Goal: Entertainment & Leisure: Browse casually

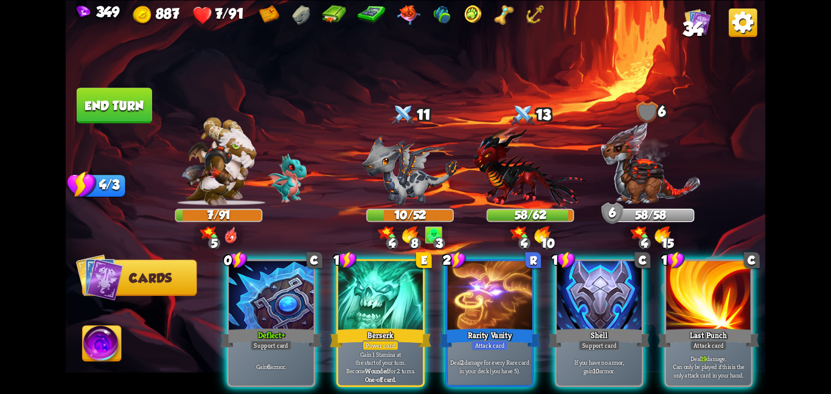
click at [296, 326] on div "Deflect+" at bounding box center [271, 337] width 102 height 23
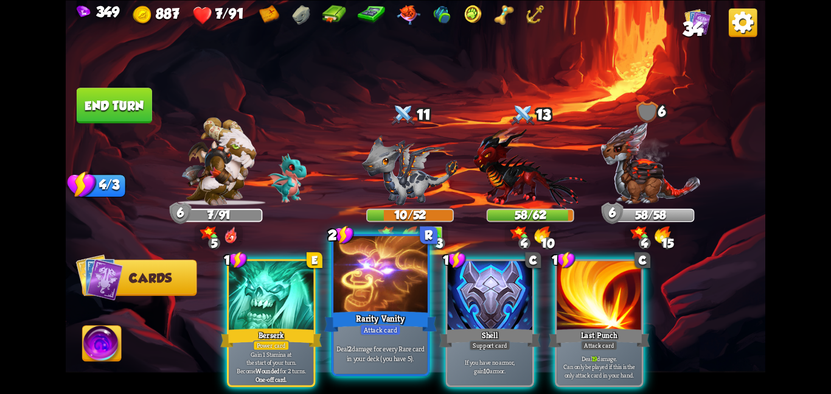
click at [402, 304] on div at bounding box center [381, 275] width 94 height 79
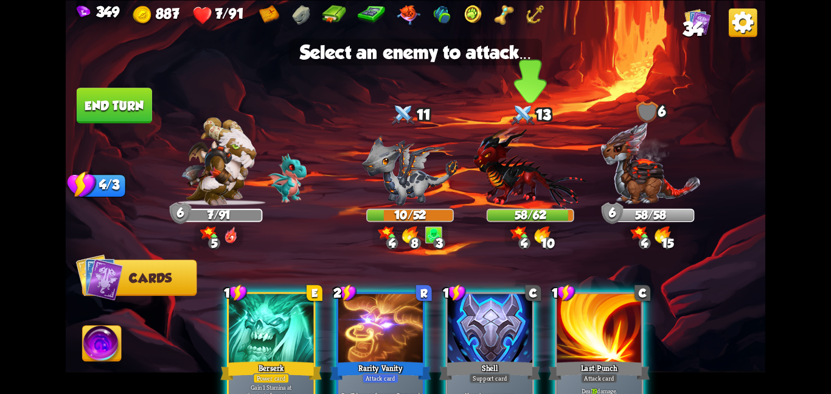
click at [505, 198] on img at bounding box center [531, 166] width 114 height 83
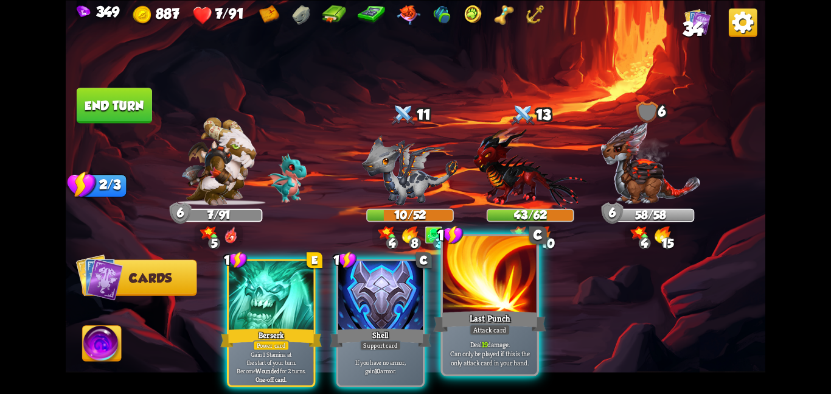
click at [478, 369] on div "Deal 19 damage. Can only be played if this is the only attack card in your hand." at bounding box center [490, 352] width 94 height 41
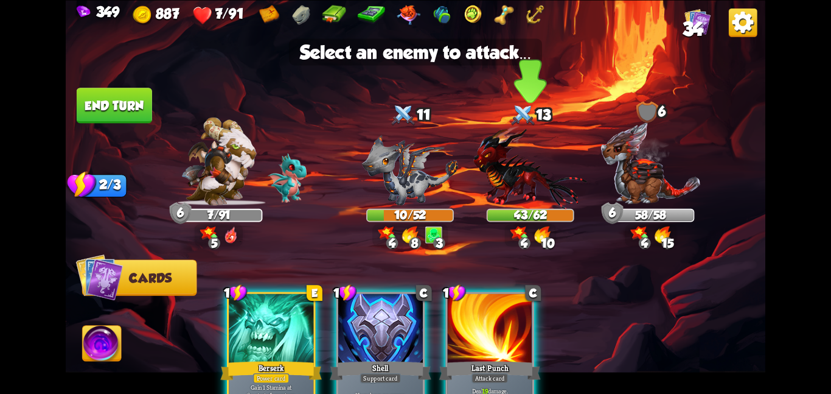
click at [501, 192] on img at bounding box center [531, 166] width 114 height 83
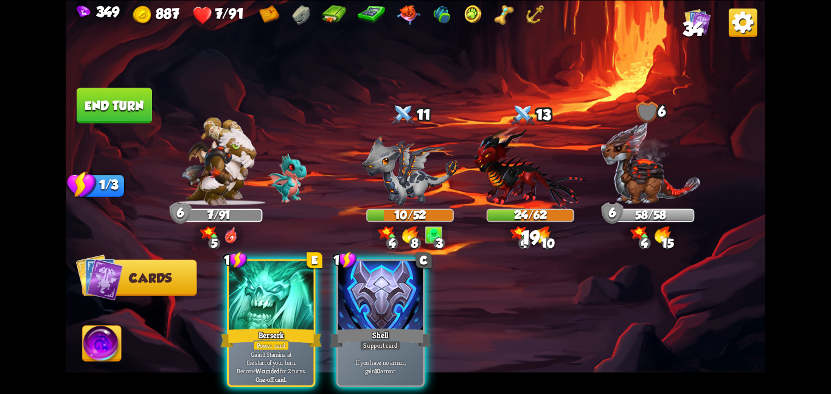
click at [106, 340] on img at bounding box center [102, 346] width 39 height 40
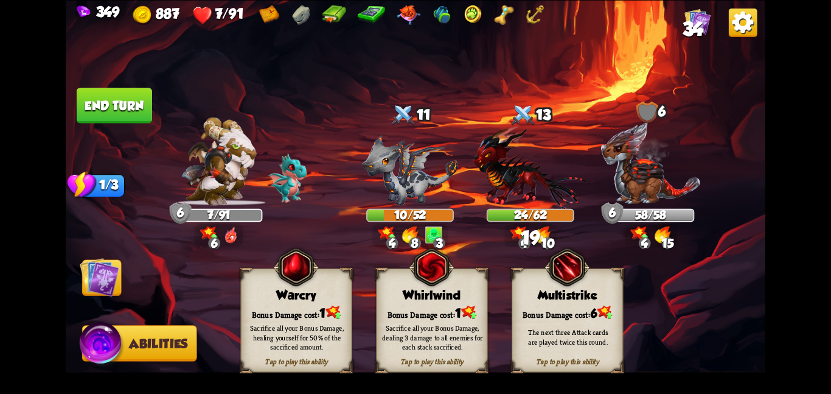
click at [486, 317] on div "Sacrifice all your Bonus Damage, dealing 3 damage to all enemies for each stack…" at bounding box center [432, 337] width 111 height 44
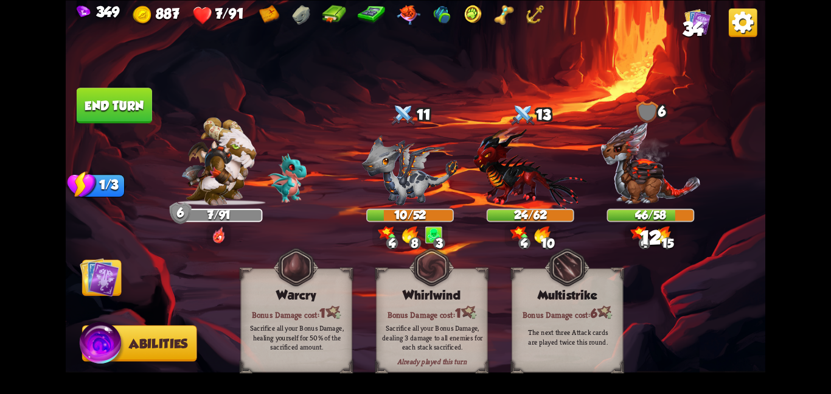
click at [113, 295] on img at bounding box center [100, 277] width 40 height 40
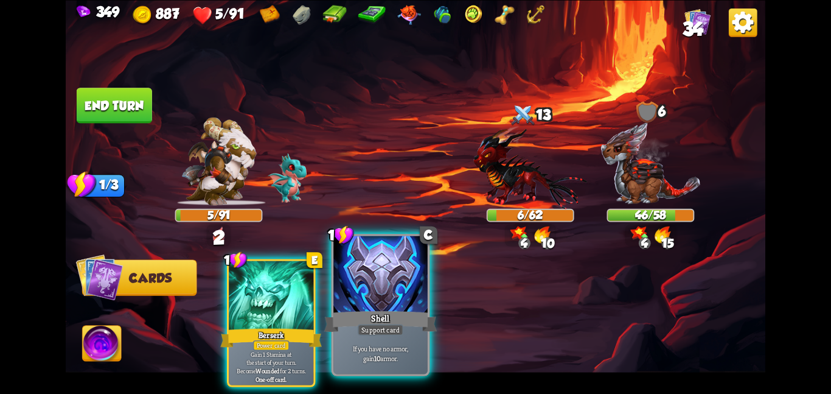
click at [398, 309] on div "Shell" at bounding box center [380, 321] width 113 height 25
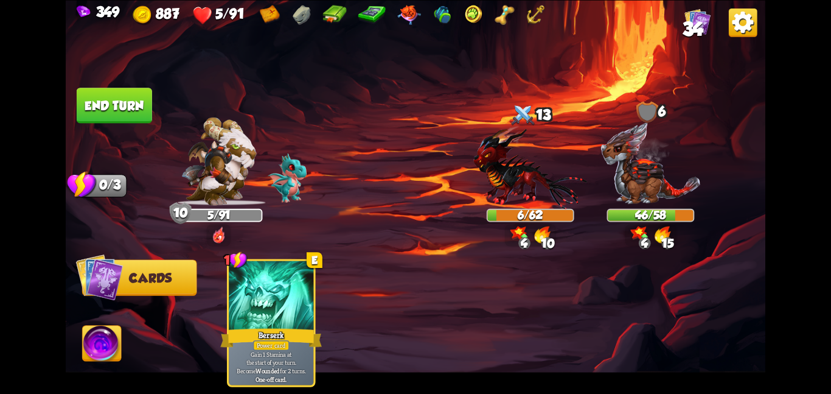
click at [132, 96] on button "End turn" at bounding box center [114, 105] width 75 height 35
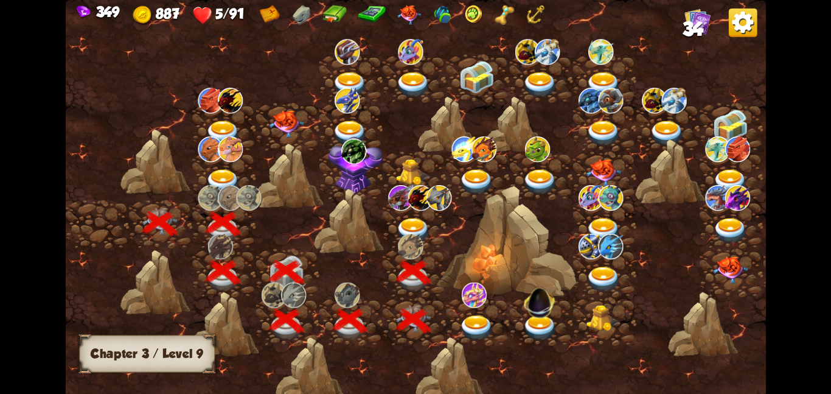
click at [400, 228] on img at bounding box center [413, 230] width 35 height 26
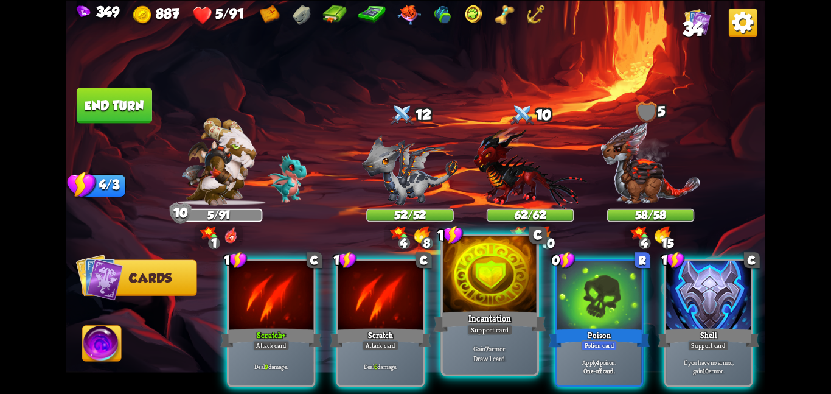
click at [460, 318] on div "Incantation" at bounding box center [489, 321] width 113 height 25
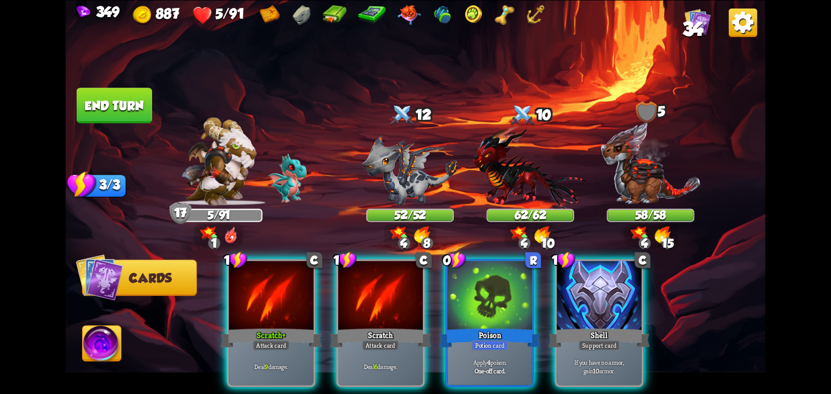
click at [460, 326] on div "Poison" at bounding box center [490, 337] width 102 height 23
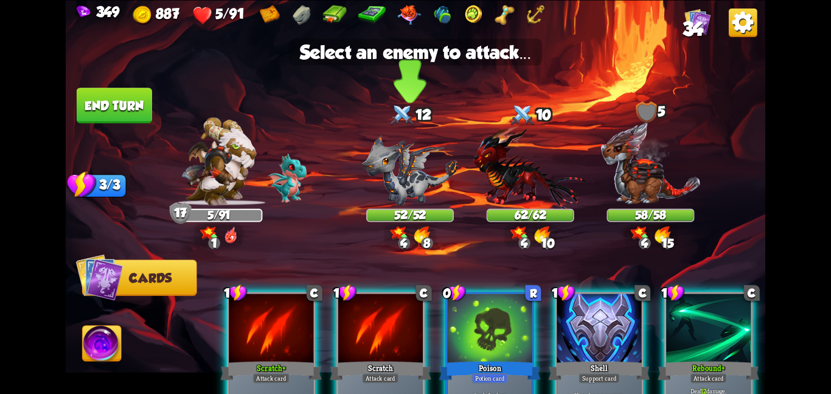
click at [427, 200] on img at bounding box center [410, 170] width 96 height 71
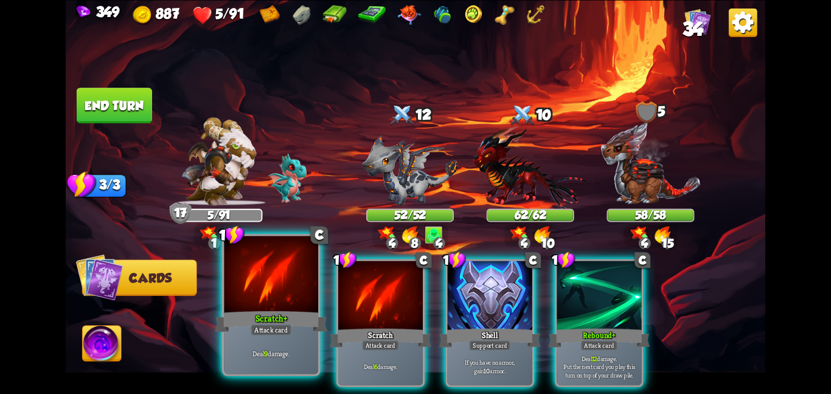
click at [274, 295] on div at bounding box center [271, 275] width 94 height 79
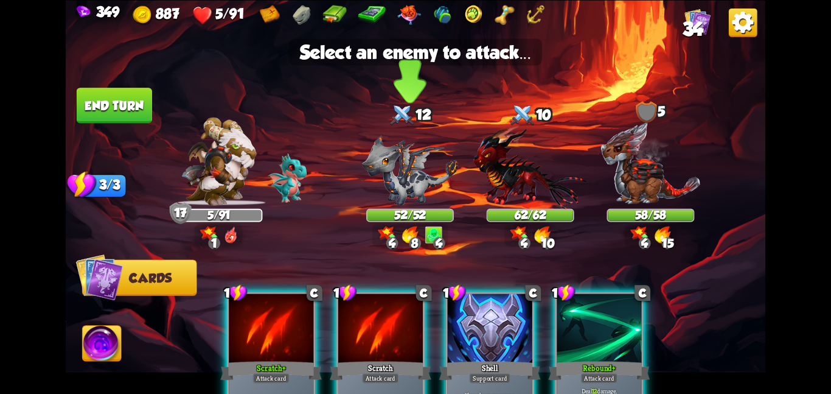
click at [390, 183] on img at bounding box center [410, 170] width 96 height 71
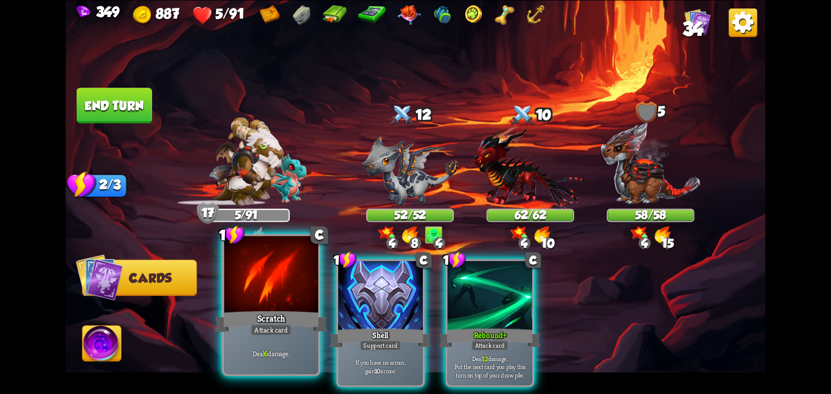
click at [275, 291] on div at bounding box center [271, 275] width 94 height 79
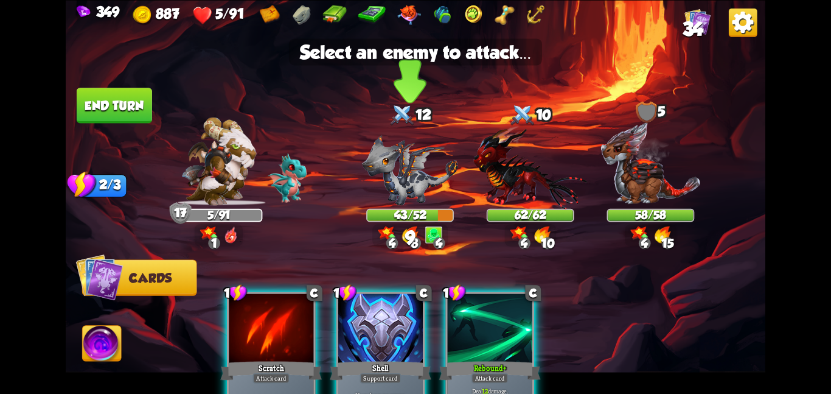
click at [383, 194] on img at bounding box center [410, 170] width 96 height 71
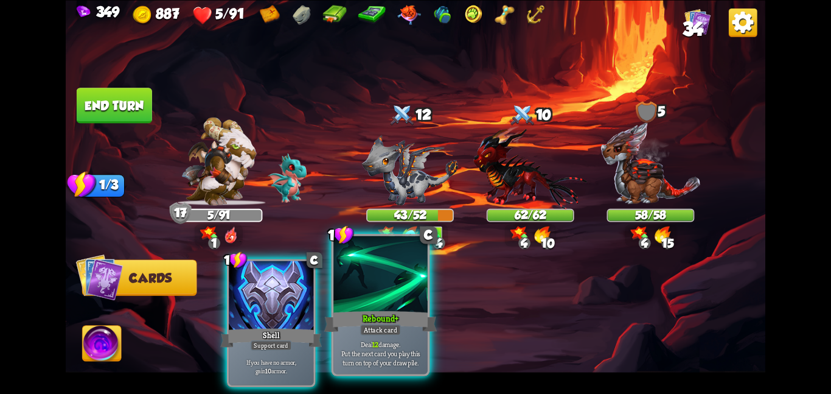
click at [374, 317] on div "Rebound+" at bounding box center [380, 321] width 113 height 25
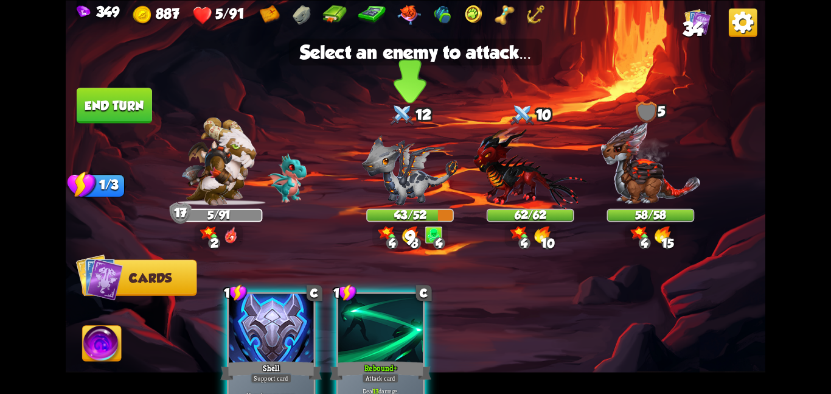
click at [389, 225] on div "4 8 4" at bounding box center [409, 235] width 75 height 23
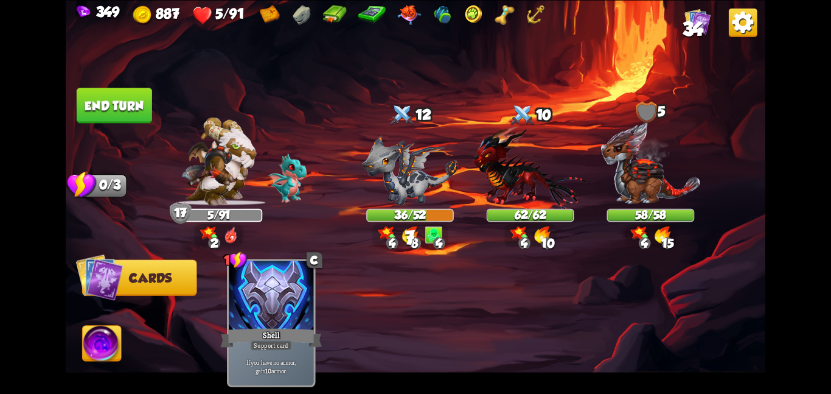
click at [99, 341] on img at bounding box center [102, 346] width 39 height 40
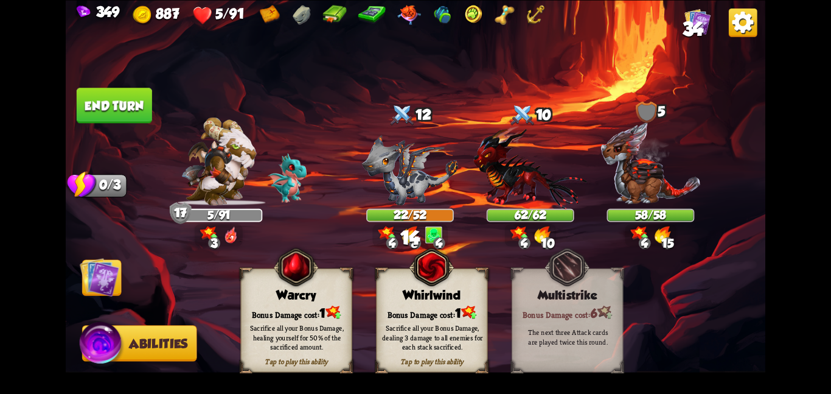
click at [94, 285] on img at bounding box center [100, 277] width 40 height 40
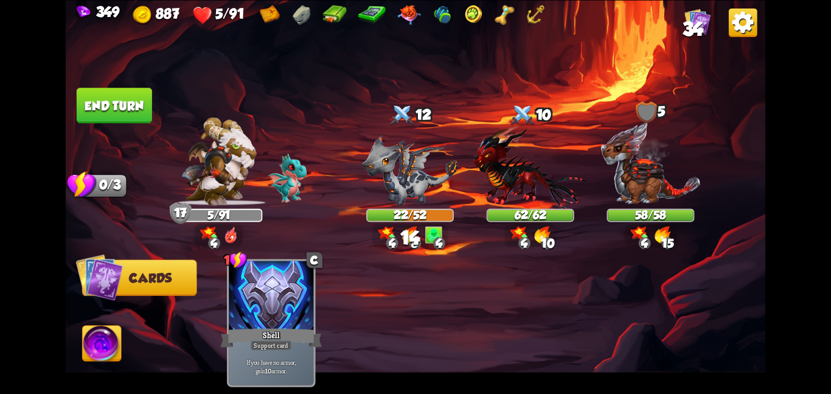
click at [97, 350] on img at bounding box center [102, 346] width 39 height 40
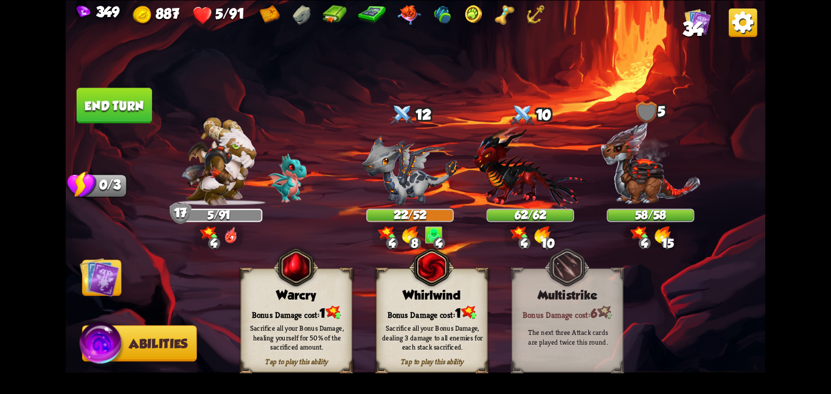
click at [429, 296] on div "Whirlwind" at bounding box center [432, 295] width 111 height 14
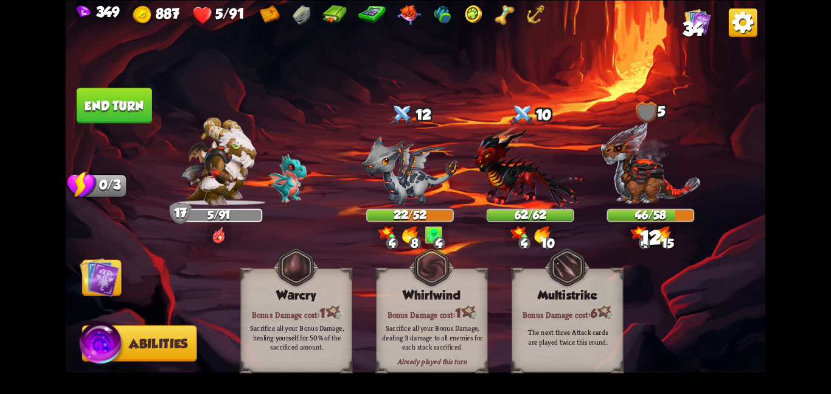
click at [89, 279] on img at bounding box center [100, 277] width 40 height 40
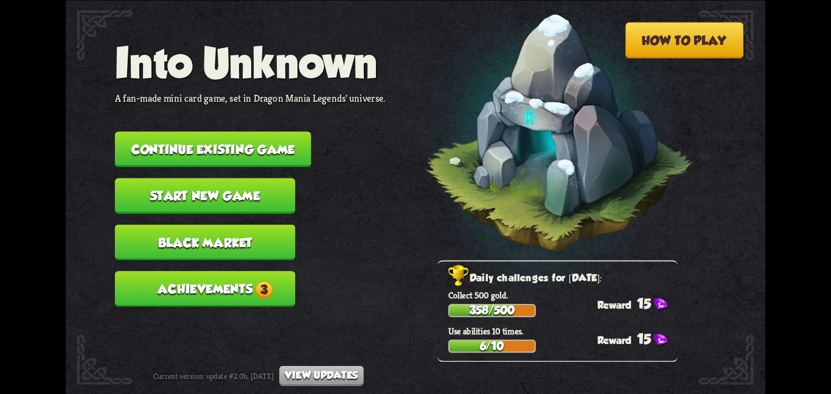
click at [256, 131] on button "Continue existing game" at bounding box center [213, 148] width 197 height 35
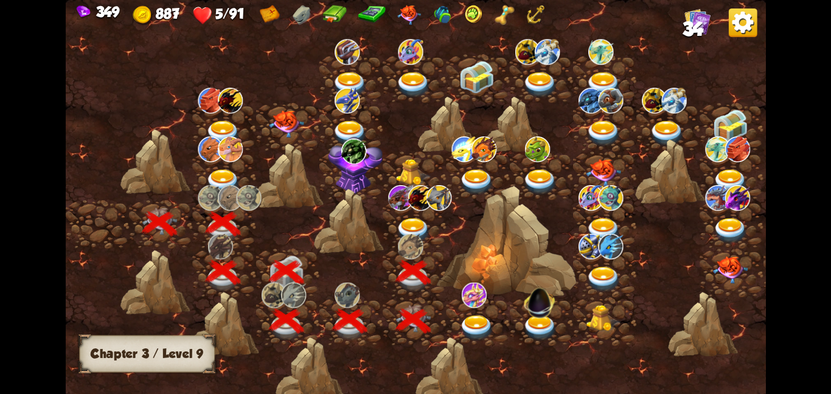
click at [397, 211] on div at bounding box center [414, 224] width 63 height 49
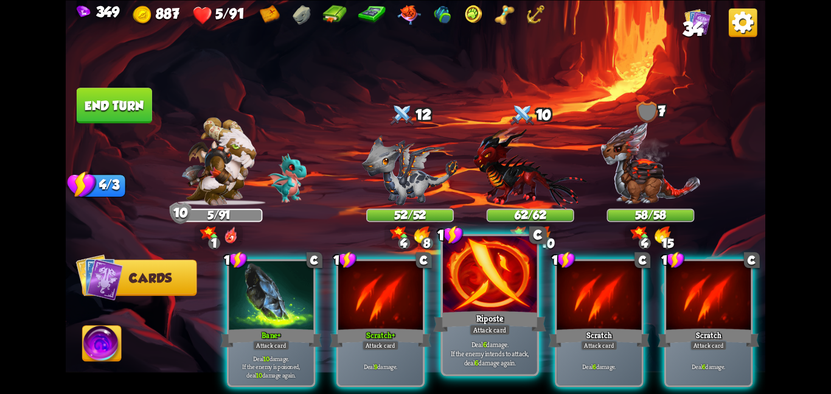
click at [477, 313] on div "Riposte" at bounding box center [489, 321] width 113 height 25
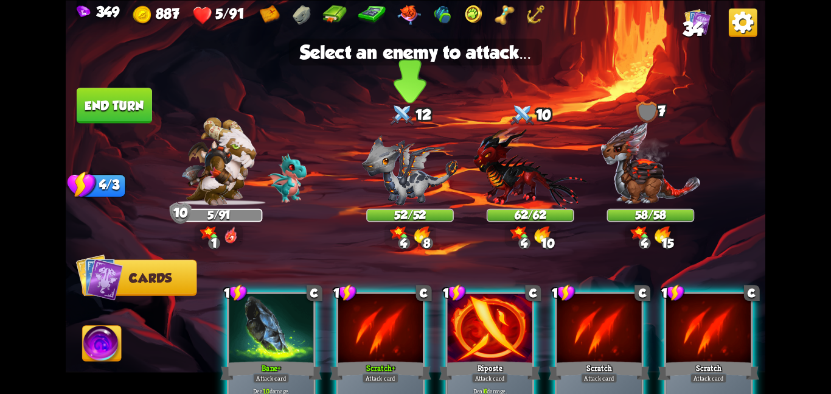
click at [414, 195] on img at bounding box center [410, 170] width 96 height 71
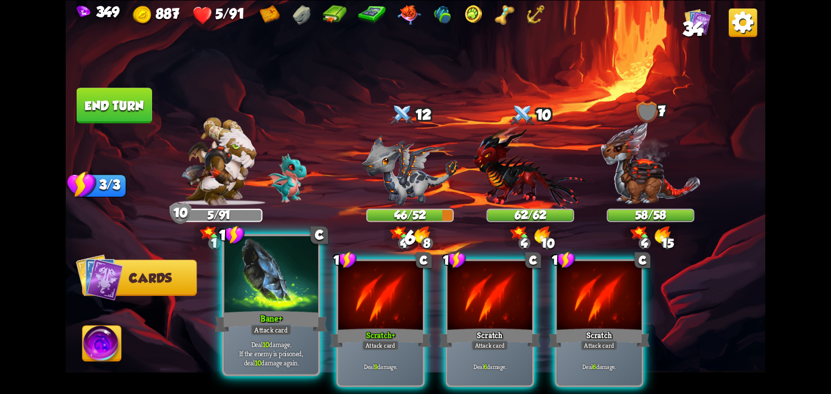
click at [276, 265] on div at bounding box center [271, 275] width 94 height 79
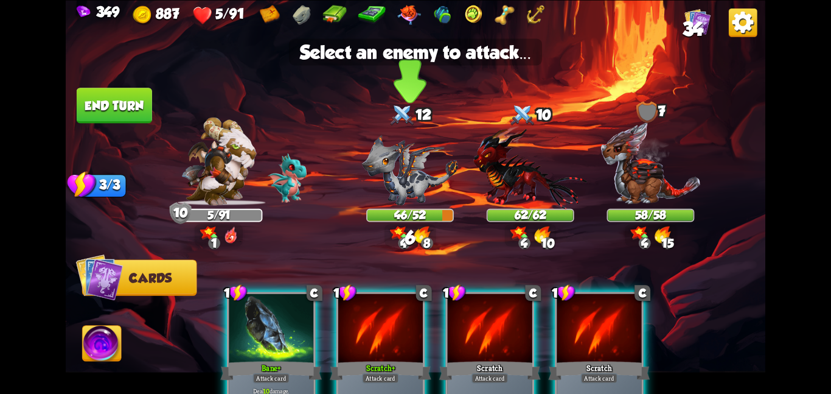
click at [381, 183] on img at bounding box center [410, 170] width 96 height 71
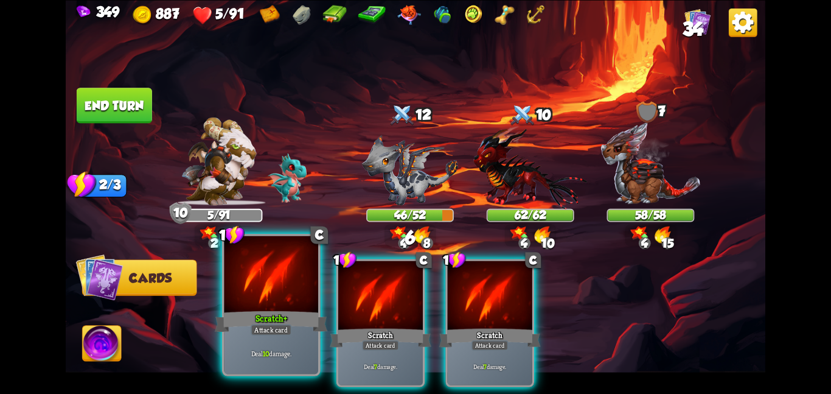
click at [288, 288] on div at bounding box center [271, 275] width 94 height 79
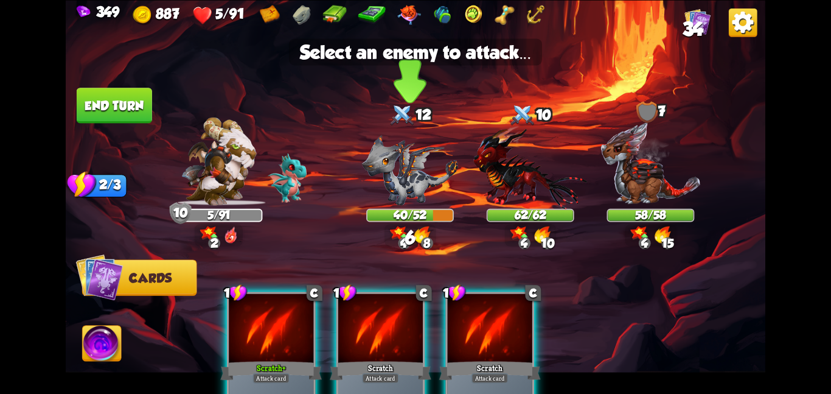
click at [410, 190] on img at bounding box center [410, 170] width 96 height 71
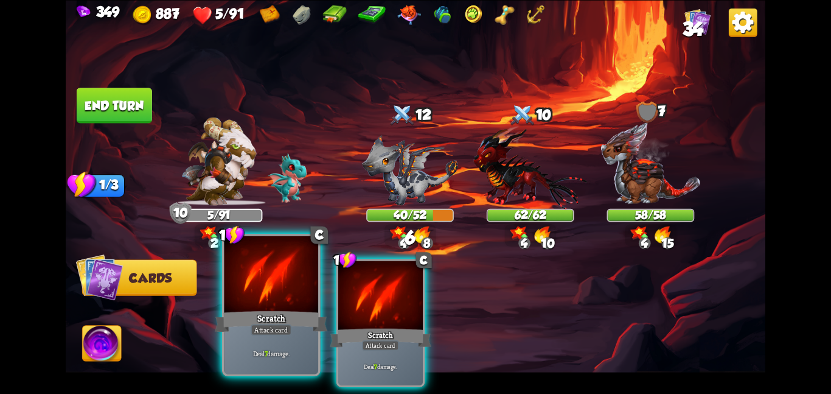
click at [295, 288] on div at bounding box center [271, 275] width 94 height 79
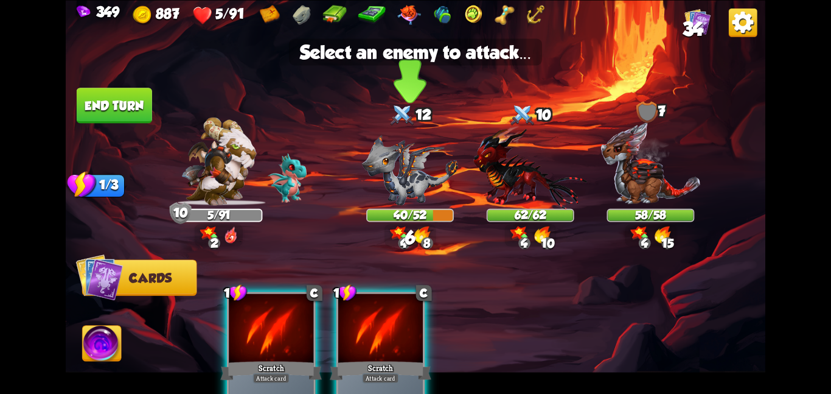
click at [409, 183] on img at bounding box center [410, 170] width 96 height 71
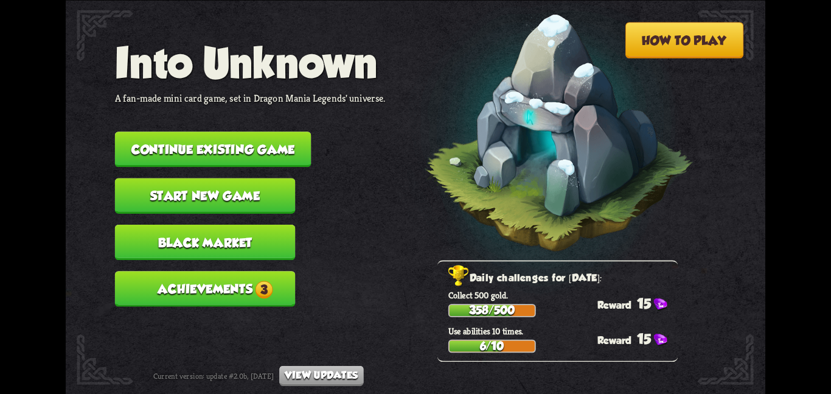
click at [274, 157] on nav "Into Unknown A fan-made mini card game, set in Dragon Mania Legends' universe. …" at bounding box center [250, 177] width 271 height 279
click at [288, 152] on button "Continue existing game" at bounding box center [213, 148] width 197 height 35
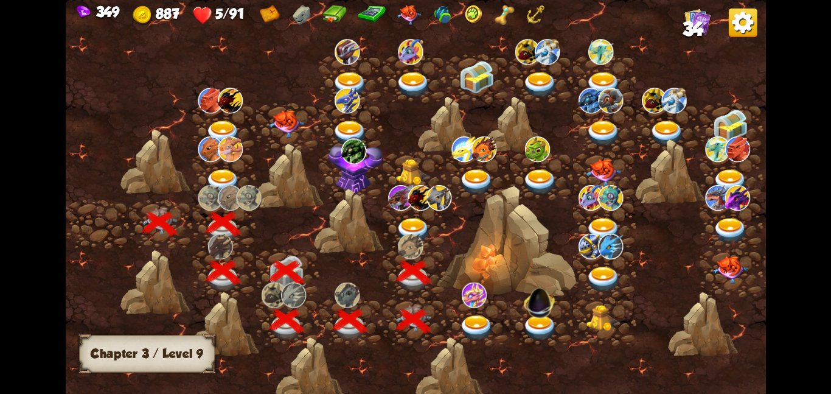
click at [420, 227] on img at bounding box center [413, 230] width 35 height 26
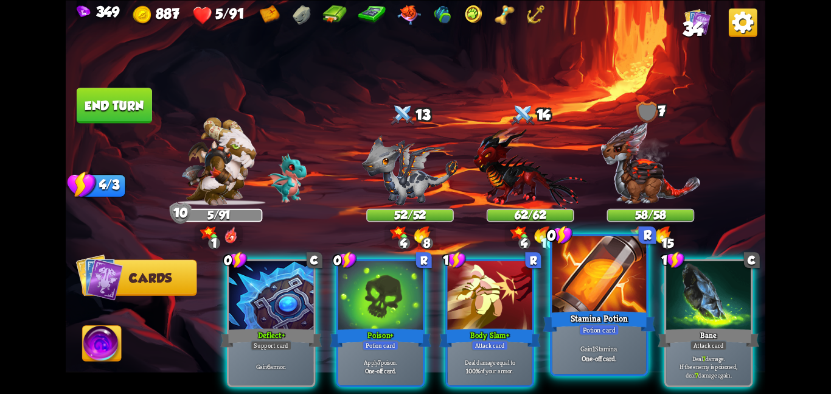
click at [623, 320] on div "Stamina Potion" at bounding box center [599, 321] width 113 height 25
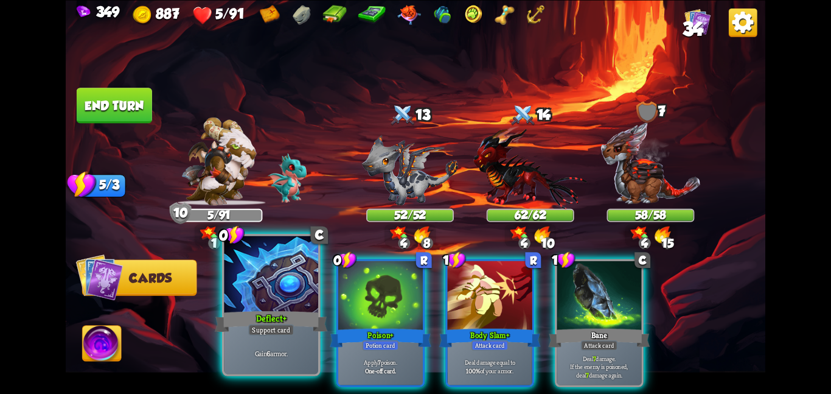
click at [278, 326] on div "Support card" at bounding box center [271, 330] width 46 height 12
click at [330, 326] on div "Poison+" at bounding box center [381, 337] width 102 height 23
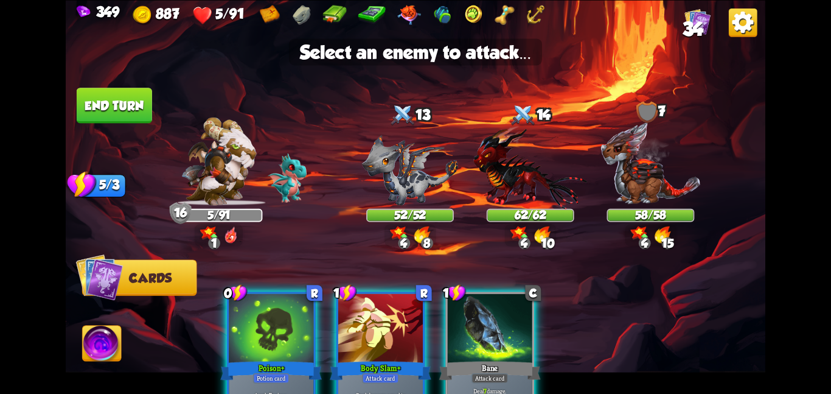
click at [402, 207] on img at bounding box center [416, 197] width 700 height 394
click at [402, 192] on img at bounding box center [410, 170] width 96 height 71
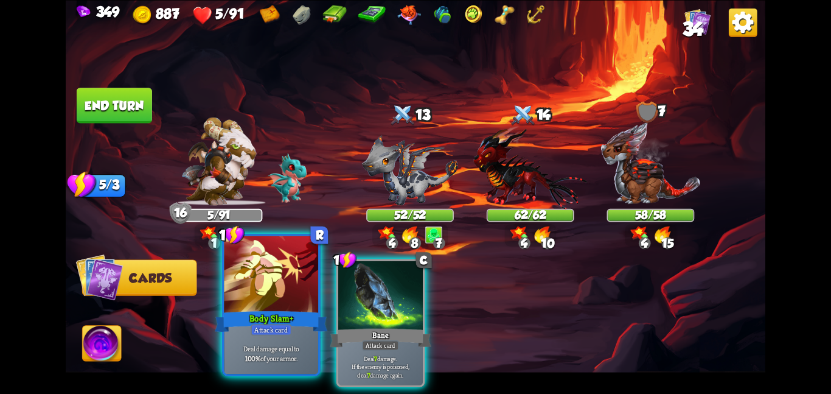
click at [256, 312] on div "Body Slam+" at bounding box center [271, 321] width 113 height 25
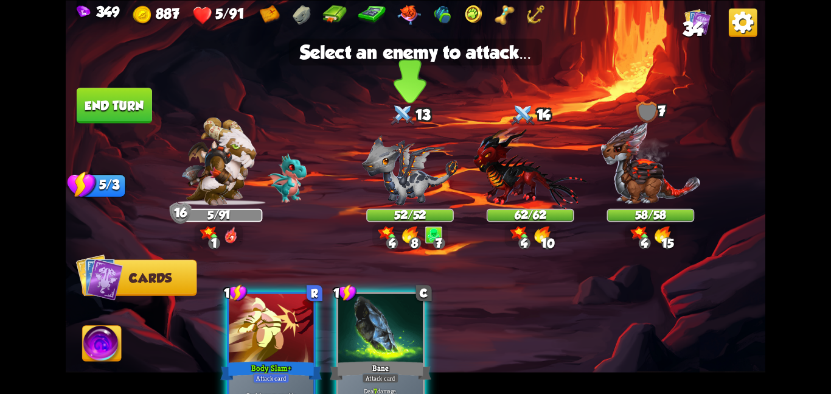
click at [412, 178] on img at bounding box center [410, 170] width 96 height 71
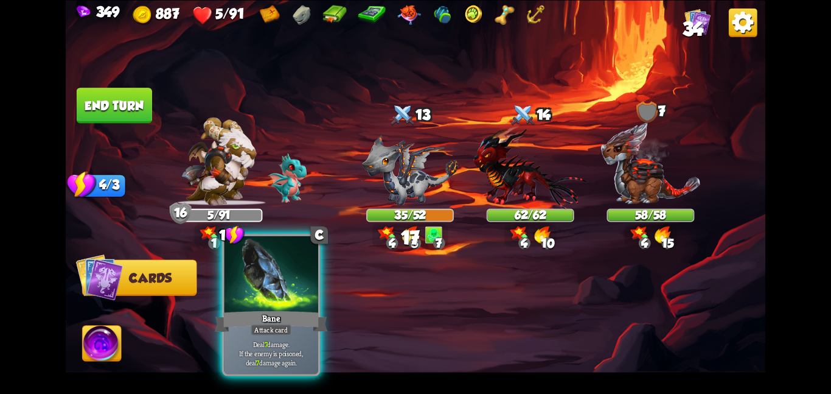
click at [251, 290] on div at bounding box center [271, 275] width 94 height 79
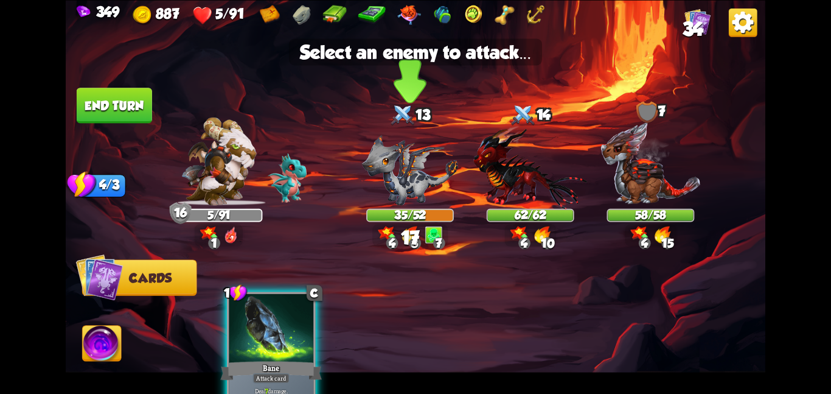
click at [438, 183] on img at bounding box center [410, 170] width 96 height 71
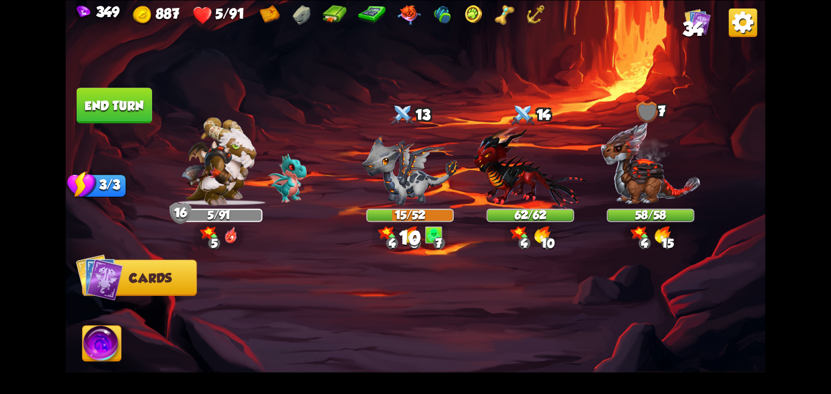
click at [112, 327] on img at bounding box center [416, 197] width 700 height 394
click at [104, 338] on img at bounding box center [102, 346] width 39 height 40
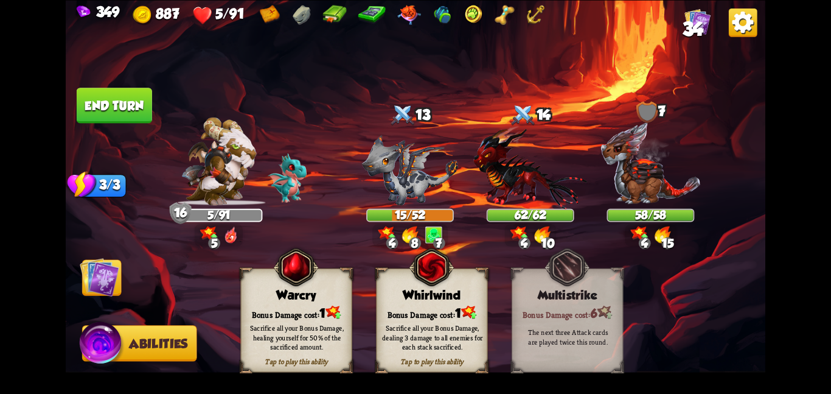
click at [439, 292] on div "Whirlwind" at bounding box center [432, 295] width 111 height 14
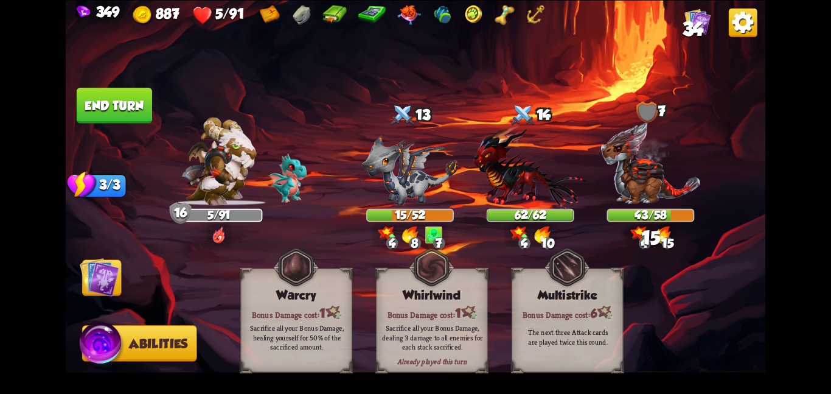
click at [113, 289] on img at bounding box center [100, 277] width 40 height 40
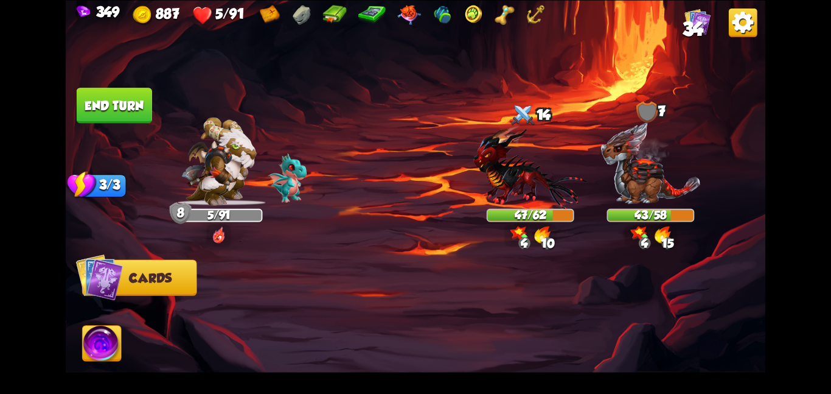
click at [81, 99] on button "End turn" at bounding box center [114, 105] width 75 height 35
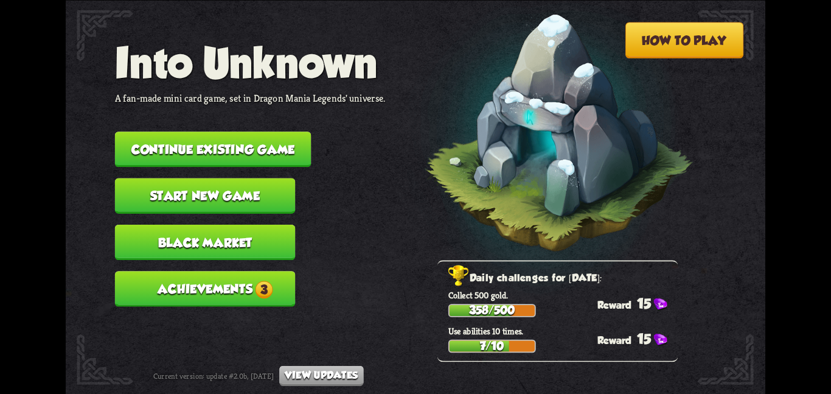
click at [216, 145] on button "Continue existing game" at bounding box center [213, 148] width 197 height 35
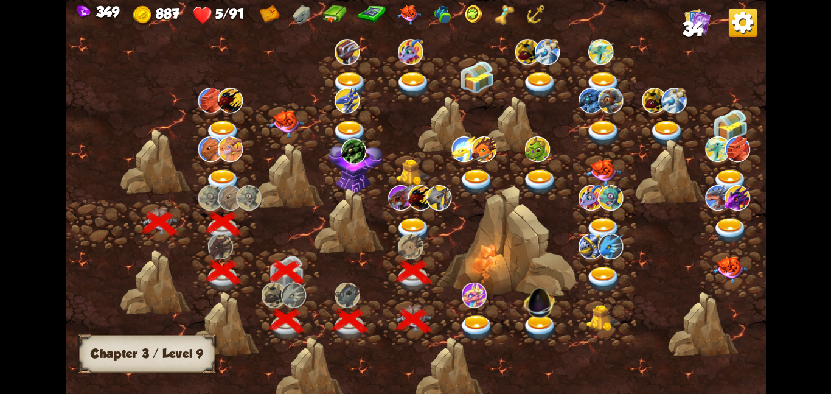
click at [422, 225] on img at bounding box center [413, 230] width 35 height 26
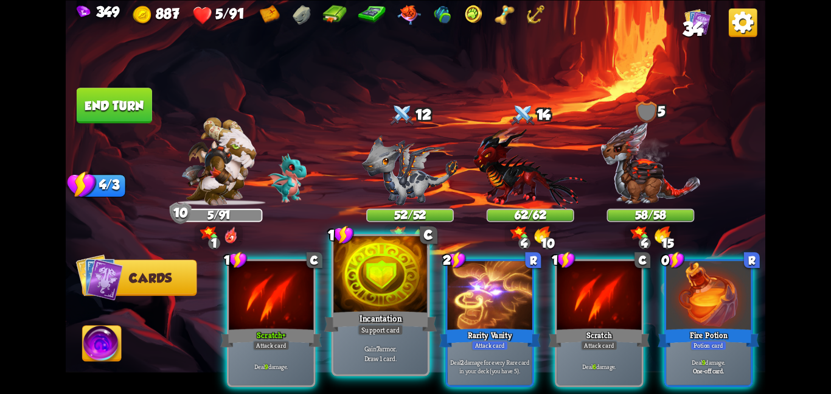
click at [373, 273] on div at bounding box center [381, 275] width 94 height 79
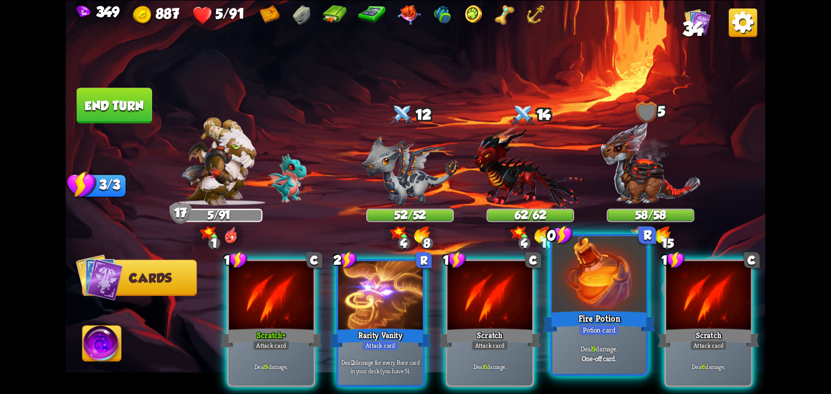
click at [568, 314] on div "Fire Potion" at bounding box center [599, 321] width 113 height 25
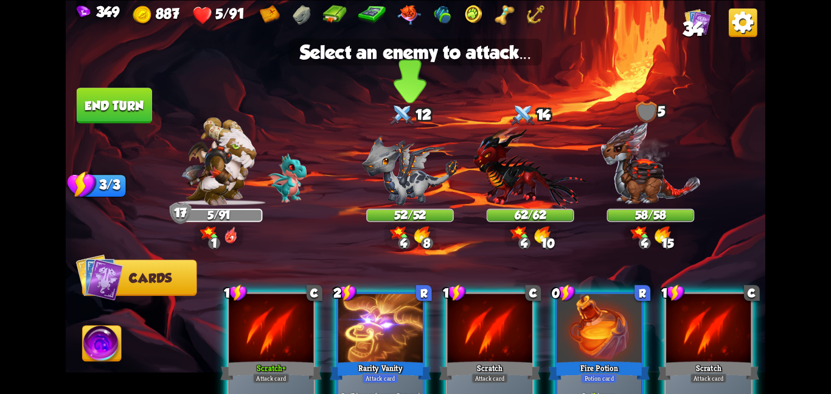
click at [396, 151] on img at bounding box center [410, 170] width 96 height 71
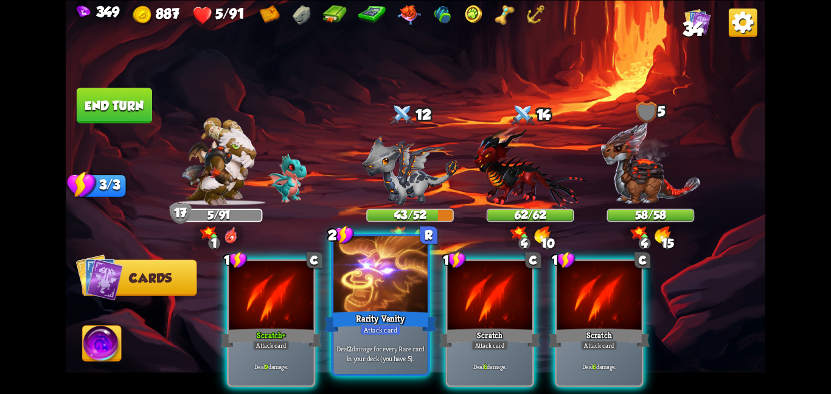
click at [389, 265] on div at bounding box center [381, 275] width 94 height 79
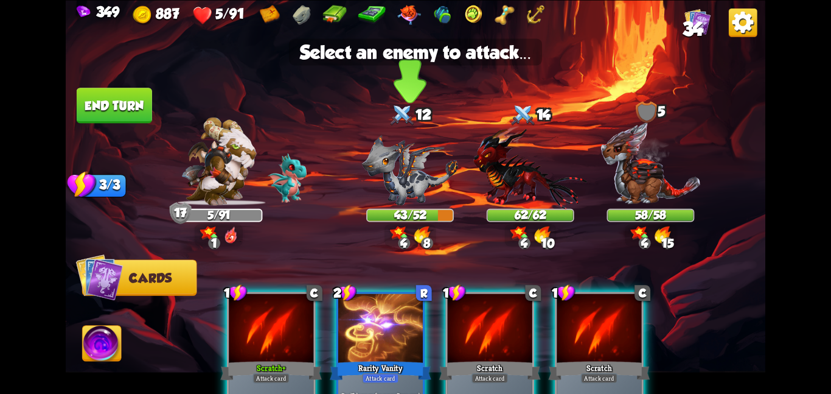
click at [396, 200] on img at bounding box center [410, 170] width 96 height 71
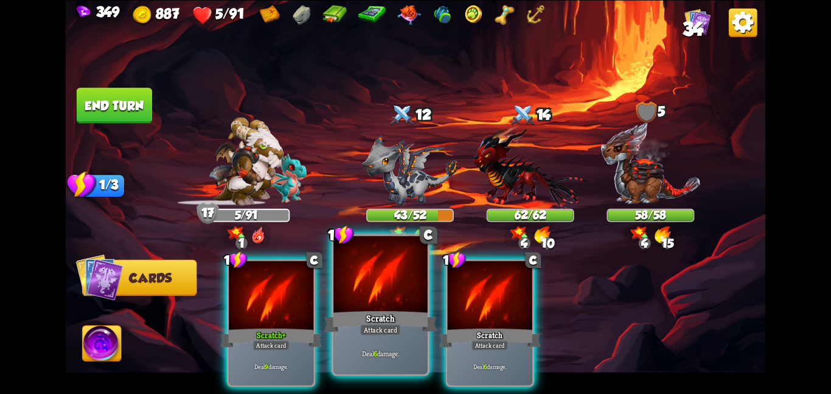
click at [389, 282] on div at bounding box center [381, 275] width 94 height 79
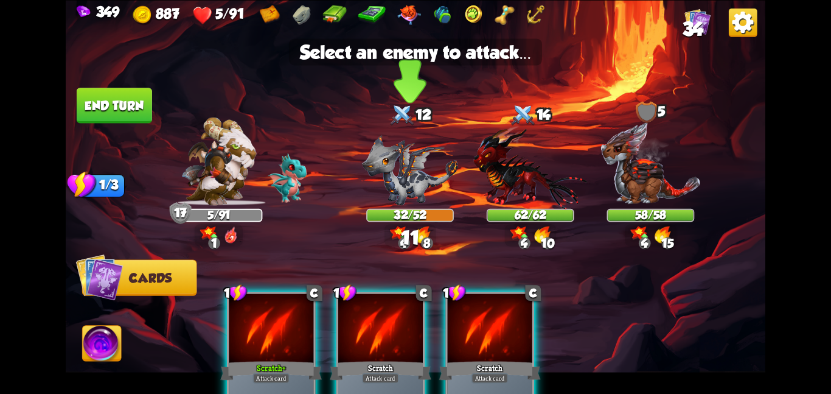
click at [398, 186] on img at bounding box center [410, 170] width 96 height 71
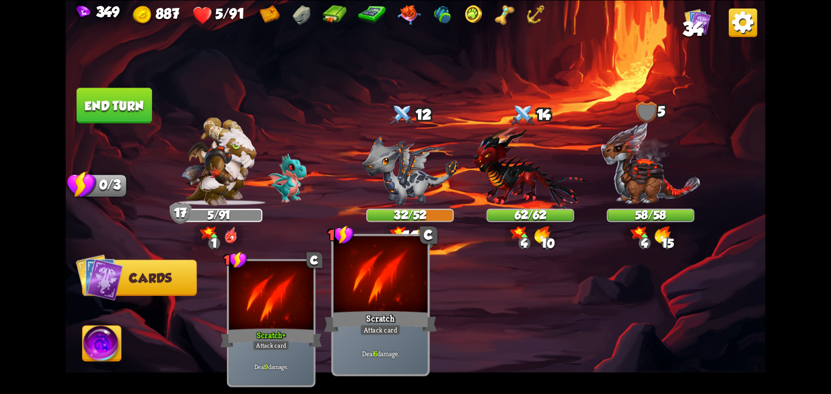
click at [368, 323] on div "Scratch" at bounding box center [380, 321] width 113 height 25
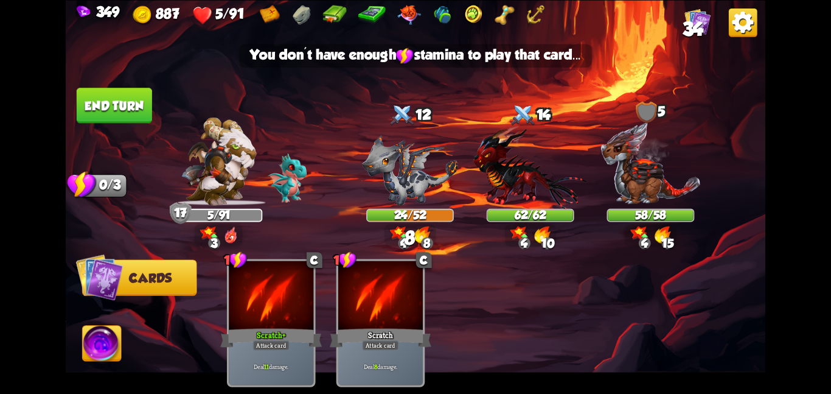
click at [107, 352] on img at bounding box center [102, 346] width 39 height 40
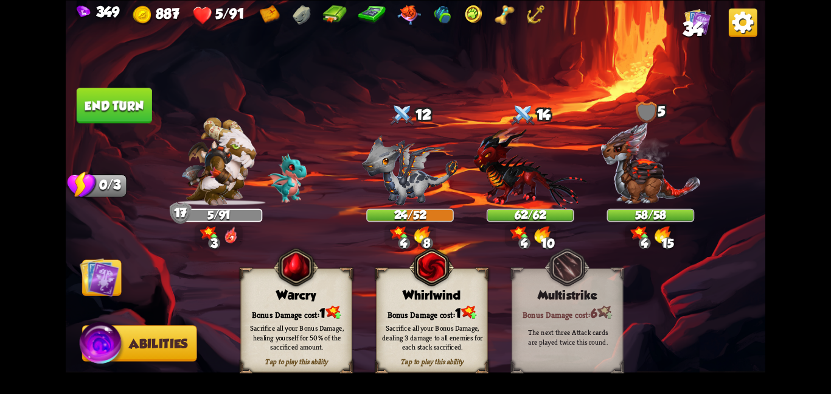
click at [378, 288] on div "Whirlwind" at bounding box center [432, 295] width 111 height 14
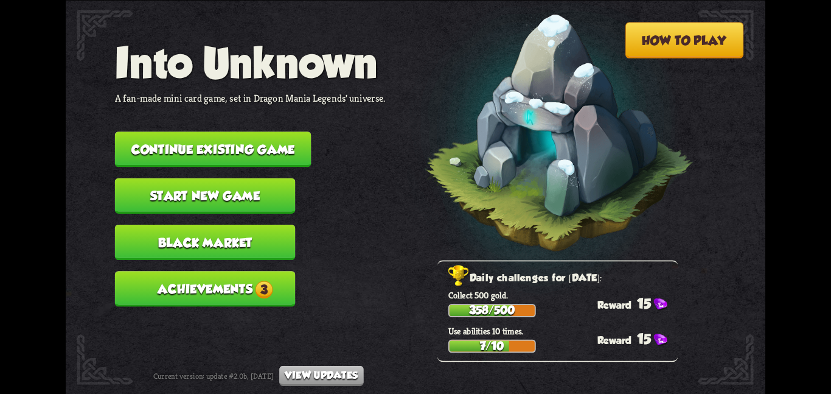
click at [193, 131] on button "Continue existing game" at bounding box center [213, 148] width 197 height 35
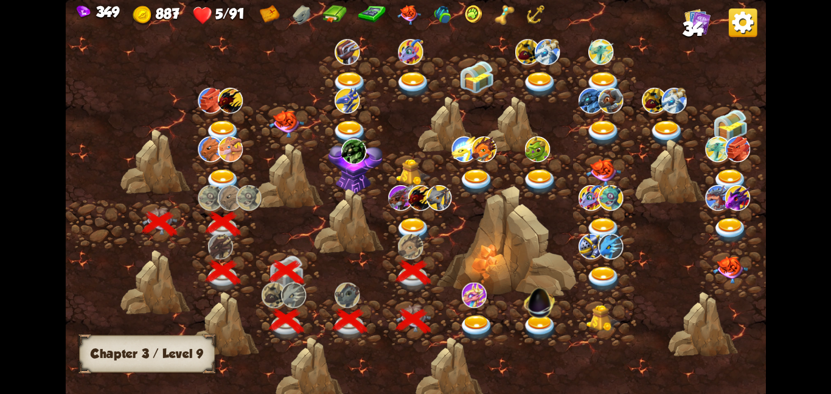
click at [404, 219] on img at bounding box center [413, 230] width 35 height 26
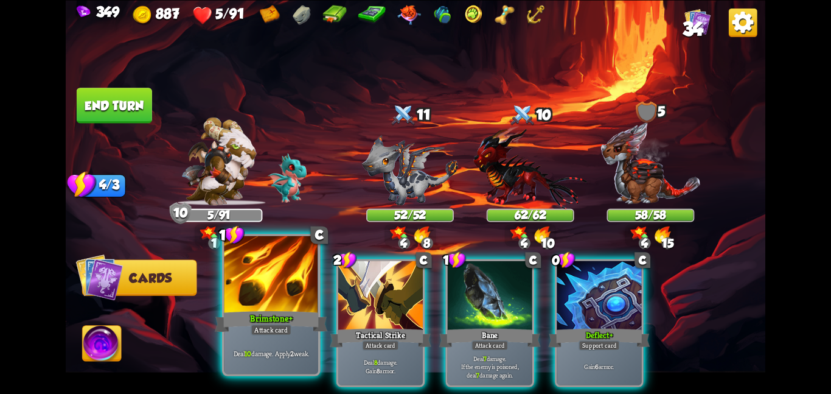
click at [263, 311] on div "Brimstone+" at bounding box center [271, 321] width 113 height 25
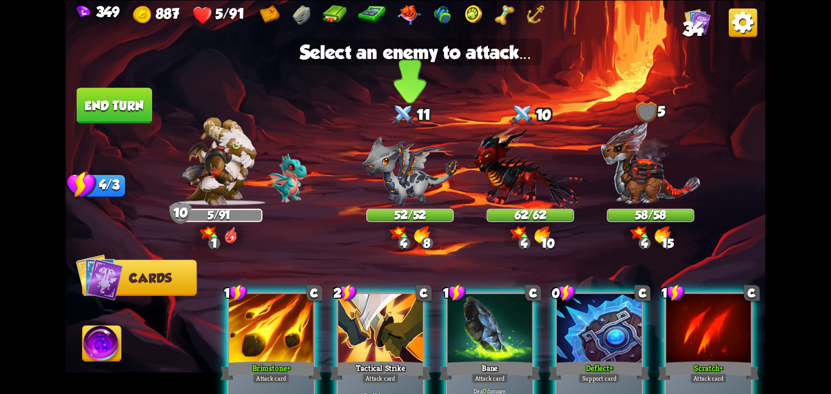
click at [399, 201] on img at bounding box center [410, 170] width 96 height 71
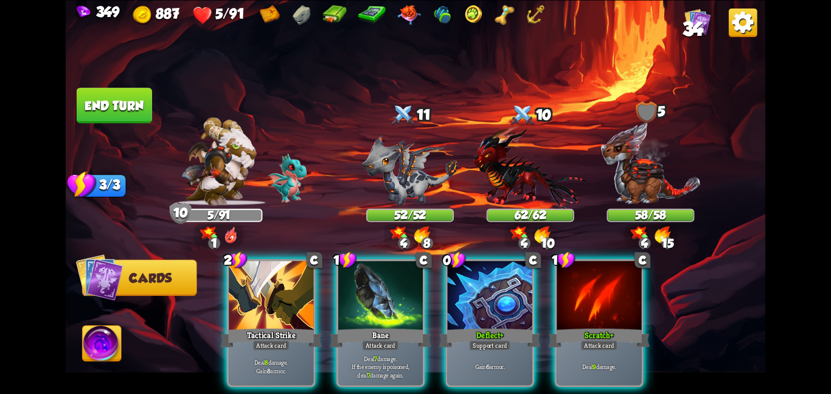
click at [399, 201] on img at bounding box center [410, 170] width 96 height 71
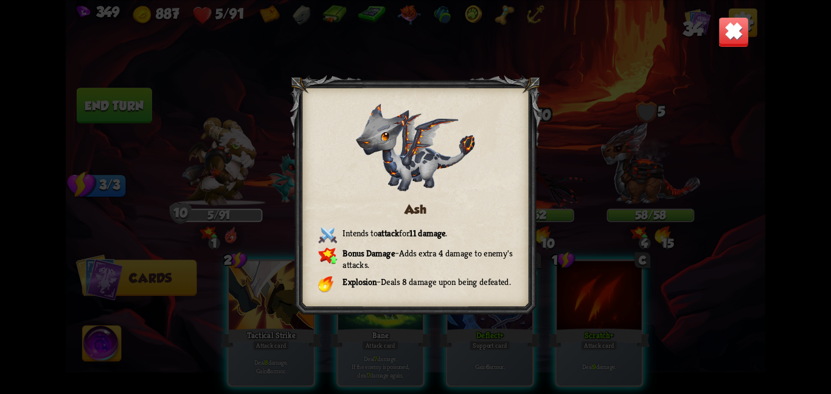
click at [739, 13] on div "Ash Intends to attack for 11 damage . Bonus Damage – Adds extra 4 damage to ene…" at bounding box center [416, 197] width 700 height 394
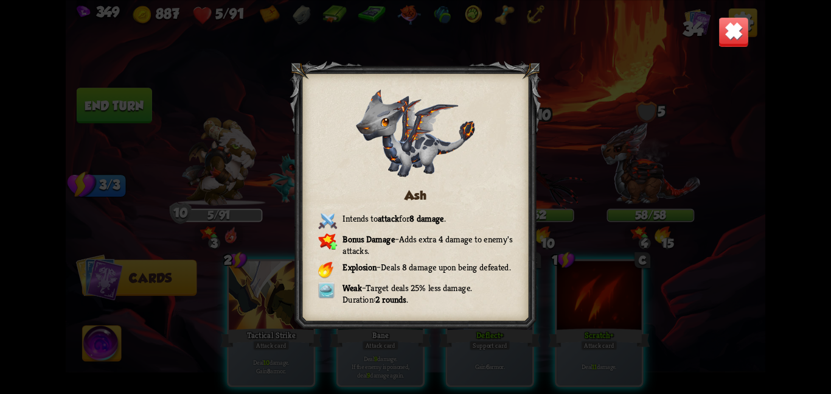
click at [738, 15] on div "Ash Intends to attack for 8 damage . Bonus Damage – Adds extra 4 damage to enem…" at bounding box center [416, 197] width 700 height 394
click at [727, 38] on img at bounding box center [734, 31] width 30 height 30
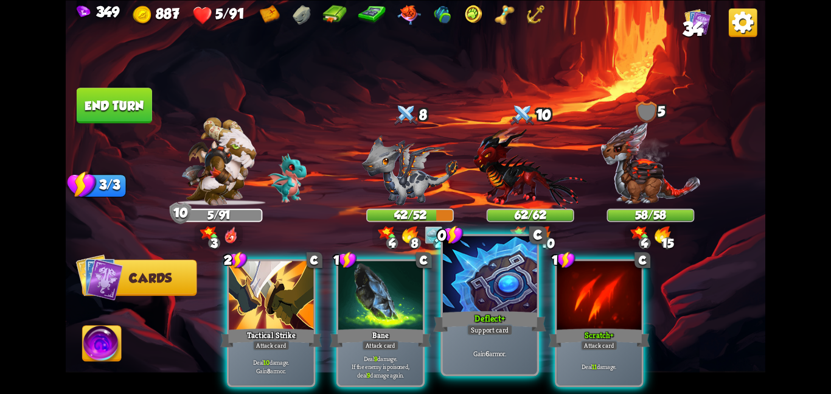
click at [524, 258] on div at bounding box center [490, 275] width 94 height 79
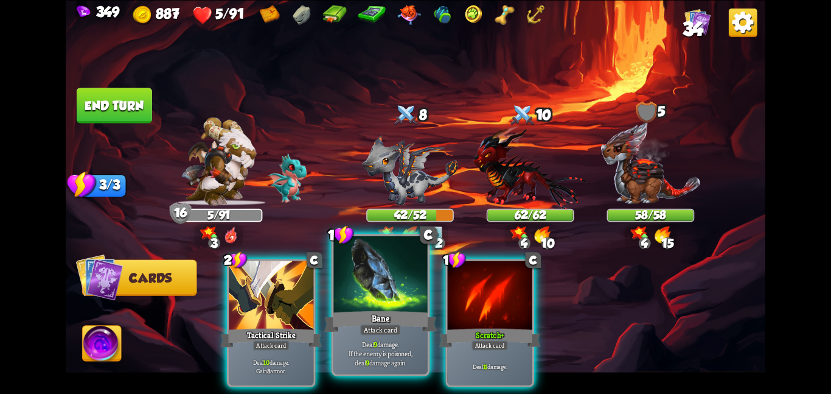
click at [324, 309] on div "Bane" at bounding box center [380, 321] width 113 height 25
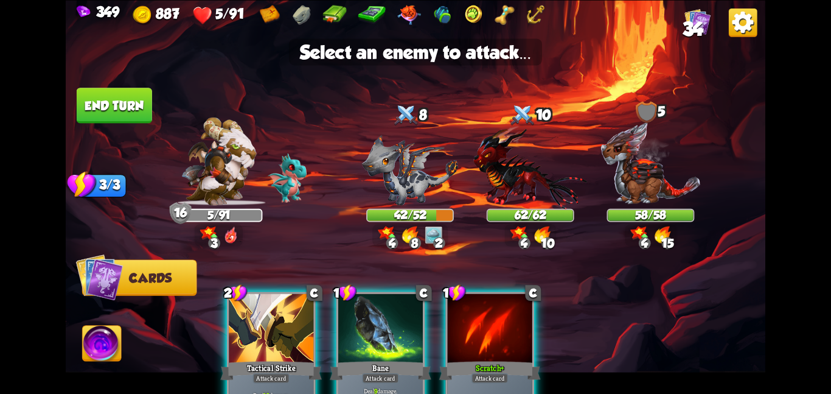
click at [355, 335] on div at bounding box center [380, 328] width 85 height 71
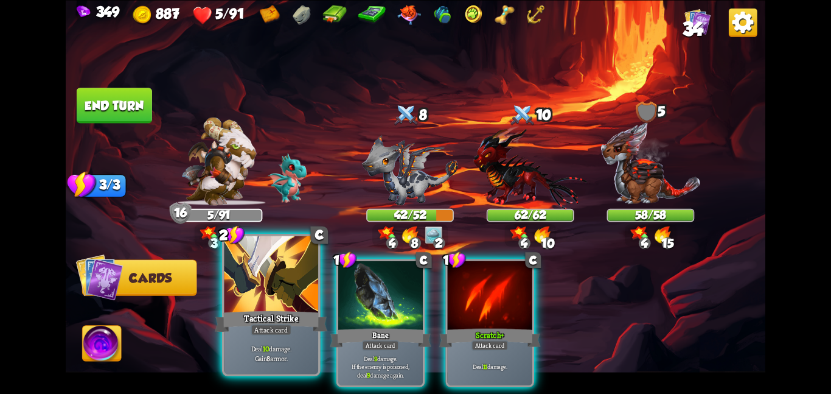
click at [258, 322] on div "Tactical Strike" at bounding box center [271, 321] width 113 height 25
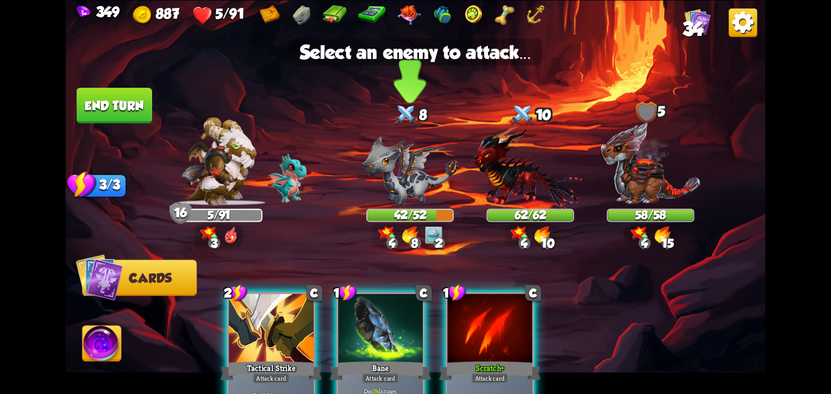
click at [394, 157] on img at bounding box center [410, 170] width 96 height 71
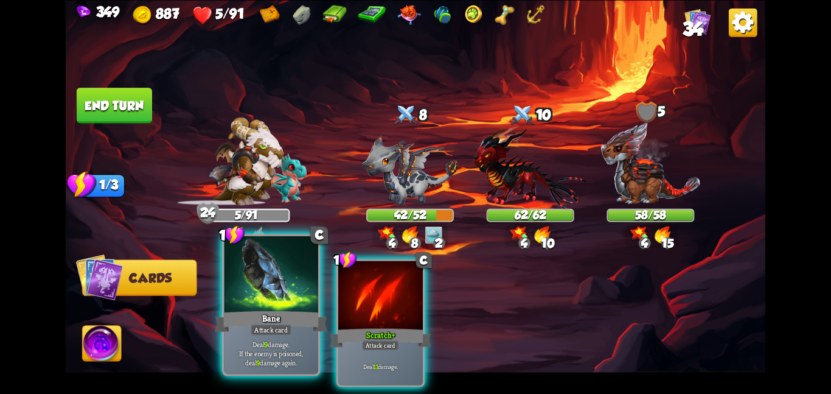
click at [281, 277] on div at bounding box center [271, 275] width 94 height 79
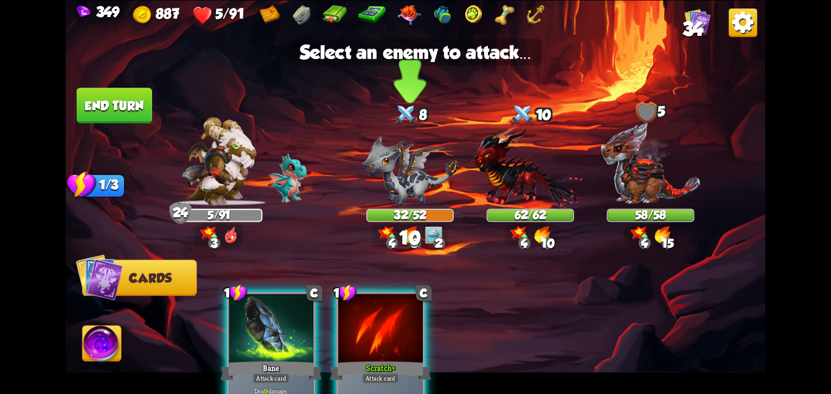
click at [393, 187] on img at bounding box center [410, 170] width 96 height 71
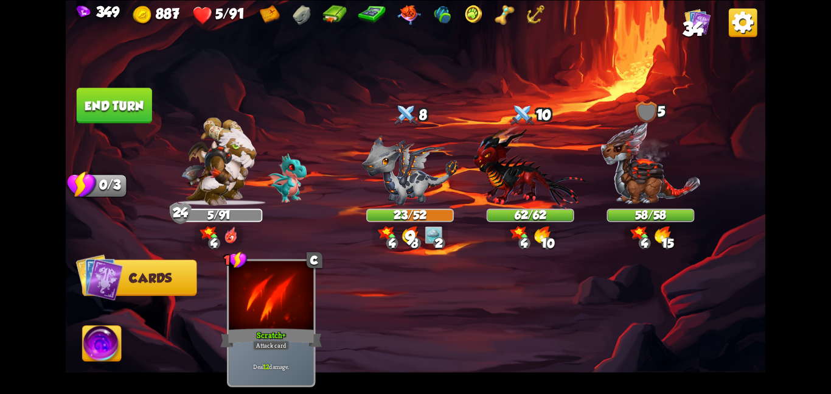
click at [144, 109] on button "End turn" at bounding box center [114, 105] width 75 height 35
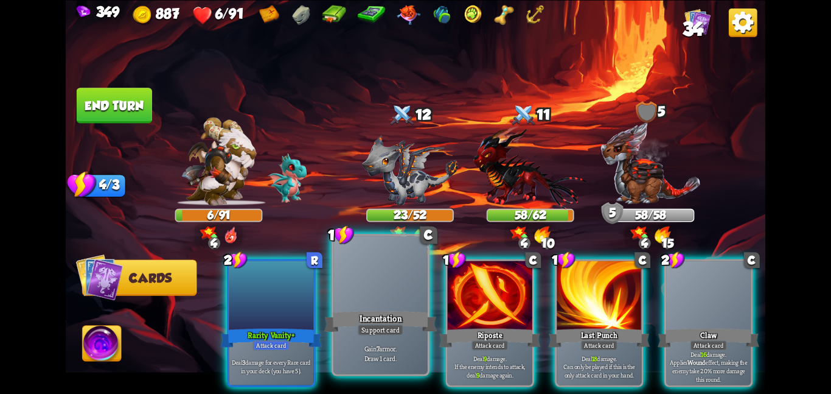
click at [368, 313] on div "Incantation" at bounding box center [380, 321] width 113 height 25
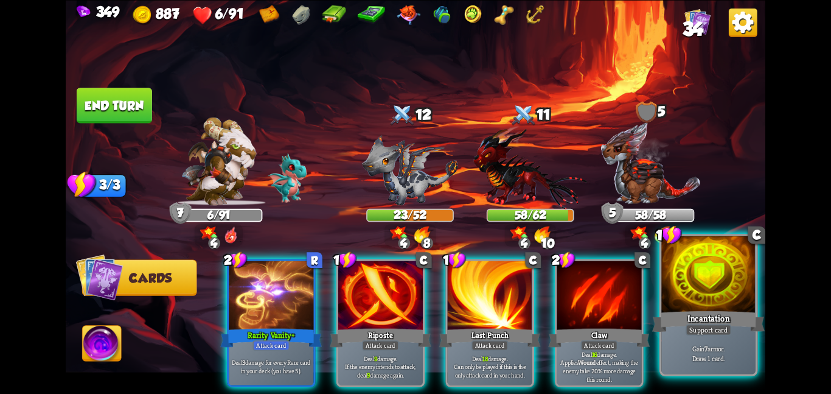
click at [718, 312] on div "Incantation" at bounding box center [708, 321] width 113 height 25
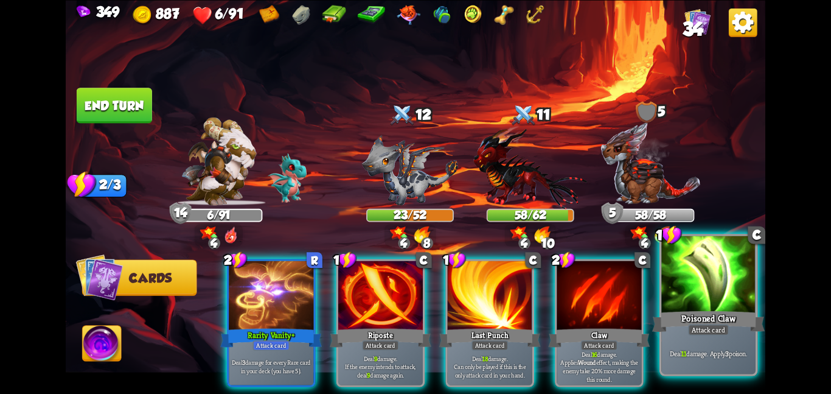
click at [699, 308] on div at bounding box center [709, 275] width 94 height 79
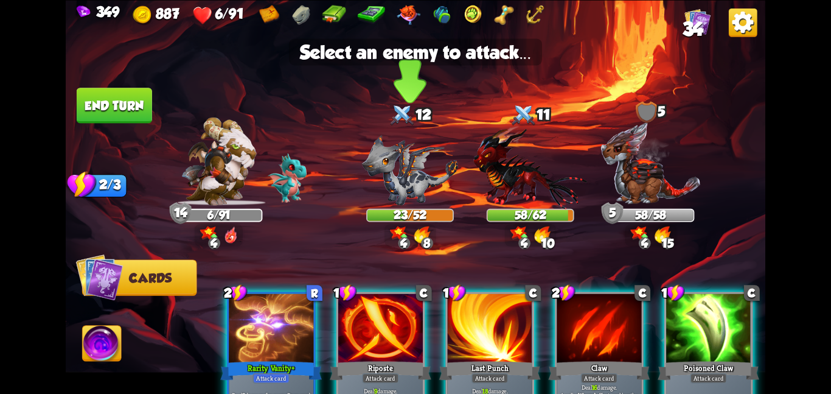
click at [409, 175] on img at bounding box center [410, 170] width 96 height 71
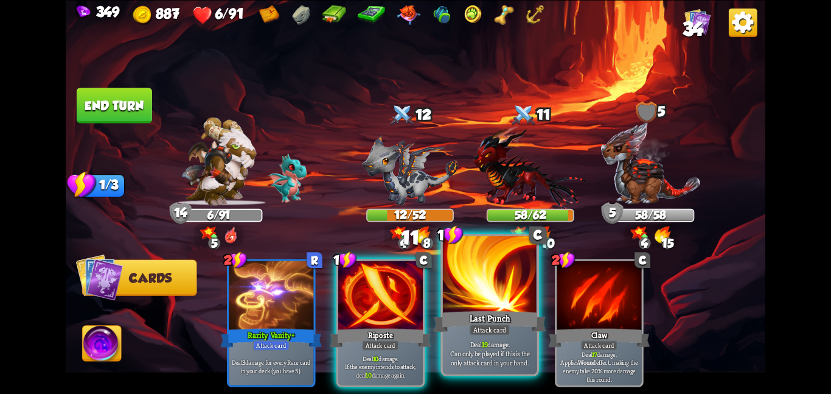
click at [503, 305] on div at bounding box center [490, 275] width 94 height 79
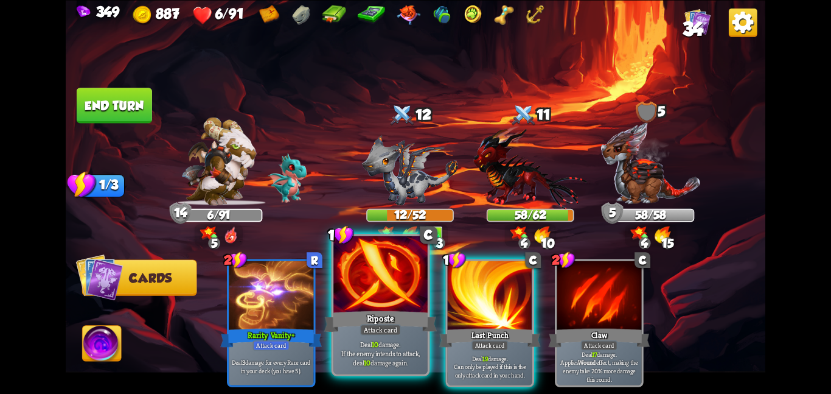
click at [382, 309] on div "Riposte" at bounding box center [380, 321] width 113 height 25
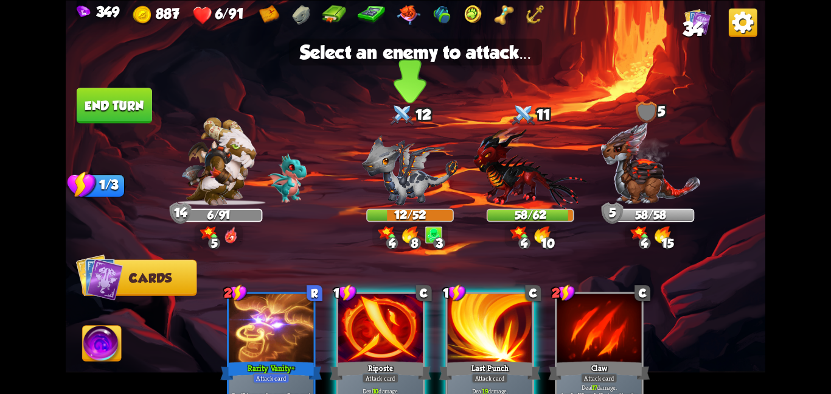
click at [404, 197] on img at bounding box center [410, 170] width 96 height 71
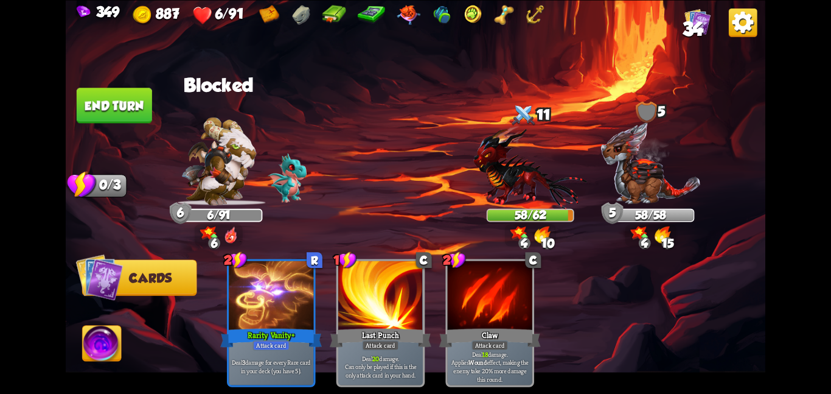
click at [157, 106] on img at bounding box center [416, 197] width 700 height 394
click at [122, 105] on button "End turn" at bounding box center [114, 105] width 75 height 35
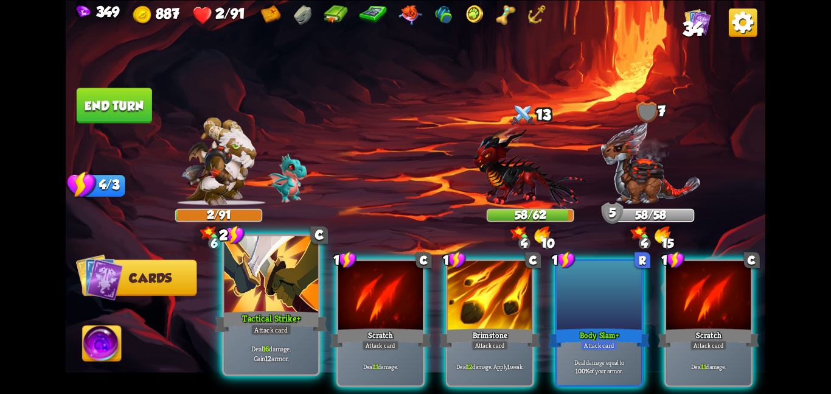
click at [247, 292] on div at bounding box center [271, 275] width 94 height 79
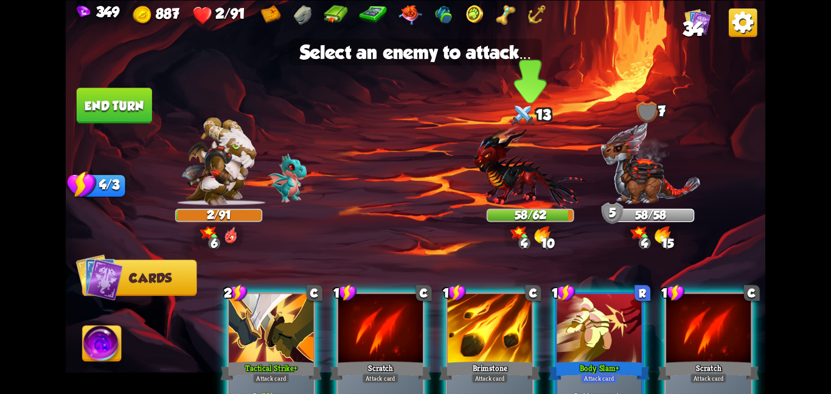
click at [512, 174] on img at bounding box center [531, 166] width 114 height 83
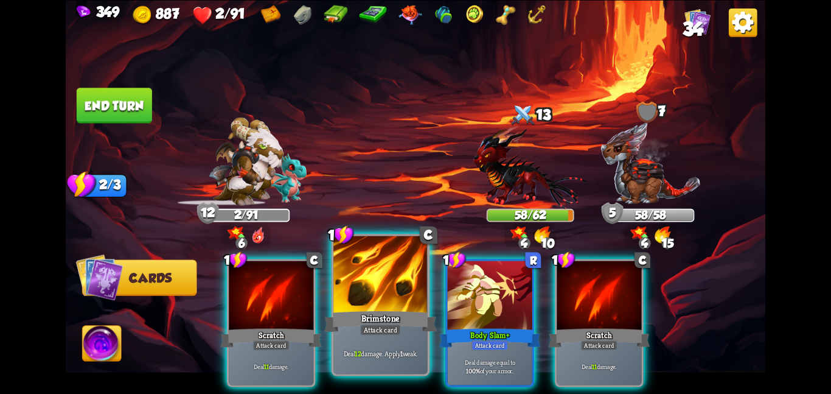
click at [402, 299] on div at bounding box center [381, 275] width 94 height 79
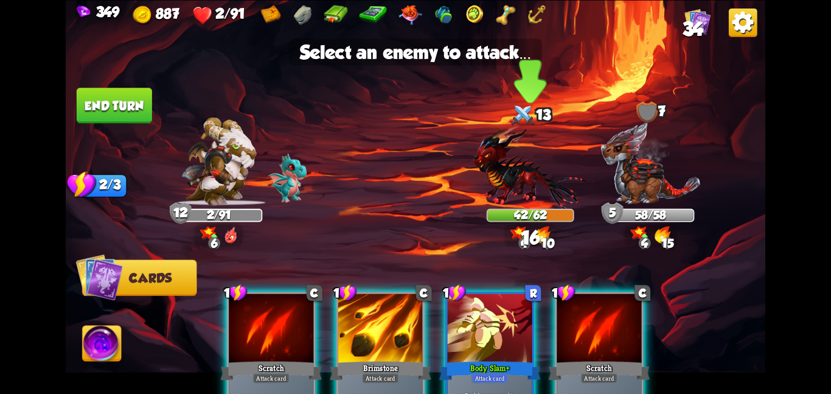
click at [480, 201] on img at bounding box center [531, 166] width 114 height 83
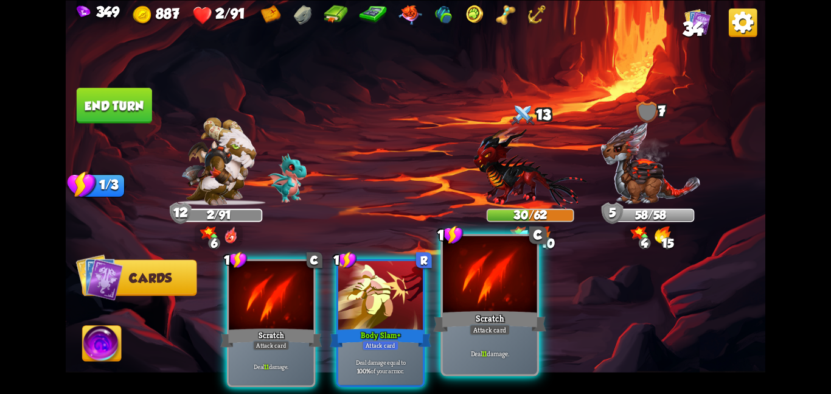
click at [488, 340] on div "Deal 11 damage." at bounding box center [490, 352] width 94 height 41
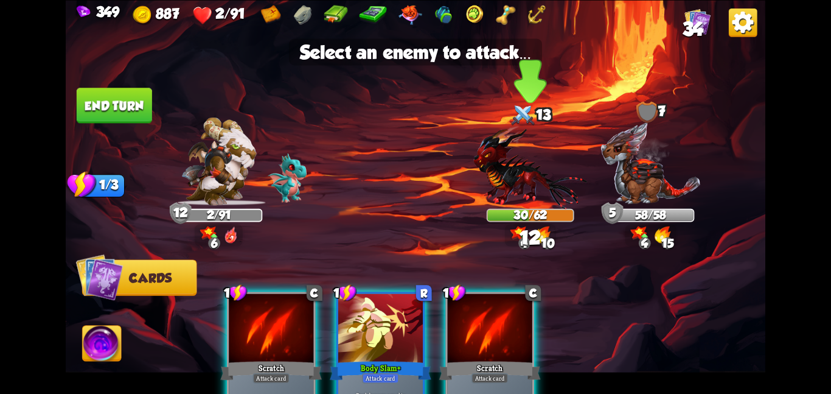
click at [539, 183] on img at bounding box center [531, 166] width 114 height 83
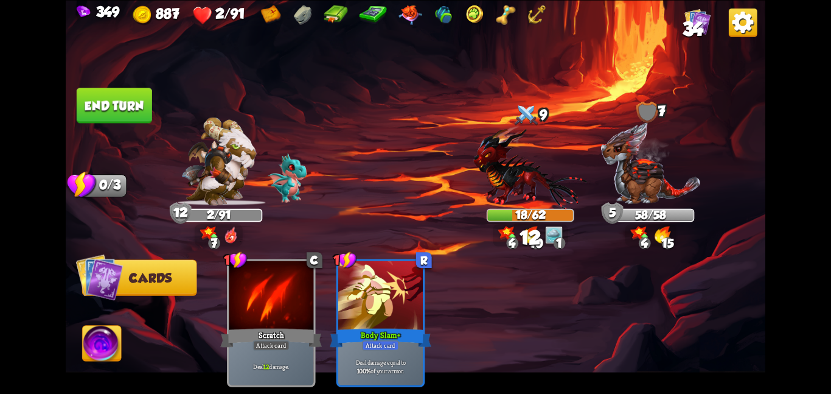
click at [92, 341] on img at bounding box center [102, 346] width 39 height 40
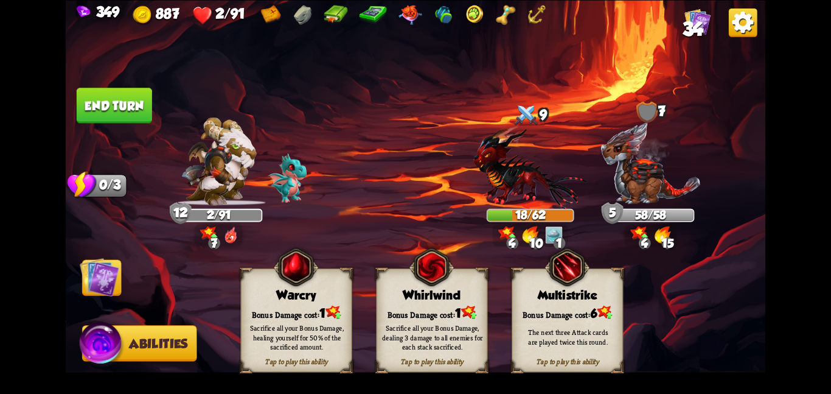
click at [464, 283] on div "Tap to play this ability Whirlwind Bonus Damage cost: 1 Sacrifice all your Bonu…" at bounding box center [431, 320] width 111 height 104
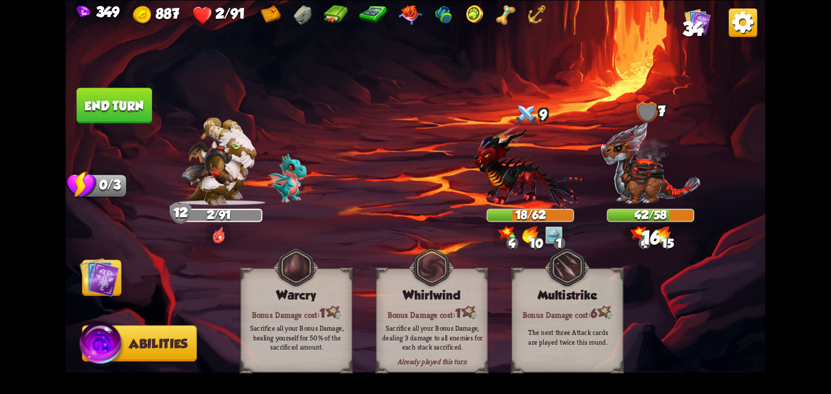
click at [101, 274] on img at bounding box center [100, 277] width 40 height 40
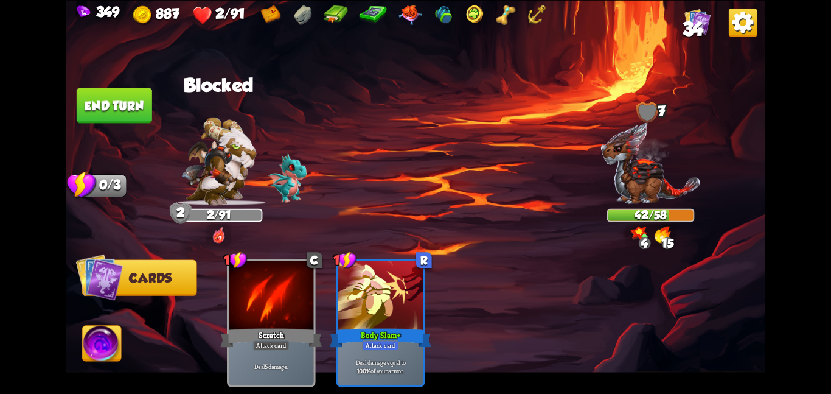
click at [116, 116] on button "End turn" at bounding box center [114, 105] width 75 height 35
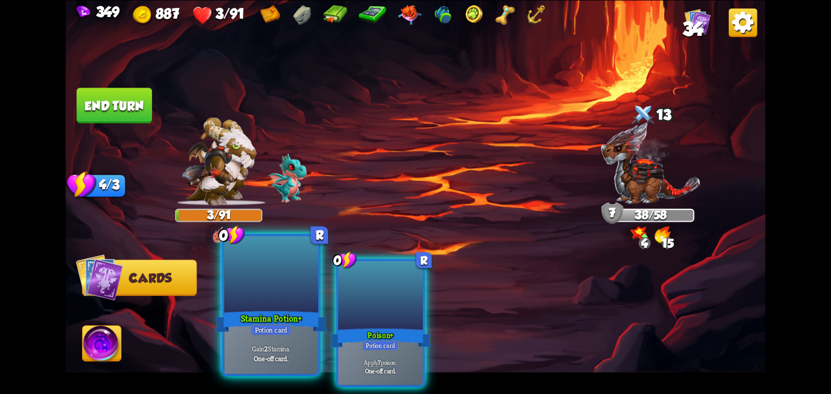
click at [271, 291] on div at bounding box center [271, 275] width 94 height 79
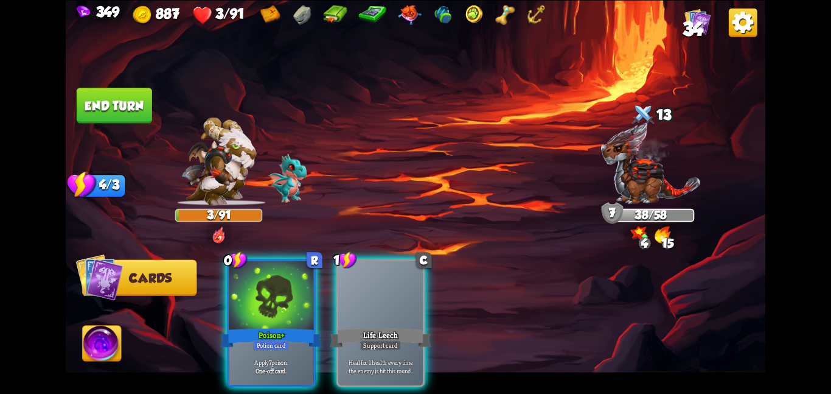
click at [271, 291] on div at bounding box center [271, 295] width 85 height 71
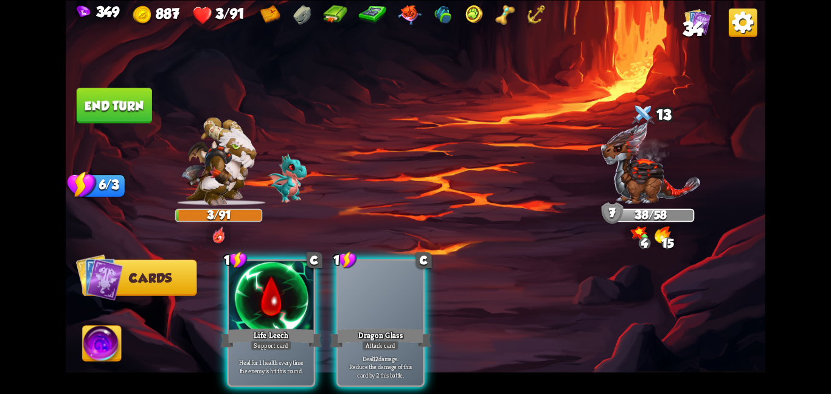
click at [271, 291] on div at bounding box center [271, 295] width 85 height 71
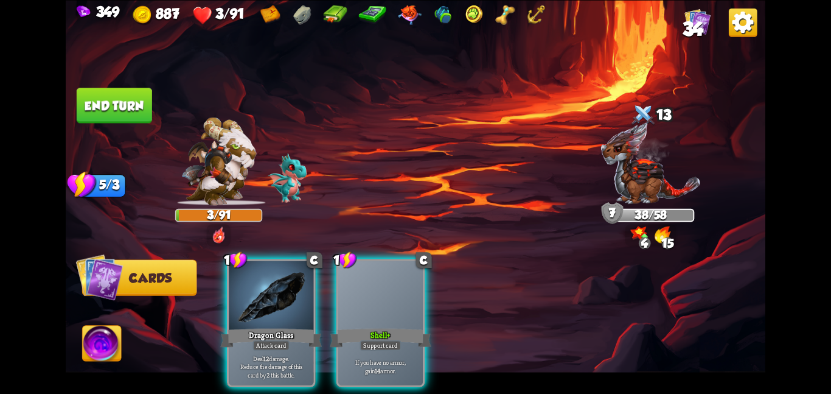
click at [271, 291] on div at bounding box center [271, 295] width 85 height 71
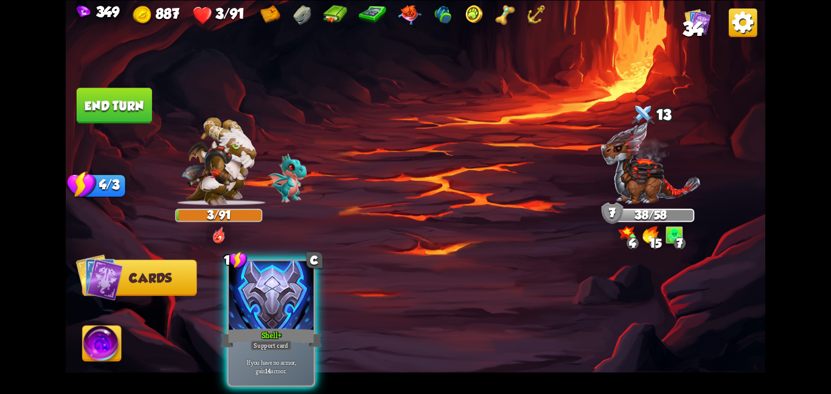
click at [271, 291] on div at bounding box center [271, 295] width 85 height 71
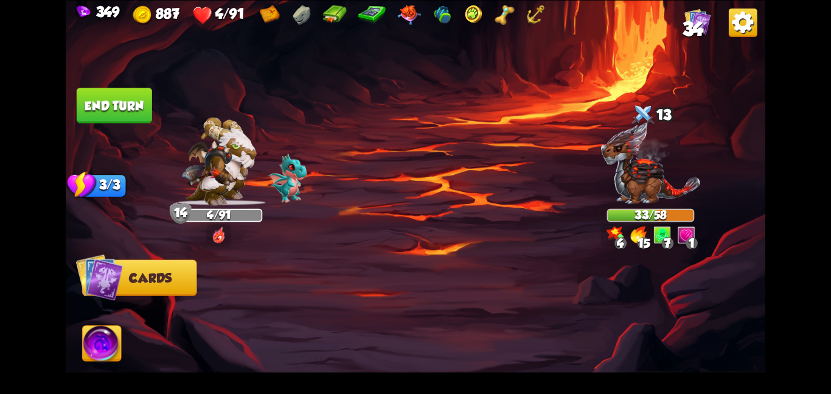
click at [119, 113] on button "End turn" at bounding box center [114, 105] width 75 height 35
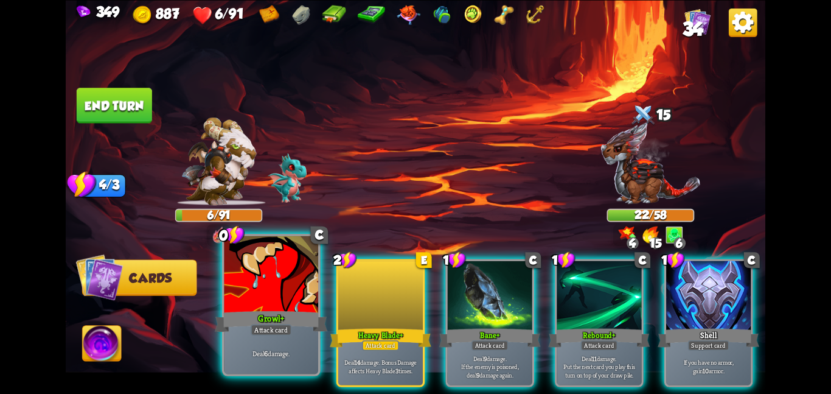
click at [257, 290] on div at bounding box center [271, 275] width 94 height 79
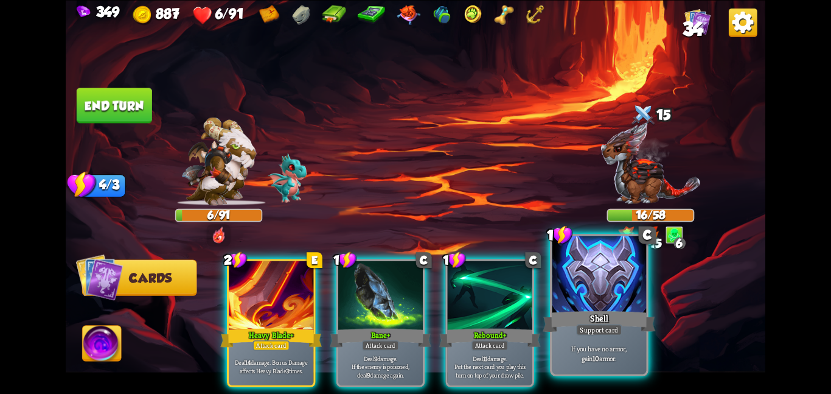
click at [563, 295] on div at bounding box center [600, 275] width 94 height 79
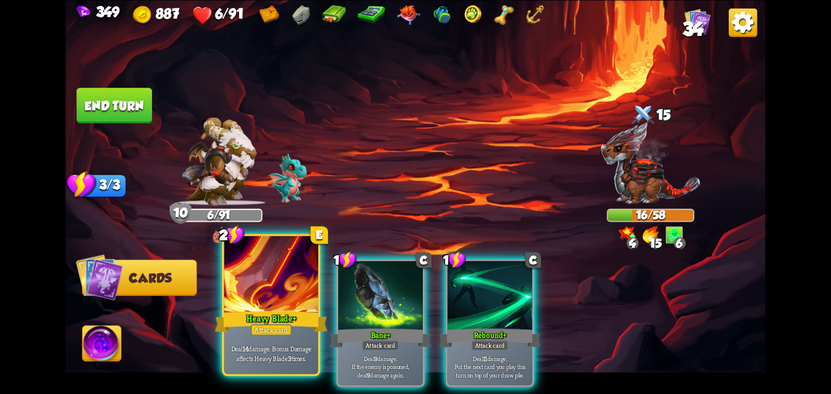
click at [265, 313] on div "Heavy Blade+" at bounding box center [271, 321] width 113 height 25
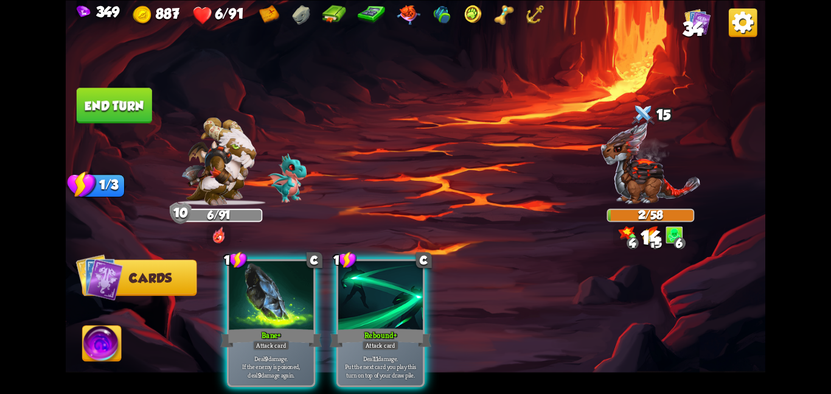
click at [265, 326] on div "Bane+" at bounding box center [271, 337] width 102 height 23
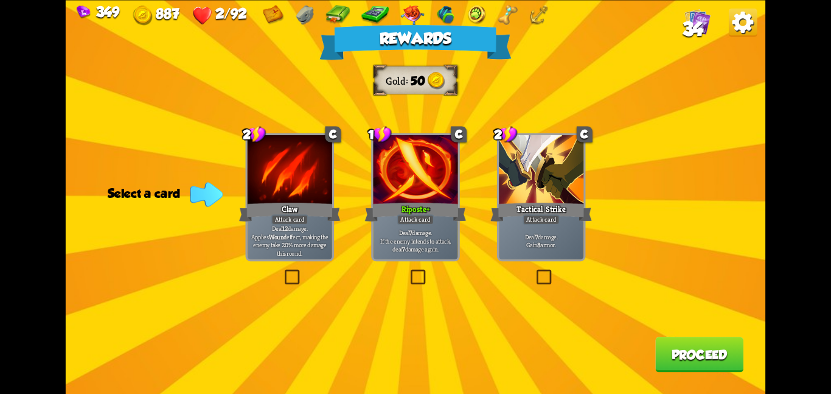
click at [396, 202] on div "Riposte+" at bounding box center [416, 211] width 102 height 23
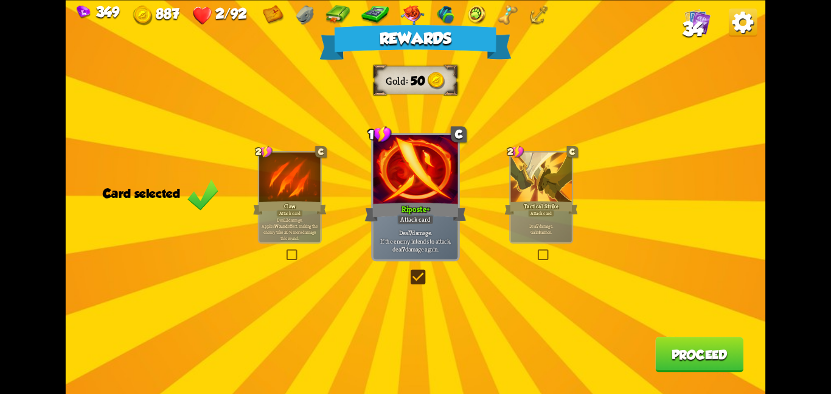
click at [653, 344] on div "Rewards Gold 50 Card selected 2 C Claw Attack card Deal 12 damage. Applies Woun…" at bounding box center [416, 197] width 700 height 394
click at [679, 350] on button "Proceed" at bounding box center [699, 354] width 88 height 35
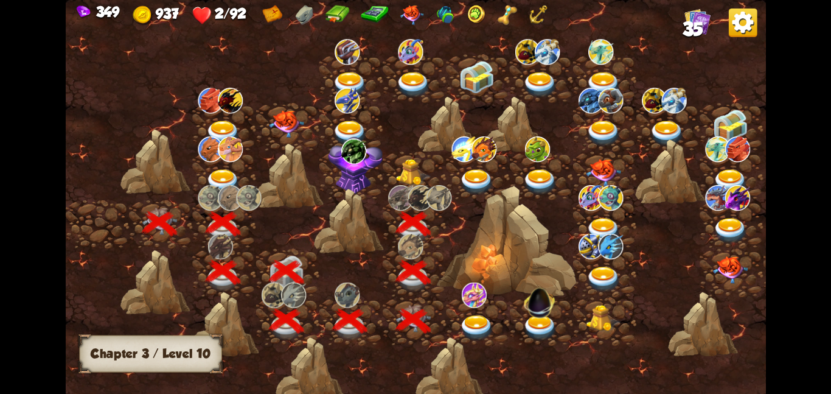
click at [404, 164] on img at bounding box center [413, 171] width 35 height 27
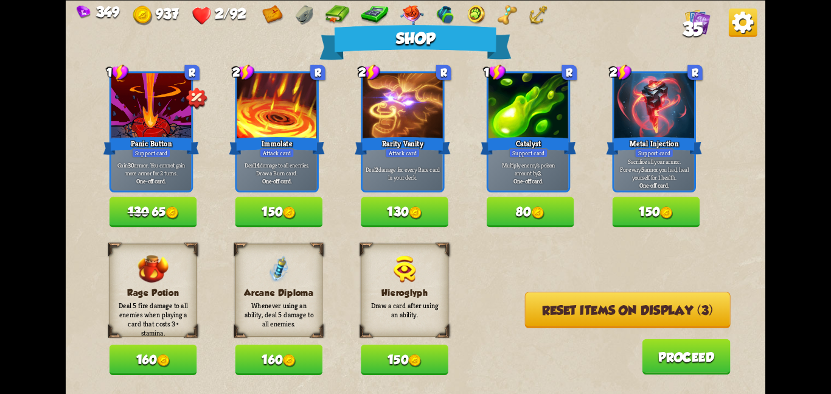
click at [531, 299] on button "Reset items on display (3)" at bounding box center [628, 310] width 206 height 36
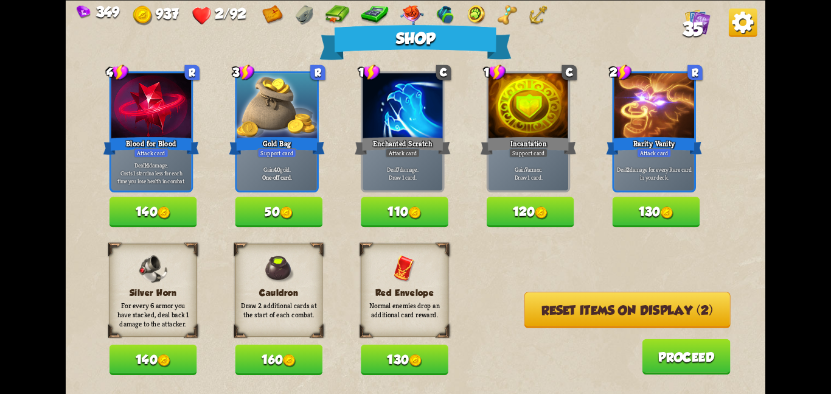
click at [535, 305] on button "Reset items on display (2)" at bounding box center [628, 310] width 206 height 36
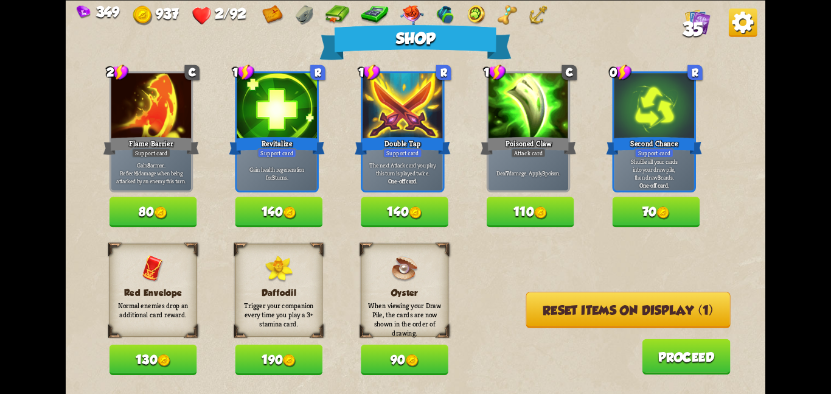
click at [535, 305] on button "Reset items on display (1)" at bounding box center [628, 310] width 204 height 36
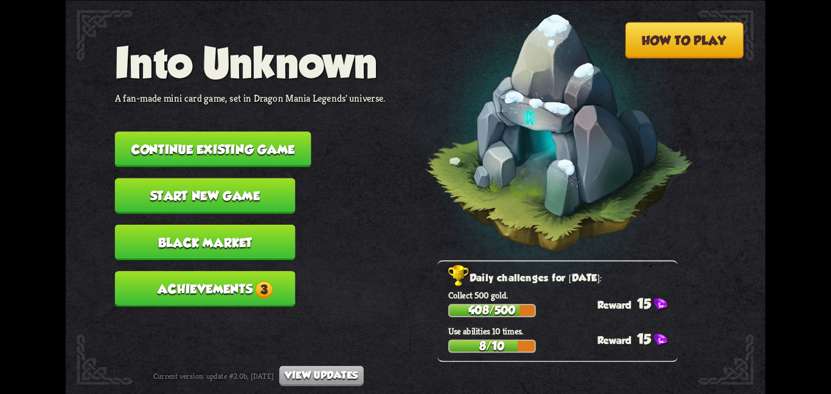
click at [278, 134] on button "Continue existing game" at bounding box center [213, 148] width 197 height 35
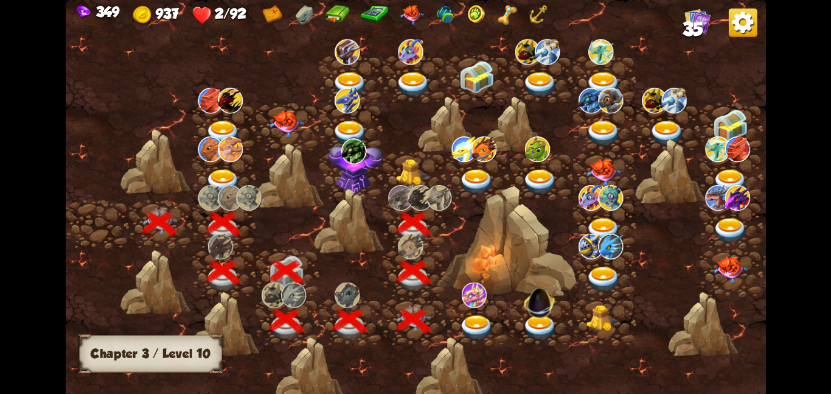
click at [418, 175] on img at bounding box center [413, 171] width 35 height 27
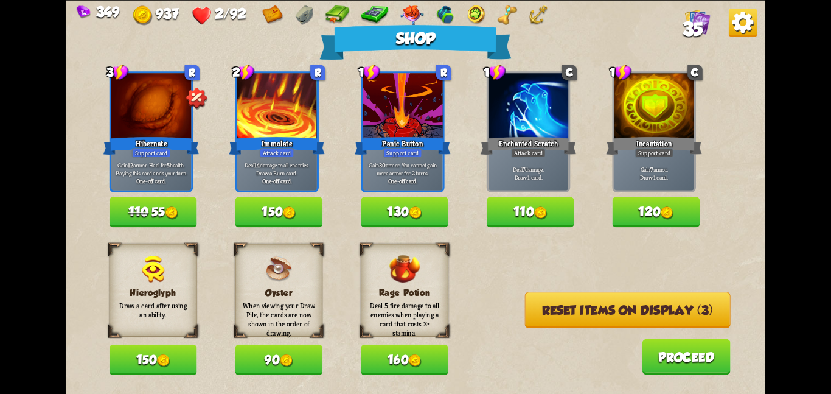
click at [544, 318] on button "Reset items on display (3)" at bounding box center [628, 310] width 206 height 36
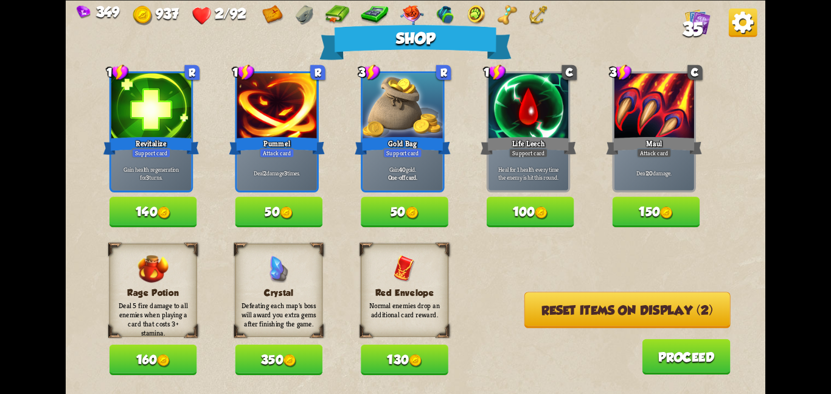
click at [544, 318] on button "Reset items on display (2)" at bounding box center [628, 310] width 206 height 36
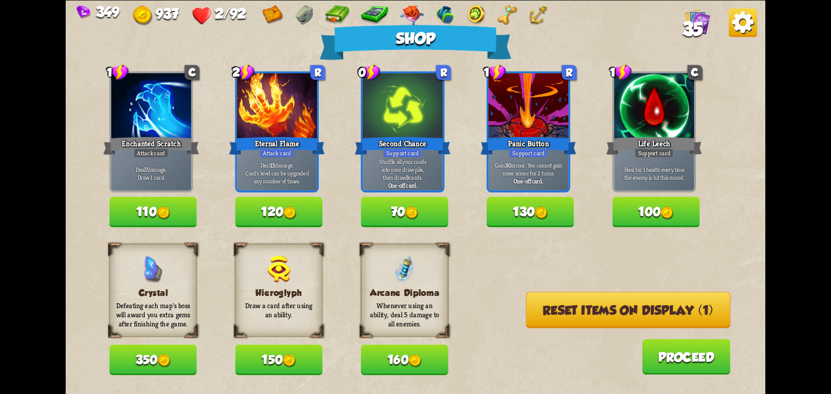
click at [544, 318] on button "Reset items on display (1)" at bounding box center [628, 310] width 204 height 36
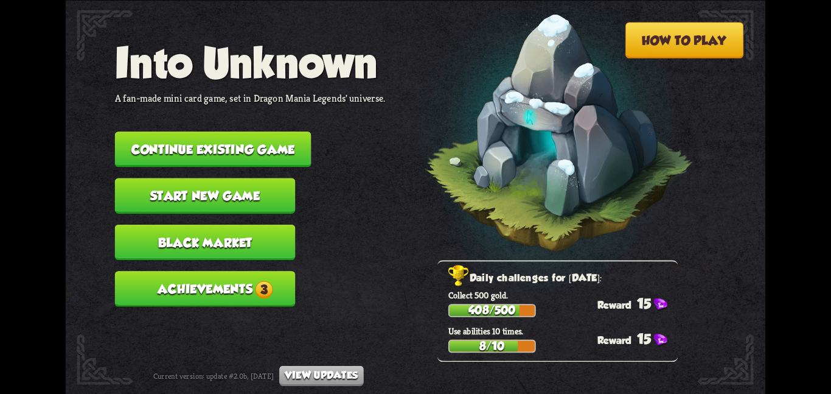
click at [171, 158] on nav "Into Unknown A fan-made mini card game, set in Dragon Mania Legends' universe. …" at bounding box center [250, 177] width 271 height 279
click at [209, 145] on button "Continue existing game" at bounding box center [213, 148] width 197 height 35
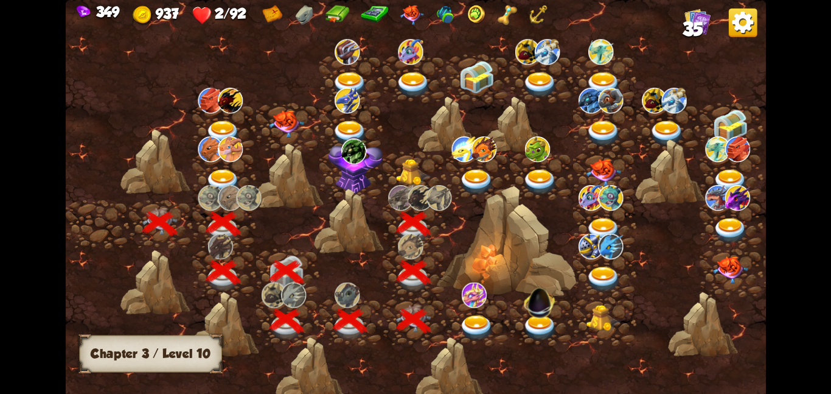
click at [402, 166] on img at bounding box center [413, 171] width 35 height 27
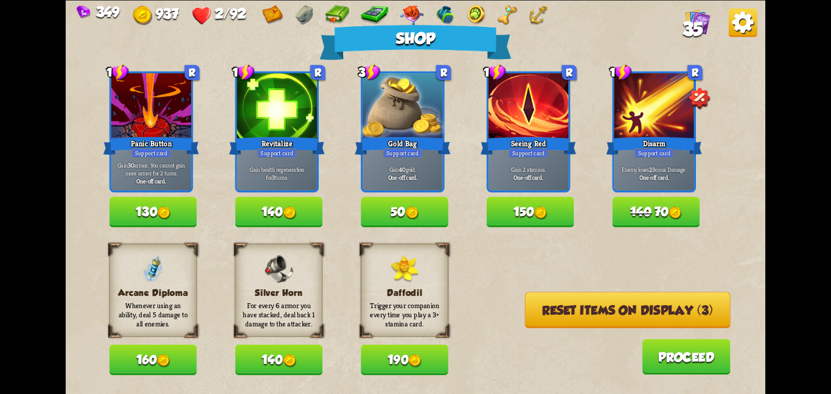
click at [529, 300] on button "Reset items on display (3)" at bounding box center [628, 310] width 206 height 36
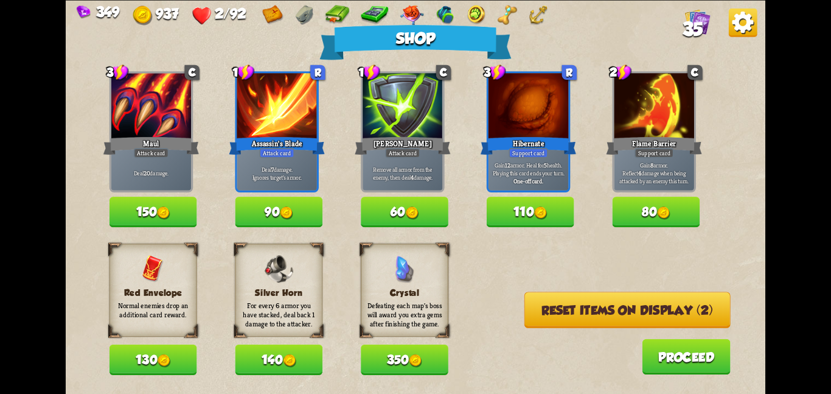
click at [529, 300] on button "Reset items on display (2)" at bounding box center [628, 310] width 206 height 36
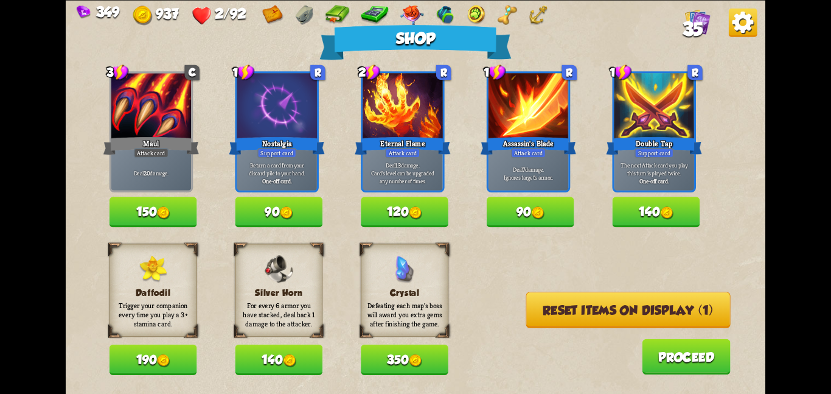
click at [529, 300] on button "Reset items on display (1)" at bounding box center [628, 310] width 204 height 36
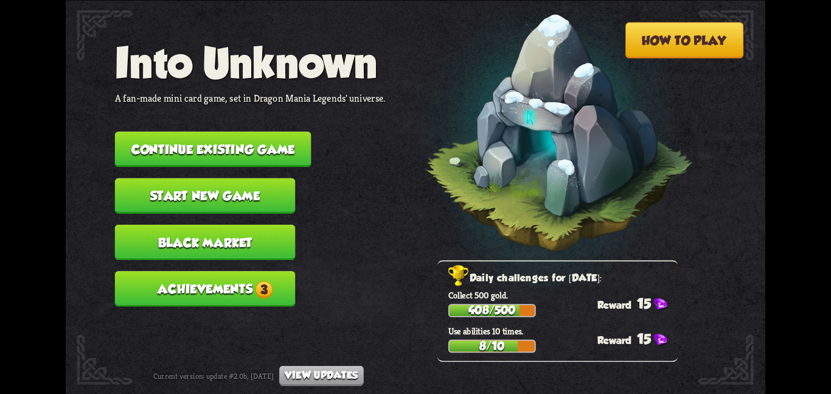
click at [274, 149] on button "Continue existing game" at bounding box center [213, 148] width 197 height 35
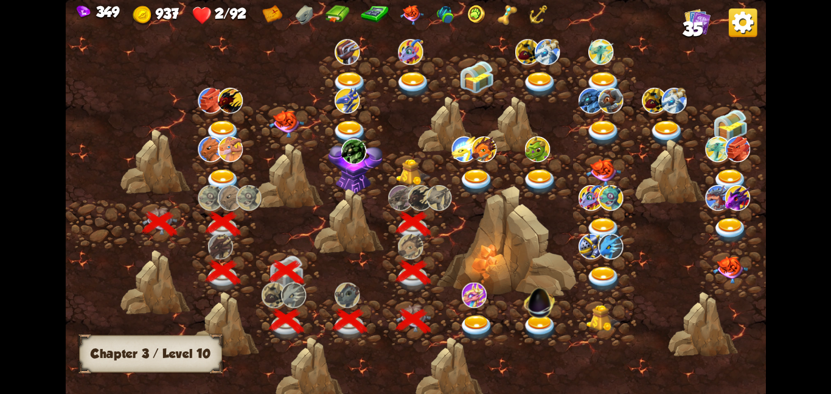
click at [400, 166] on img at bounding box center [413, 171] width 35 height 27
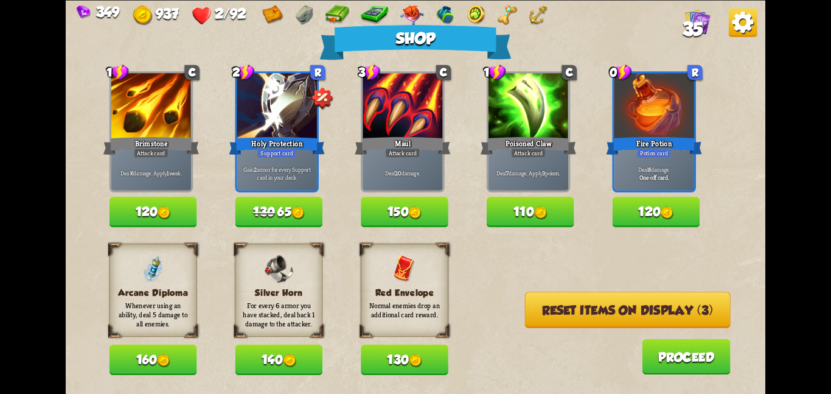
click at [541, 309] on button "Reset items on display (3)" at bounding box center [628, 310] width 206 height 36
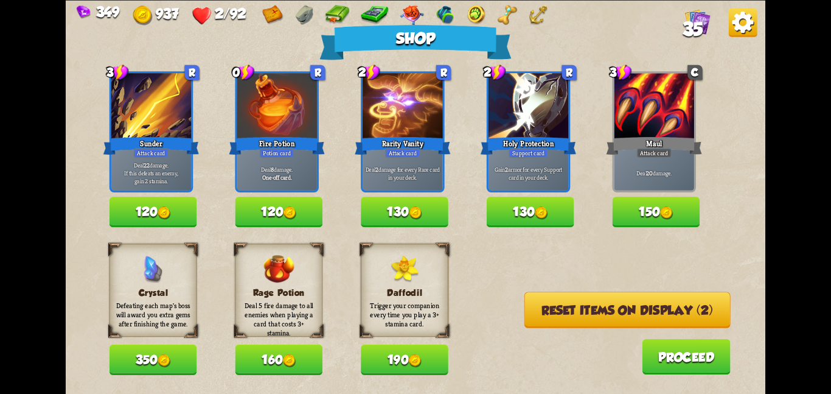
click at [541, 309] on button "Reset items on display (2)" at bounding box center [628, 310] width 206 height 36
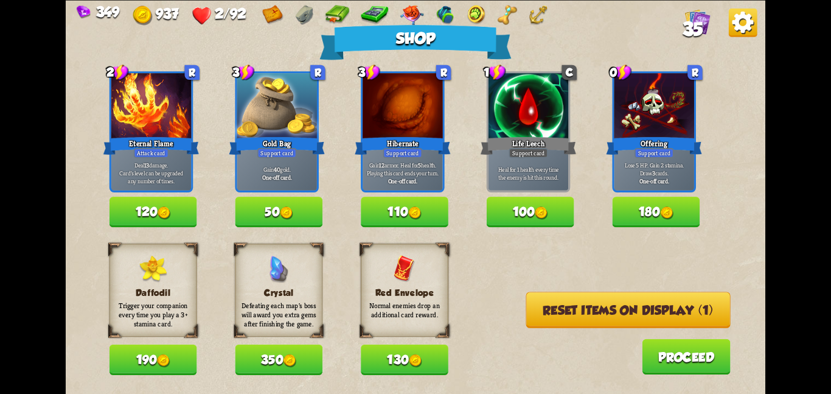
click at [541, 309] on button "Reset items on display (1)" at bounding box center [628, 310] width 204 height 36
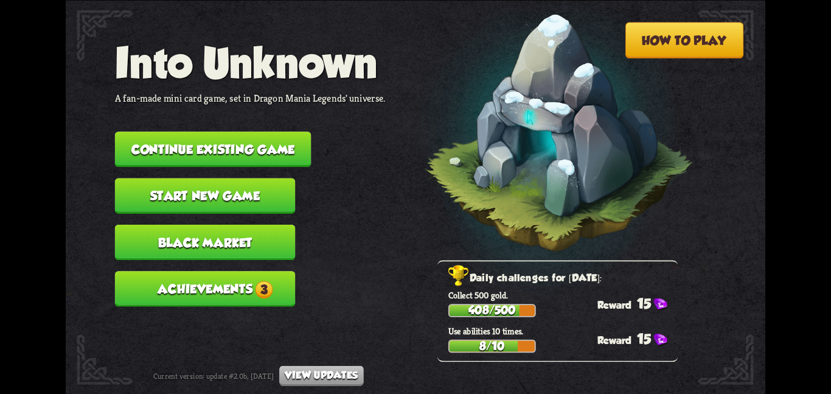
click at [169, 131] on button "Continue existing game" at bounding box center [213, 148] width 197 height 35
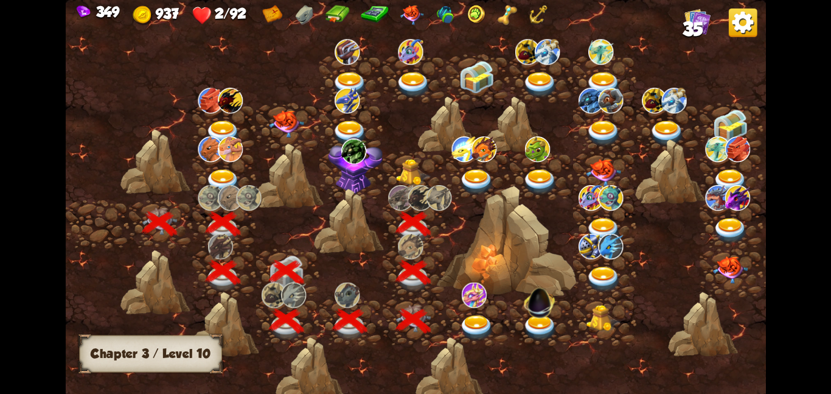
click at [384, 167] on div at bounding box center [414, 175] width 63 height 49
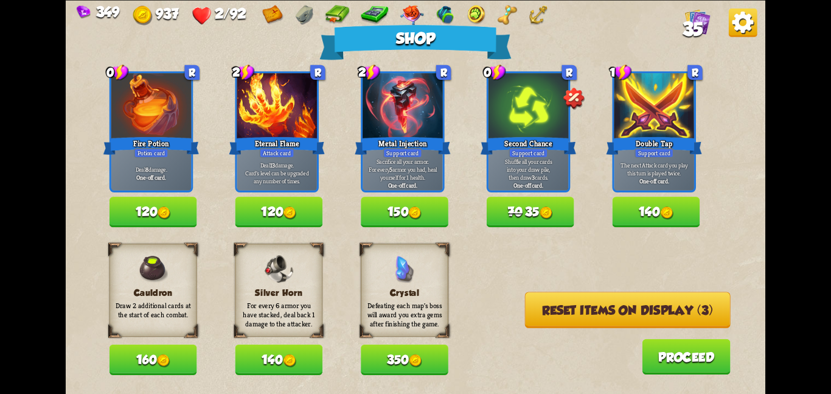
click at [549, 312] on button "Reset items on display (3)" at bounding box center [628, 310] width 206 height 36
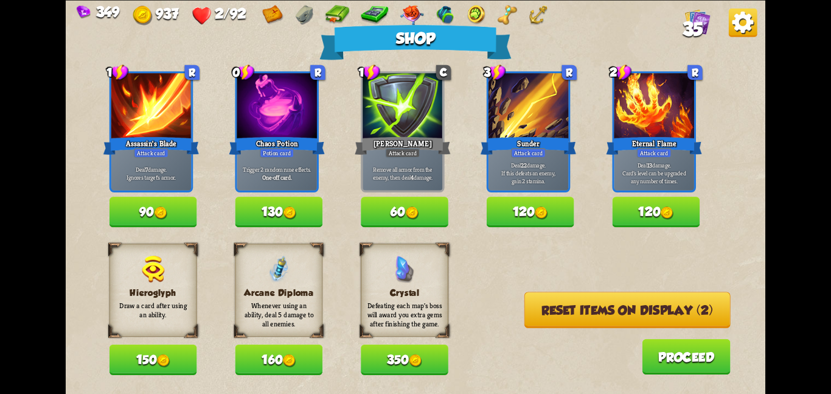
click at [550, 307] on button "Reset items on display (2)" at bounding box center [628, 310] width 206 height 36
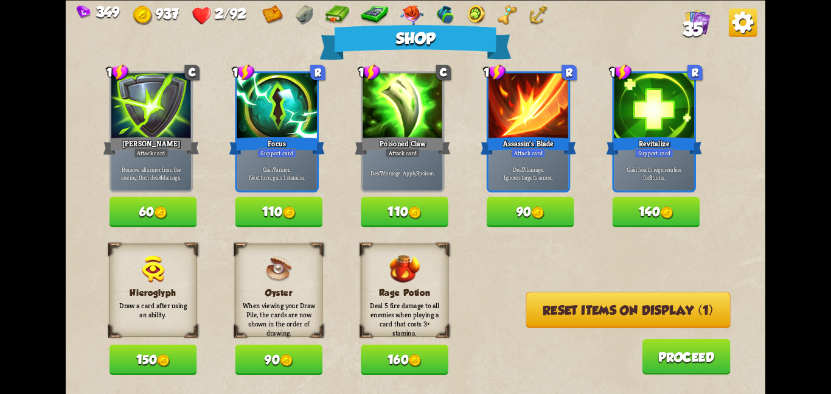
click at [550, 307] on button "Reset items on display (1)" at bounding box center [628, 310] width 204 height 36
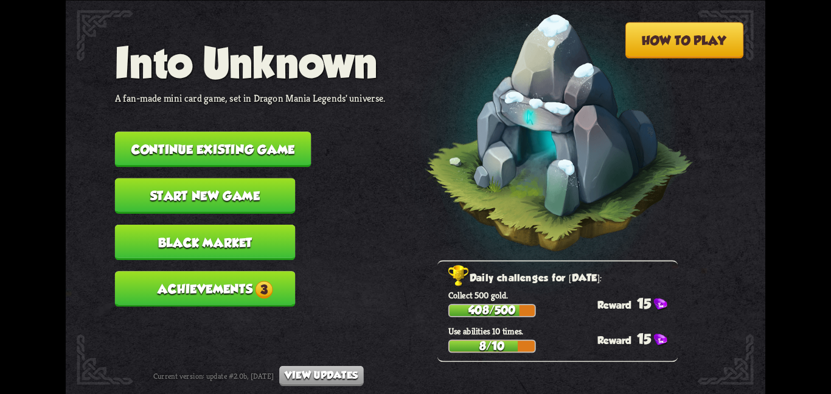
click at [213, 149] on button "Continue existing game" at bounding box center [213, 148] width 197 height 35
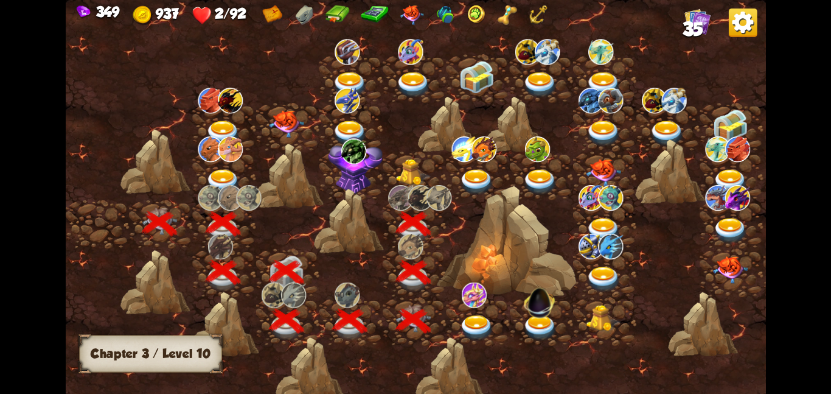
click at [396, 176] on img at bounding box center [413, 171] width 35 height 27
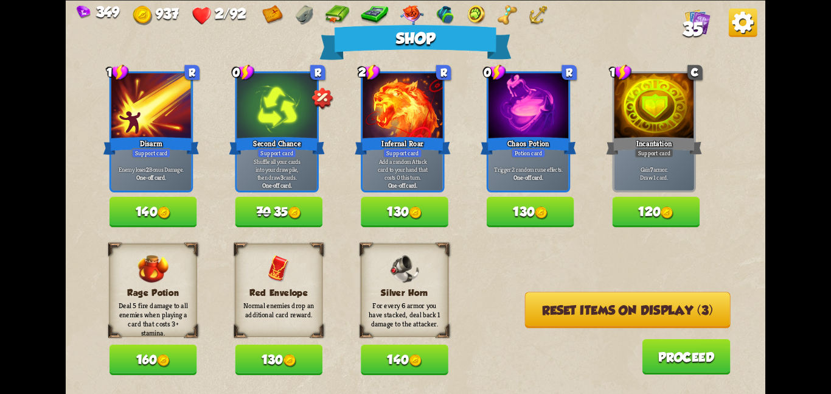
click at [540, 295] on div "Rage Potion Deal 5 fire damage to all enemies when playing a card that costs 3+…" at bounding box center [438, 308] width 656 height 131
click at [540, 305] on button "Reset items on display (3)" at bounding box center [628, 310] width 206 height 36
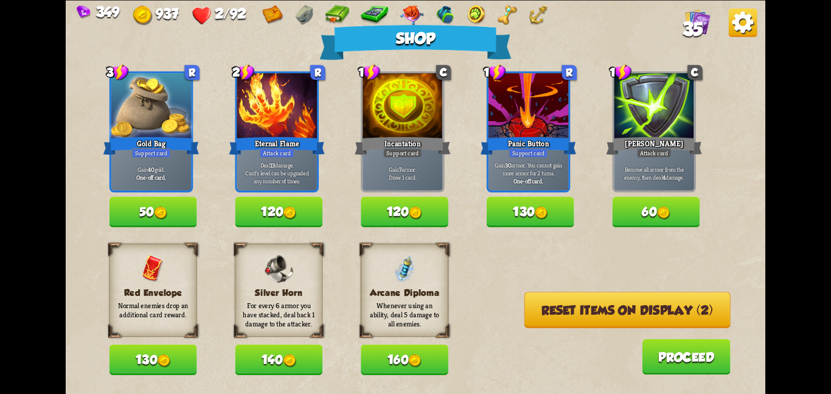
click at [540, 305] on button "Reset items on display (2)" at bounding box center [628, 310] width 206 height 36
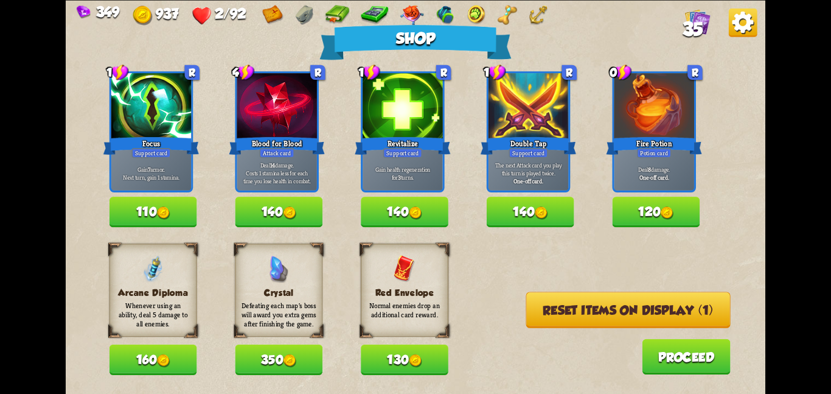
click at [540, 305] on button "Reset items on display (1)" at bounding box center [628, 310] width 204 height 36
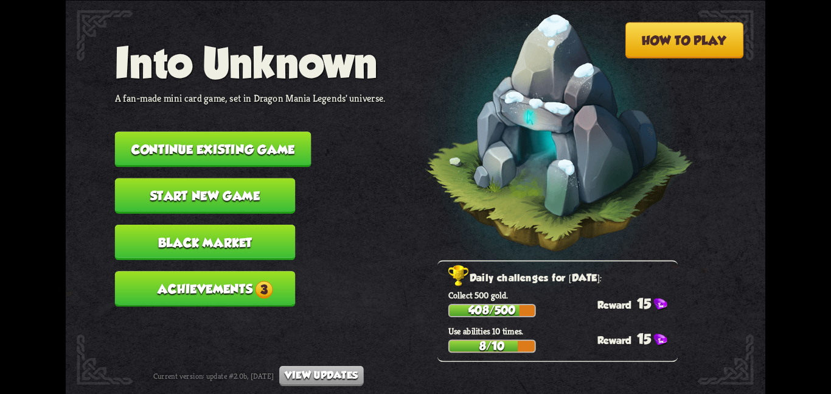
click at [156, 139] on button "Continue existing game" at bounding box center [213, 148] width 197 height 35
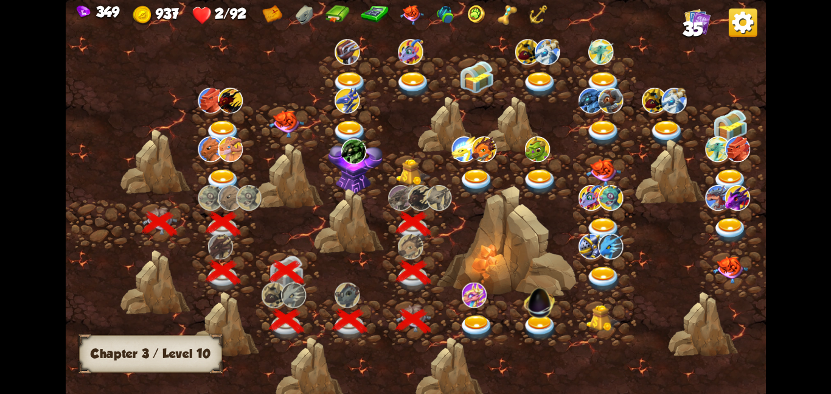
click at [411, 175] on img at bounding box center [413, 171] width 35 height 27
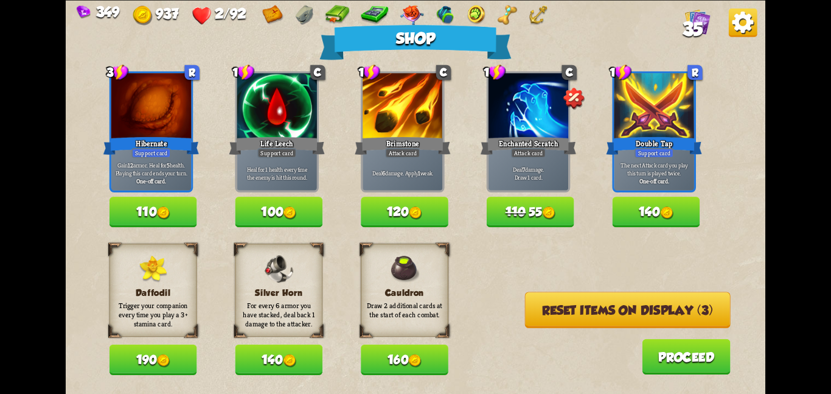
click at [534, 304] on button "Reset items on display (3)" at bounding box center [628, 310] width 206 height 36
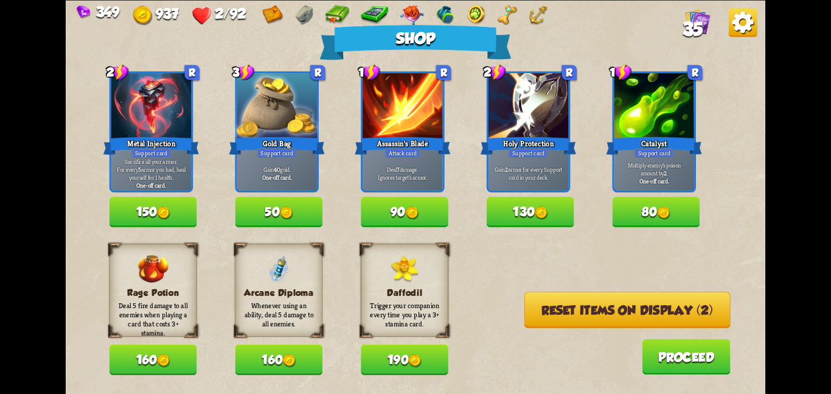
click at [543, 315] on button "Reset items on display (2)" at bounding box center [628, 310] width 206 height 36
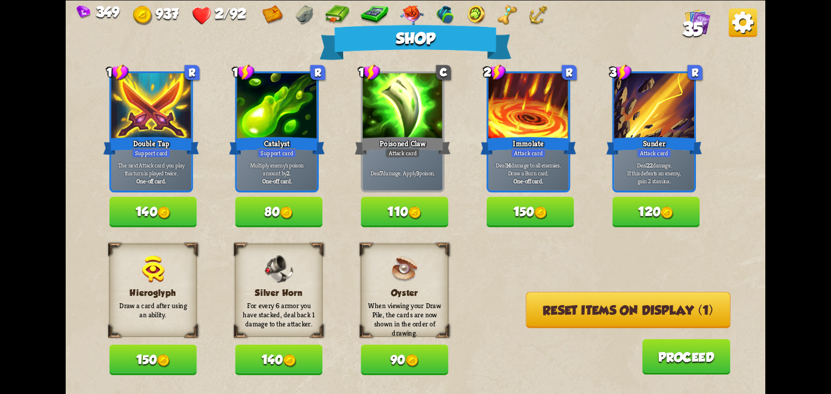
click at [543, 315] on button "Reset items on display (1)" at bounding box center [628, 310] width 204 height 36
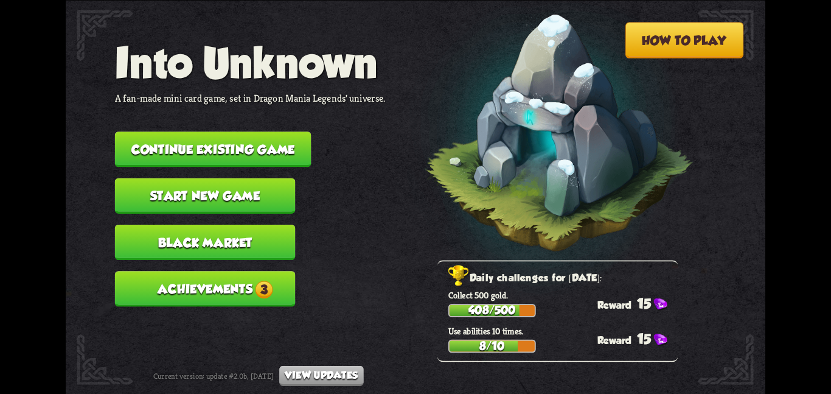
click at [189, 146] on button "Continue existing game" at bounding box center [213, 148] width 197 height 35
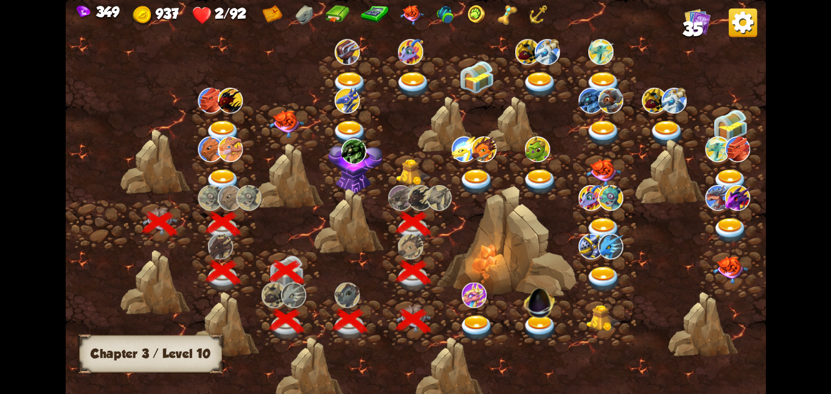
click at [408, 185] on img at bounding box center [420, 197] width 25 height 26
click at [414, 170] on img at bounding box center [413, 171] width 35 height 27
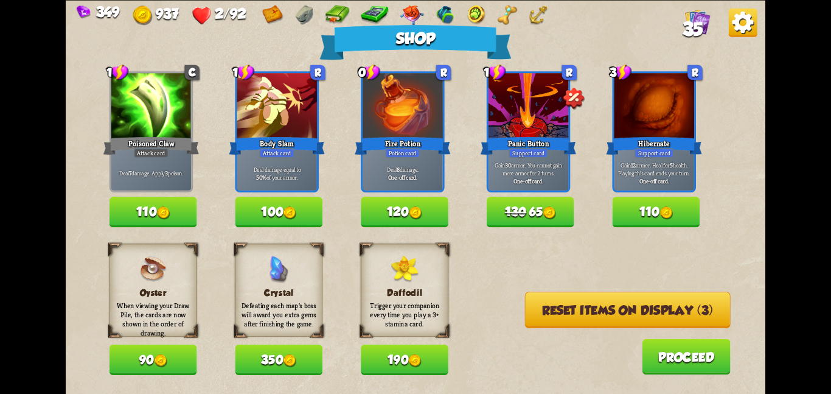
click at [531, 310] on button "Reset items on display (3)" at bounding box center [628, 310] width 206 height 36
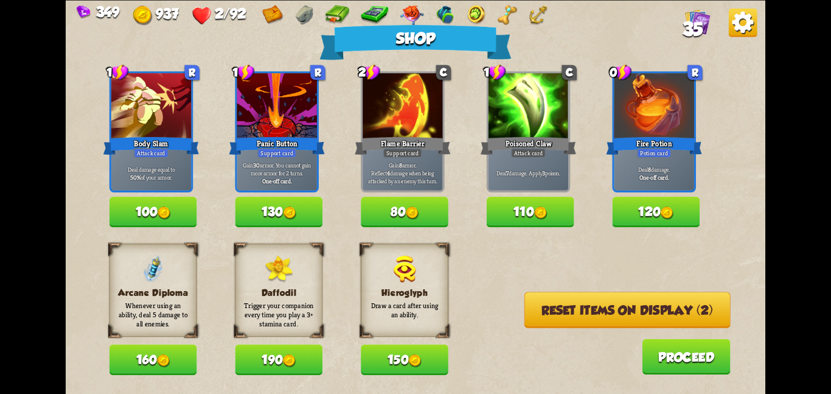
click at [531, 310] on button "Reset items on display (2)" at bounding box center [628, 310] width 206 height 36
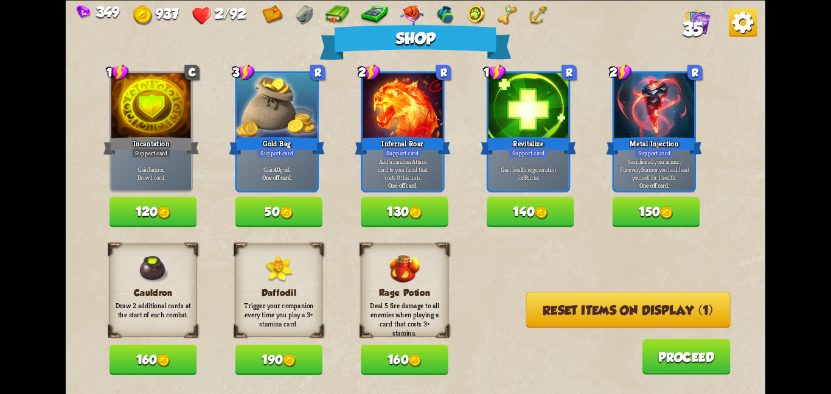
click at [531, 310] on button "Reset items on display (1)" at bounding box center [628, 310] width 204 height 36
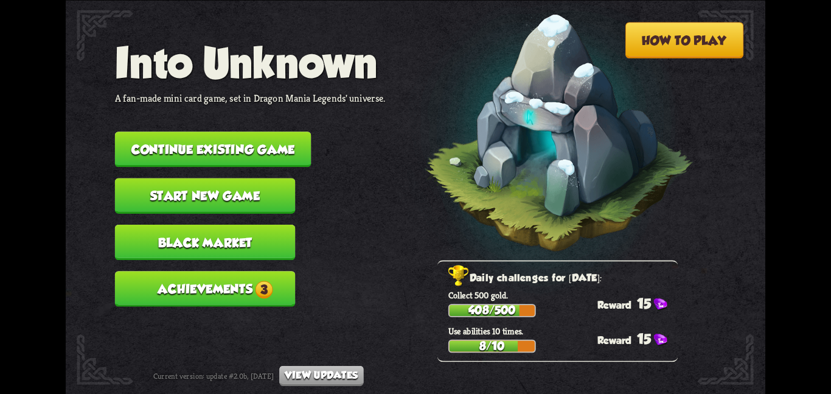
click at [176, 139] on button "Continue existing game" at bounding box center [213, 148] width 197 height 35
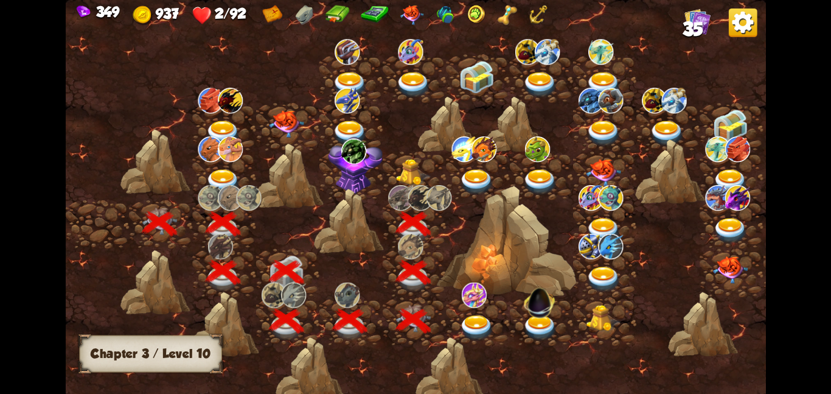
click at [408, 175] on img at bounding box center [413, 171] width 35 height 27
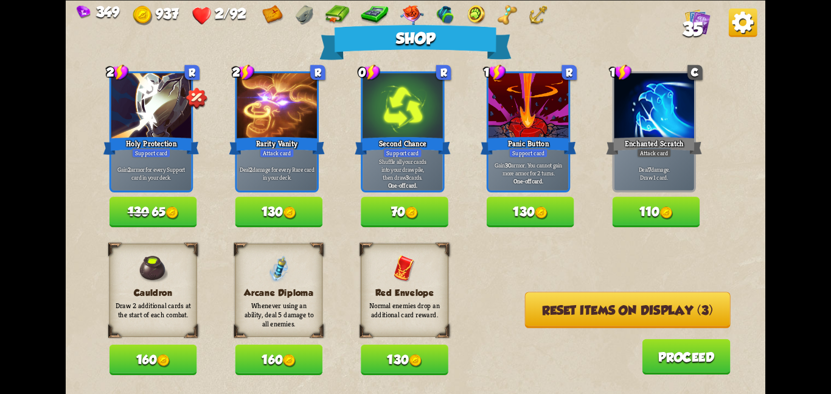
click at [539, 302] on button "Reset items on display (3)" at bounding box center [628, 310] width 206 height 36
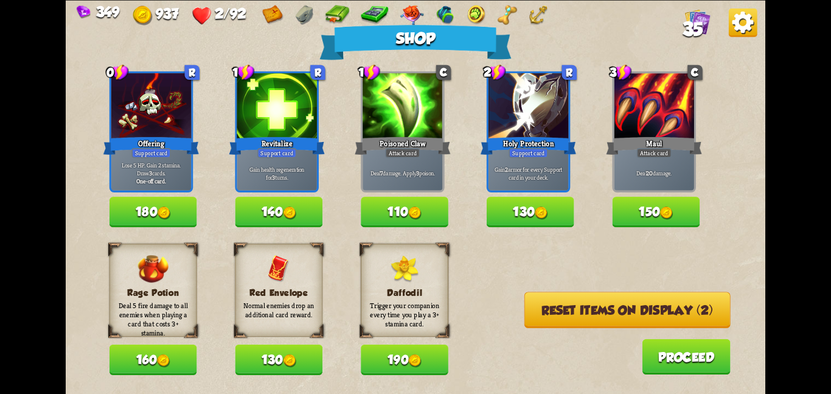
click at [539, 302] on button "Reset items on display (2)" at bounding box center [628, 310] width 206 height 36
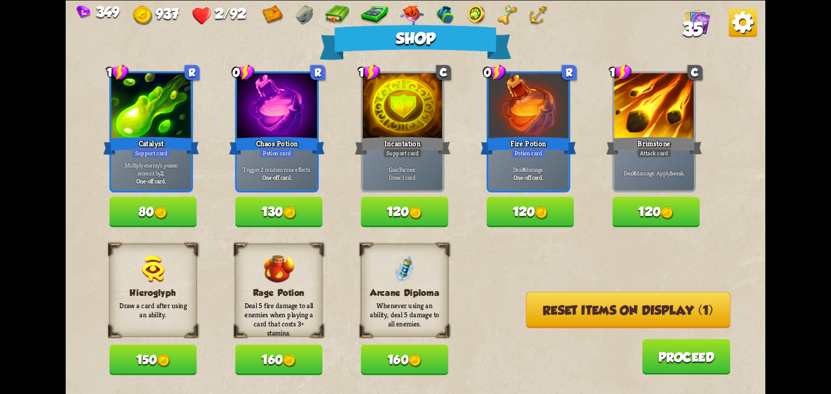
click at [539, 302] on button "Reset items on display (1)" at bounding box center [628, 310] width 204 height 36
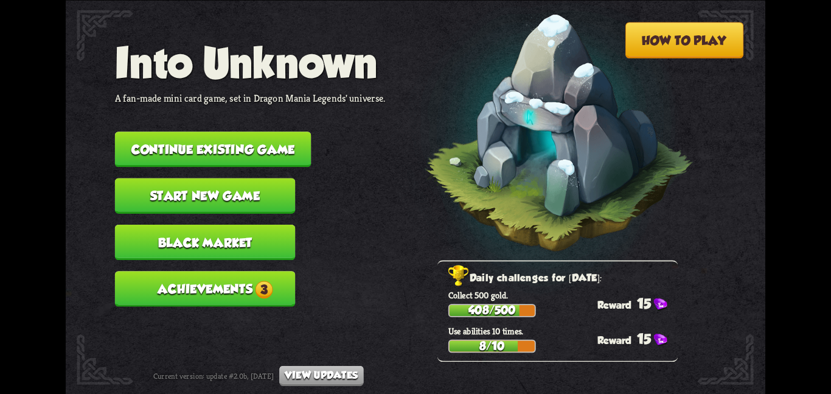
click at [260, 149] on button "Continue existing game" at bounding box center [213, 148] width 197 height 35
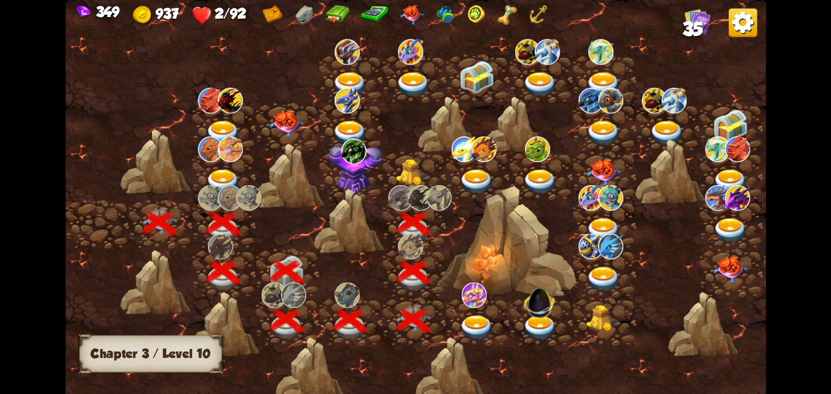
click at [407, 169] on img at bounding box center [413, 171] width 35 height 27
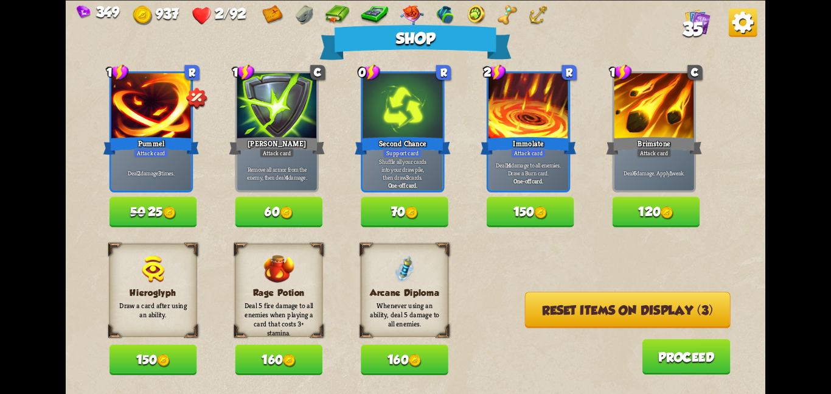
click at [528, 302] on button "Reset items on display (3)" at bounding box center [628, 310] width 206 height 36
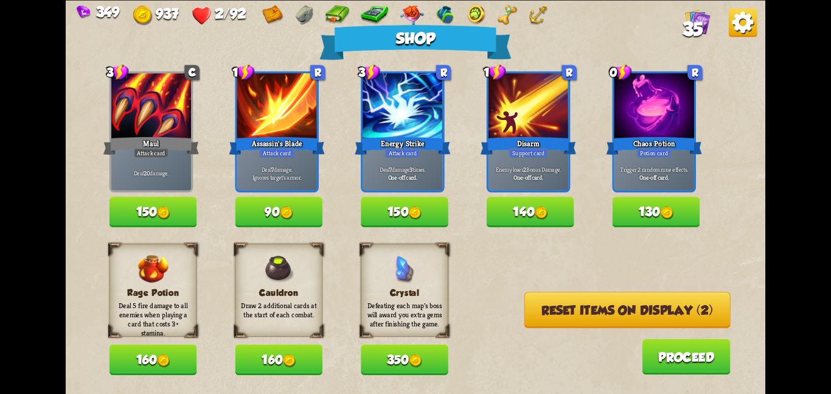
click at [528, 302] on button "Reset items on display (2)" at bounding box center [628, 310] width 206 height 36
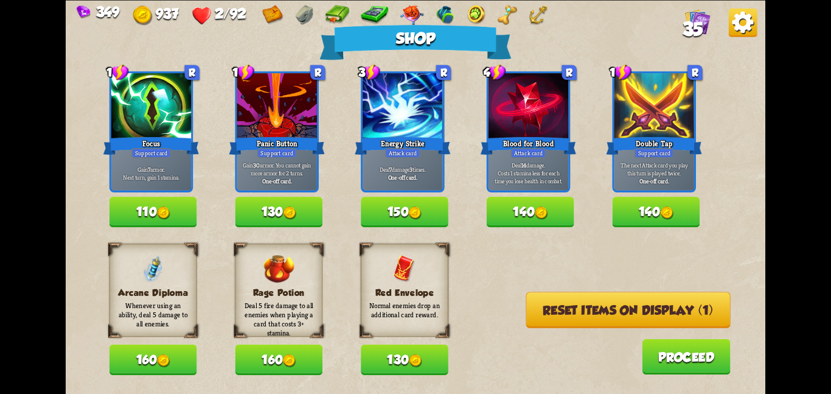
click at [528, 302] on button "Reset items on display (1)" at bounding box center [628, 310] width 204 height 36
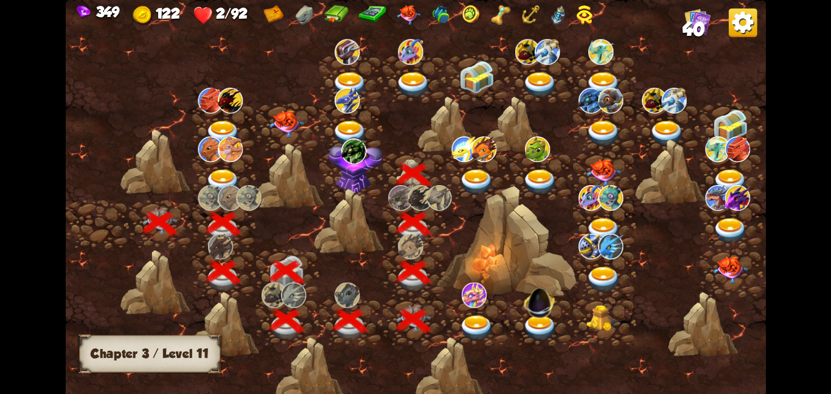
scroll to position [0, 185]
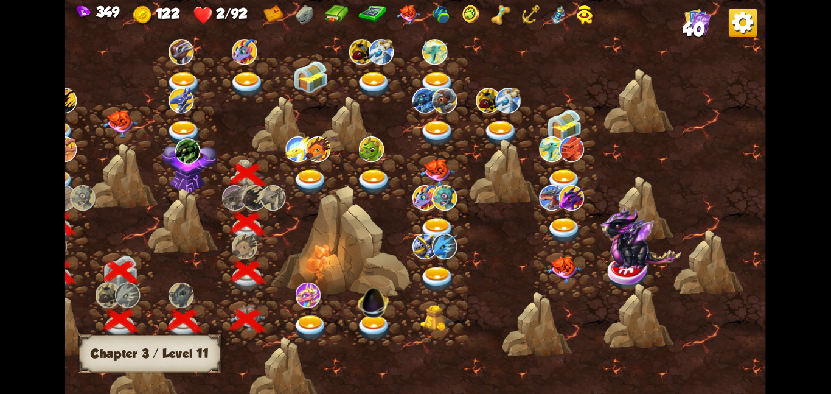
click at [294, 169] on img at bounding box center [310, 182] width 35 height 26
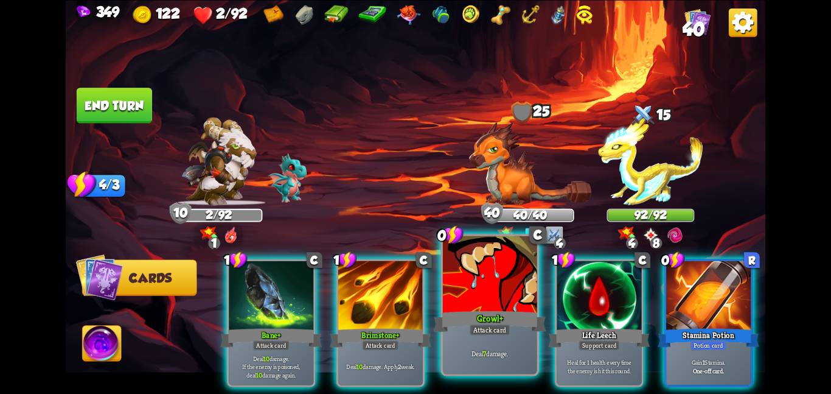
click at [511, 327] on div "Growl+" at bounding box center [489, 321] width 113 height 25
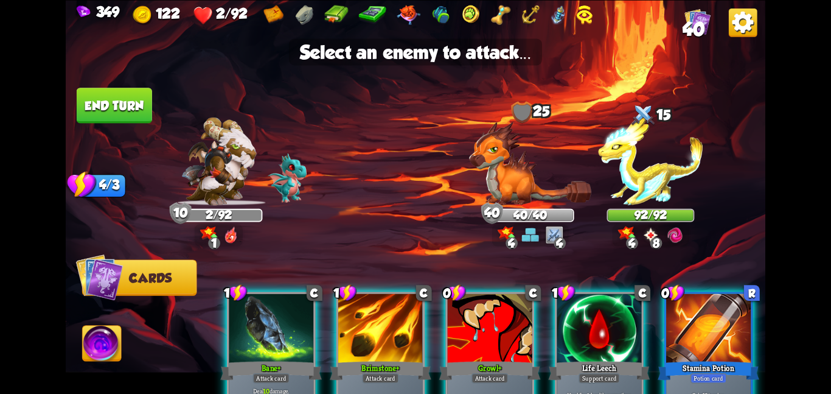
click at [519, 320] on div at bounding box center [490, 328] width 85 height 71
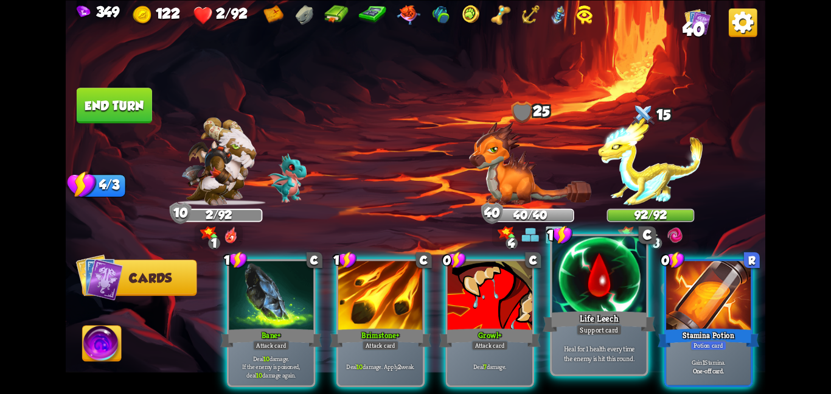
click at [578, 314] on div "Life Leech" at bounding box center [599, 321] width 113 height 25
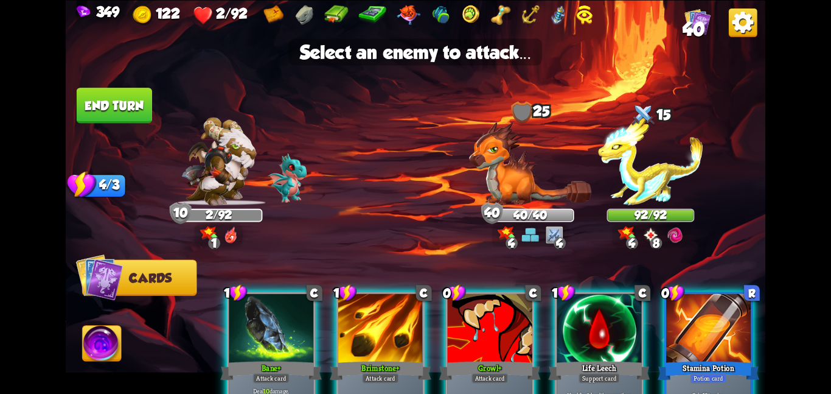
click at [651, 208] on img at bounding box center [416, 197] width 700 height 394
click at [643, 198] on img at bounding box center [650, 161] width 105 height 88
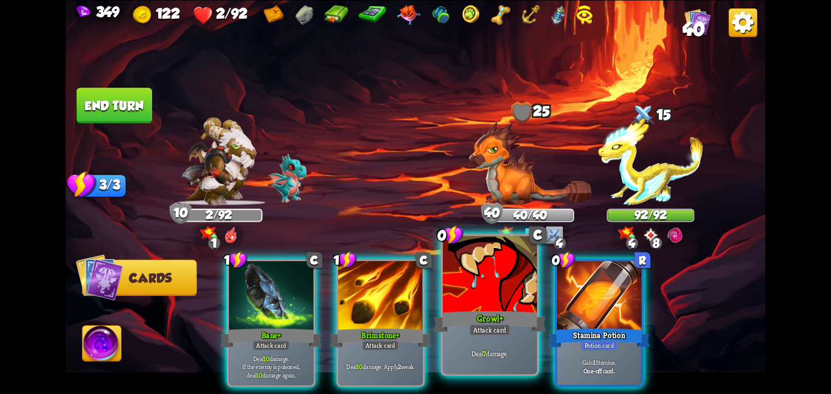
click at [526, 285] on div at bounding box center [490, 275] width 94 height 79
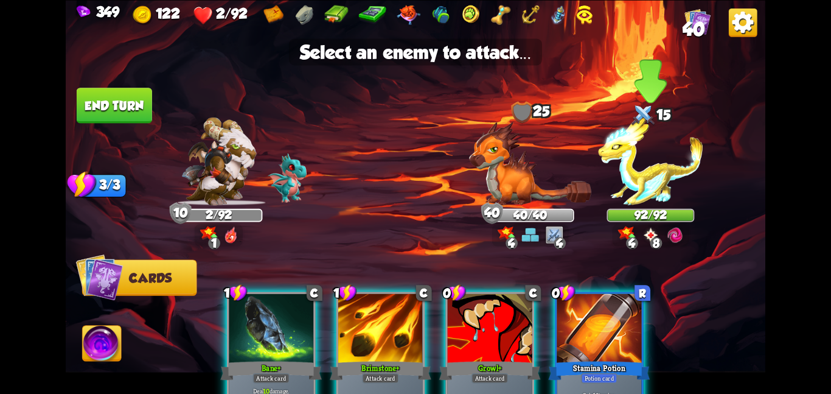
click at [625, 214] on div "92/92" at bounding box center [650, 214] width 85 height 11
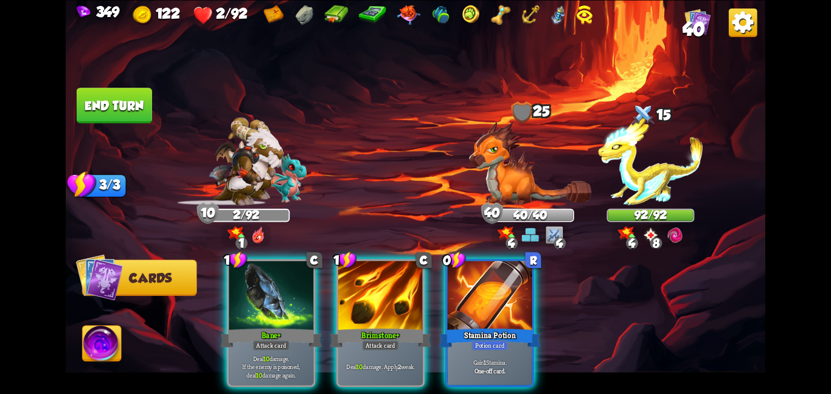
click at [543, 309] on div "1 C Bane+ Attack card Deal 10 damage. If the enemy is poisoned, deal 10 damage …" at bounding box center [486, 305] width 560 height 175
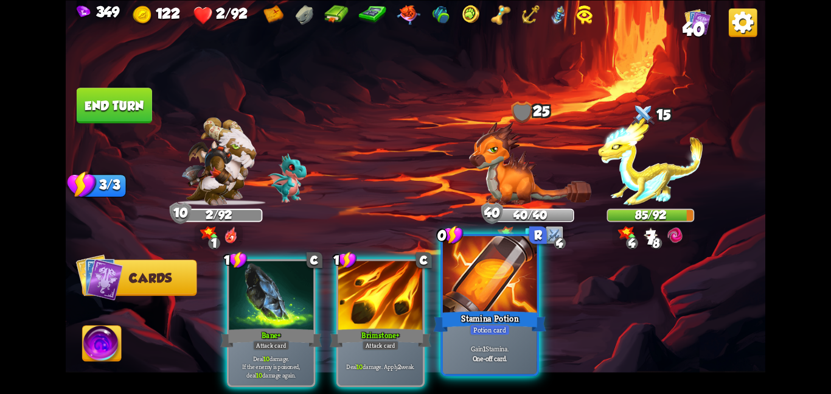
click at [512, 309] on div "Stamina Potion" at bounding box center [489, 321] width 113 height 25
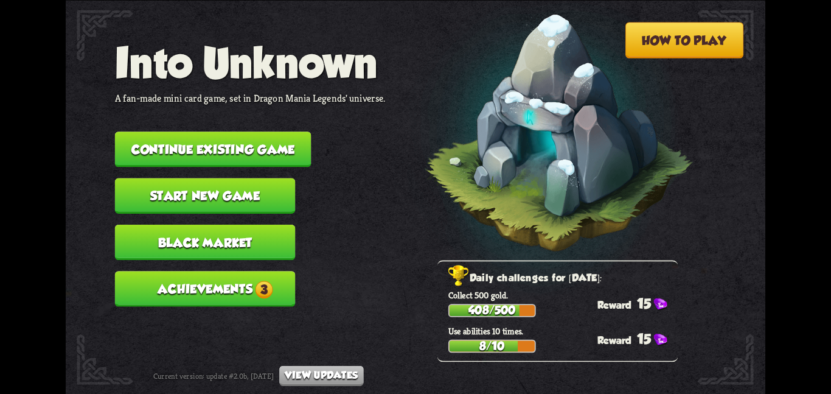
click at [166, 131] on button "Continue existing game" at bounding box center [213, 148] width 197 height 35
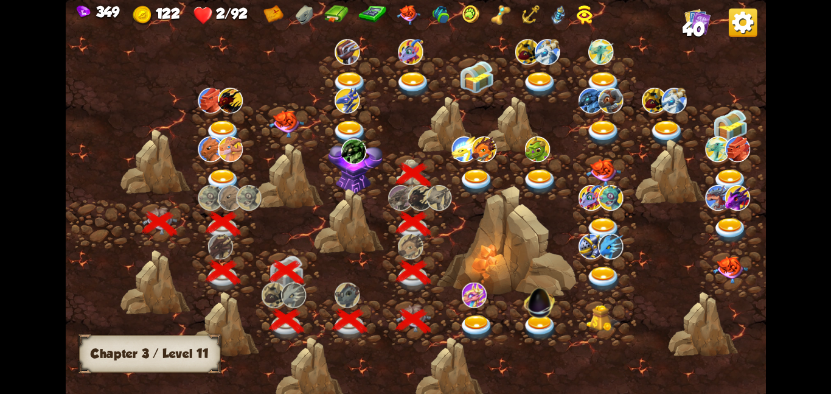
scroll to position [0, 185]
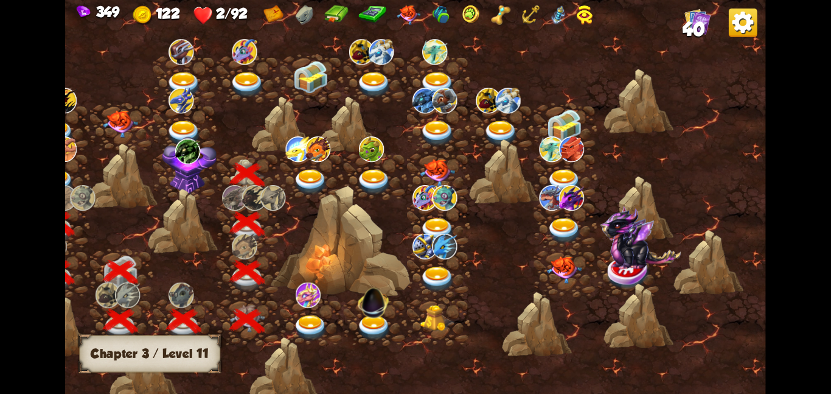
click at [289, 178] on div at bounding box center [311, 175] width 63 height 49
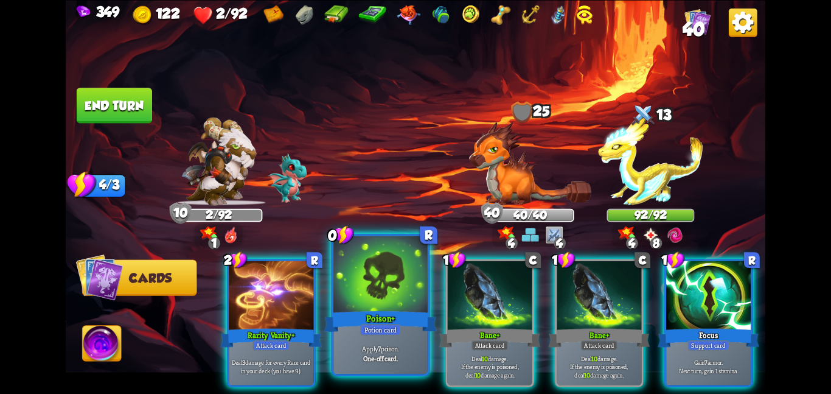
click at [416, 297] on div at bounding box center [381, 275] width 94 height 79
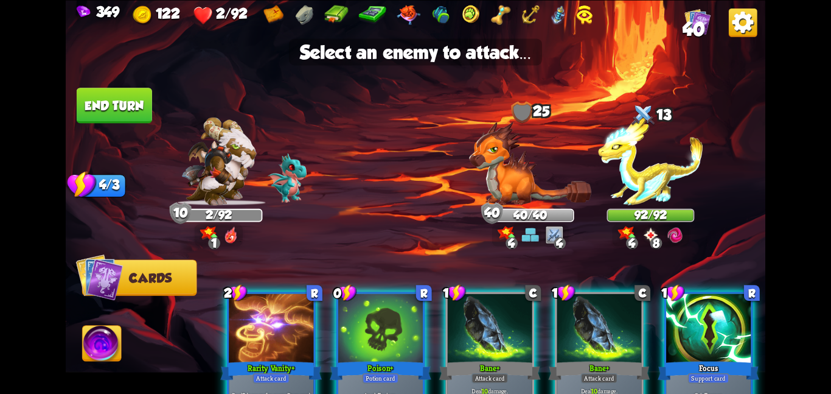
click at [391, 315] on div at bounding box center [380, 328] width 85 height 71
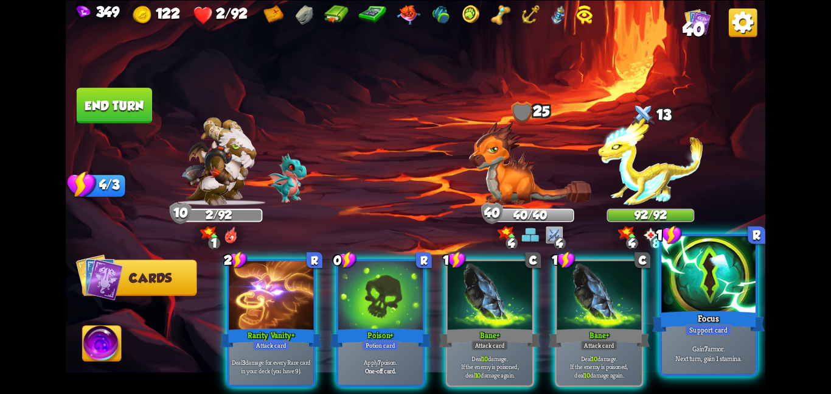
click at [679, 324] on div "Focus" at bounding box center [708, 321] width 113 height 25
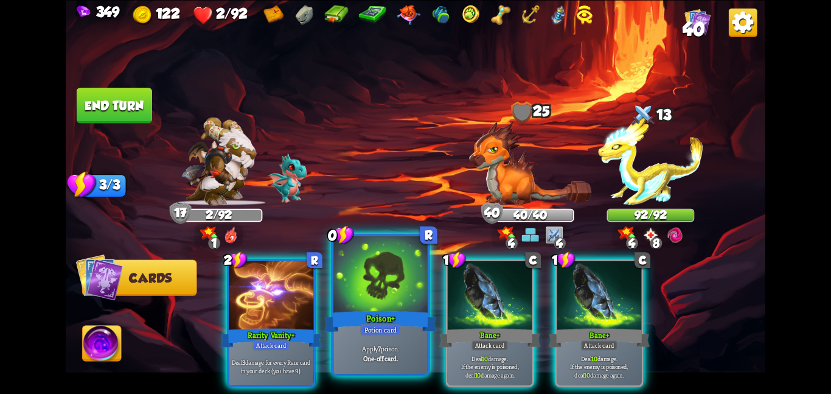
click at [397, 344] on p "Apply 7 poison." at bounding box center [380, 348] width 89 height 9
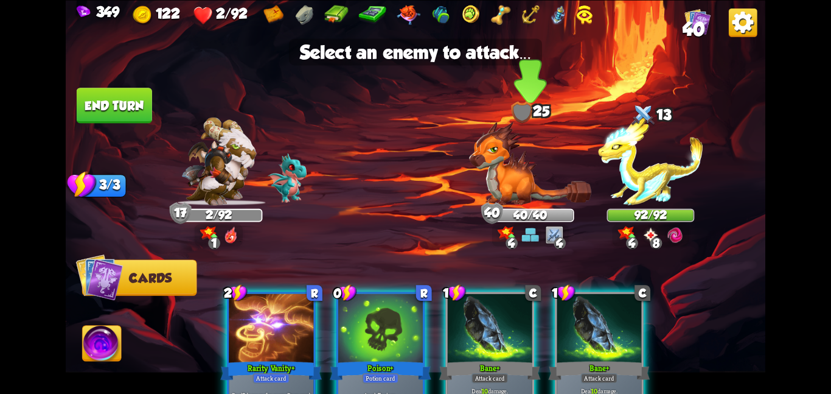
click at [520, 214] on div "40/40" at bounding box center [530, 214] width 85 height 11
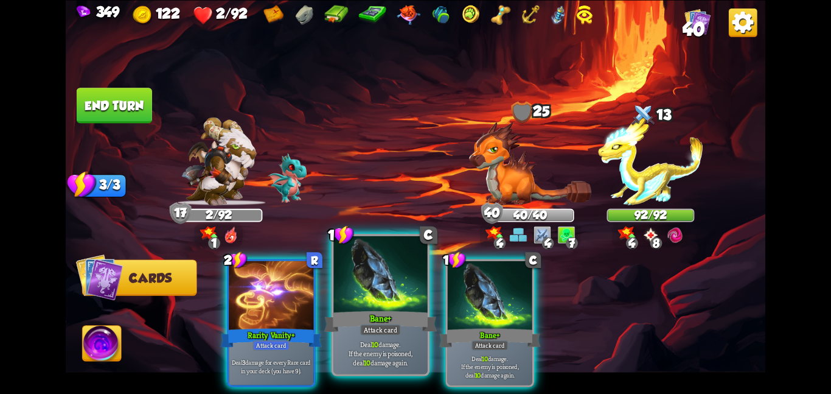
click at [340, 300] on div at bounding box center [381, 275] width 94 height 79
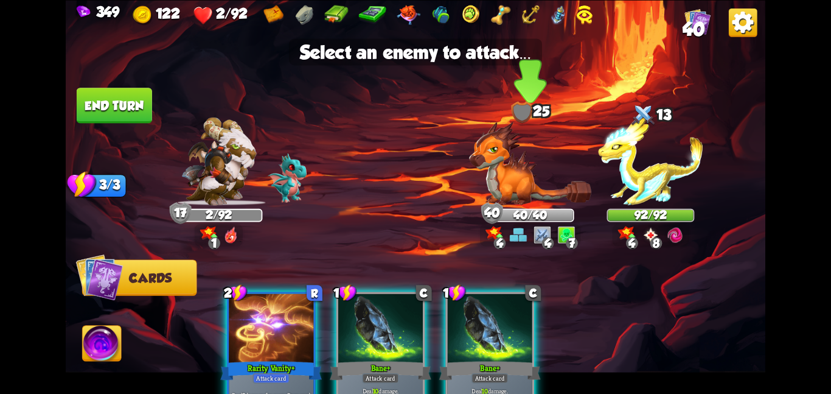
click at [520, 178] on img at bounding box center [530, 163] width 122 height 84
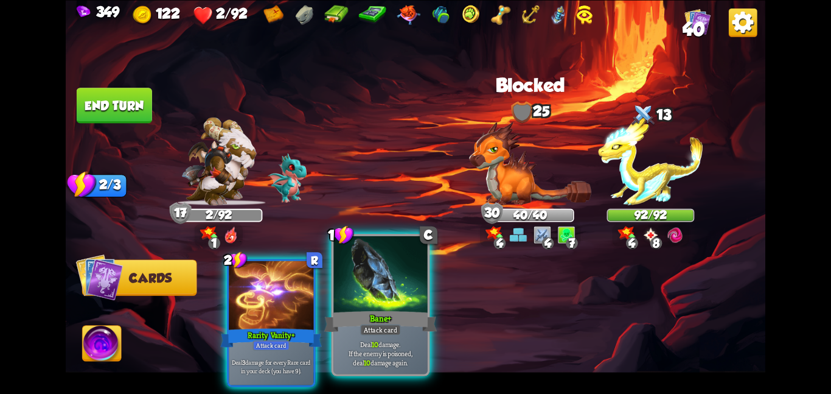
click at [363, 301] on div at bounding box center [381, 275] width 94 height 79
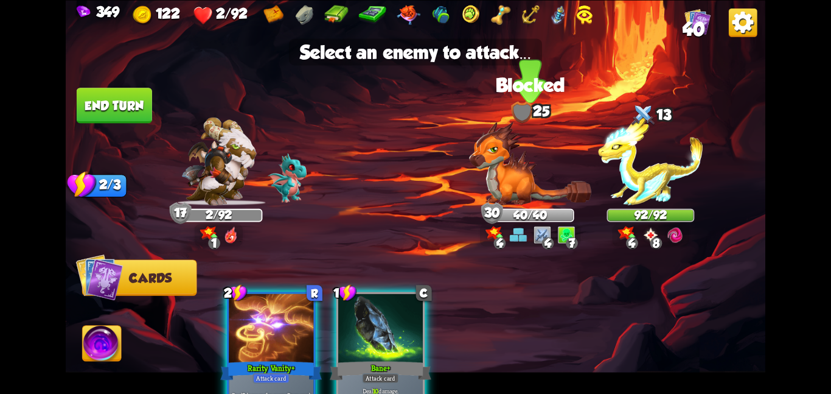
click at [524, 194] on img at bounding box center [530, 163] width 122 height 84
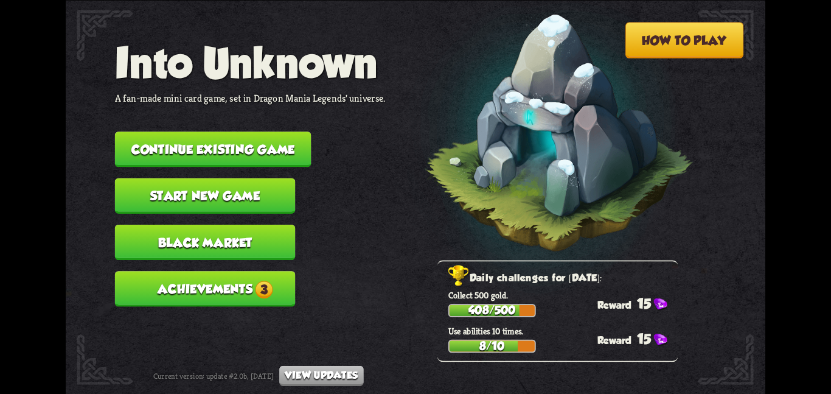
click at [245, 138] on button "Continue existing game" at bounding box center [213, 148] width 197 height 35
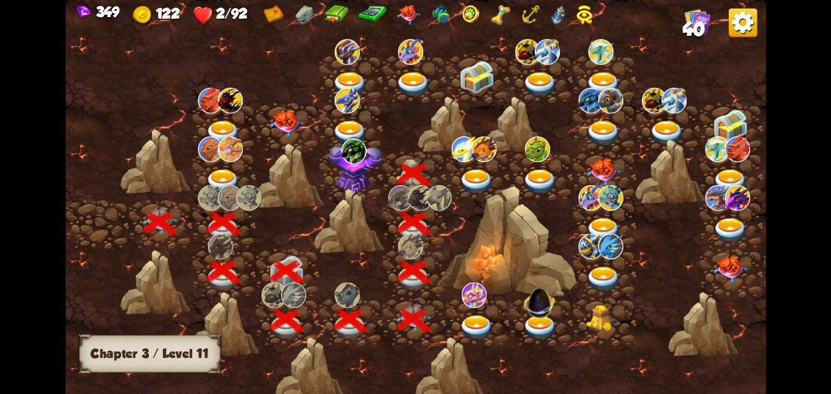
scroll to position [0, 185]
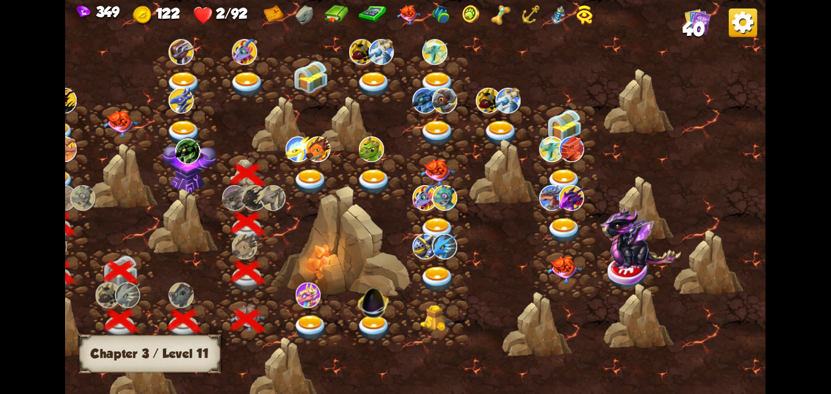
click at [694, 24] on span "40" at bounding box center [694, 28] width 23 height 21
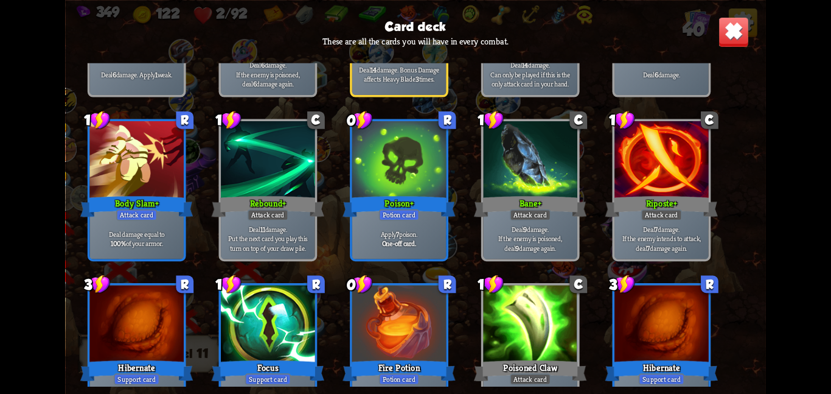
scroll to position [1113, 0]
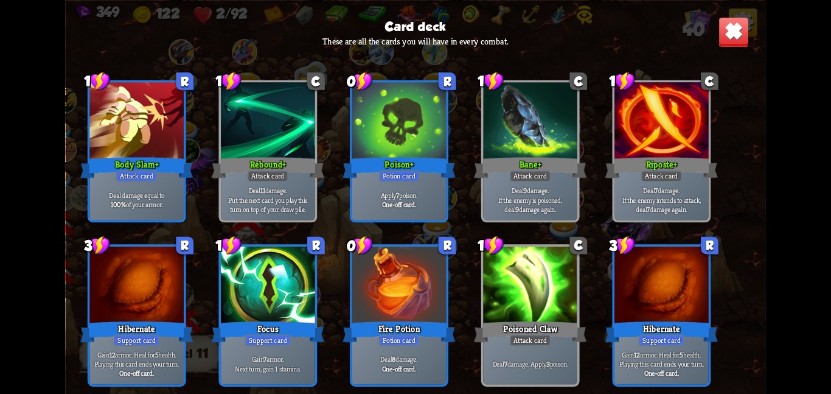
click at [743, 31] on img at bounding box center [734, 31] width 30 height 30
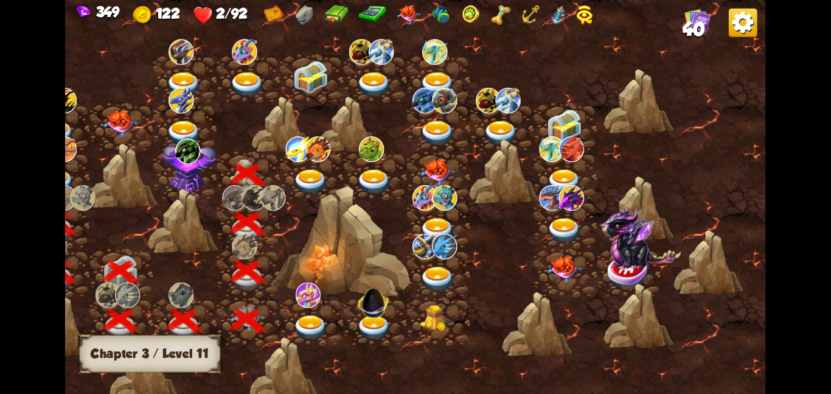
click at [301, 158] on img at bounding box center [297, 149] width 25 height 26
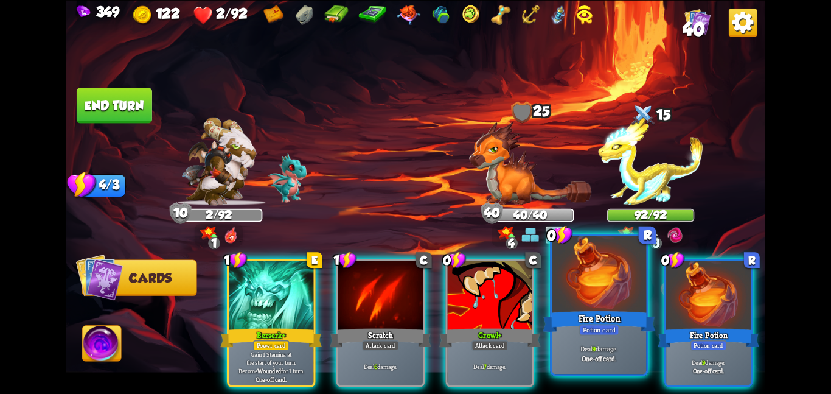
click at [595, 323] on div "Fire Potion" at bounding box center [599, 321] width 113 height 25
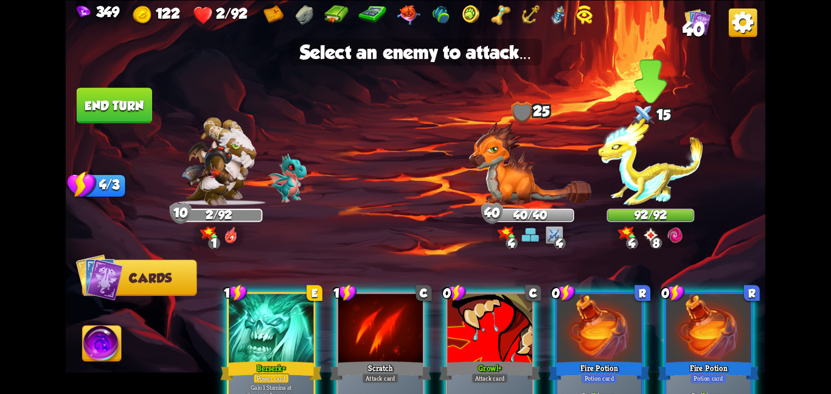
click at [652, 184] on img at bounding box center [650, 161] width 105 height 88
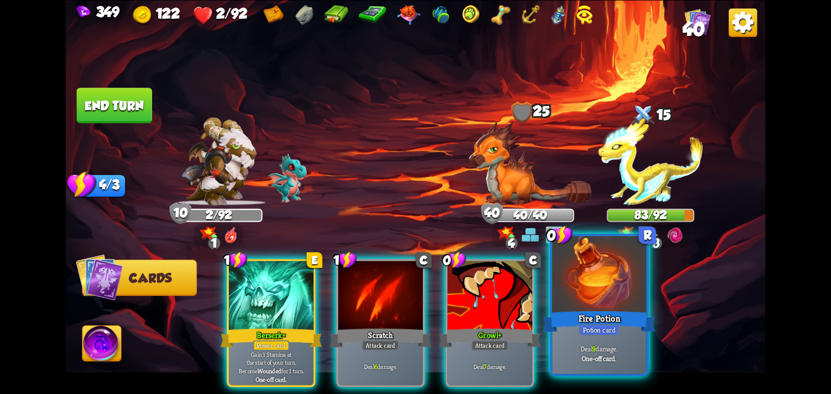
click at [595, 316] on div "Fire Potion" at bounding box center [599, 321] width 113 height 25
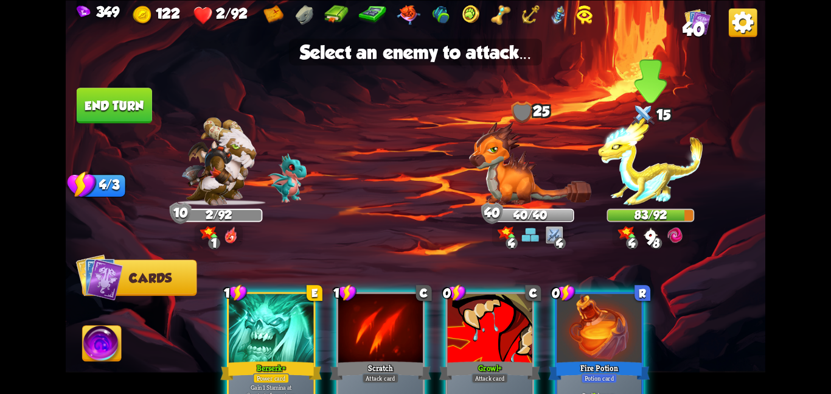
click at [663, 186] on img at bounding box center [650, 161] width 105 height 88
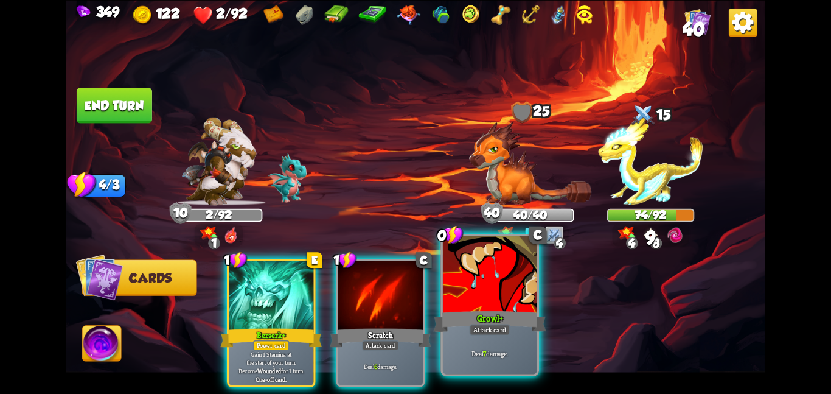
click at [471, 284] on div at bounding box center [490, 275] width 94 height 79
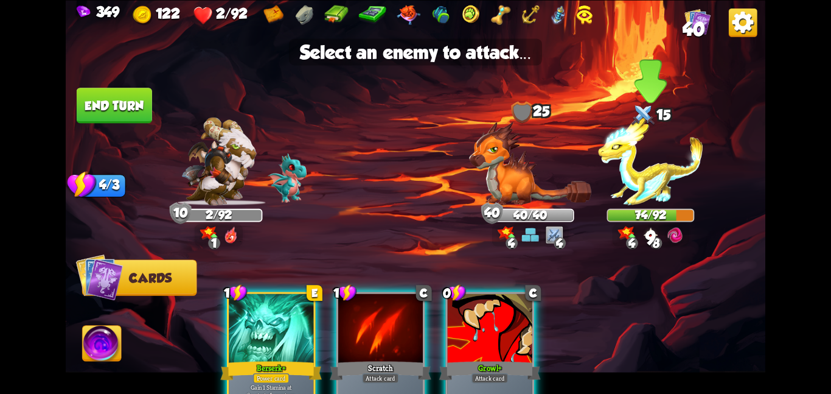
click at [640, 186] on img at bounding box center [650, 161] width 105 height 88
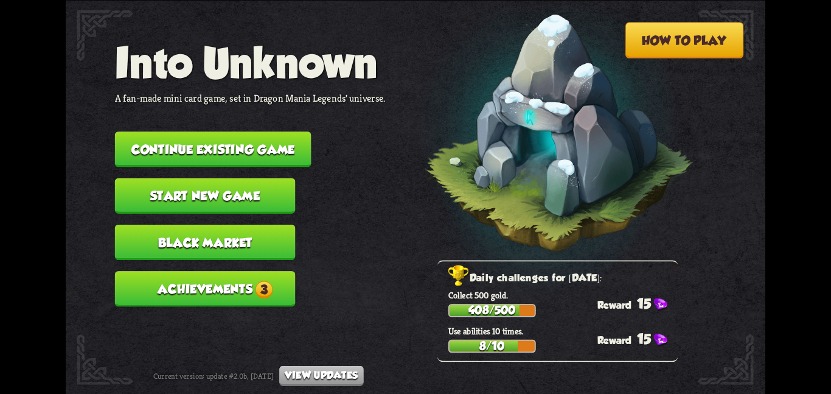
click at [270, 156] on button "Continue existing game" at bounding box center [213, 148] width 197 height 35
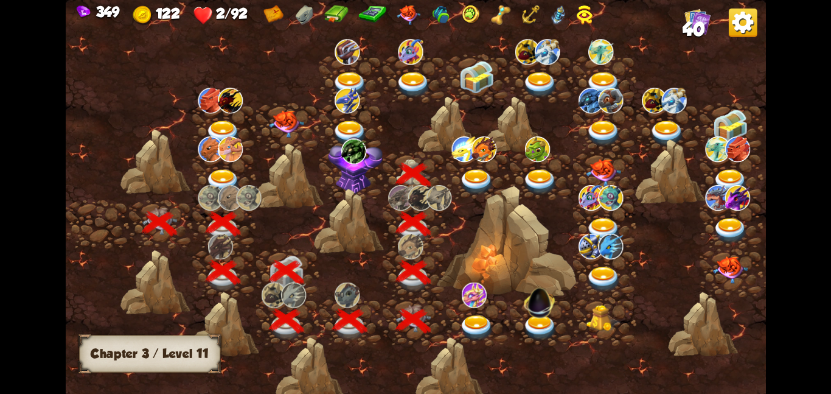
scroll to position [0, 185]
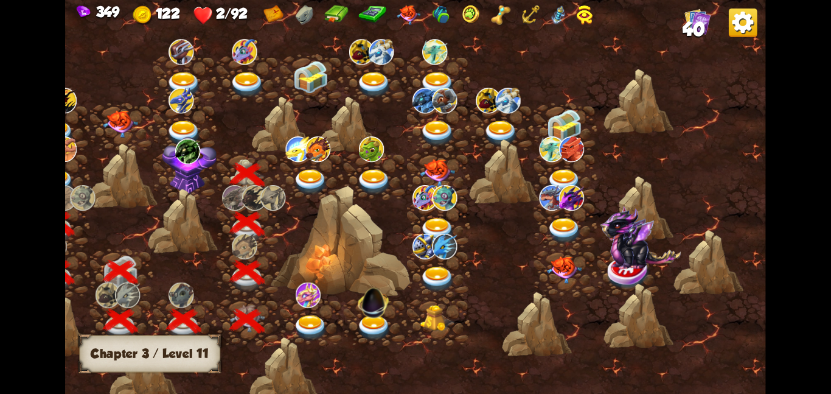
click at [311, 172] on img at bounding box center [310, 182] width 35 height 26
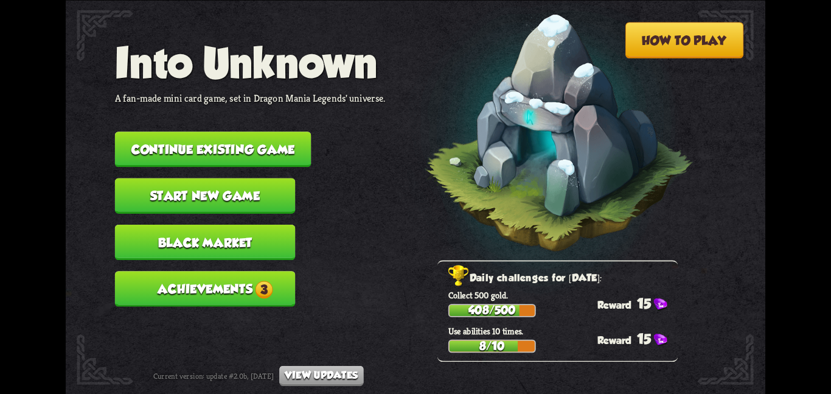
click at [181, 131] on button "Continue existing game" at bounding box center [213, 148] width 197 height 35
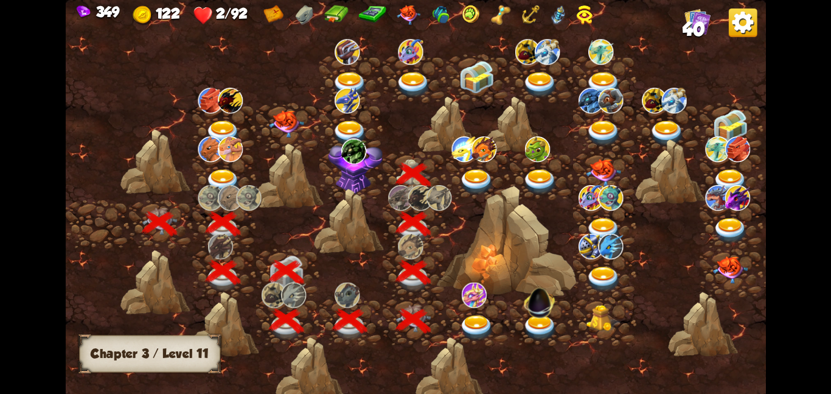
scroll to position [0, 185]
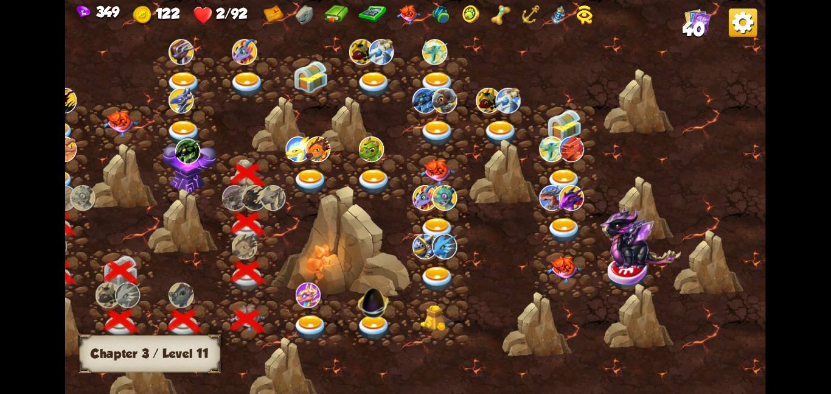
click at [326, 181] on img at bounding box center [310, 182] width 35 height 26
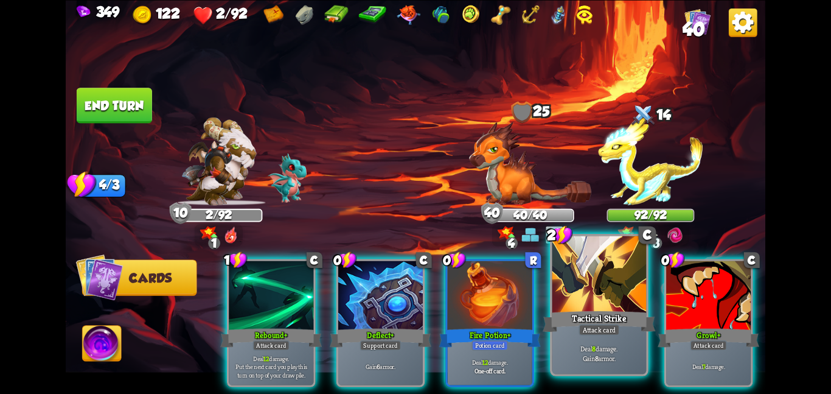
click at [584, 351] on p "Deal 8 damage. Gain 8 armor." at bounding box center [599, 353] width 89 height 19
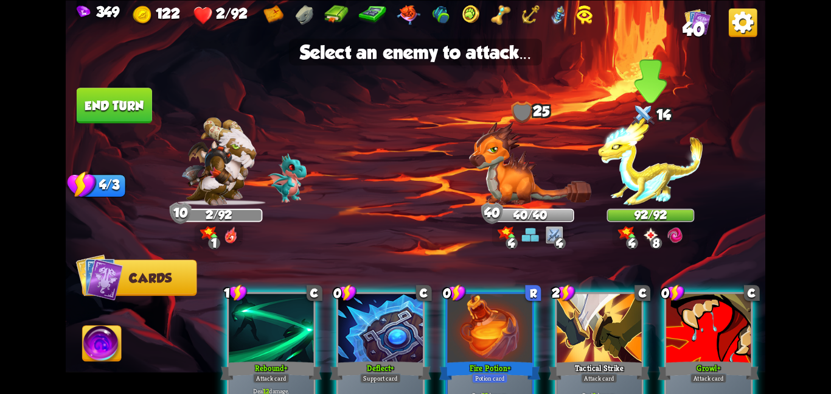
click at [653, 197] on img at bounding box center [650, 161] width 105 height 88
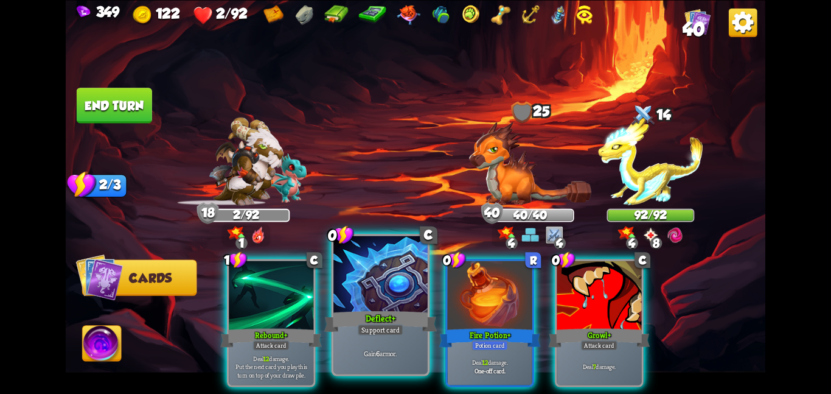
click at [390, 315] on div "Deflect+" at bounding box center [380, 321] width 113 height 25
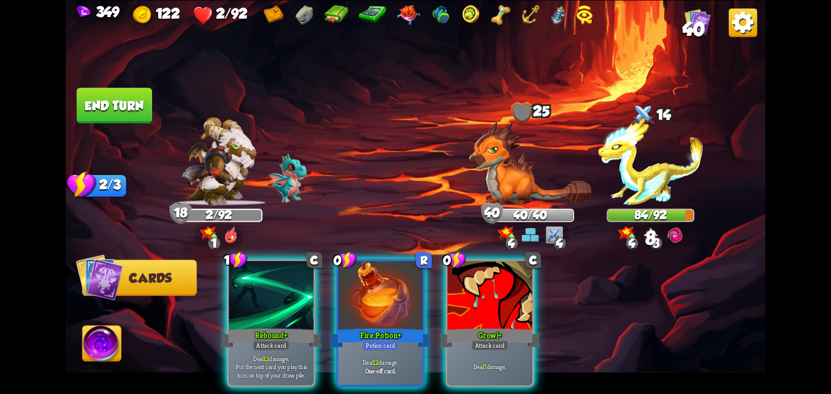
click at [390, 326] on div "Fire Potion+" at bounding box center [381, 337] width 102 height 23
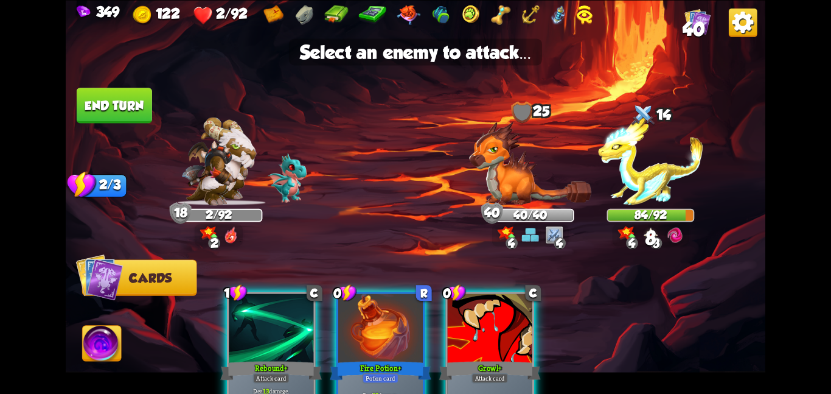
click at [358, 324] on div at bounding box center [380, 328] width 85 height 71
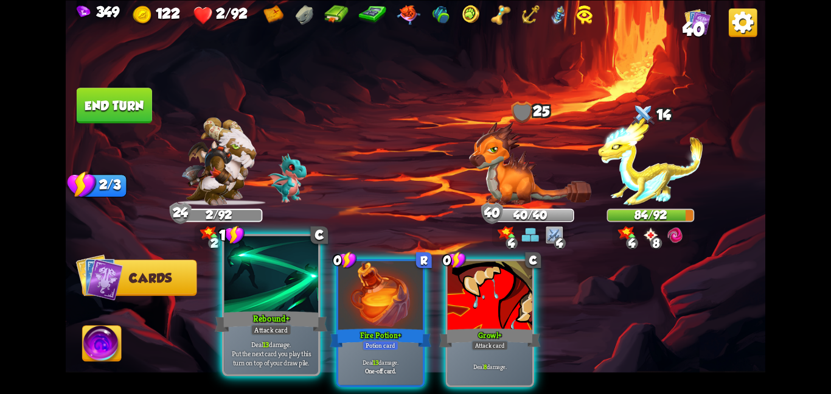
click at [276, 332] on div "Attack card" at bounding box center [271, 330] width 41 height 12
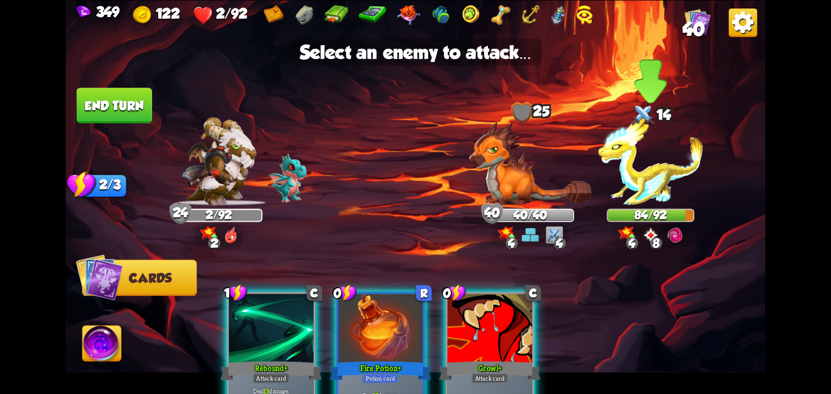
click at [630, 214] on div "84/92" at bounding box center [650, 214] width 85 height 11
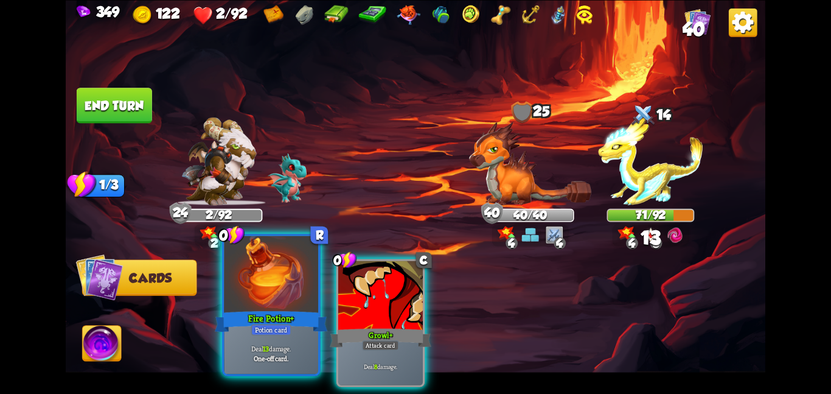
click at [278, 295] on div at bounding box center [271, 275] width 94 height 79
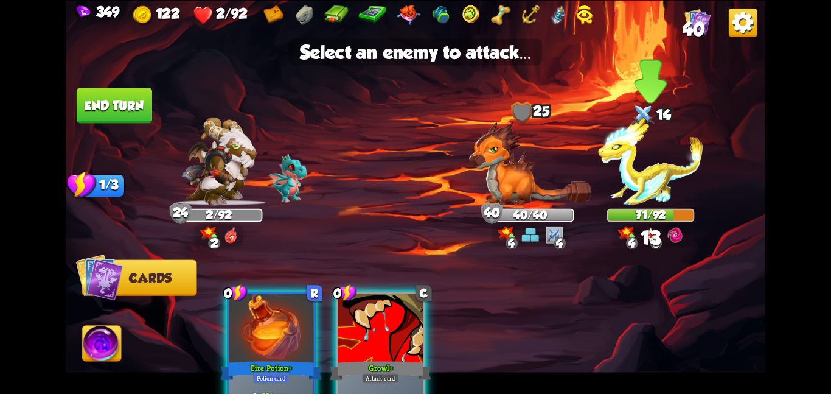
click at [621, 187] on img at bounding box center [650, 161] width 105 height 88
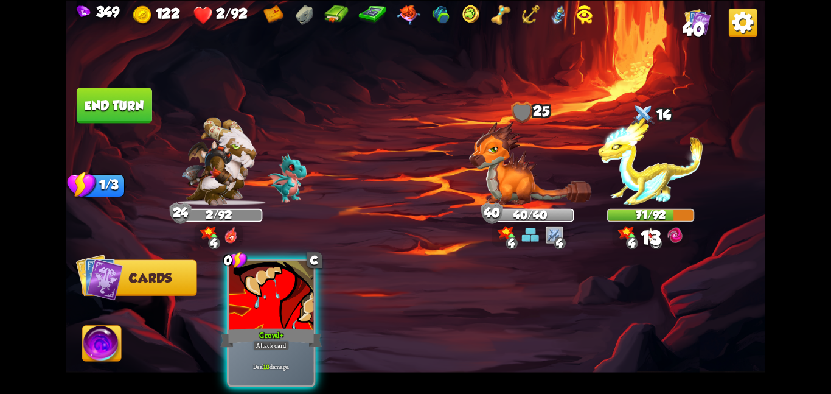
click at [316, 273] on div "0 C Growl+ Attack card Deal 10 damage." at bounding box center [486, 305] width 560 height 175
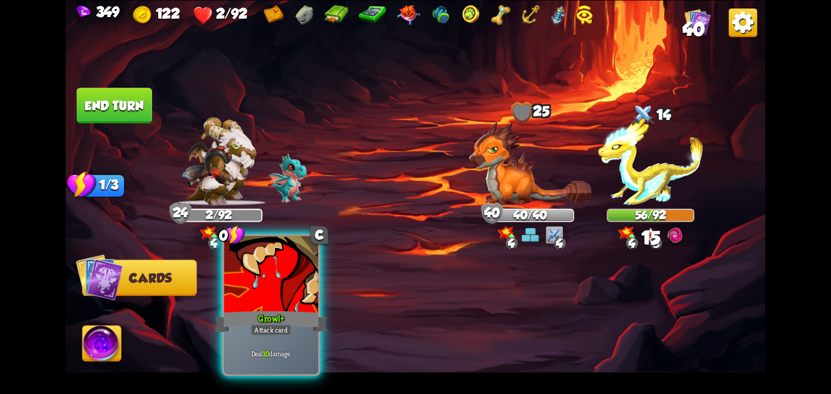
click at [254, 296] on div at bounding box center [271, 275] width 94 height 79
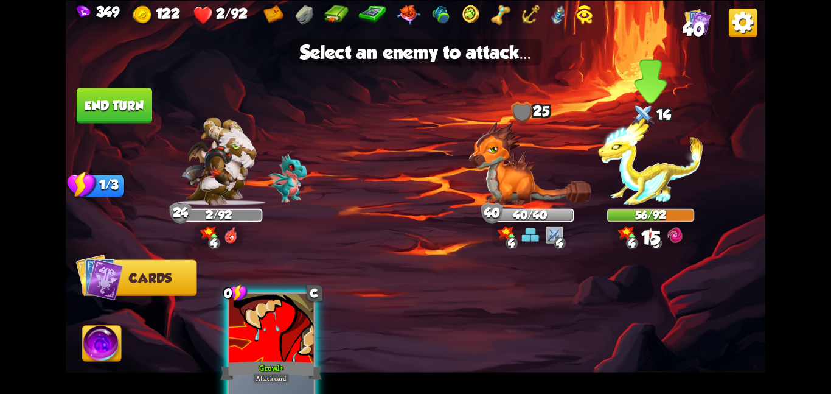
click at [624, 187] on img at bounding box center [650, 161] width 105 height 88
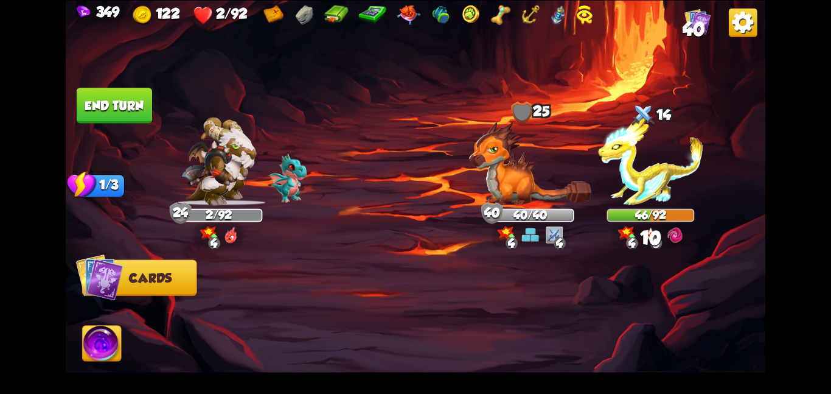
click at [127, 105] on button "End turn" at bounding box center [114, 105] width 75 height 35
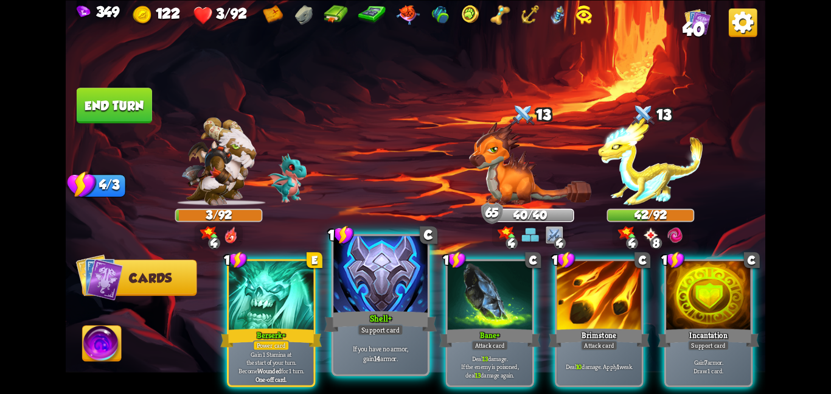
click at [396, 302] on div at bounding box center [381, 275] width 94 height 79
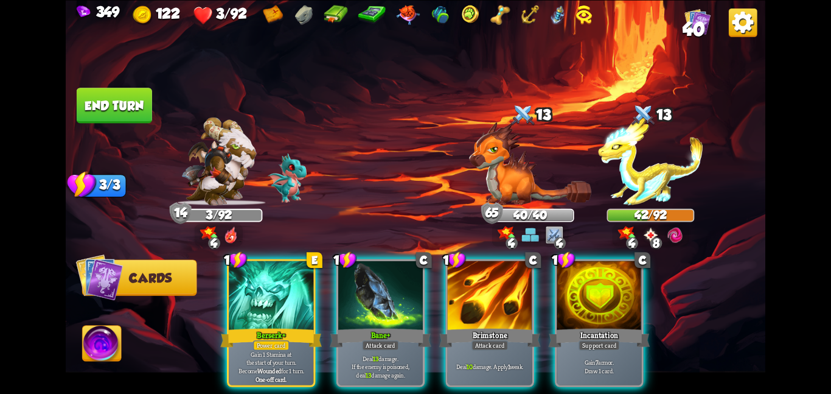
click at [396, 302] on div at bounding box center [380, 295] width 85 height 71
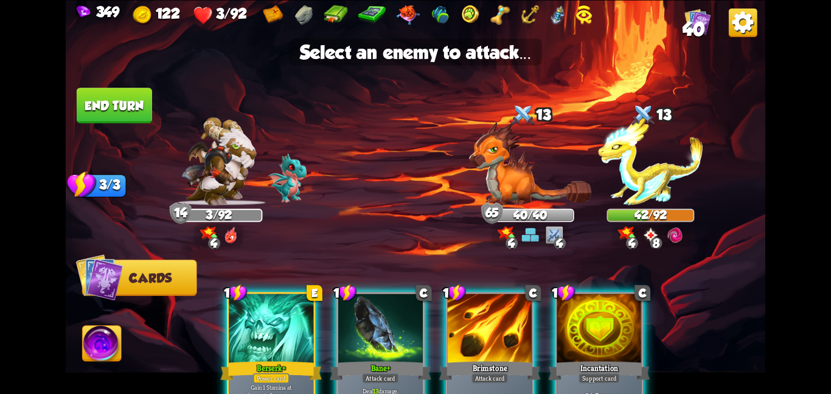
click at [395, 327] on div at bounding box center [380, 328] width 85 height 71
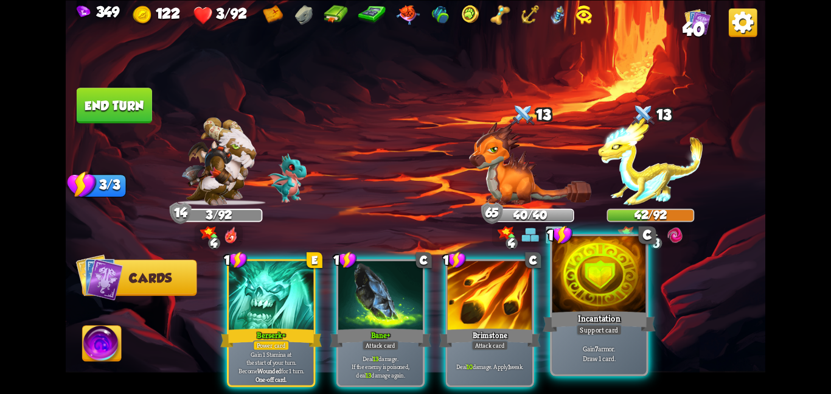
click at [571, 308] on div at bounding box center [600, 275] width 94 height 79
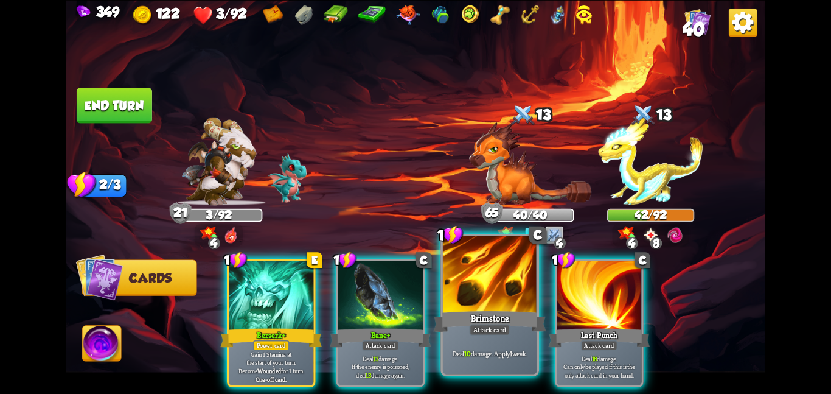
click at [504, 326] on div "Attack card" at bounding box center [490, 330] width 41 height 12
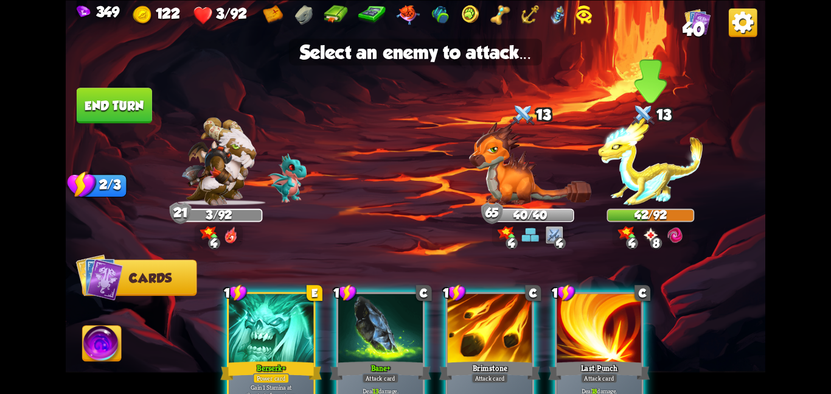
click at [628, 226] on img at bounding box center [627, 233] width 18 height 15
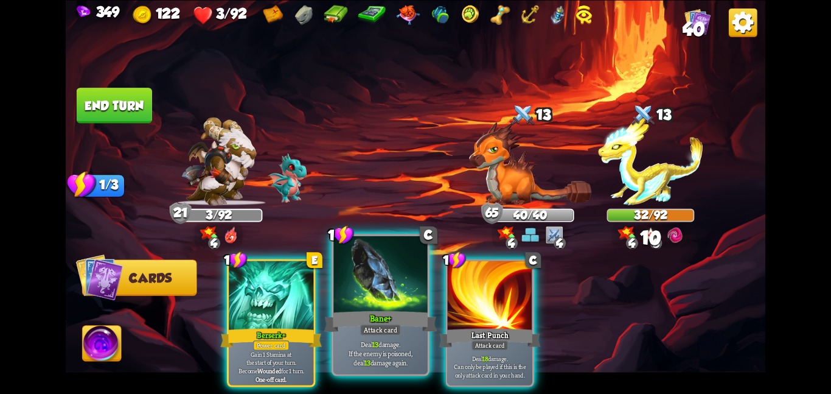
click at [412, 316] on div "Bane+" at bounding box center [380, 321] width 113 height 25
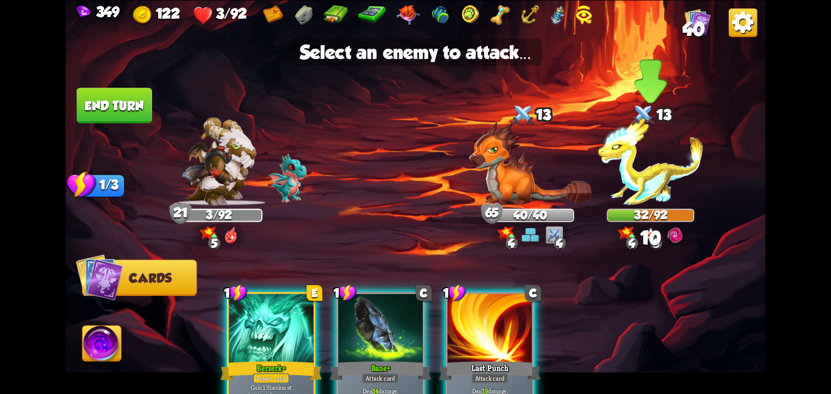
click at [606, 184] on img at bounding box center [650, 161] width 105 height 88
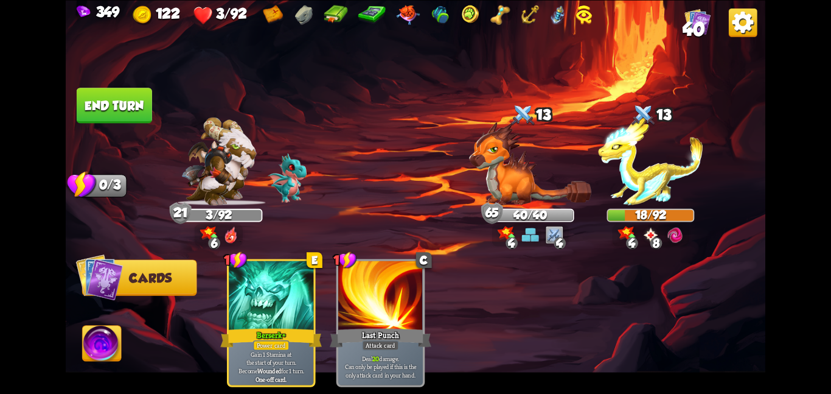
click at [103, 346] on img at bounding box center [102, 346] width 39 height 40
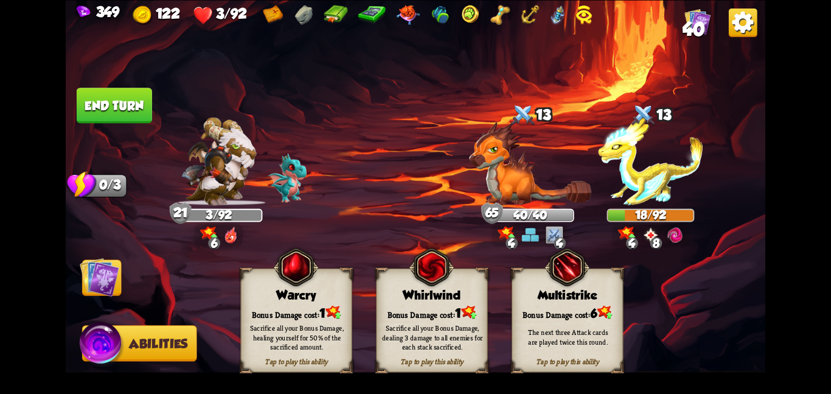
click at [312, 292] on div "Warcry" at bounding box center [296, 295] width 111 height 14
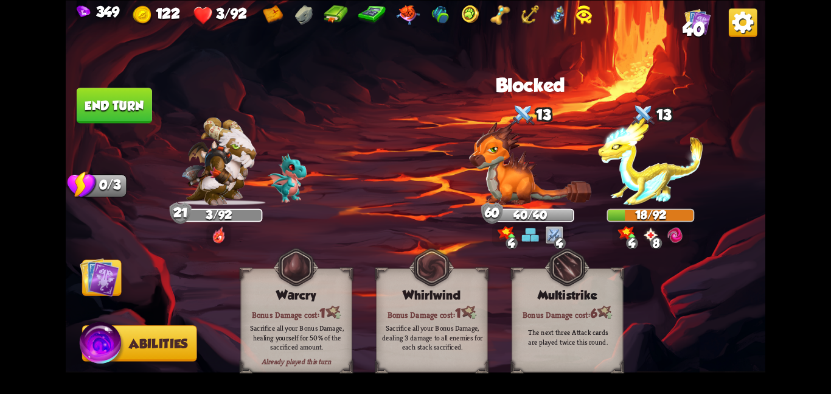
click at [101, 286] on img at bounding box center [100, 277] width 40 height 40
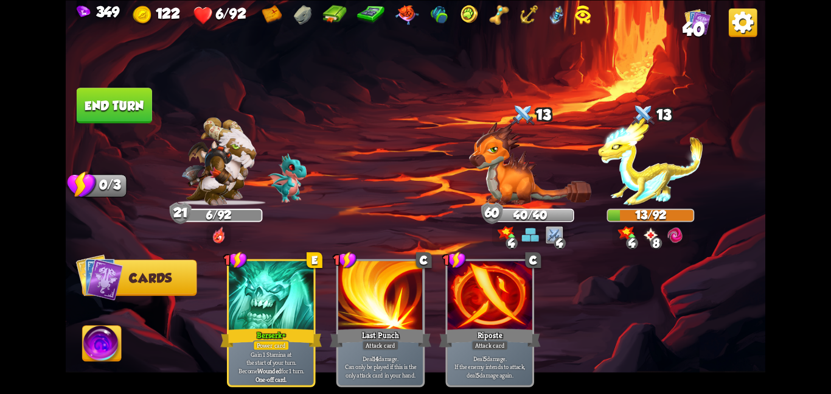
click at [113, 113] on button "End turn" at bounding box center [114, 105] width 75 height 35
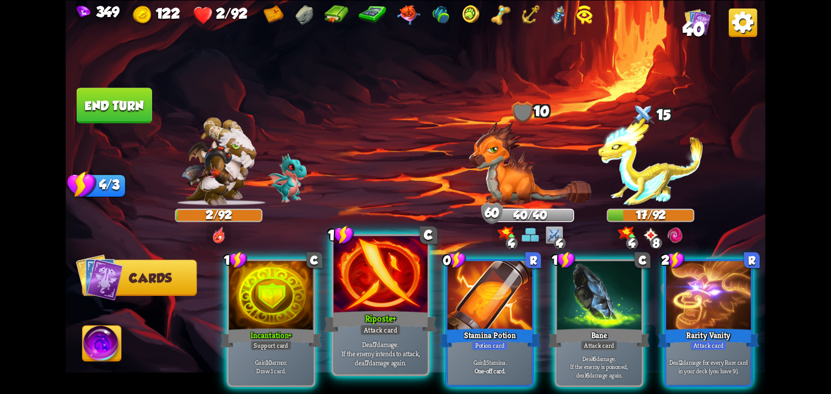
click at [366, 287] on div at bounding box center [381, 275] width 94 height 79
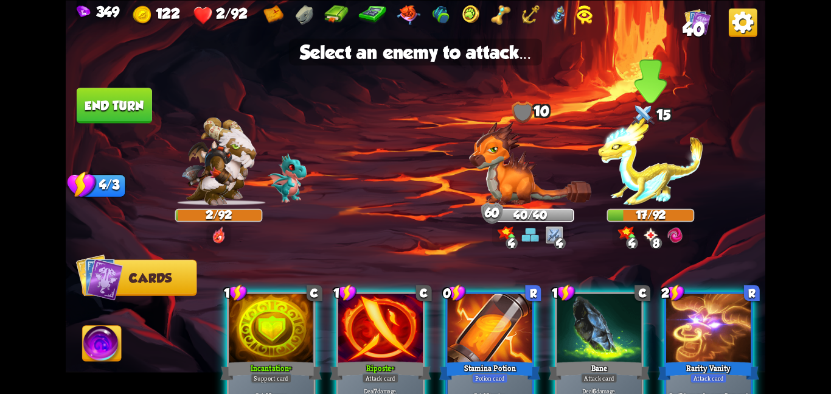
click at [629, 164] on img at bounding box center [650, 161] width 105 height 88
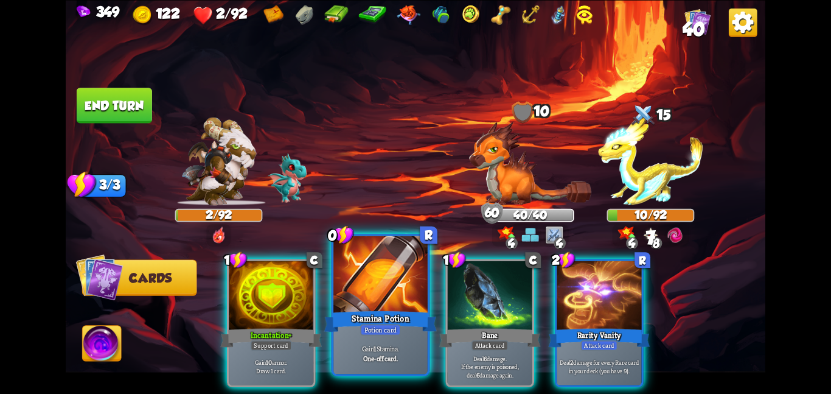
click at [402, 298] on div at bounding box center [381, 275] width 94 height 79
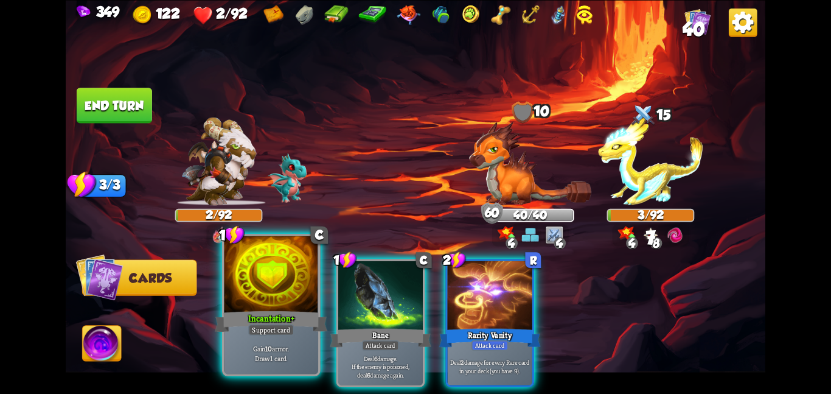
click at [265, 338] on div "Gain 10 armor. Draw 1 card." at bounding box center [271, 352] width 94 height 41
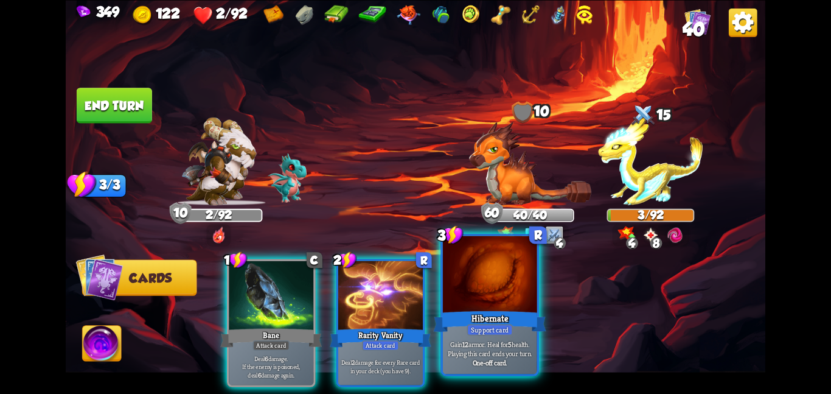
click at [470, 297] on div at bounding box center [490, 275] width 94 height 79
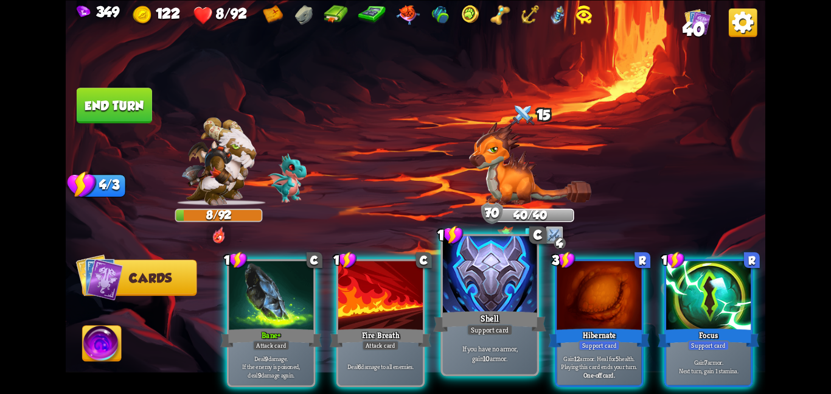
click at [471, 306] on div at bounding box center [490, 275] width 94 height 79
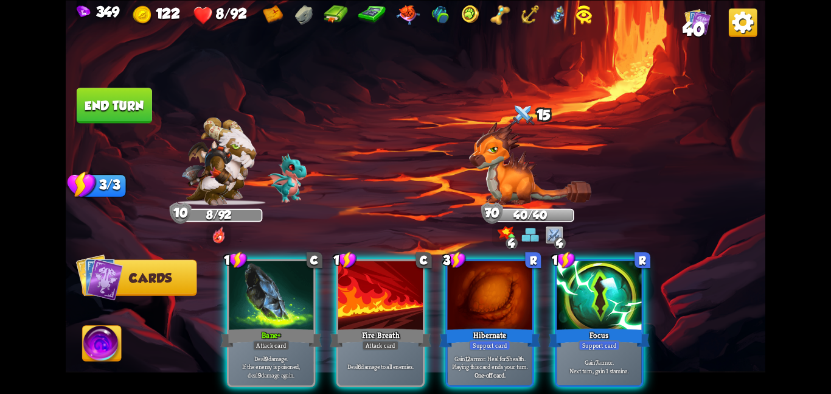
click at [553, 308] on div "1 C Bane+ Attack card Deal 9 damage. If the enemy is poisoned, deal 9 damage ag…" at bounding box center [486, 305] width 560 height 175
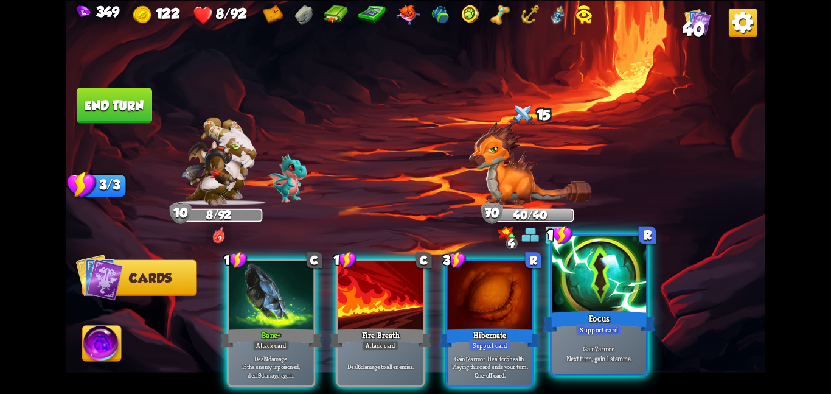
click at [570, 306] on div at bounding box center [600, 275] width 94 height 79
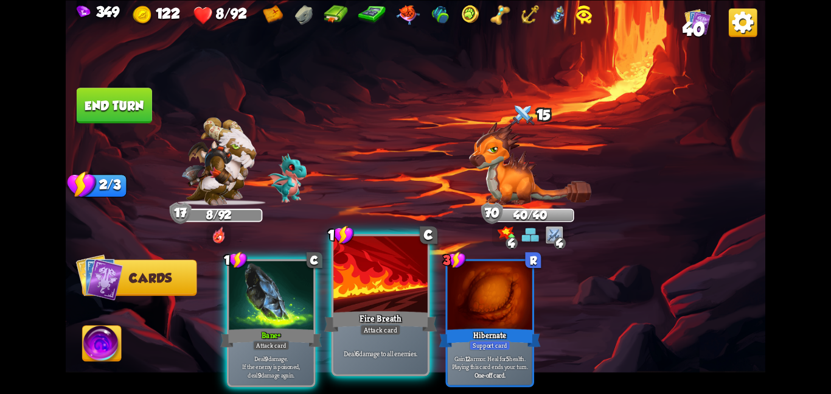
click at [349, 287] on div at bounding box center [381, 275] width 94 height 79
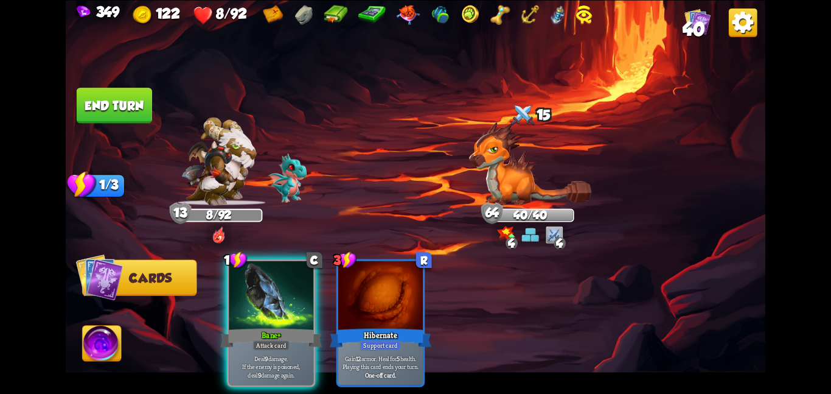
click at [130, 111] on button "End turn" at bounding box center [114, 105] width 75 height 35
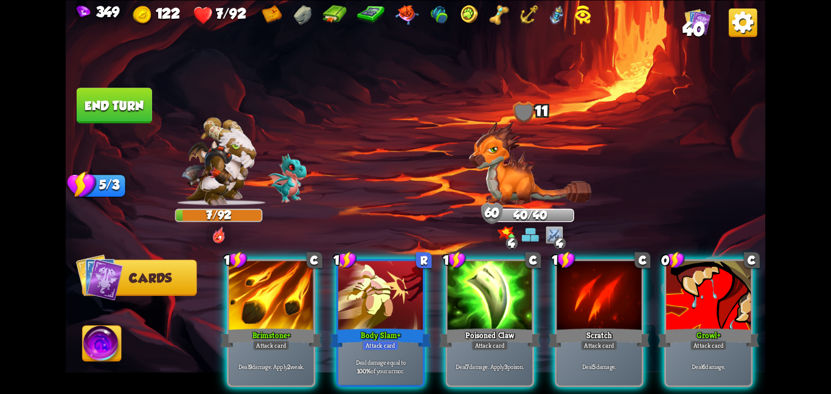
click at [663, 299] on div "1 C Brimstone+ Attack card Deal 9 damage. Apply 2 weak. 1 R Body Slam+ Attack c…" at bounding box center [486, 305] width 560 height 175
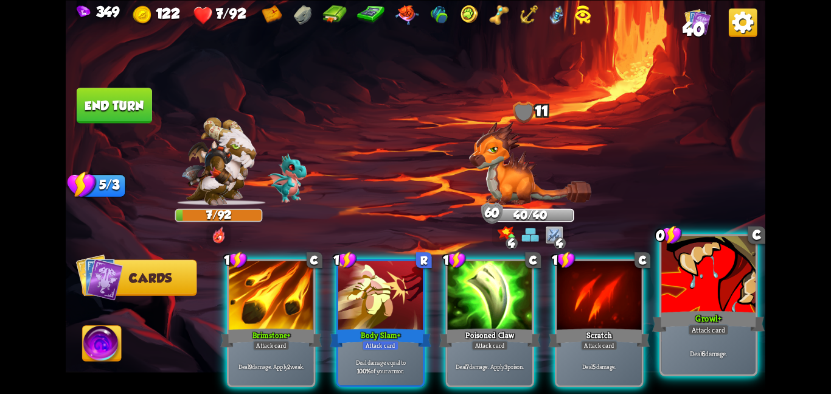
click at [676, 298] on div at bounding box center [709, 275] width 94 height 79
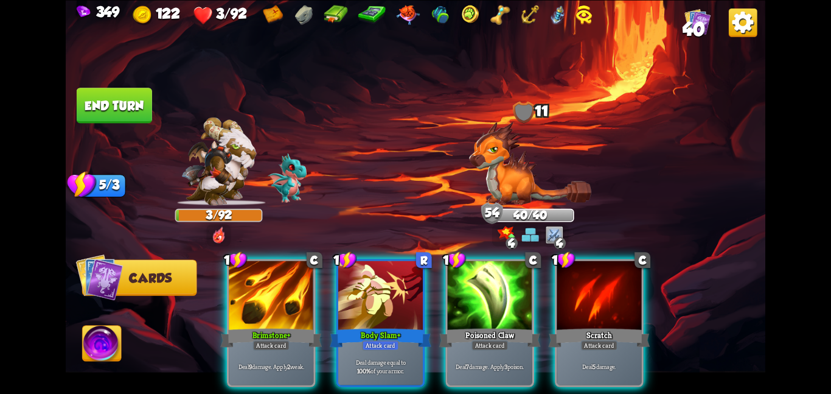
click at [126, 91] on button "End turn" at bounding box center [114, 105] width 75 height 35
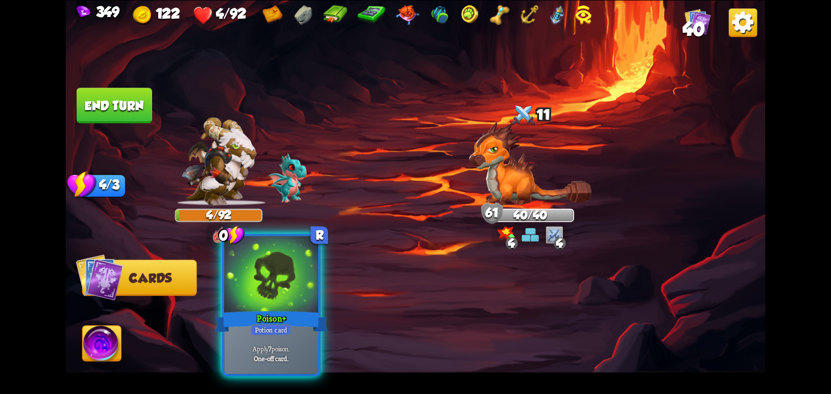
click at [265, 329] on div "Potion card" at bounding box center [271, 330] width 40 height 12
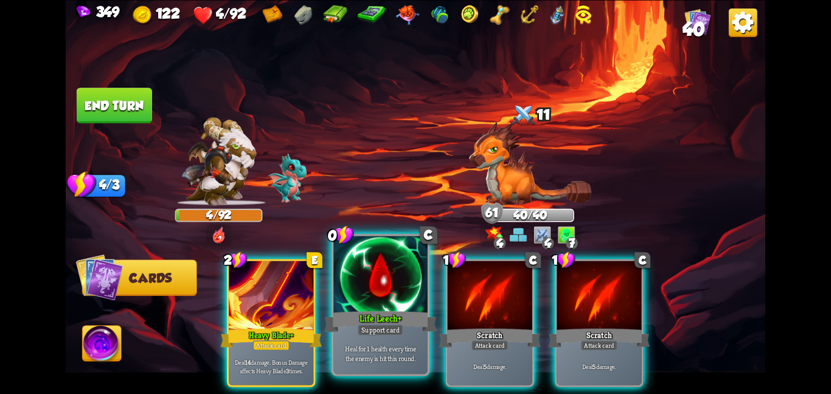
click at [363, 318] on div "Life Leech+" at bounding box center [380, 321] width 113 height 25
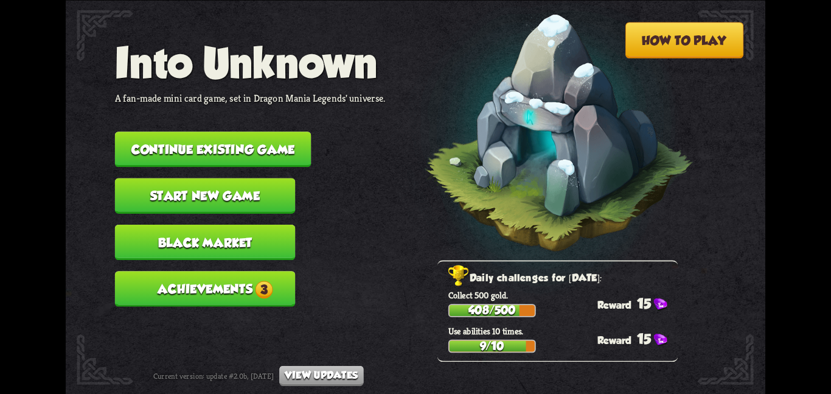
click at [242, 140] on button "Continue existing game" at bounding box center [213, 148] width 197 height 35
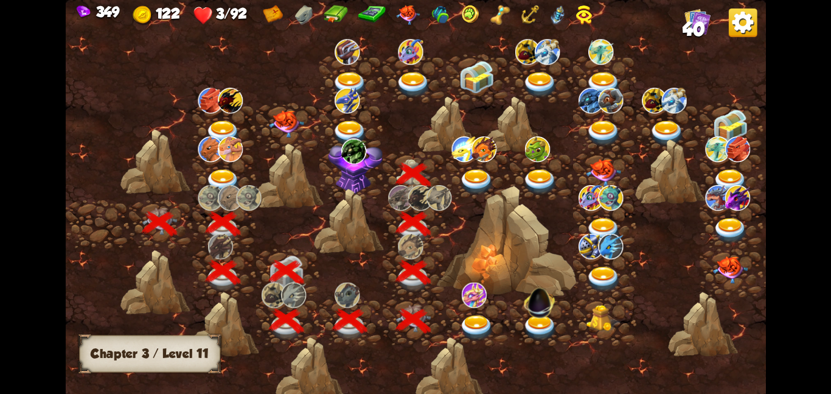
scroll to position [0, 185]
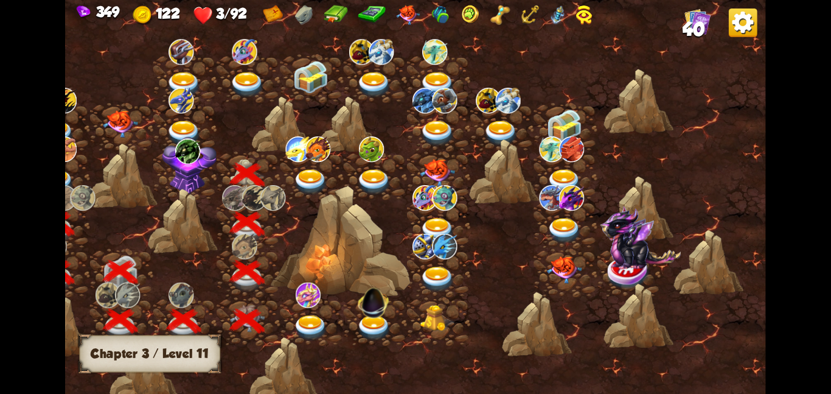
click at [202, 169] on img at bounding box center [189, 165] width 55 height 58
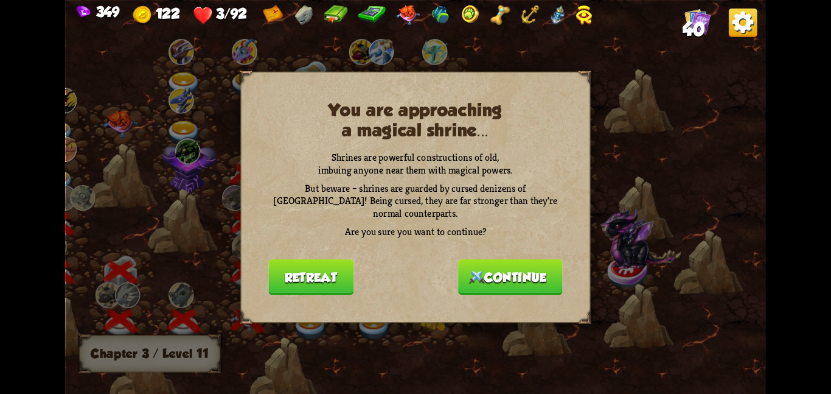
click at [474, 270] on img at bounding box center [476, 276] width 15 height 13
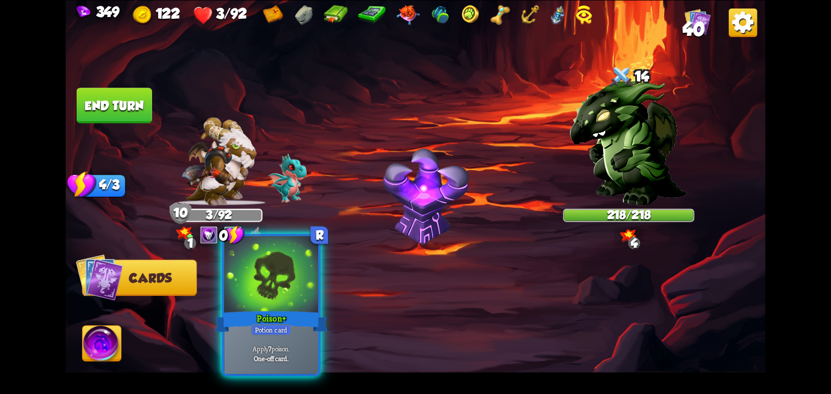
click at [310, 292] on div at bounding box center [271, 275] width 94 height 79
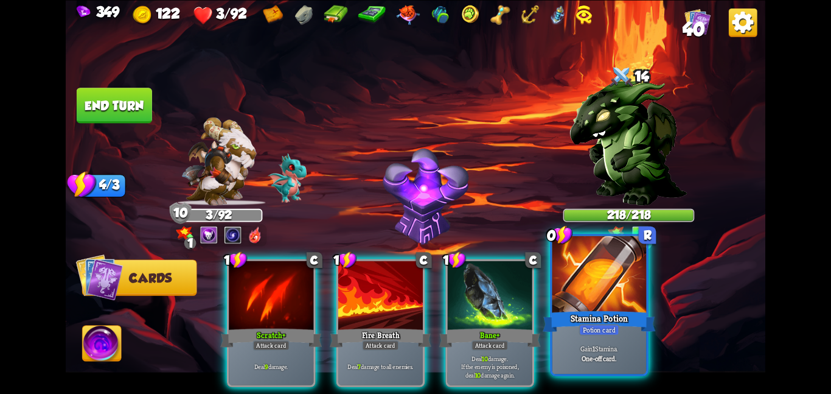
click at [588, 308] on div at bounding box center [600, 275] width 94 height 79
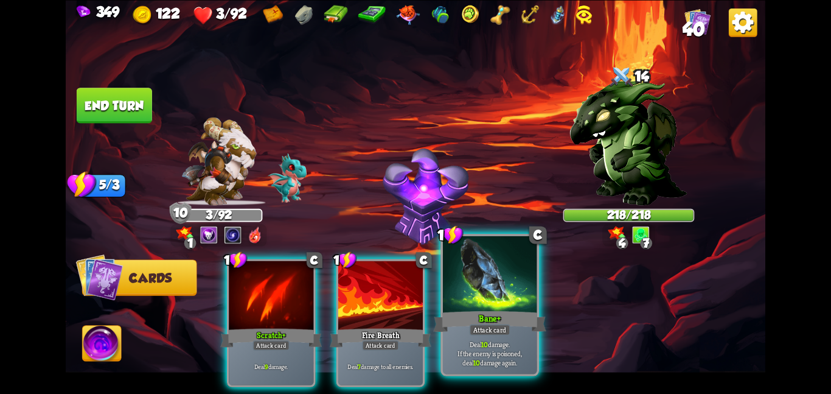
click at [525, 301] on div at bounding box center [490, 275] width 94 height 79
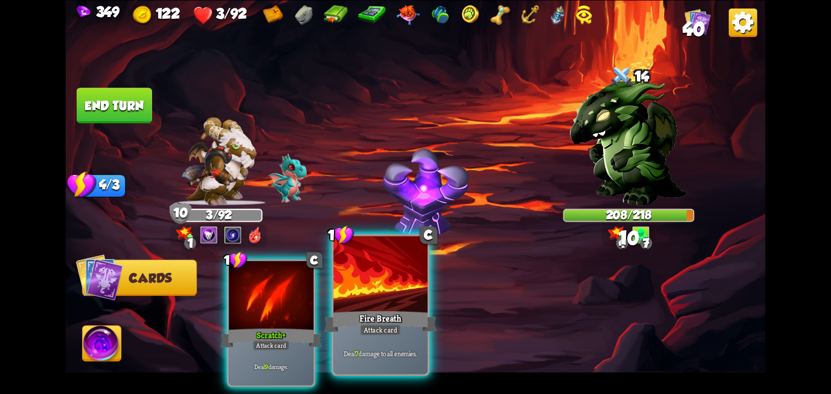
click at [380, 311] on div "Fire Breath" at bounding box center [380, 321] width 113 height 25
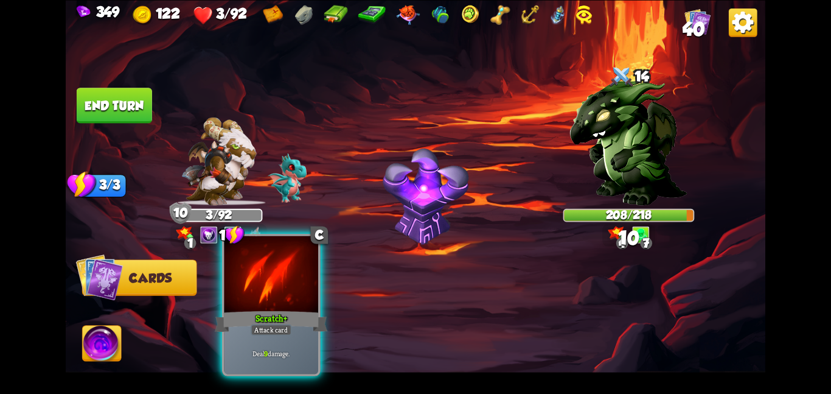
click at [260, 316] on div "Scratch+" at bounding box center [271, 321] width 113 height 25
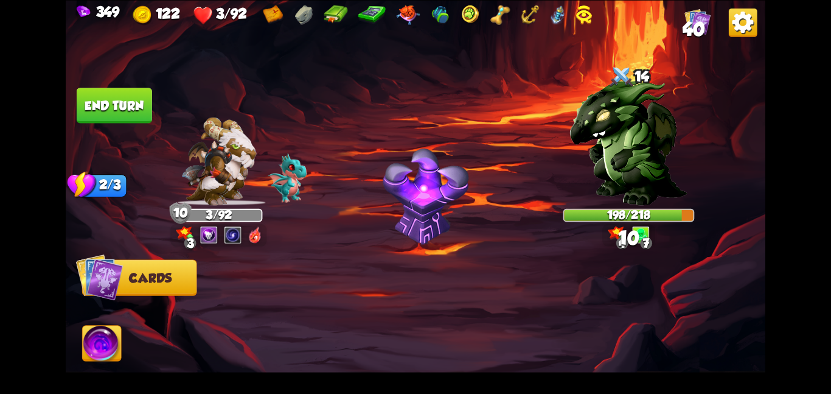
click at [133, 106] on button "End turn" at bounding box center [114, 105] width 75 height 35
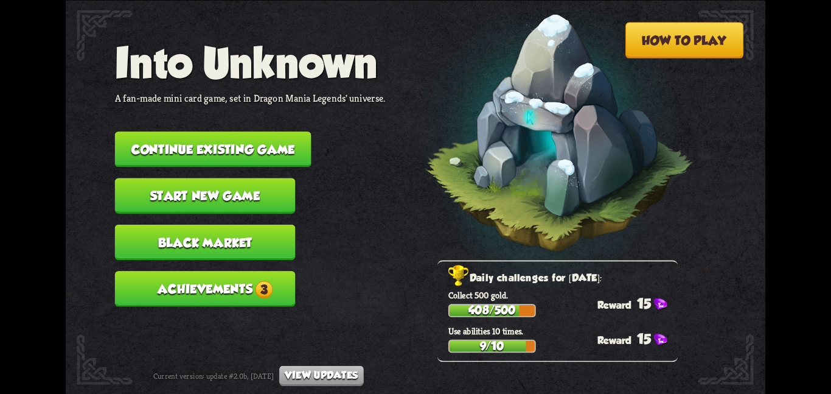
click at [152, 116] on nav "Into Unknown A fan-made mini card game, set in Dragon Mania Legends' universe. …" at bounding box center [250, 177] width 271 height 279
click at [161, 131] on button "Continue existing game" at bounding box center [213, 148] width 197 height 35
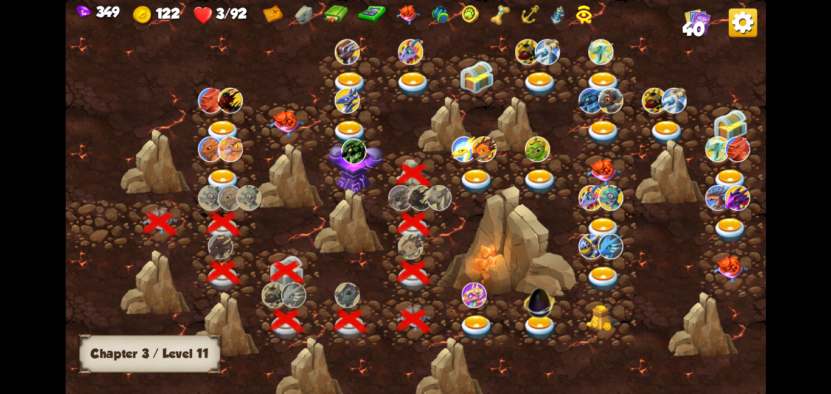
scroll to position [0, 185]
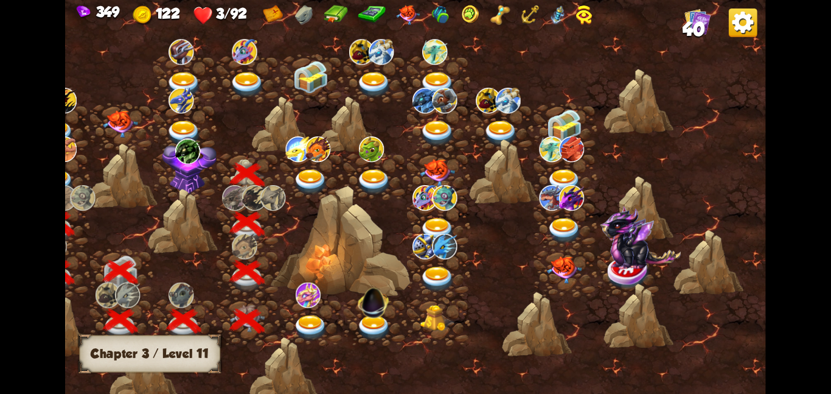
click at [203, 170] on img at bounding box center [189, 165] width 55 height 58
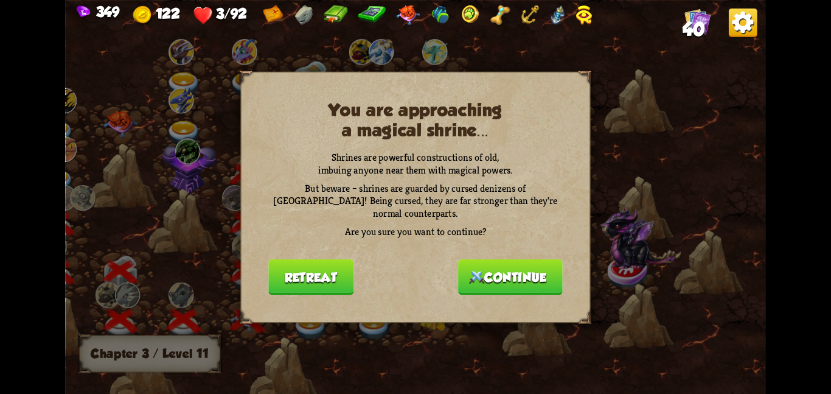
click at [465, 259] on button "Continue" at bounding box center [510, 276] width 105 height 35
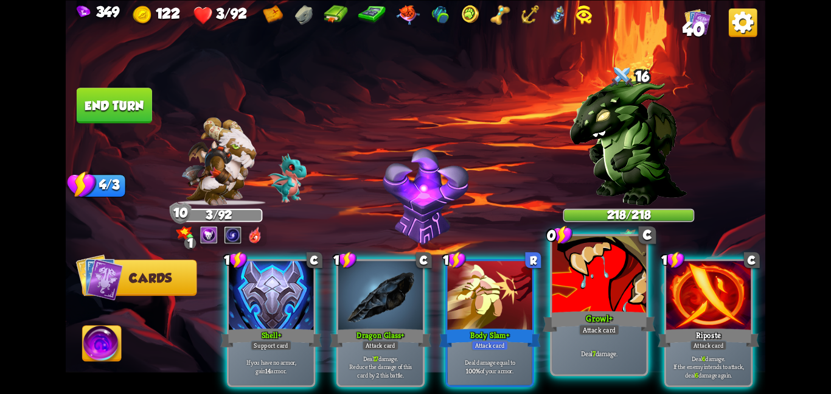
click at [601, 309] on div "Growl+" at bounding box center [599, 321] width 113 height 25
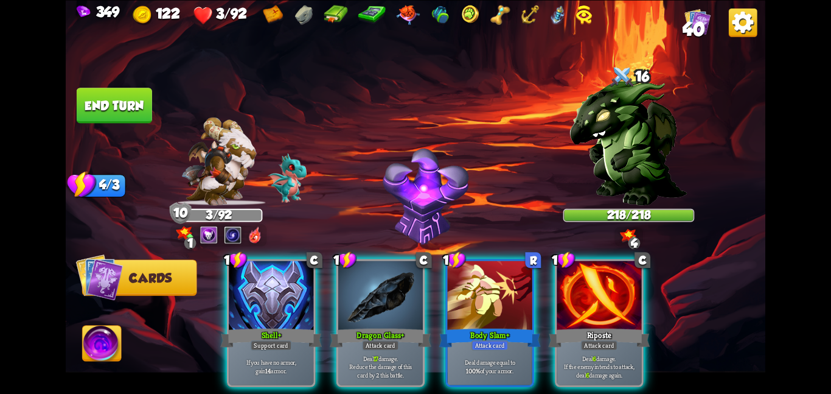
click at [601, 326] on div "Riposte" at bounding box center [599, 337] width 102 height 23
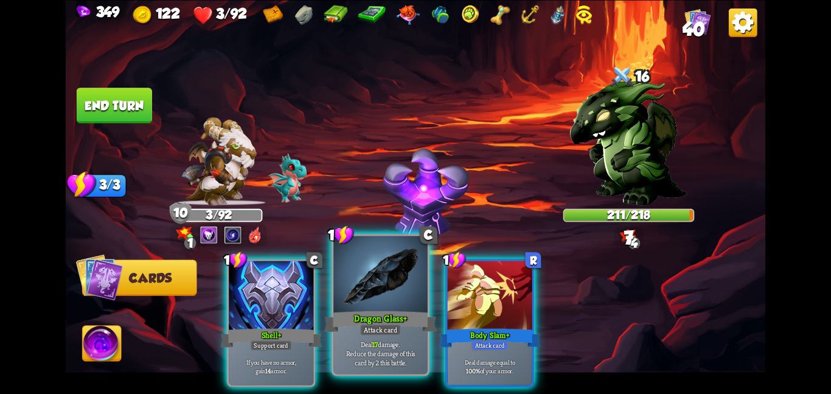
click at [387, 286] on div at bounding box center [381, 275] width 94 height 79
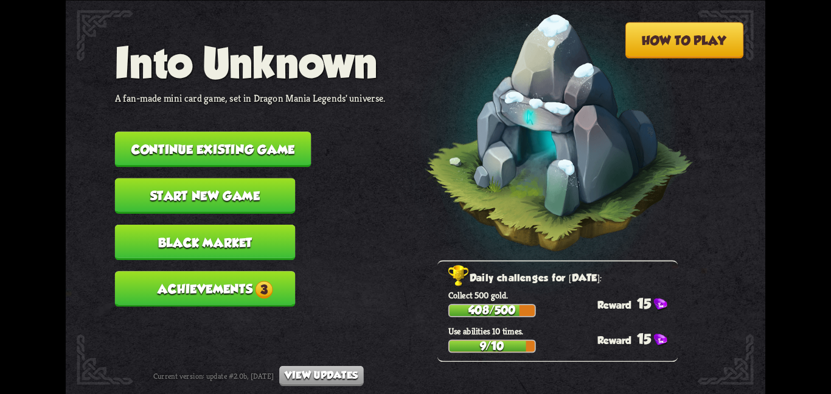
click at [198, 134] on button "Continue existing game" at bounding box center [213, 148] width 197 height 35
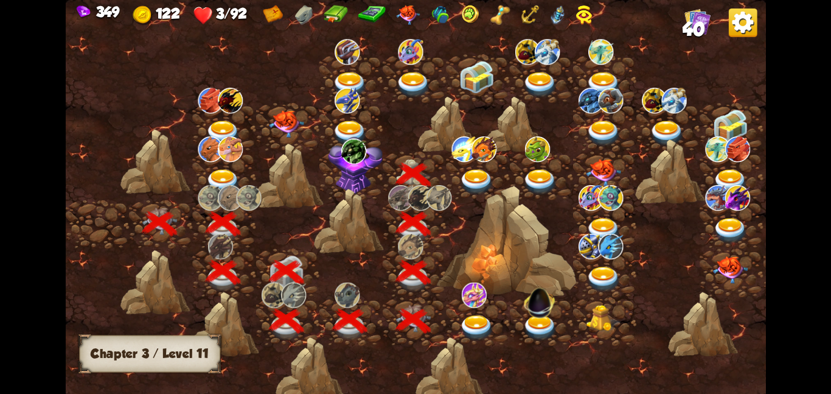
scroll to position [0, 185]
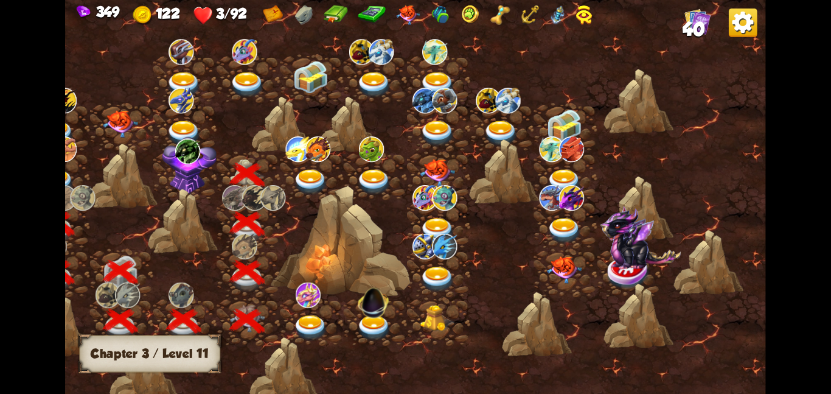
click at [200, 162] on img at bounding box center [189, 165] width 55 height 58
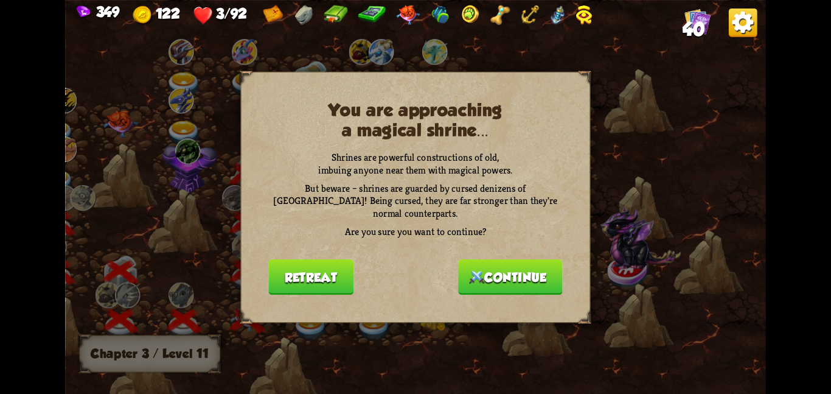
click at [461, 259] on button "Continue" at bounding box center [510, 276] width 105 height 35
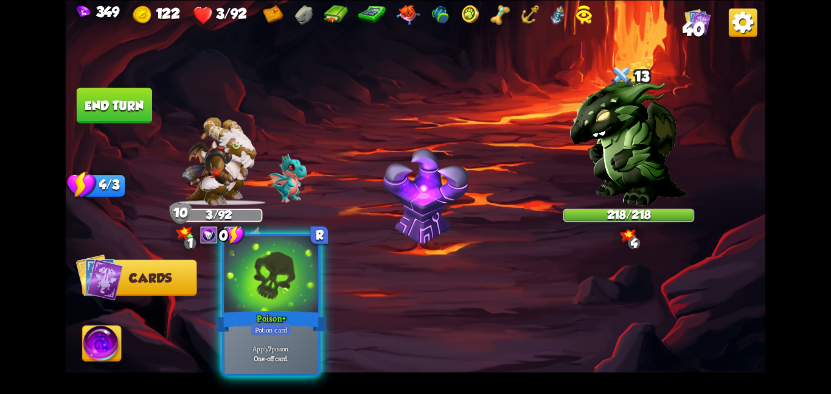
click at [273, 301] on div at bounding box center [271, 275] width 94 height 79
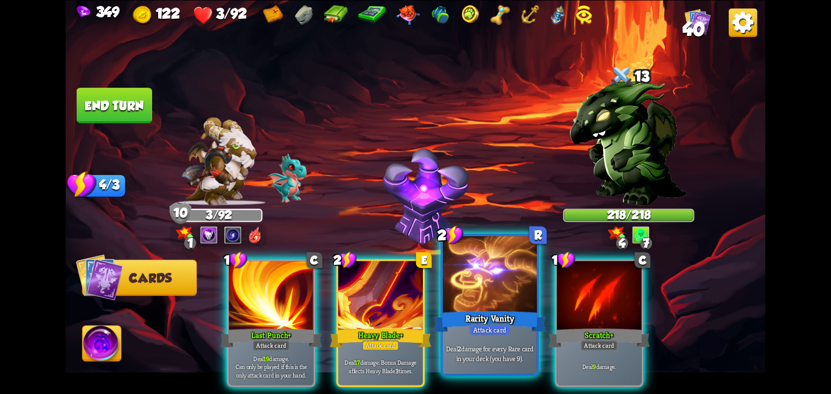
click at [481, 301] on div at bounding box center [490, 275] width 94 height 79
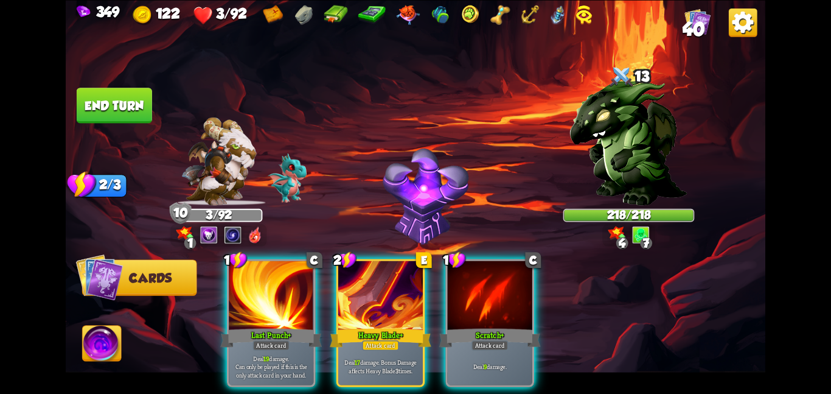
click at [481, 301] on div at bounding box center [490, 295] width 85 height 71
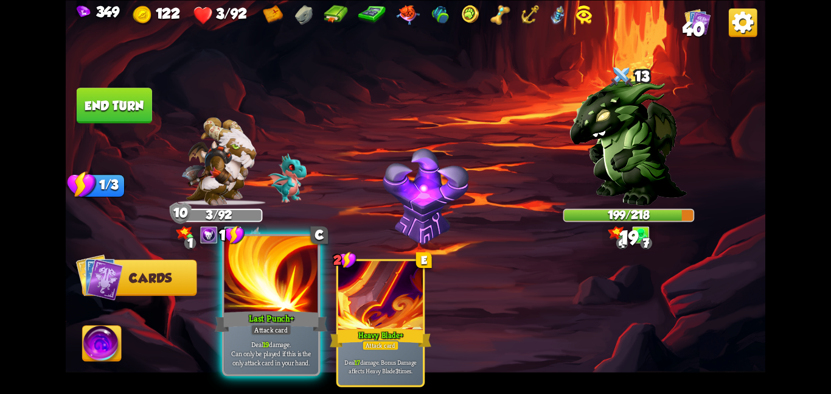
click at [291, 265] on div at bounding box center [271, 275] width 94 height 79
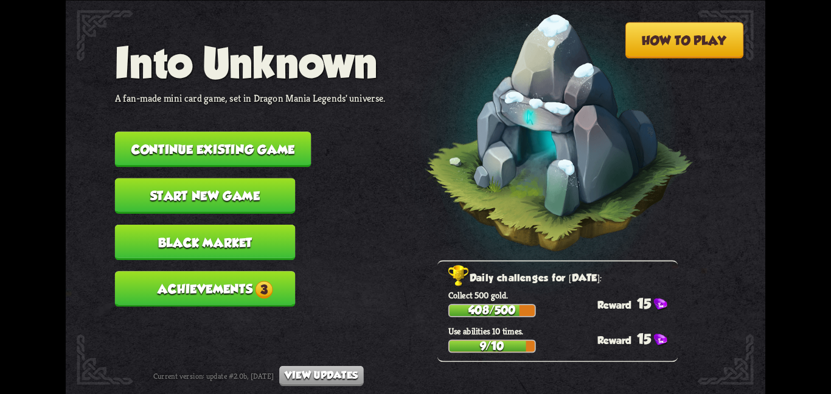
click at [265, 142] on button "Continue existing game" at bounding box center [213, 148] width 197 height 35
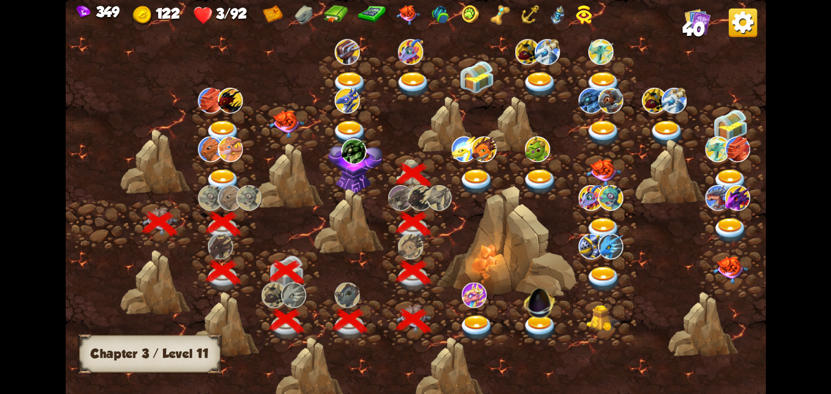
scroll to position [0, 185]
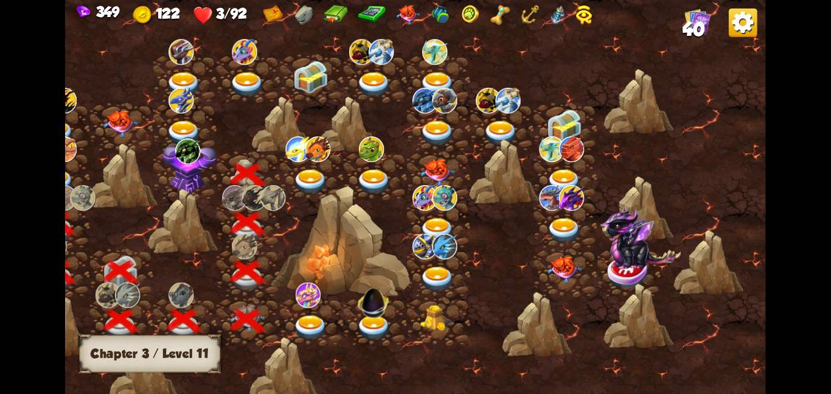
click at [332, 178] on div at bounding box center [311, 175] width 63 height 49
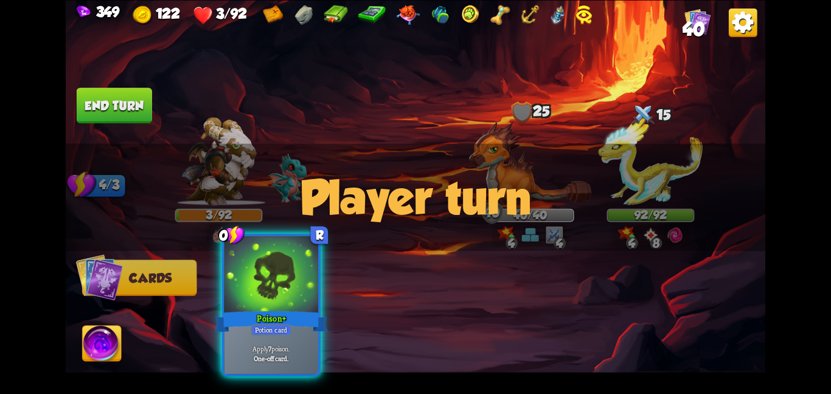
click at [297, 278] on div at bounding box center [271, 275] width 94 height 79
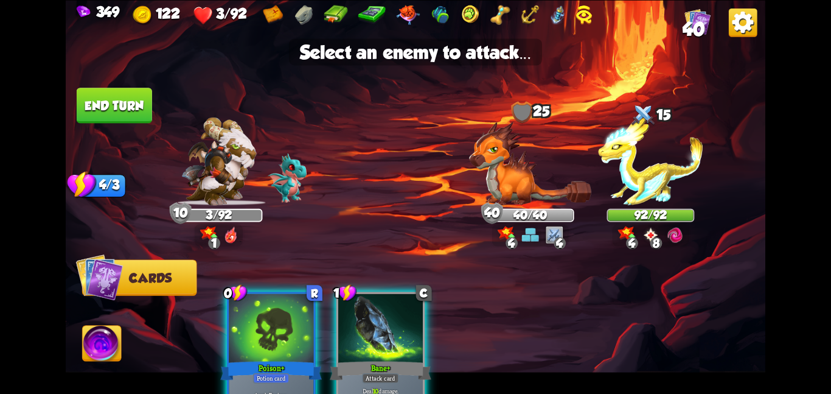
click at [505, 188] on div "Player turn" at bounding box center [416, 197] width 700 height 108
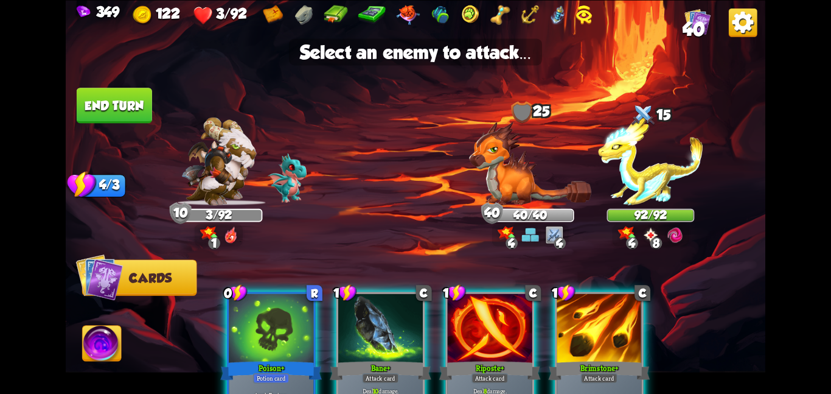
click at [505, 188] on img at bounding box center [530, 163] width 122 height 84
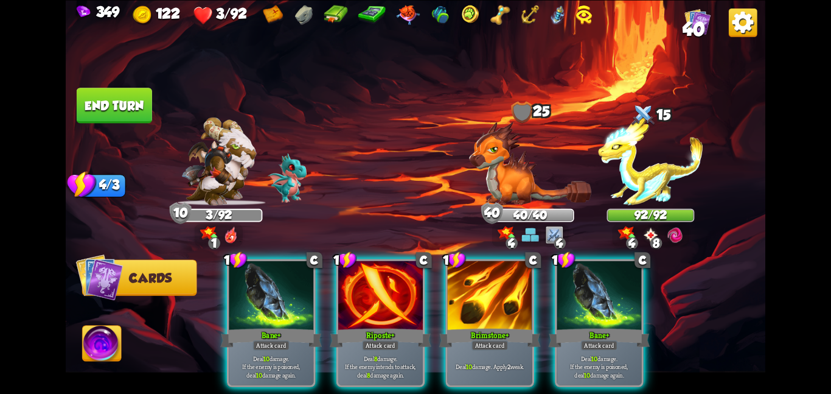
click at [505, 188] on img at bounding box center [530, 163] width 122 height 84
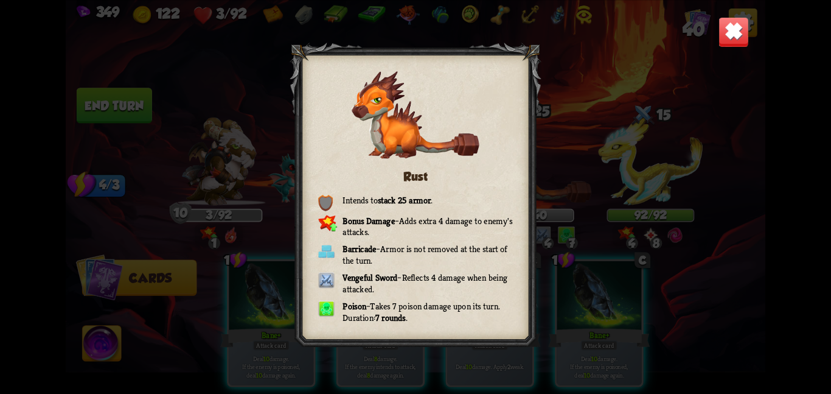
click at [732, 30] on img at bounding box center [734, 31] width 30 height 30
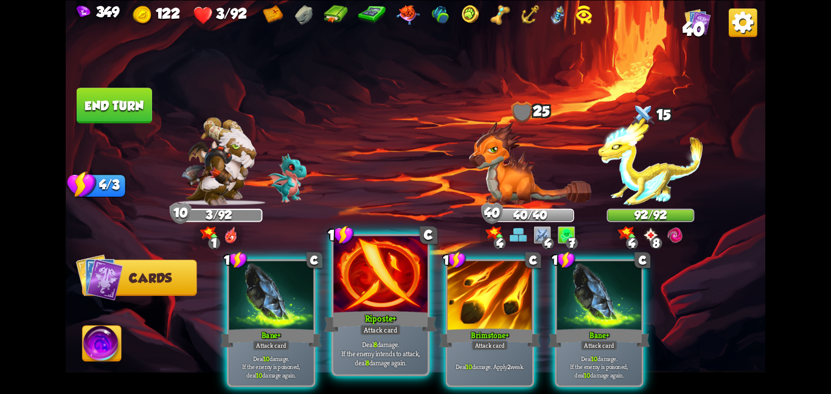
click at [343, 290] on div at bounding box center [381, 275] width 94 height 79
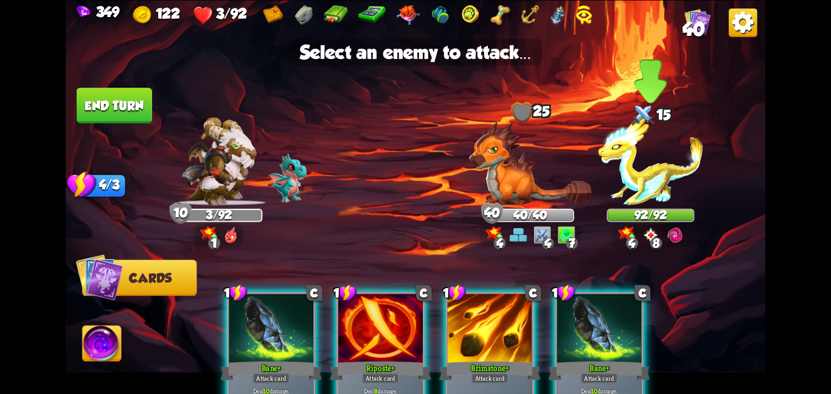
click at [645, 175] on img at bounding box center [650, 161] width 105 height 88
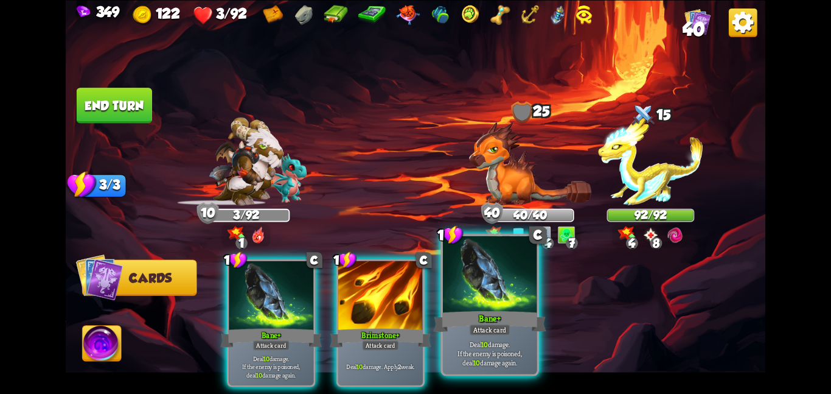
click at [471, 301] on div at bounding box center [490, 275] width 94 height 79
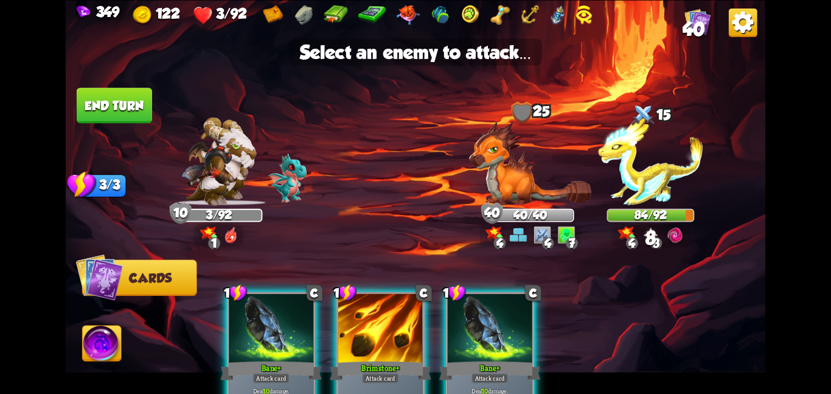
click at [651, 206] on img at bounding box center [416, 197] width 700 height 394
click at [638, 185] on img at bounding box center [650, 161] width 105 height 88
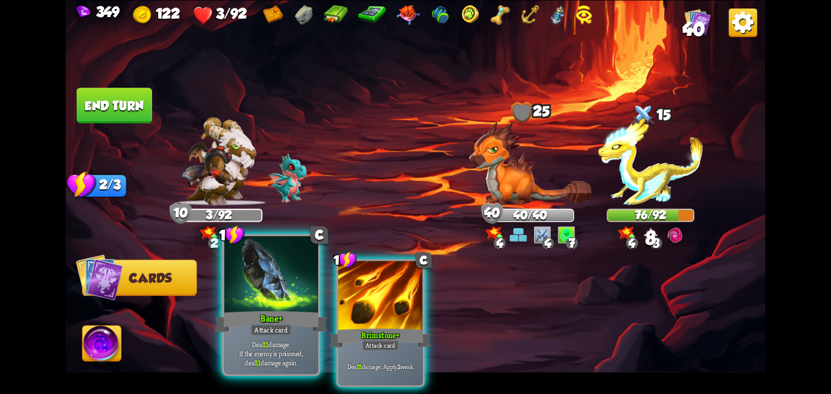
click at [315, 304] on div at bounding box center [271, 275] width 94 height 79
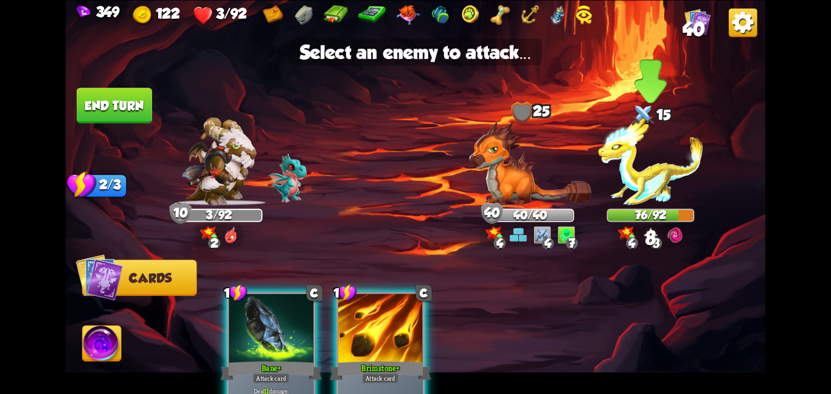
click at [638, 205] on img at bounding box center [650, 161] width 105 height 88
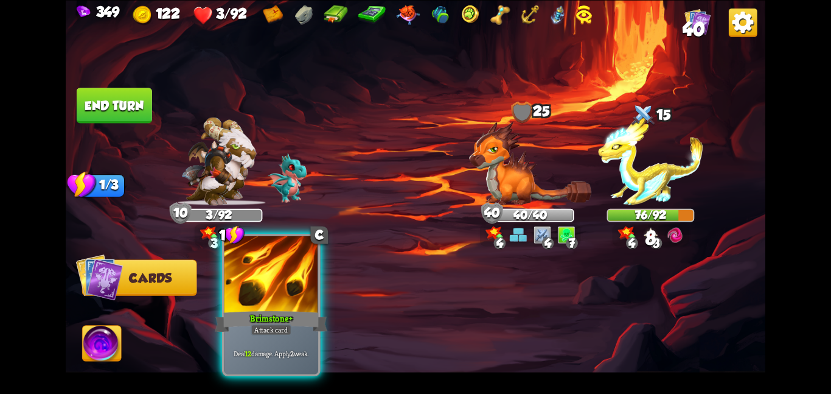
click at [297, 278] on div at bounding box center [271, 275] width 94 height 79
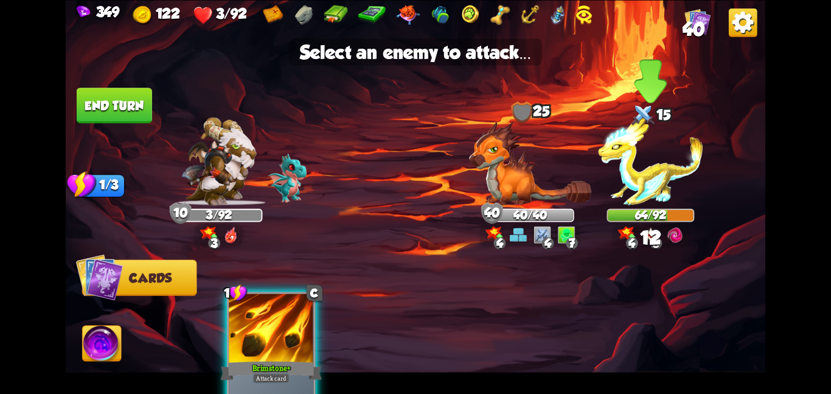
click at [620, 181] on img at bounding box center [650, 161] width 105 height 88
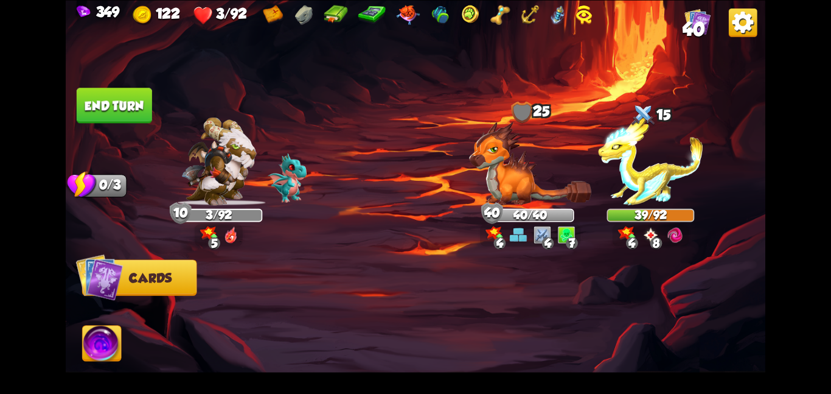
click at [109, 327] on img at bounding box center [416, 197] width 700 height 394
click at [110, 340] on img at bounding box center [102, 346] width 39 height 40
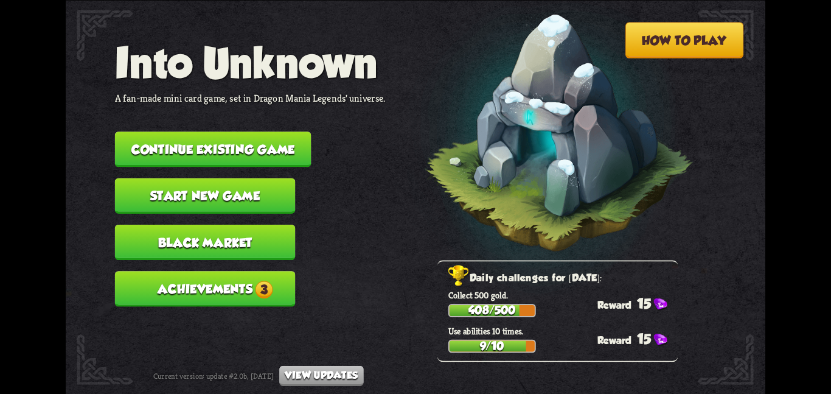
click at [211, 131] on button "Continue existing game" at bounding box center [213, 148] width 197 height 35
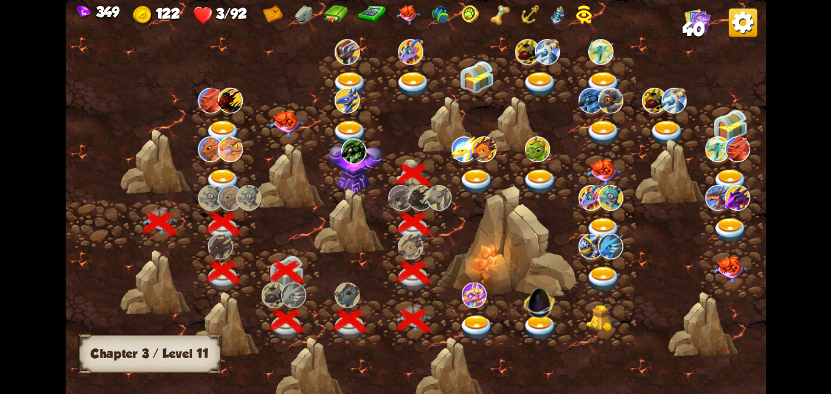
scroll to position [0, 185]
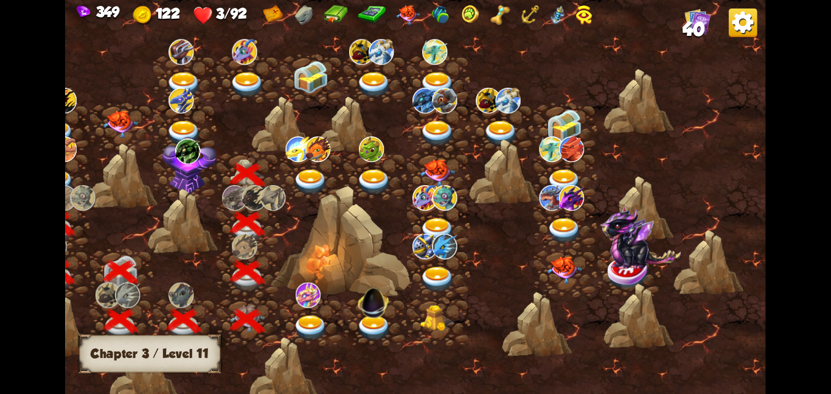
click at [314, 178] on img at bounding box center [310, 182] width 35 height 26
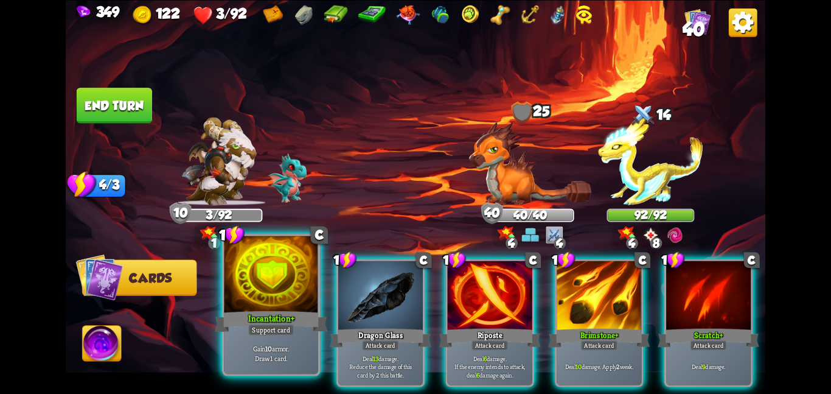
click at [285, 300] on div at bounding box center [271, 275] width 94 height 79
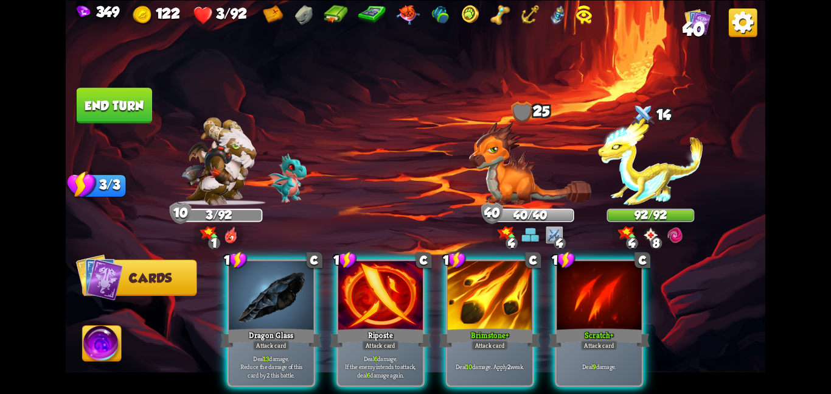
click at [285, 300] on div at bounding box center [271, 295] width 85 height 71
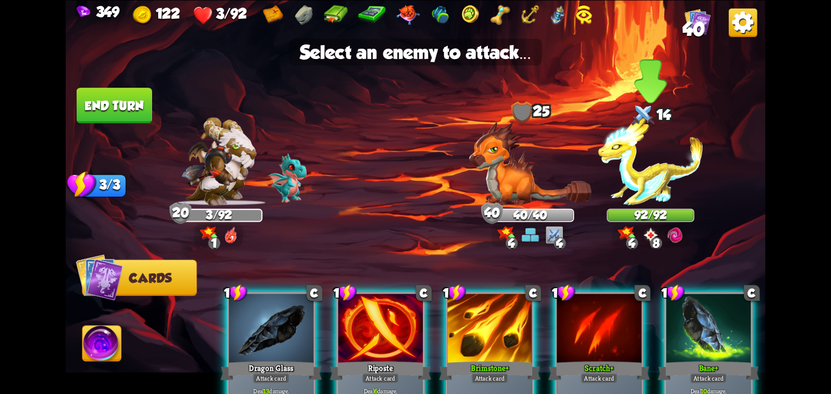
click at [627, 192] on img at bounding box center [650, 161] width 105 height 88
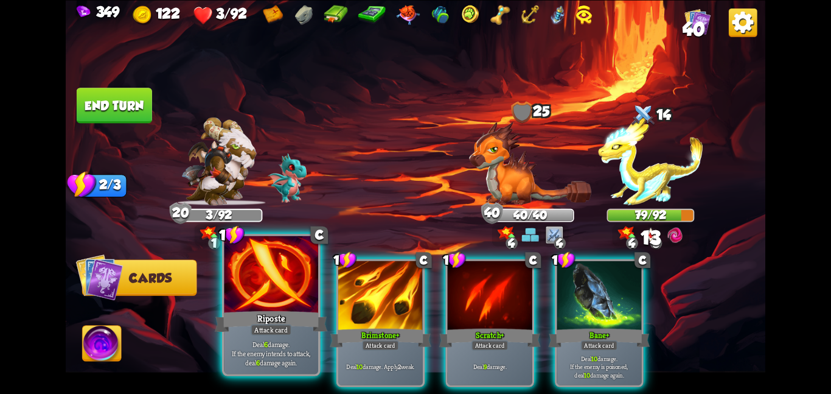
click at [274, 332] on div "Attack card" at bounding box center [271, 330] width 41 height 12
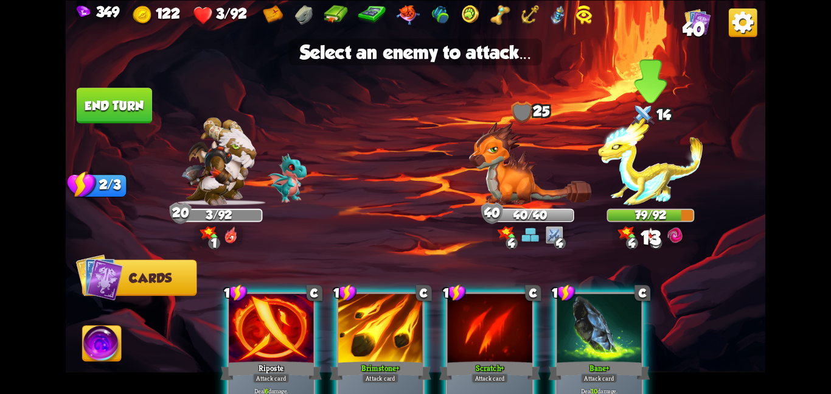
click at [651, 202] on img at bounding box center [650, 161] width 105 height 88
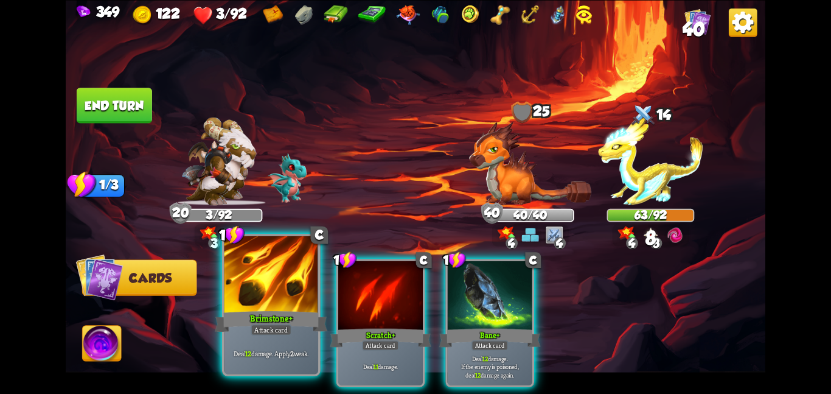
click at [285, 311] on div "Brimstone+" at bounding box center [271, 321] width 113 height 25
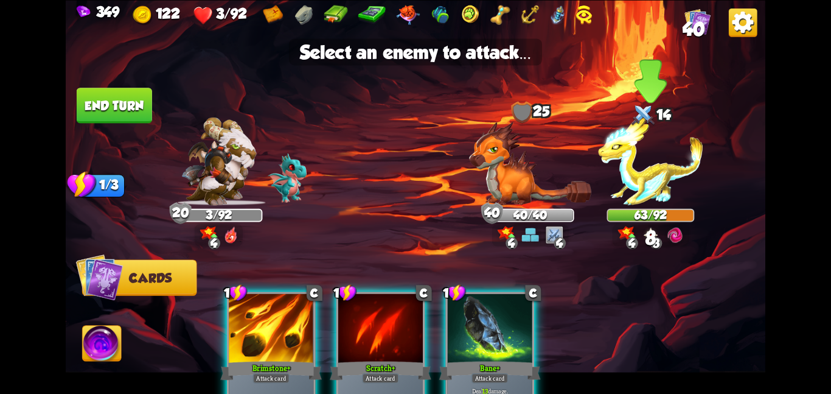
click at [624, 182] on img at bounding box center [650, 161] width 105 height 88
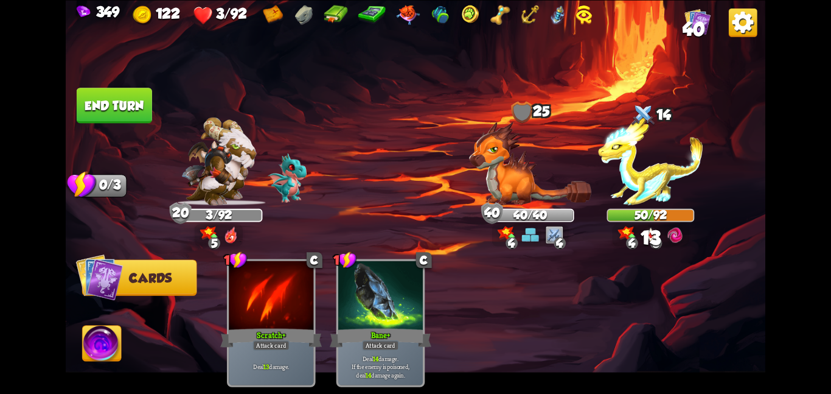
click at [133, 106] on button "End turn" at bounding box center [114, 105] width 75 height 35
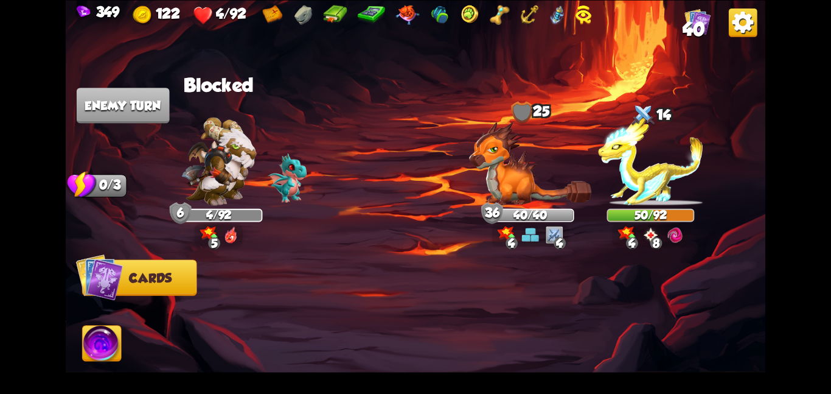
click at [503, 149] on img at bounding box center [530, 163] width 122 height 84
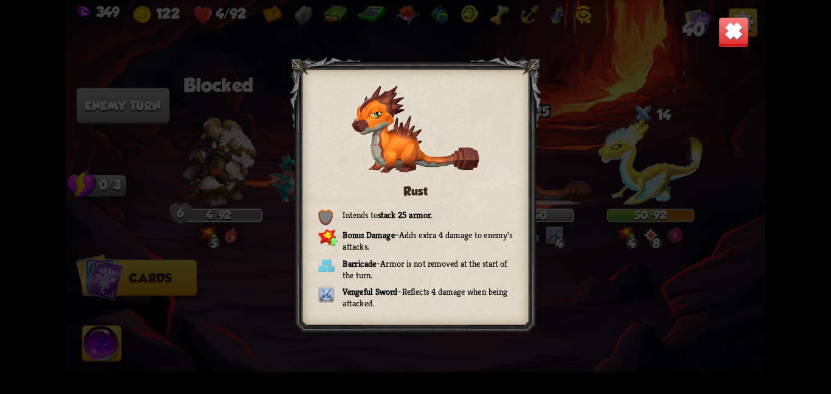
click at [730, 37] on img at bounding box center [734, 31] width 30 height 30
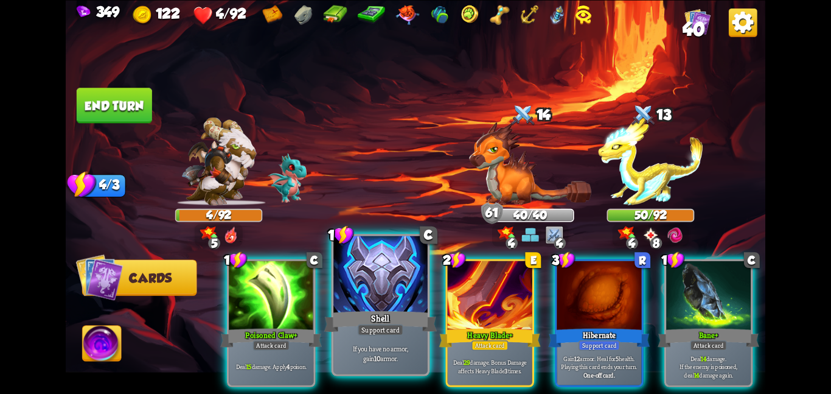
click at [388, 323] on div "Shell" at bounding box center [380, 321] width 113 height 25
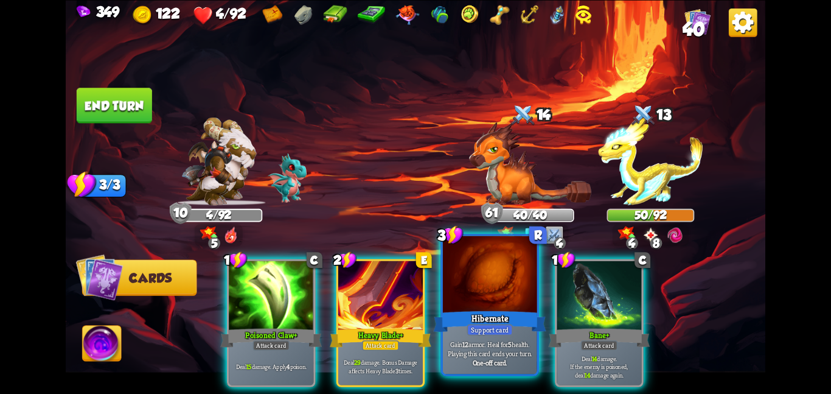
click at [492, 284] on div at bounding box center [490, 275] width 94 height 79
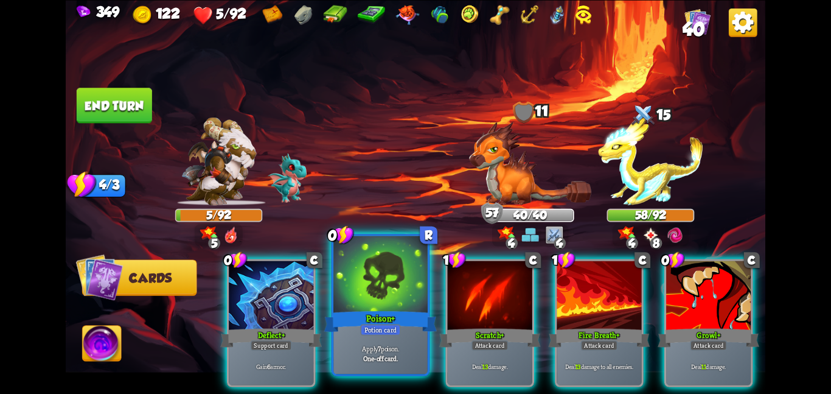
click at [396, 325] on div "Potion card" at bounding box center [380, 330] width 40 height 12
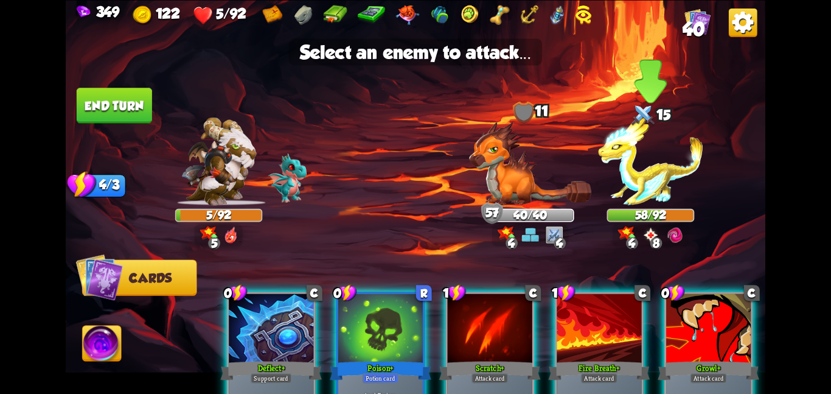
click at [610, 200] on img at bounding box center [650, 161] width 105 height 88
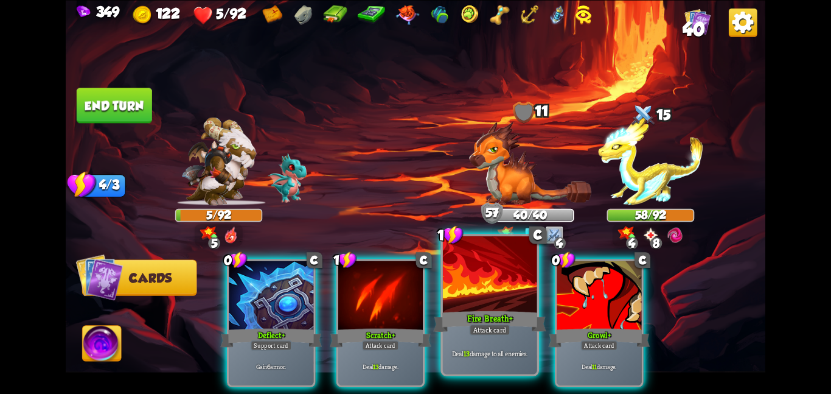
click at [497, 329] on div "Attack card" at bounding box center [490, 330] width 41 height 12
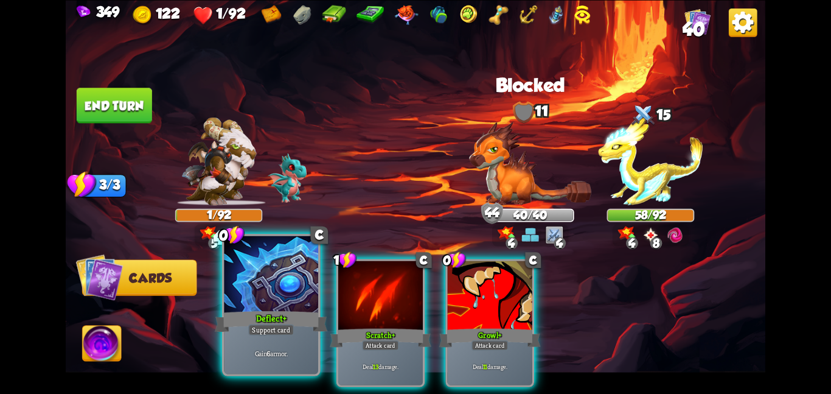
click at [259, 309] on div "Deflect+" at bounding box center [271, 321] width 113 height 25
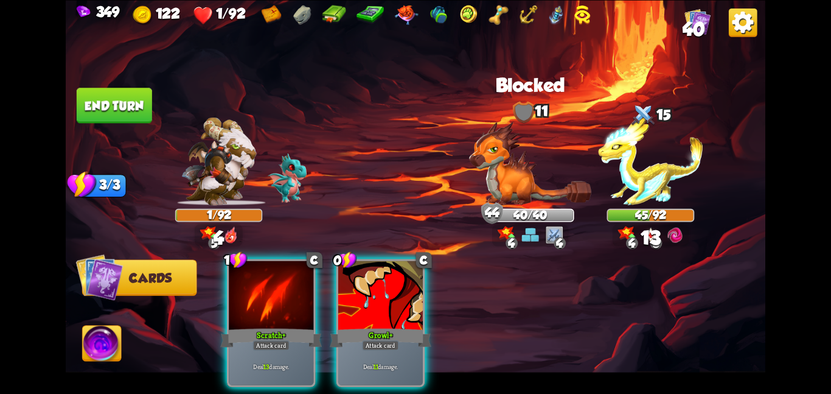
click at [259, 326] on div "Scratch+" at bounding box center [271, 337] width 102 height 23
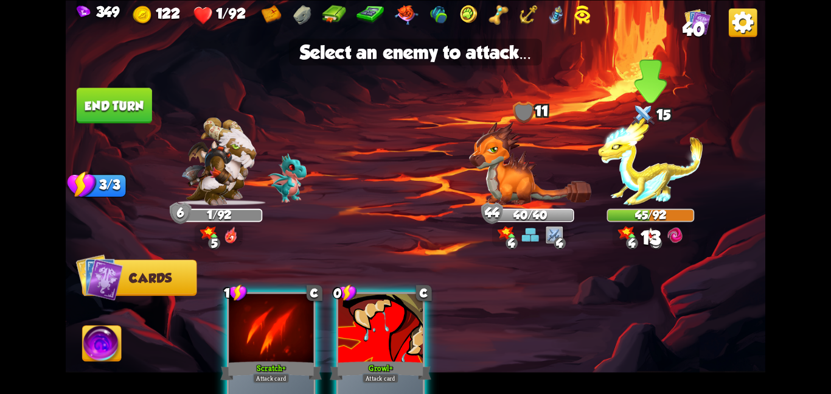
click at [601, 178] on img at bounding box center [650, 161] width 105 height 88
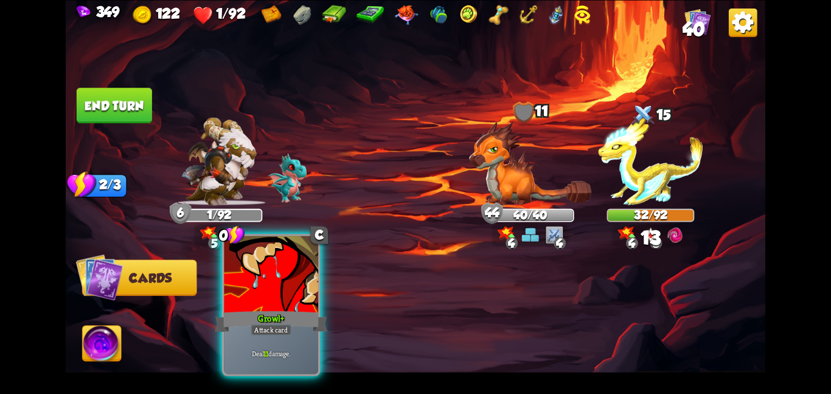
click at [317, 262] on div at bounding box center [271, 275] width 94 height 79
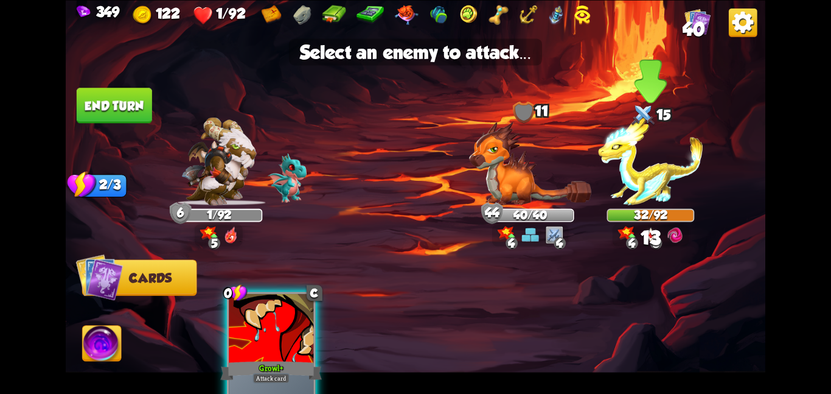
click at [660, 178] on img at bounding box center [650, 161] width 105 height 88
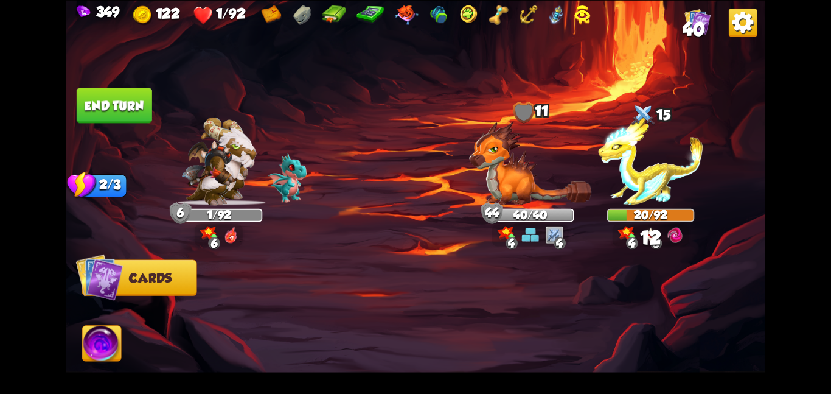
click at [92, 348] on img at bounding box center [102, 346] width 39 height 40
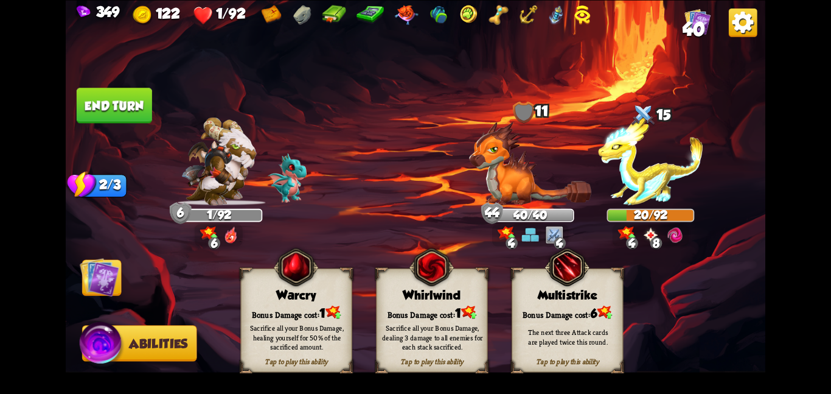
click at [405, 282] on div "Tap to play this ability Whirlwind Bonus Damage cost: 1 Sacrifice all your Bonu…" at bounding box center [431, 320] width 111 height 104
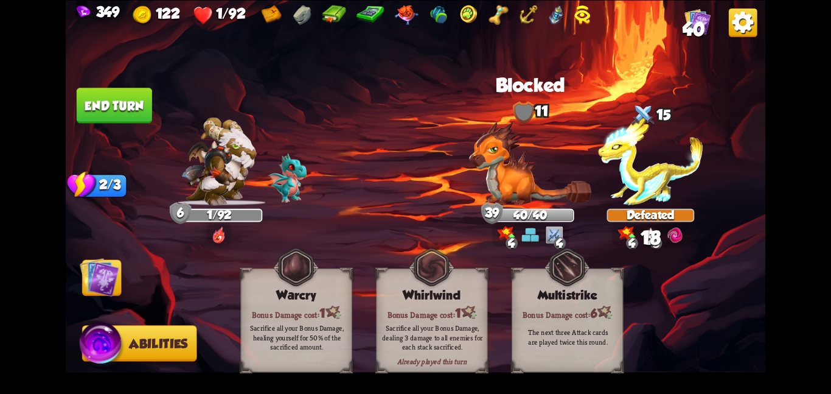
click at [108, 275] on img at bounding box center [100, 277] width 40 height 40
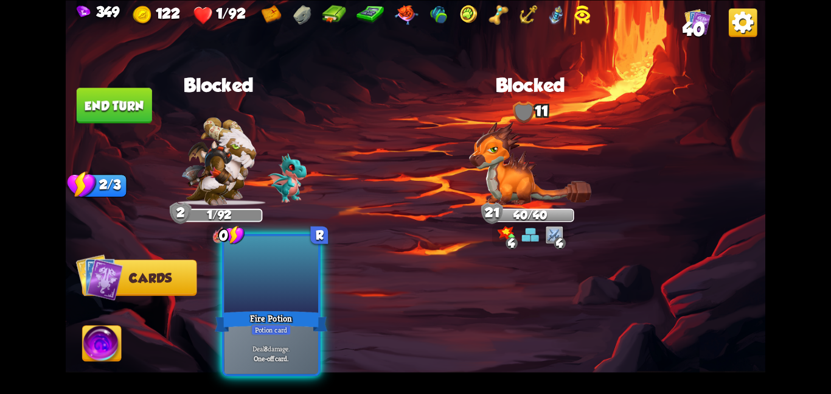
click at [265, 316] on div "Fire Potion" at bounding box center [271, 321] width 113 height 25
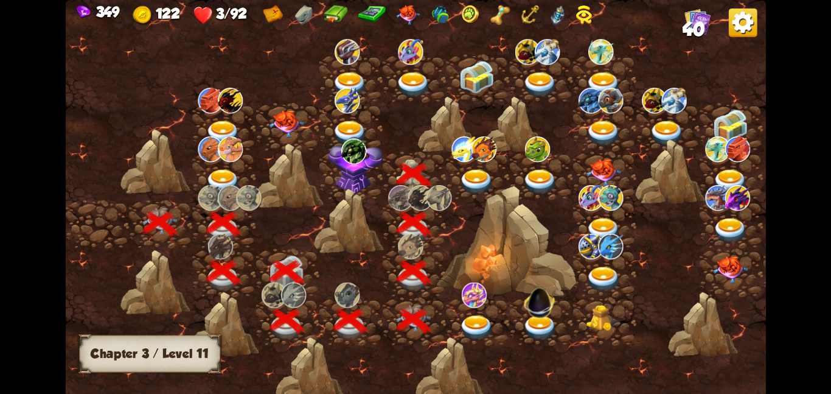
scroll to position [0, 185]
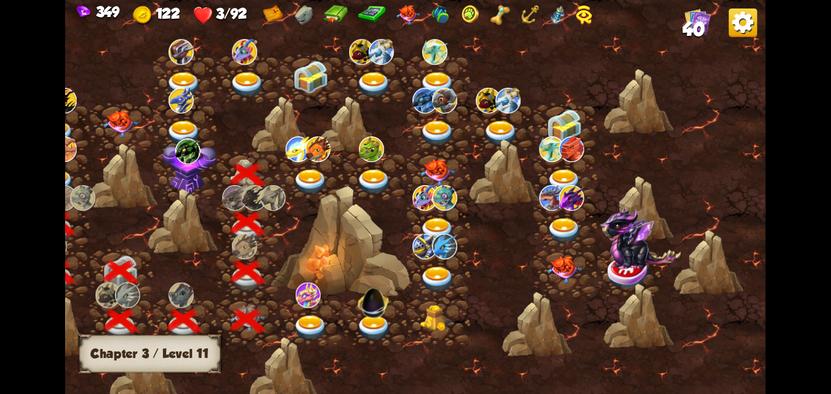
click at [285, 173] on div at bounding box center [311, 175] width 63 height 49
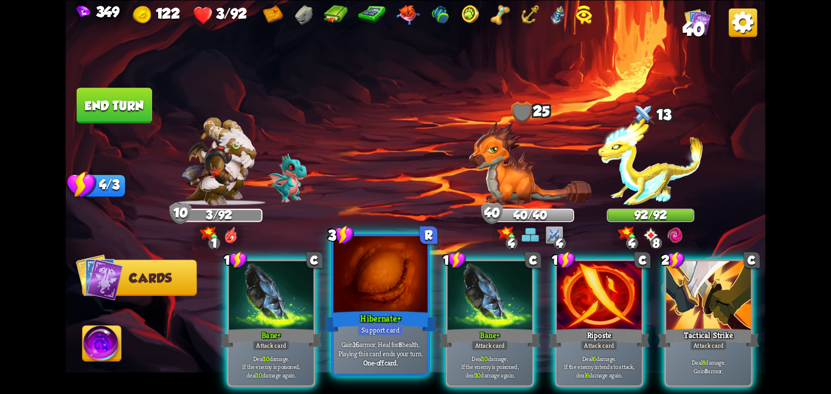
click at [348, 282] on div at bounding box center [381, 275] width 94 height 79
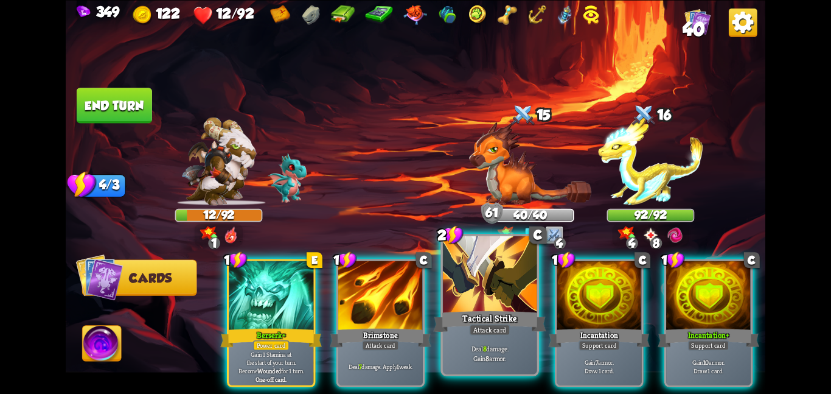
click at [492, 306] on div at bounding box center [490, 275] width 94 height 79
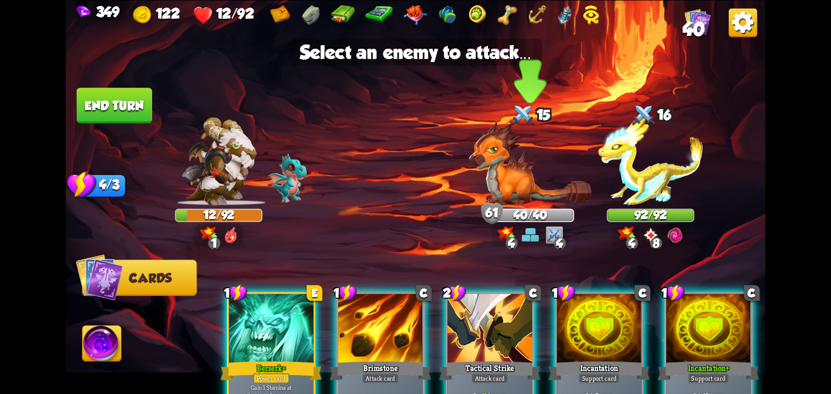
click at [519, 193] on img at bounding box center [530, 163] width 122 height 84
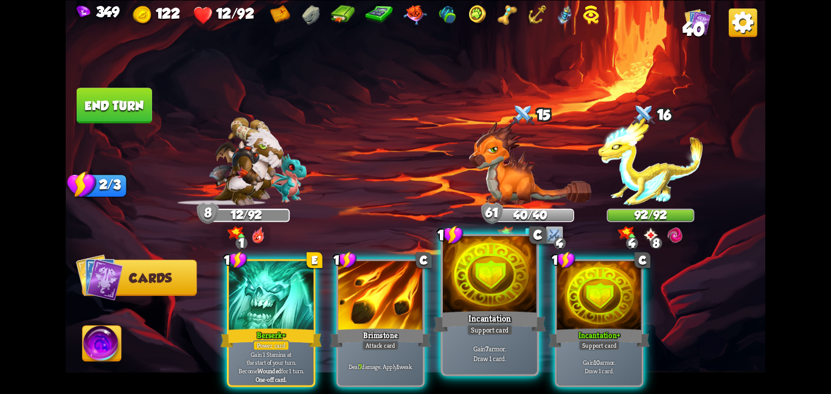
click at [477, 289] on div at bounding box center [490, 275] width 94 height 79
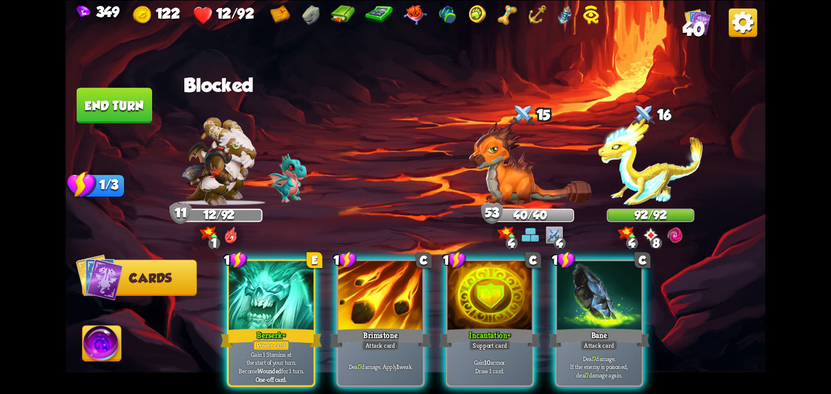
click at [477, 289] on div at bounding box center [490, 295] width 85 height 71
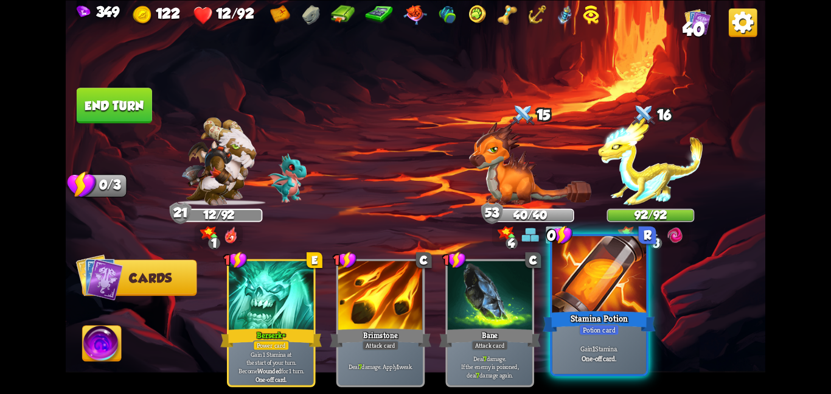
click at [603, 321] on div "Stamina Potion" at bounding box center [599, 321] width 113 height 25
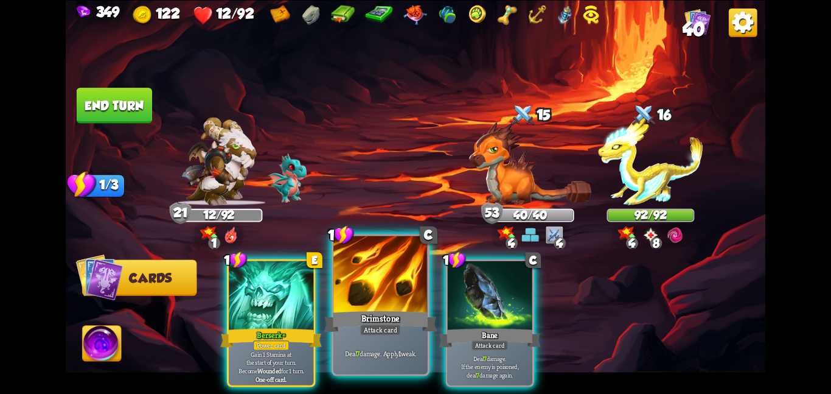
click at [401, 295] on div at bounding box center [381, 275] width 94 height 79
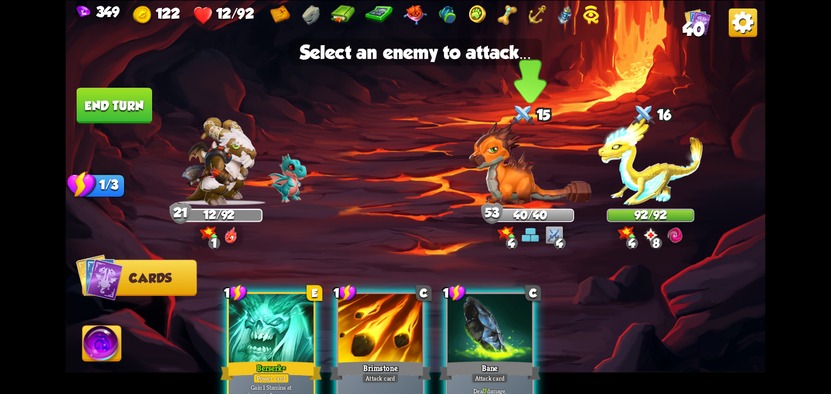
click at [543, 176] on img at bounding box center [530, 163] width 122 height 84
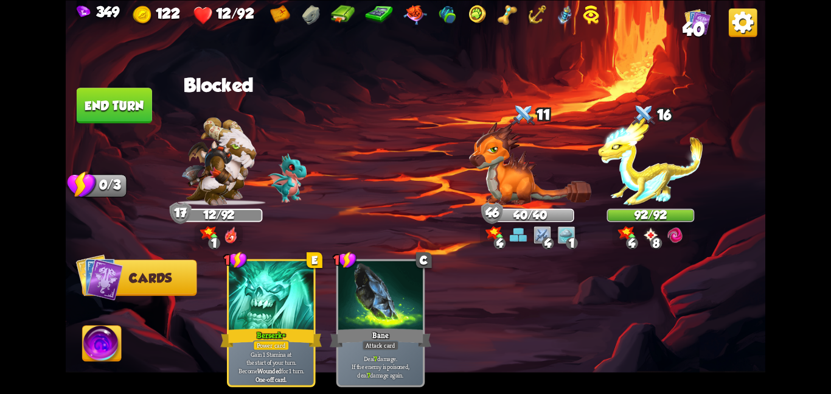
click at [121, 105] on button "End turn" at bounding box center [114, 105] width 75 height 35
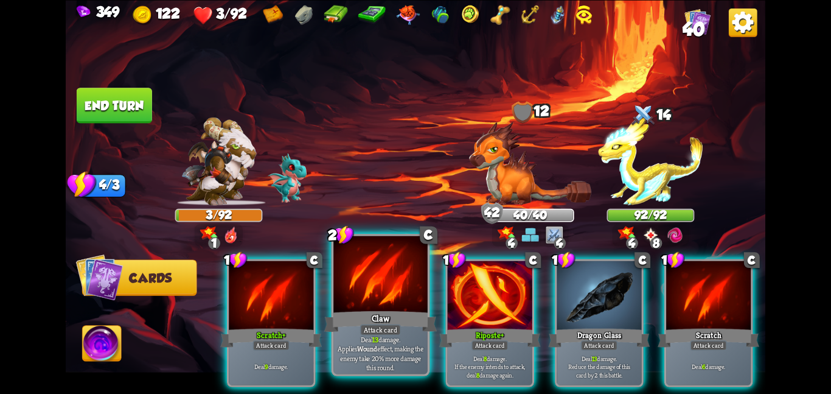
click at [411, 327] on div "Claw" at bounding box center [380, 321] width 113 height 25
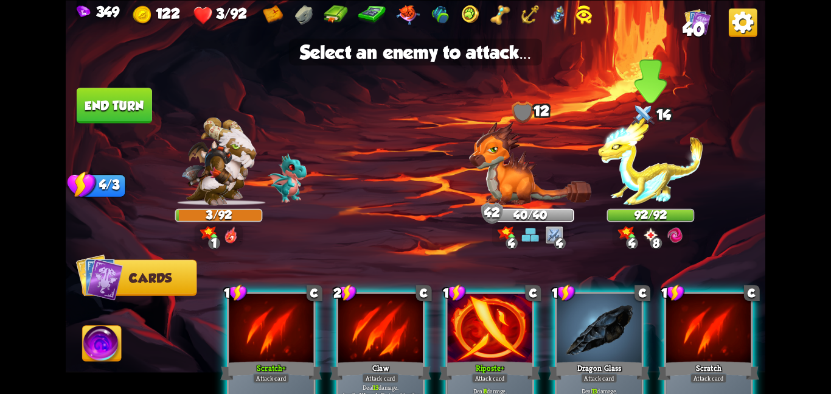
click at [649, 194] on img at bounding box center [650, 161] width 105 height 88
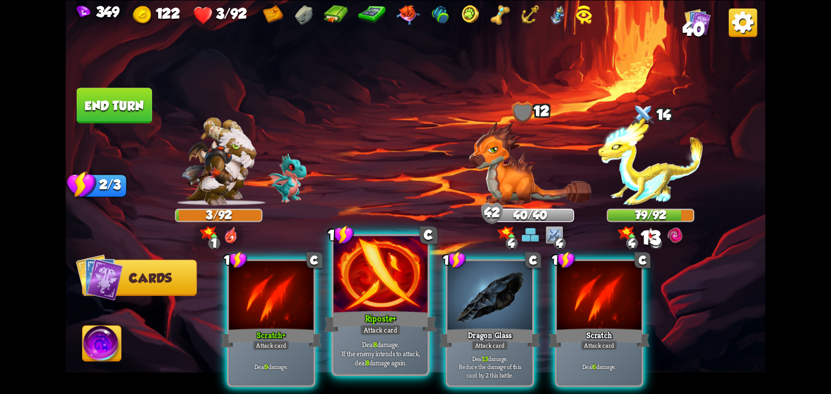
click at [419, 303] on div at bounding box center [381, 275] width 94 height 79
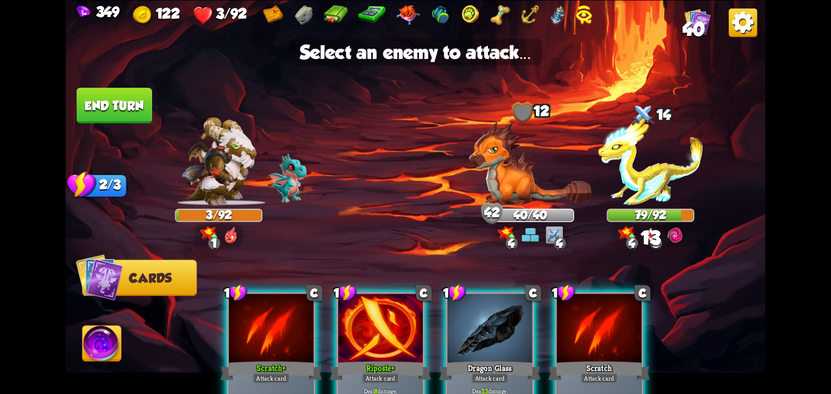
click at [634, 208] on img at bounding box center [416, 197] width 700 height 394
click at [653, 186] on img at bounding box center [650, 161] width 105 height 88
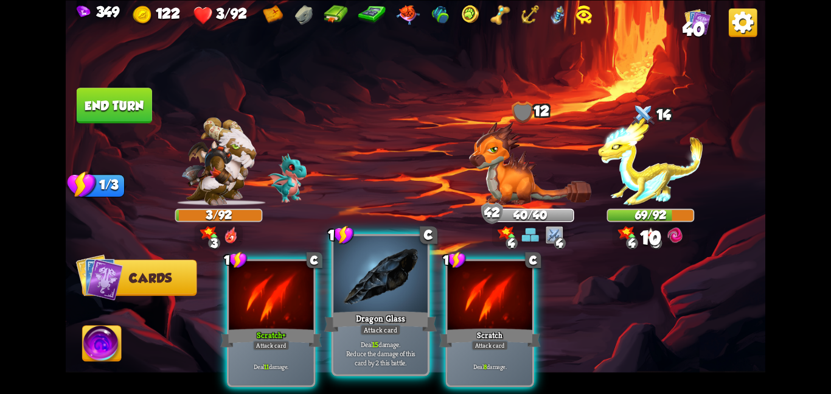
click at [374, 281] on div at bounding box center [381, 275] width 94 height 79
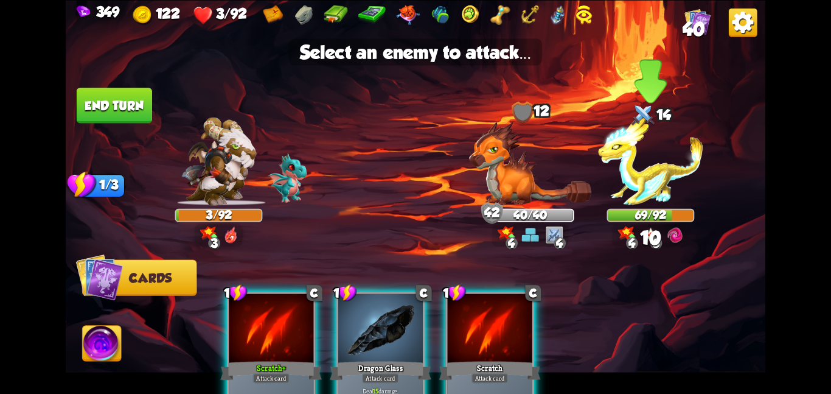
click at [654, 194] on img at bounding box center [650, 161] width 105 height 88
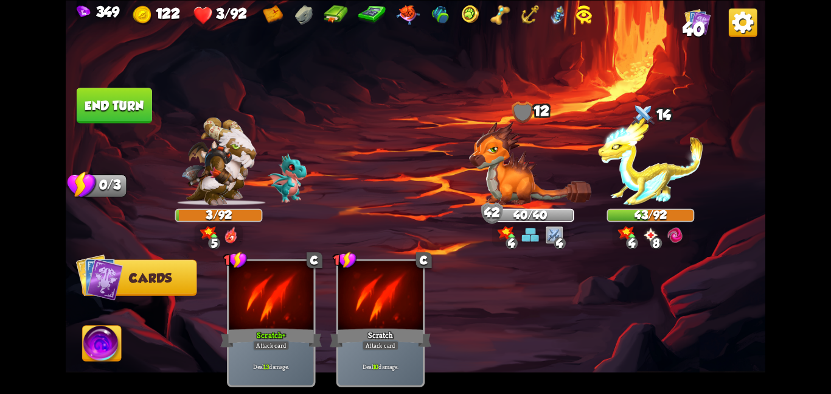
click at [120, 117] on button "End turn" at bounding box center [114, 105] width 75 height 35
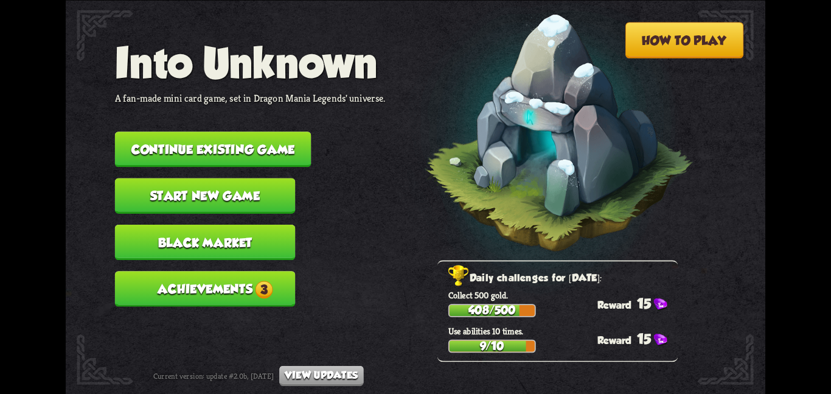
click at [250, 131] on button "Continue existing game" at bounding box center [213, 148] width 197 height 35
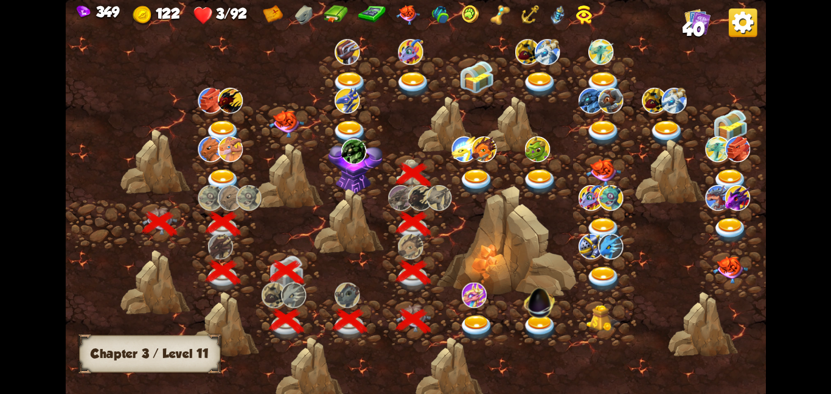
scroll to position [0, 185]
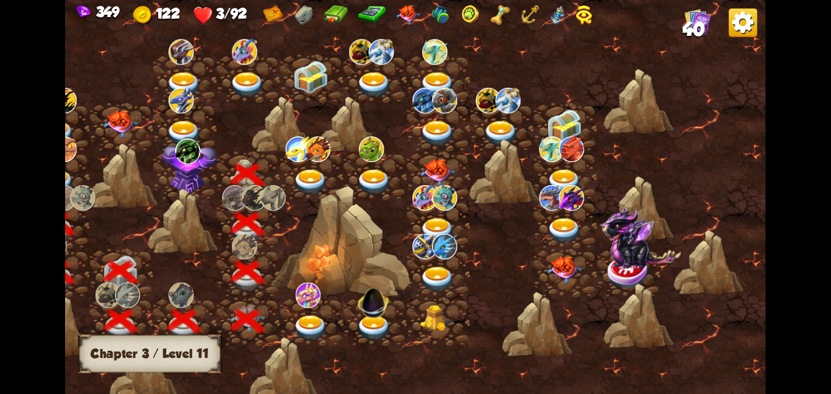
click at [300, 162] on div at bounding box center [311, 175] width 63 height 49
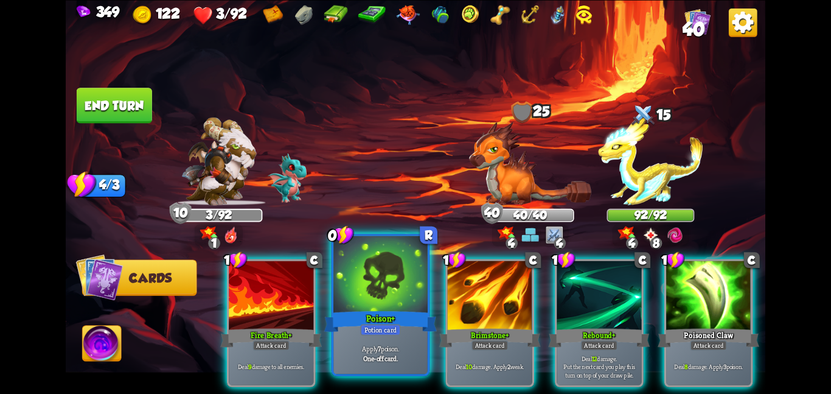
click at [371, 301] on div at bounding box center [381, 275] width 94 height 79
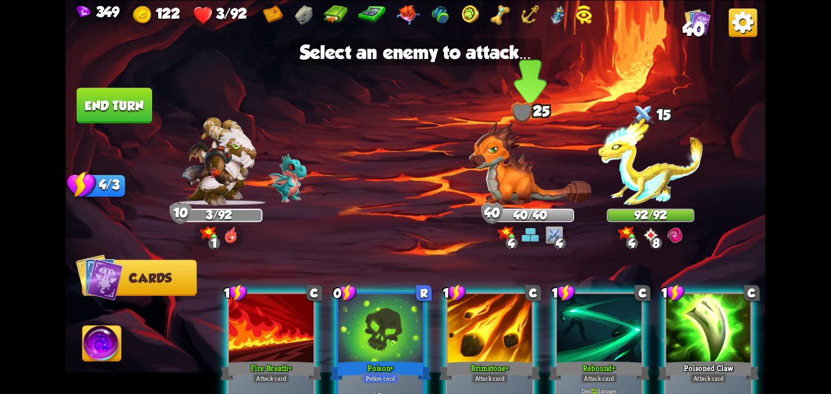
click at [503, 212] on div "40" at bounding box center [492, 213] width 22 height 22
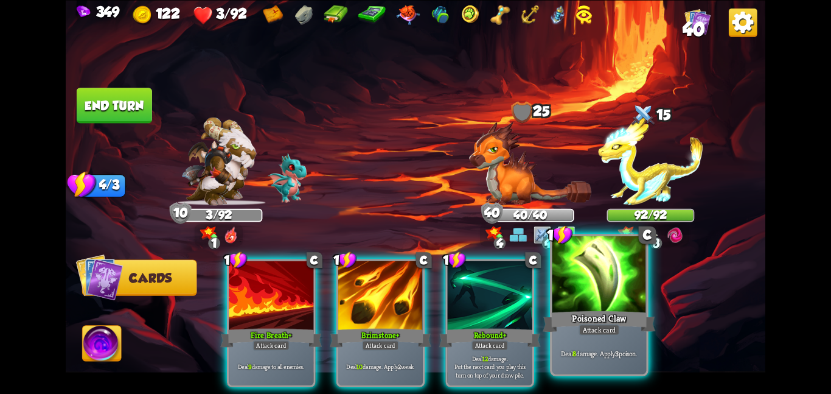
click at [581, 301] on div at bounding box center [600, 275] width 94 height 79
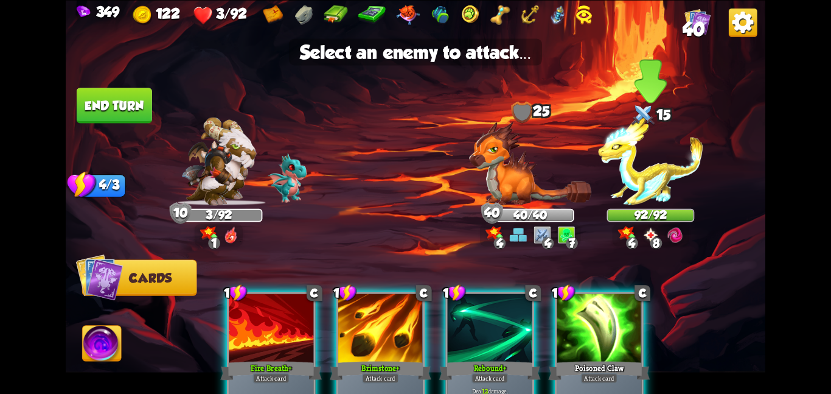
click at [643, 180] on img at bounding box center [650, 161] width 105 height 88
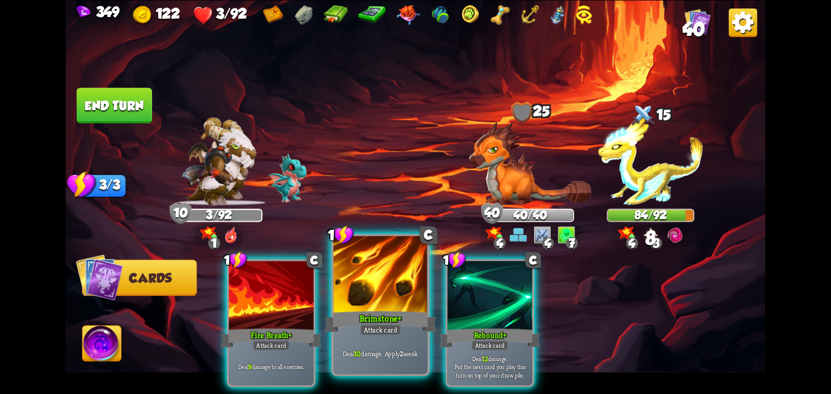
click at [398, 270] on div at bounding box center [381, 275] width 94 height 79
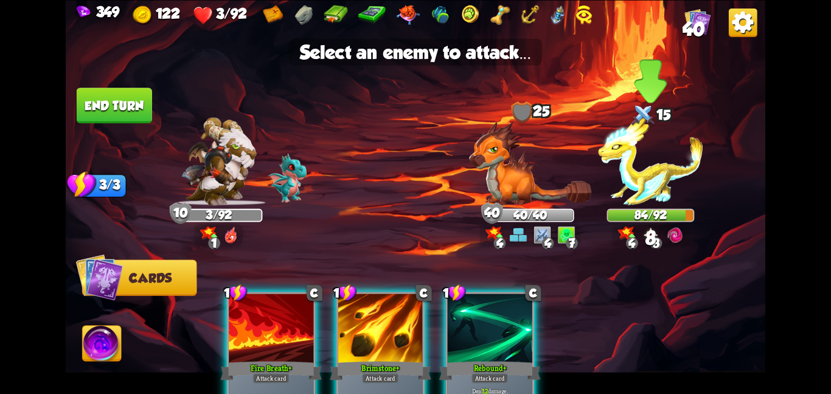
click at [645, 201] on img at bounding box center [650, 161] width 105 height 88
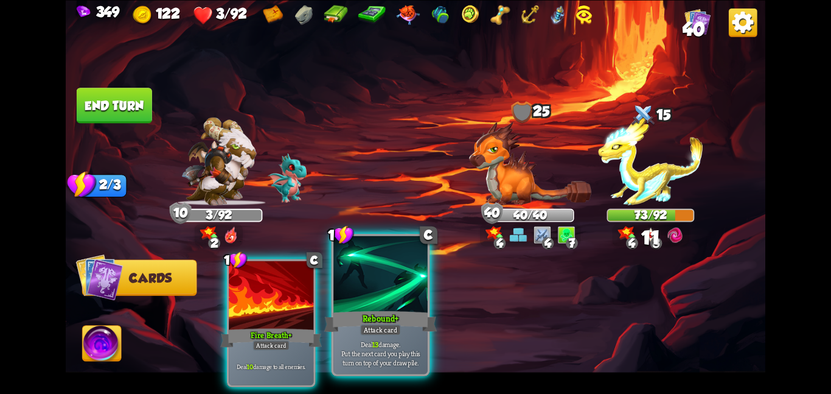
click at [358, 287] on div at bounding box center [381, 275] width 94 height 79
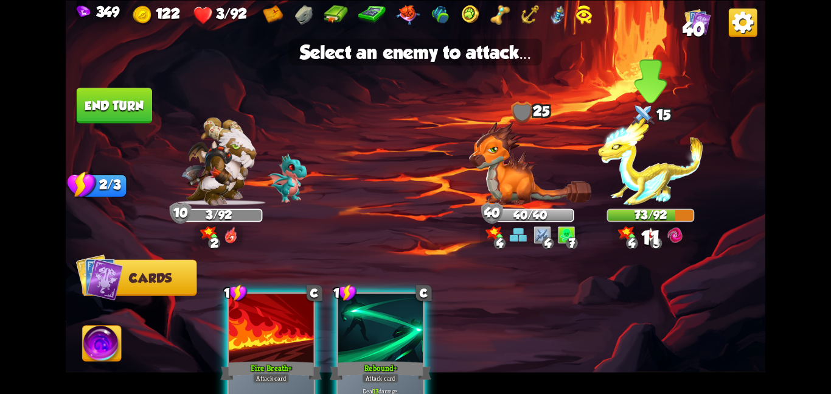
click at [660, 193] on img at bounding box center [650, 161] width 105 height 88
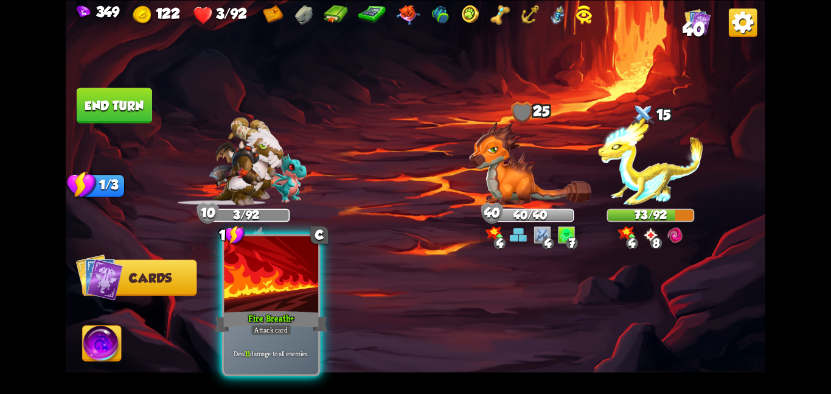
click at [297, 276] on div at bounding box center [271, 275] width 94 height 79
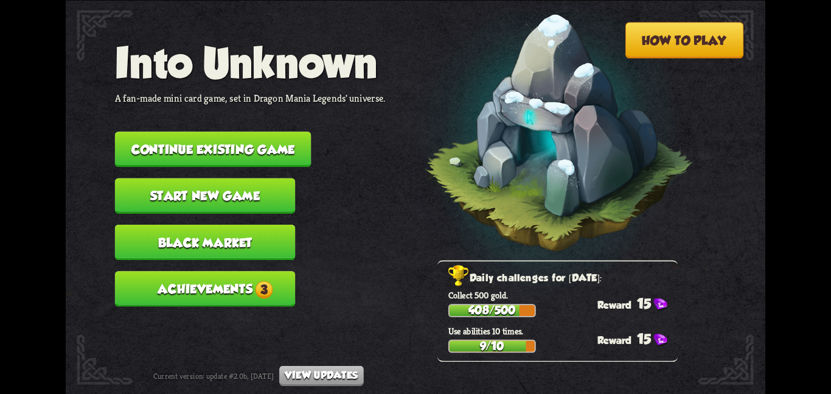
click at [281, 141] on button "Continue existing game" at bounding box center [213, 148] width 197 height 35
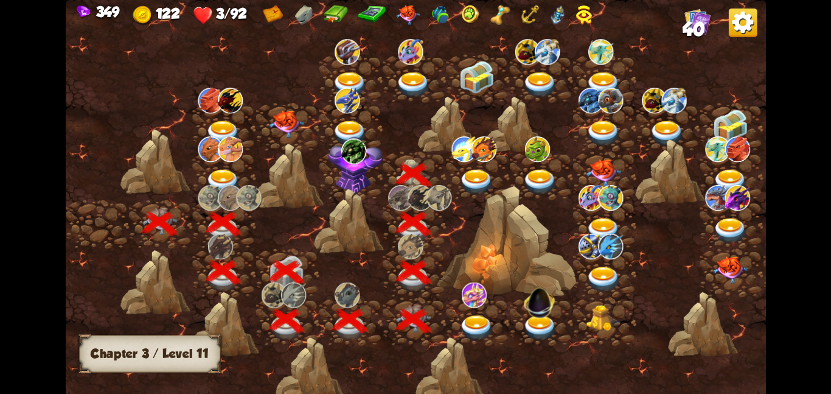
scroll to position [0, 185]
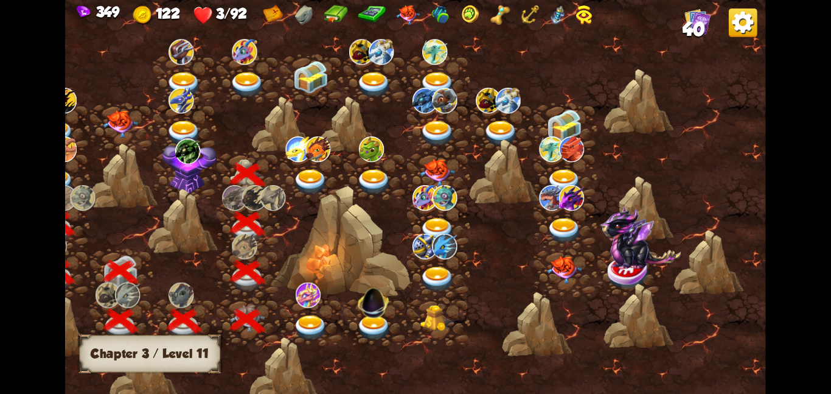
click at [301, 170] on img at bounding box center [310, 182] width 35 height 26
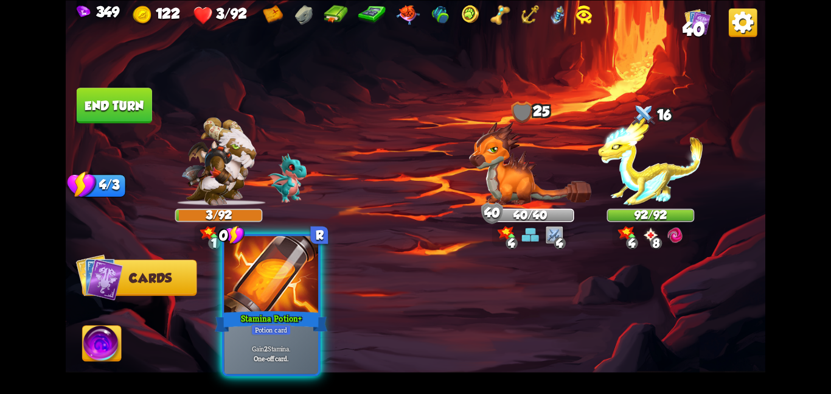
click at [280, 292] on div at bounding box center [271, 275] width 94 height 79
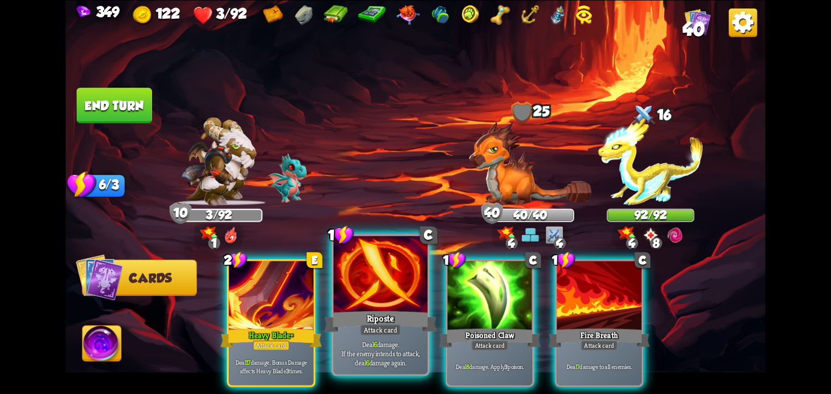
click at [371, 315] on div "Riposte" at bounding box center [380, 321] width 113 height 25
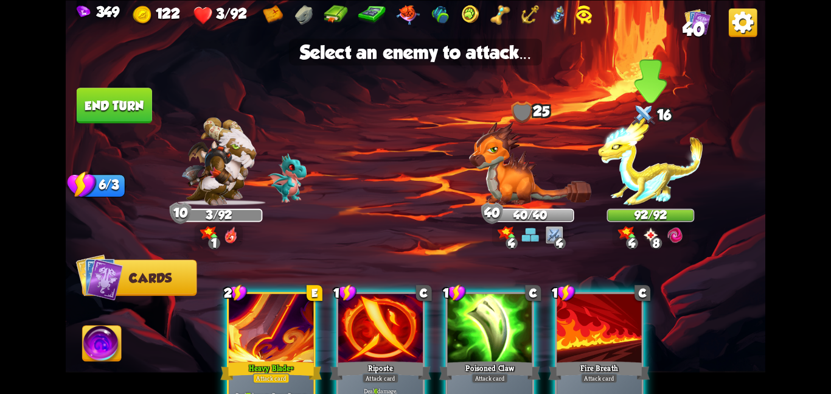
click at [615, 193] on img at bounding box center [650, 161] width 105 height 88
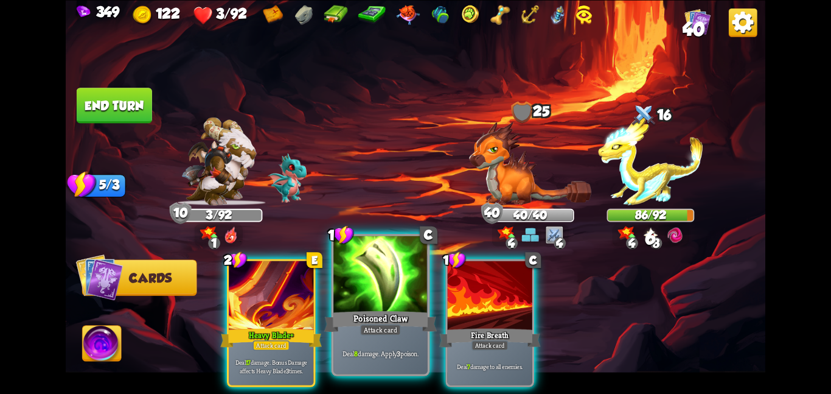
click at [360, 296] on div at bounding box center [381, 275] width 94 height 79
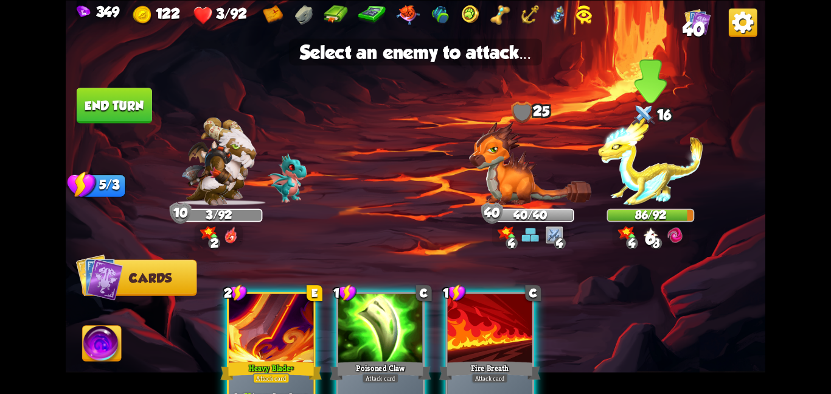
click at [620, 200] on img at bounding box center [650, 161] width 105 height 88
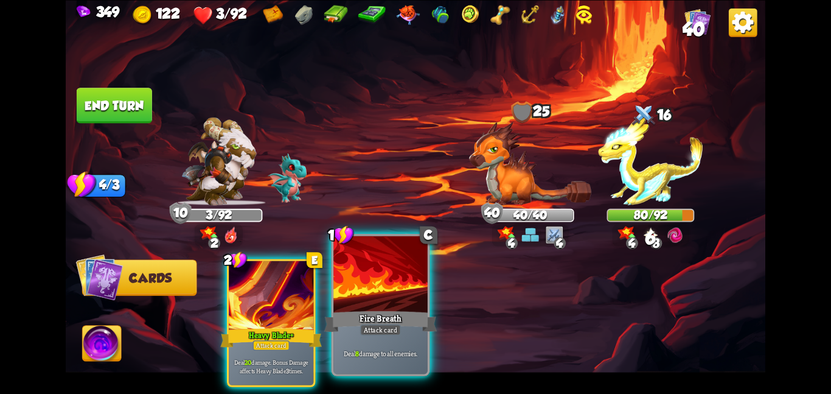
click at [385, 296] on div at bounding box center [381, 275] width 94 height 79
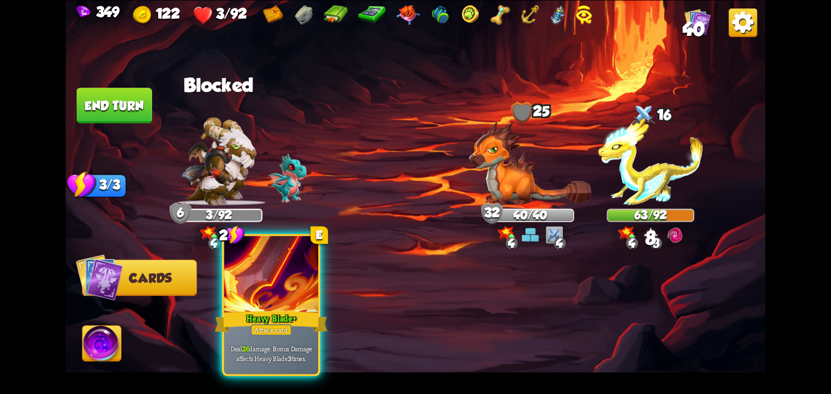
click at [298, 302] on div at bounding box center [271, 275] width 94 height 79
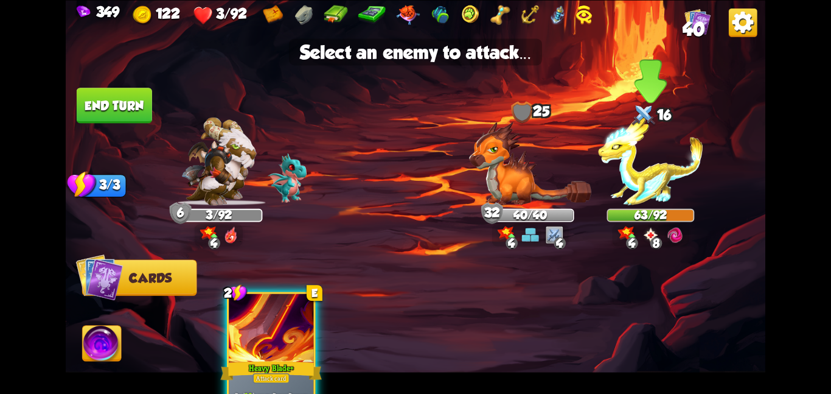
click at [634, 183] on img at bounding box center [650, 161] width 105 height 88
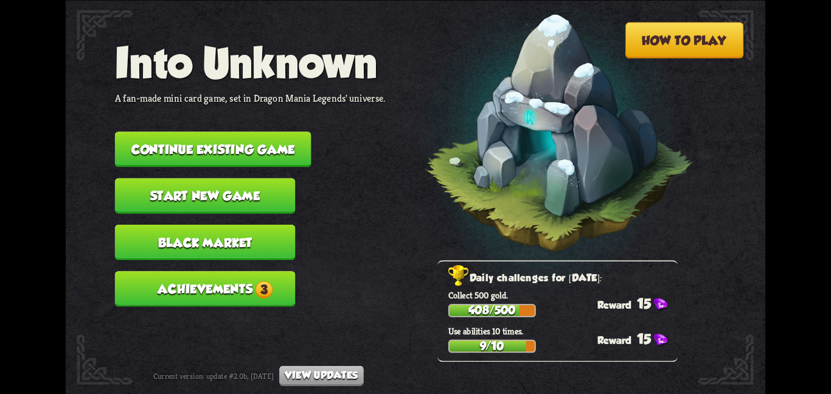
click at [189, 152] on button "Continue existing game" at bounding box center [213, 148] width 197 height 35
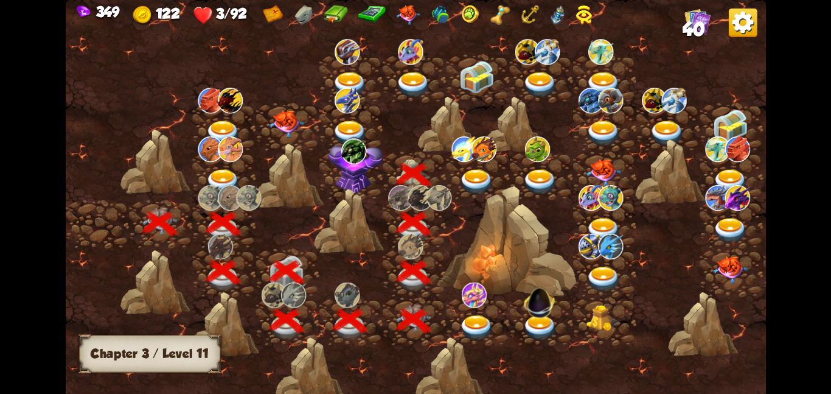
scroll to position [0, 185]
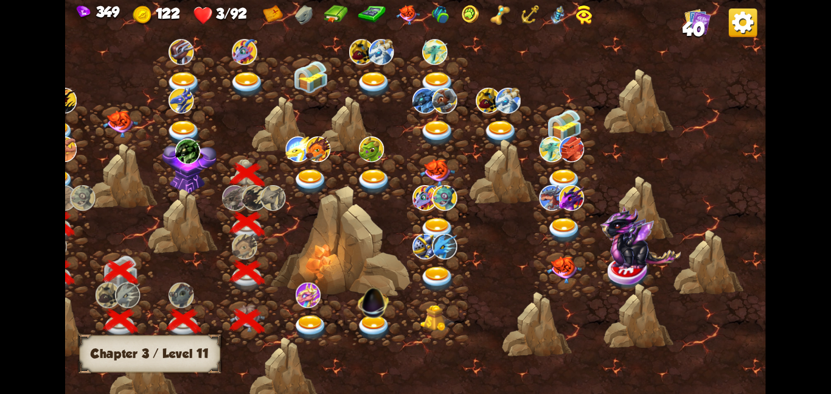
click at [189, 152] on img at bounding box center [187, 151] width 25 height 26
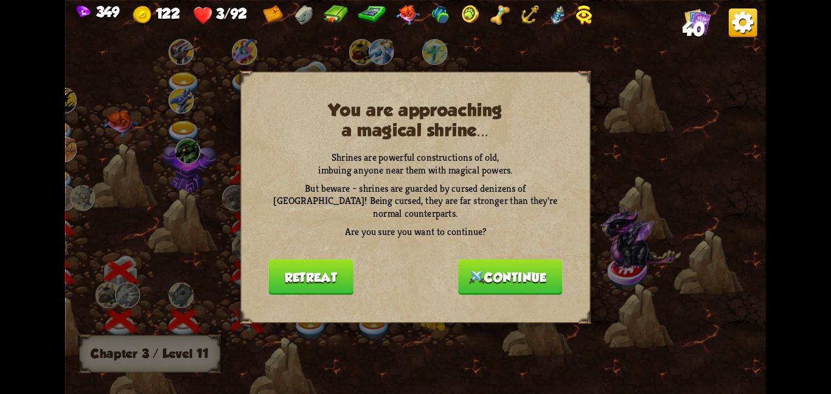
click at [336, 262] on button "Retreat" at bounding box center [310, 276] width 85 height 35
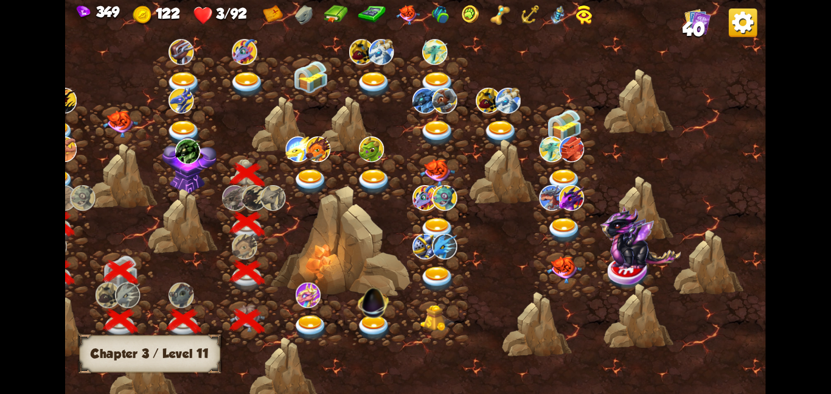
click at [314, 170] on img at bounding box center [310, 182] width 35 height 26
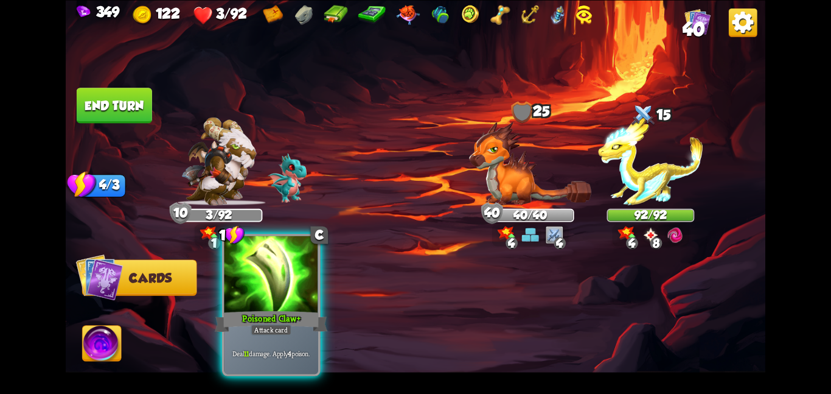
click at [281, 292] on div at bounding box center [271, 275] width 94 height 79
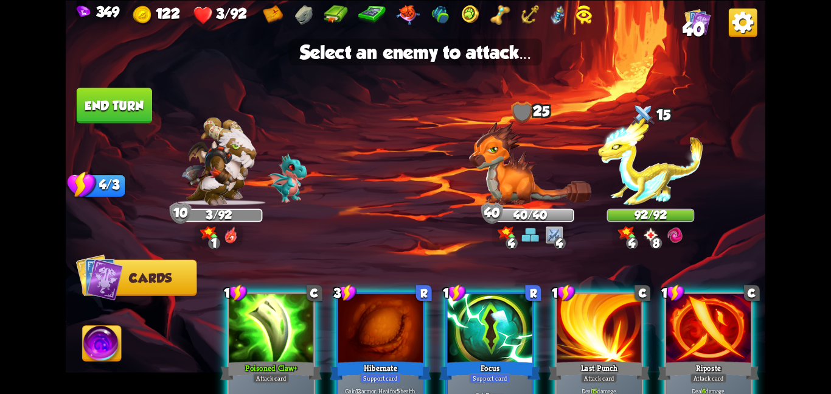
click at [261, 340] on div at bounding box center [271, 328] width 85 height 71
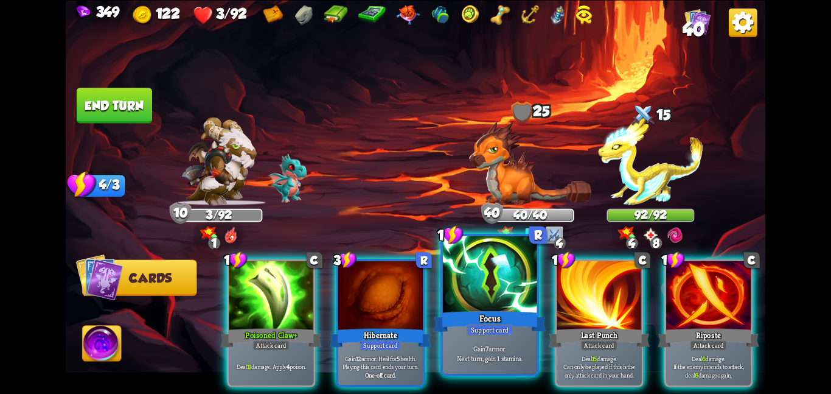
click at [473, 304] on div at bounding box center [490, 275] width 94 height 79
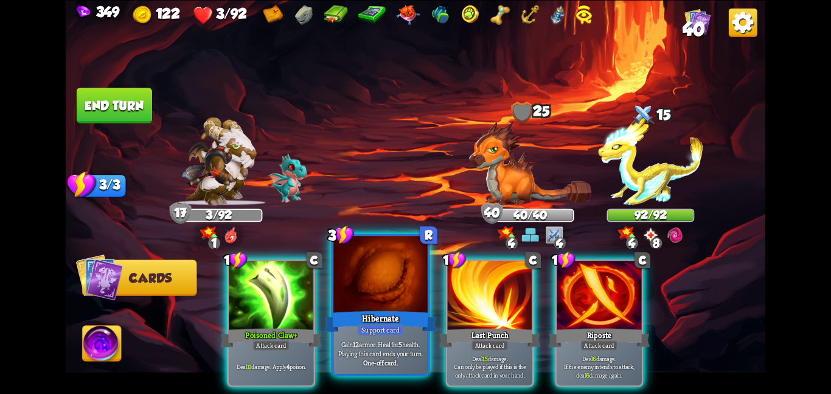
click at [378, 305] on div at bounding box center [381, 275] width 94 height 79
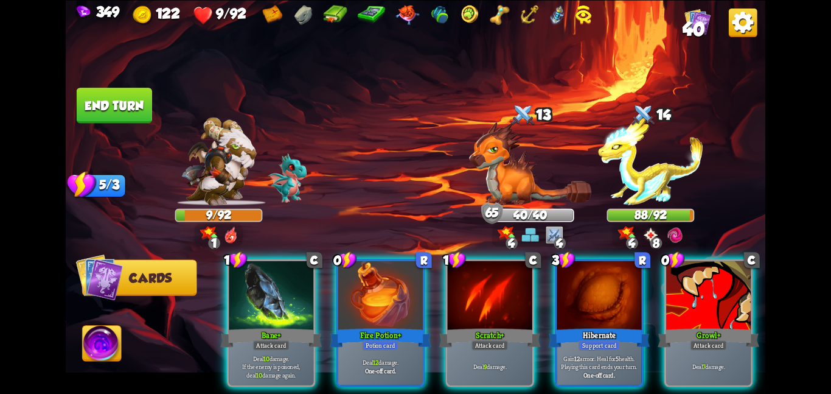
click at [417, 291] on div at bounding box center [380, 295] width 85 height 71
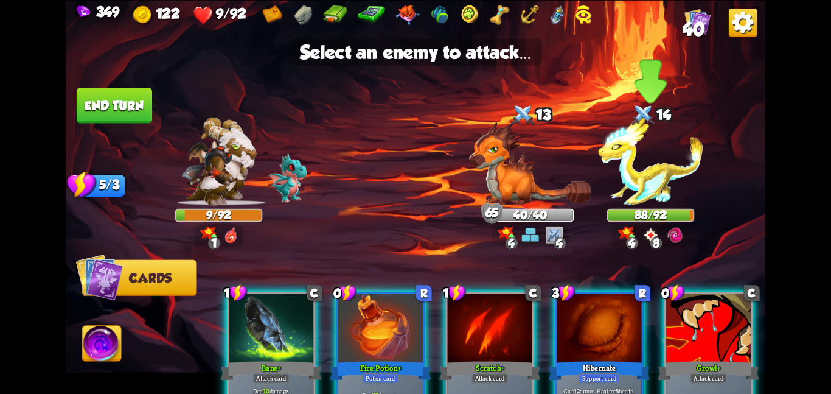
click at [652, 172] on img at bounding box center [650, 161] width 105 height 88
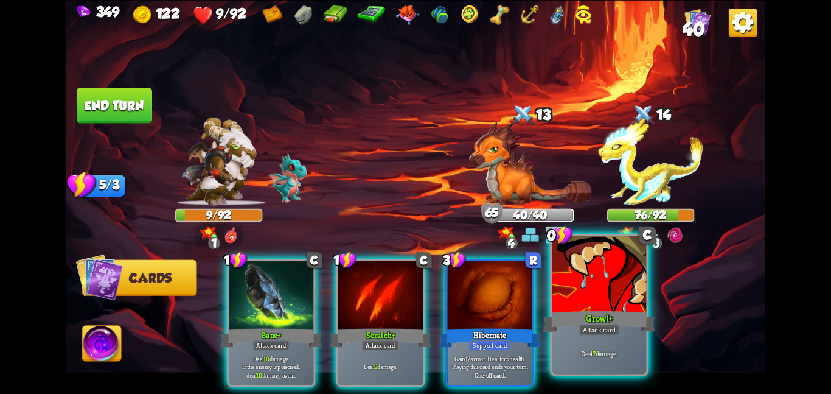
click at [564, 313] on div "Growl+" at bounding box center [599, 321] width 113 height 25
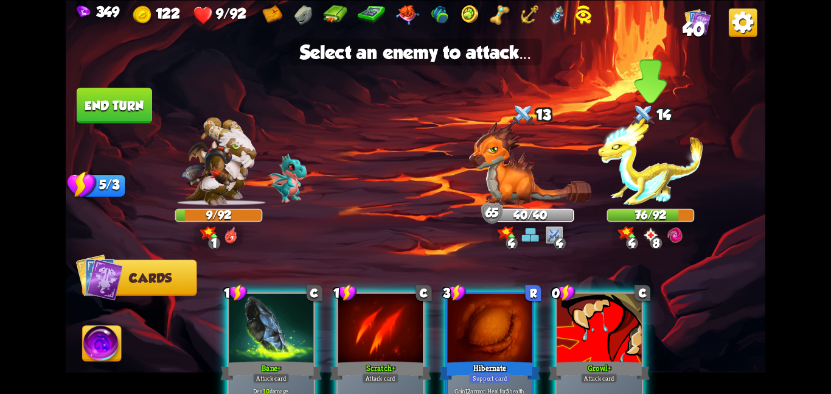
click at [619, 218] on div "76/92" at bounding box center [650, 214] width 85 height 11
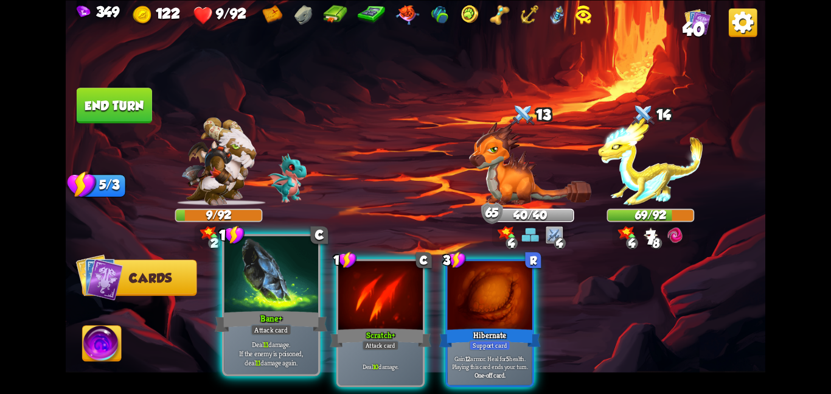
click at [289, 292] on div at bounding box center [271, 275] width 94 height 79
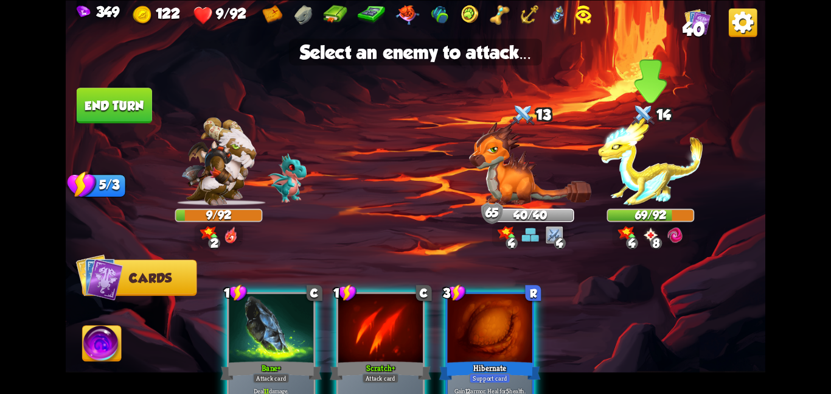
click at [615, 194] on img at bounding box center [650, 161] width 105 height 88
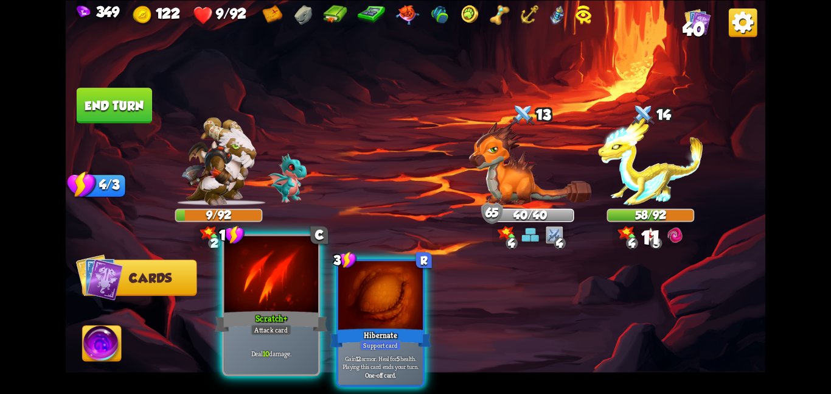
click at [225, 288] on div at bounding box center [271, 275] width 94 height 79
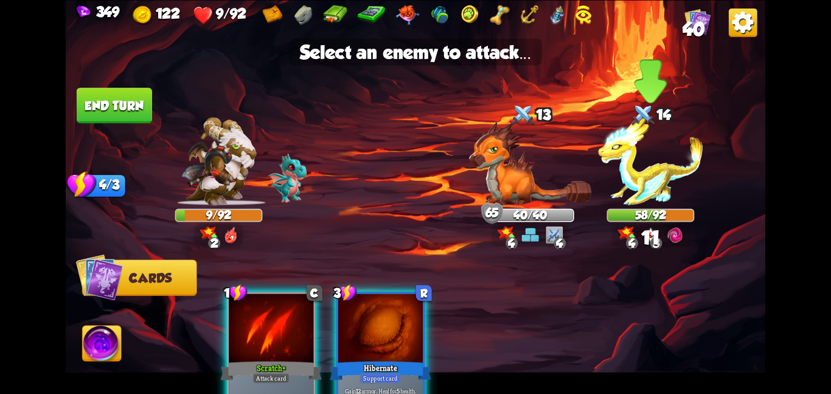
click at [636, 187] on img at bounding box center [650, 161] width 105 height 88
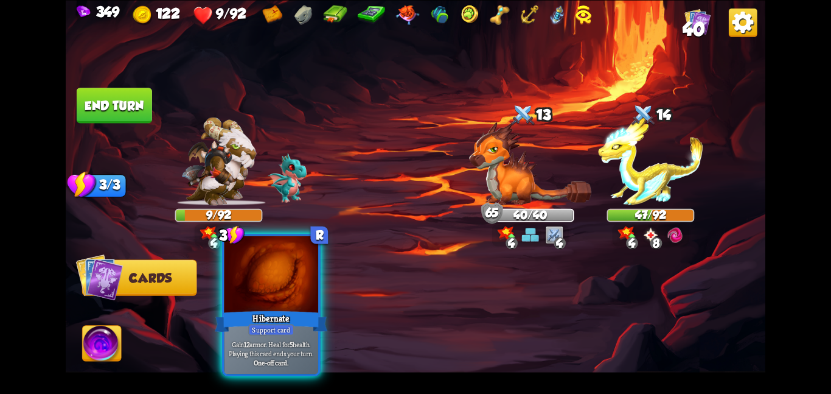
click at [257, 284] on div at bounding box center [271, 275] width 94 height 79
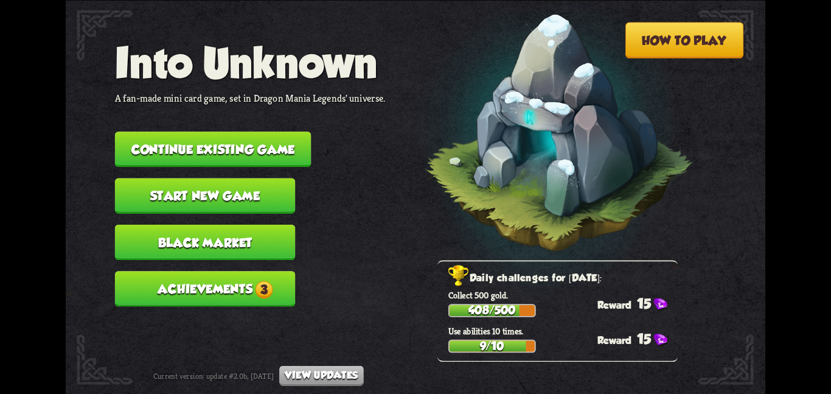
click at [248, 145] on button "Continue existing game" at bounding box center [213, 148] width 197 height 35
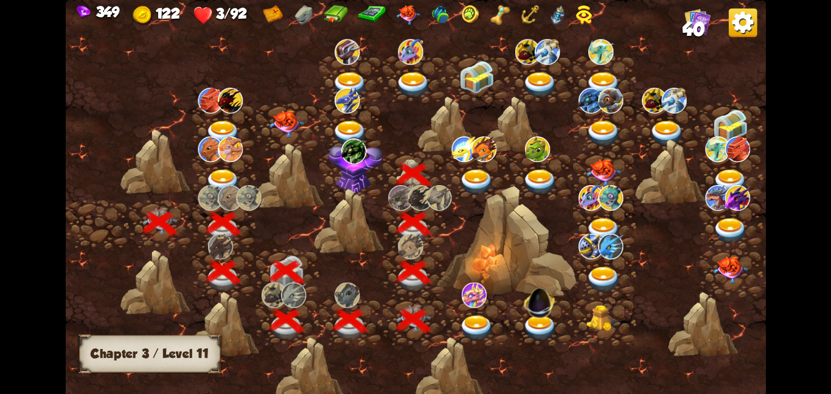
scroll to position [0, 185]
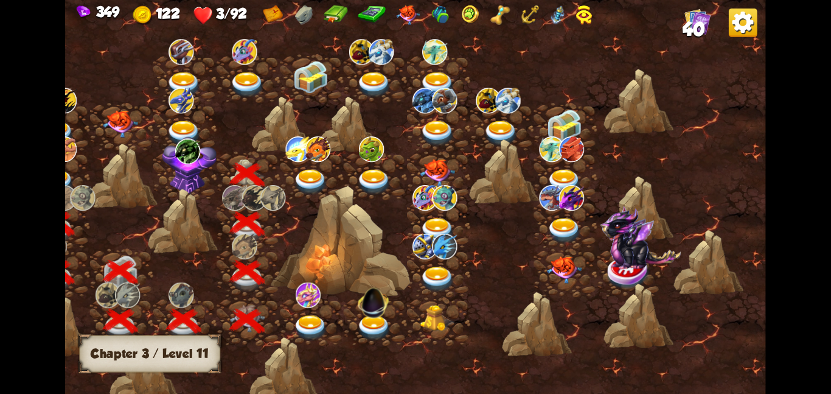
click at [180, 164] on img at bounding box center [189, 165] width 55 height 58
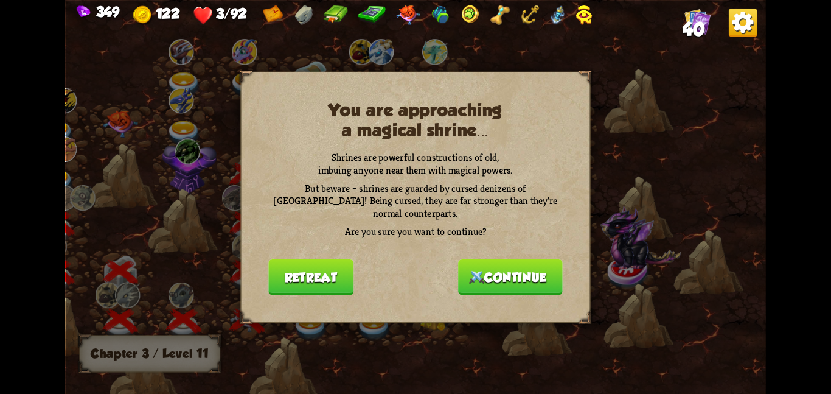
click at [512, 277] on button "Continue" at bounding box center [510, 276] width 105 height 35
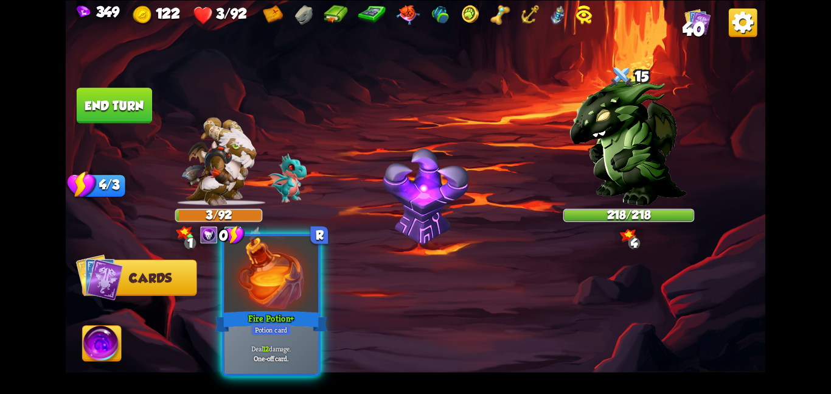
click at [281, 293] on div at bounding box center [271, 275] width 94 height 79
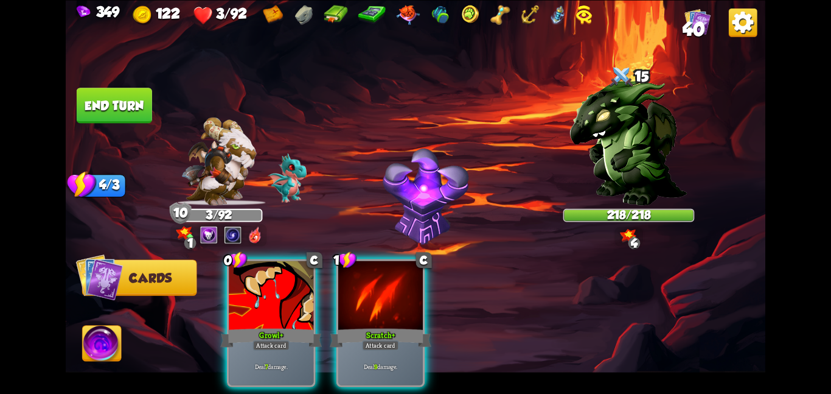
click at [281, 293] on div at bounding box center [271, 295] width 85 height 71
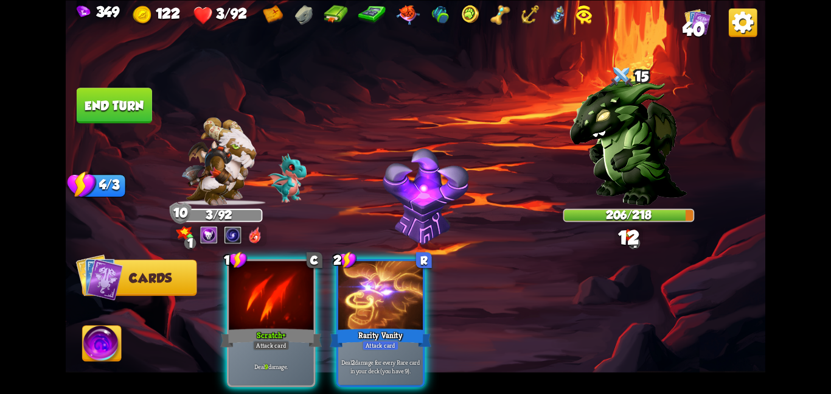
click at [281, 293] on div at bounding box center [271, 295] width 85 height 71
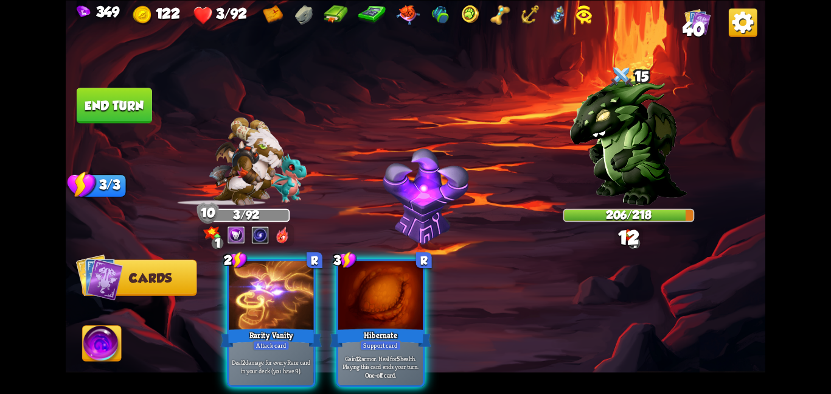
click at [281, 293] on div at bounding box center [271, 295] width 85 height 71
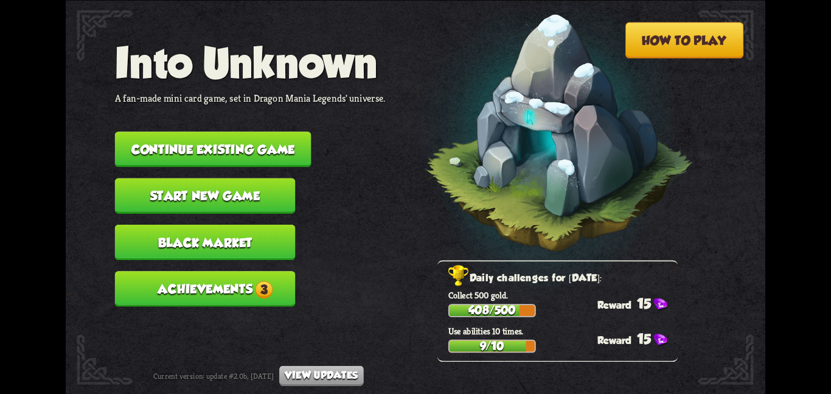
click at [265, 137] on button "Continue existing game" at bounding box center [213, 148] width 197 height 35
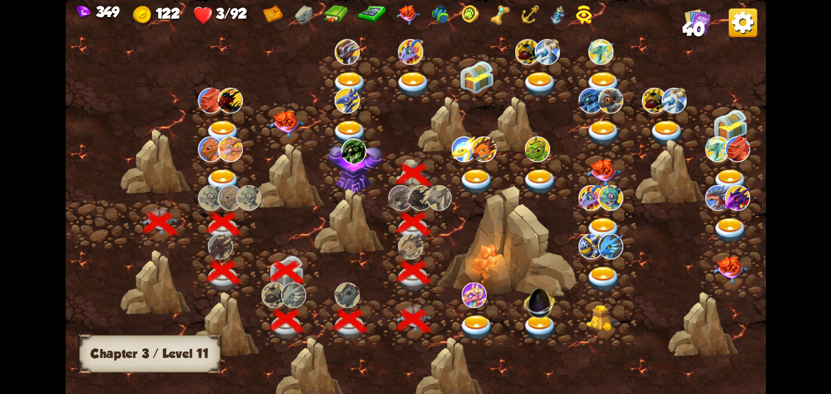
scroll to position [0, 185]
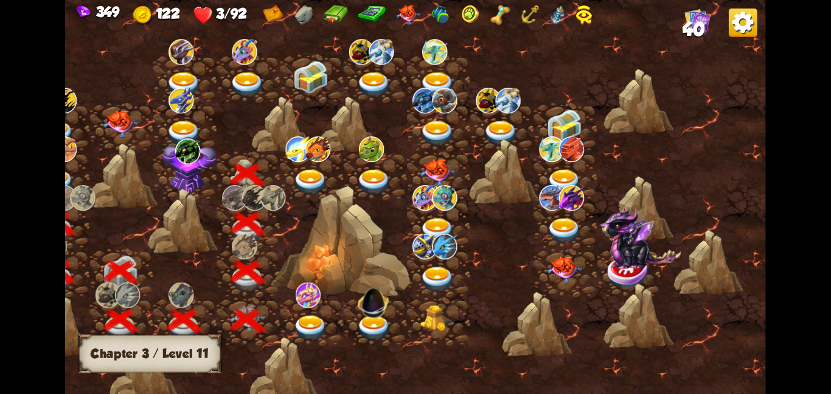
click at [171, 154] on img at bounding box center [189, 165] width 55 height 58
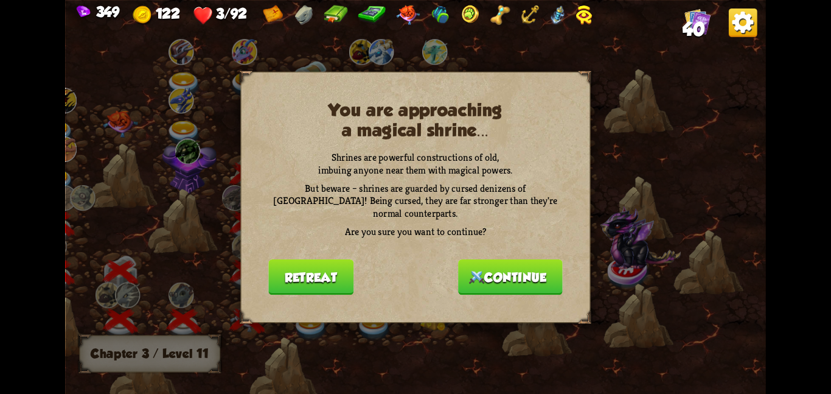
click at [523, 272] on button "Continue" at bounding box center [510, 276] width 105 height 35
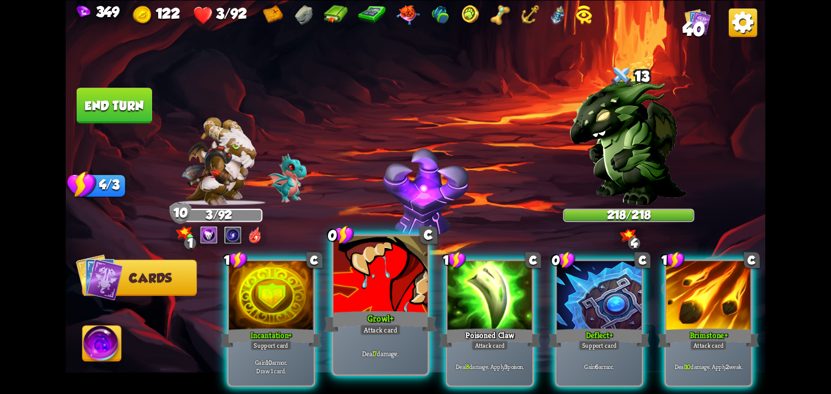
click at [380, 309] on div "Growl+" at bounding box center [380, 321] width 113 height 25
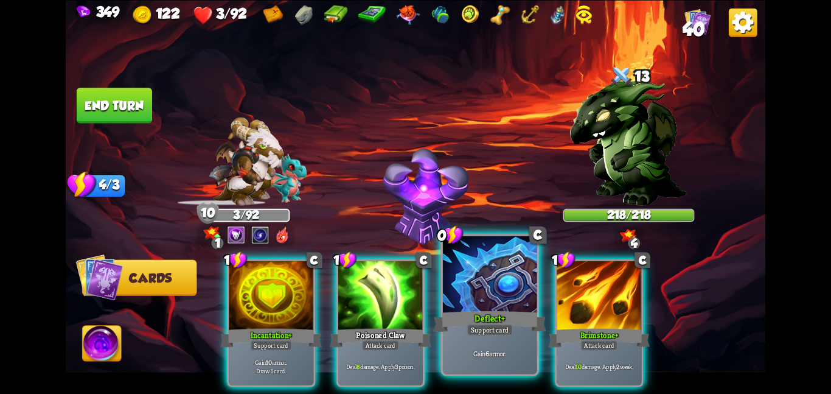
click at [460, 311] on div "Deflect+" at bounding box center [489, 321] width 113 height 25
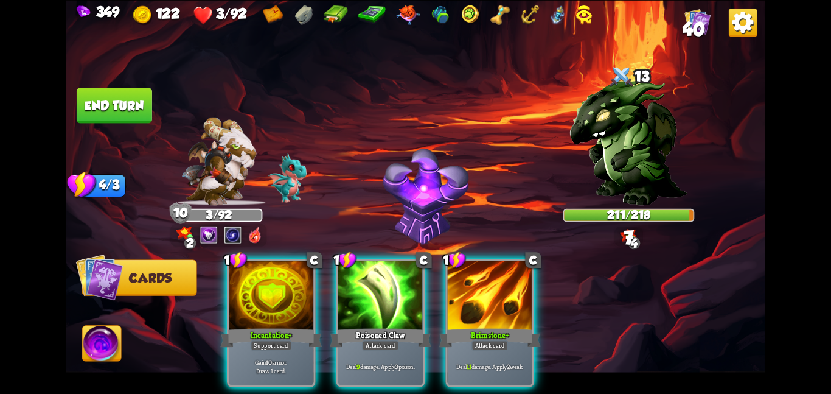
click at [460, 326] on div "Brimstone+" at bounding box center [490, 337] width 102 height 23
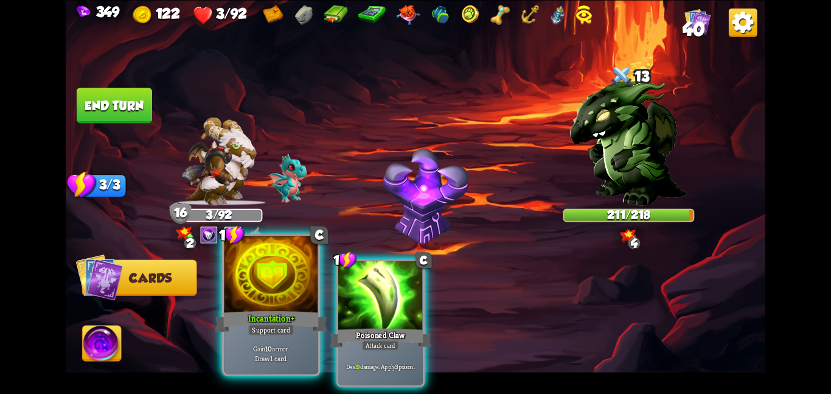
click at [287, 315] on div "Incantation+" at bounding box center [271, 321] width 113 height 25
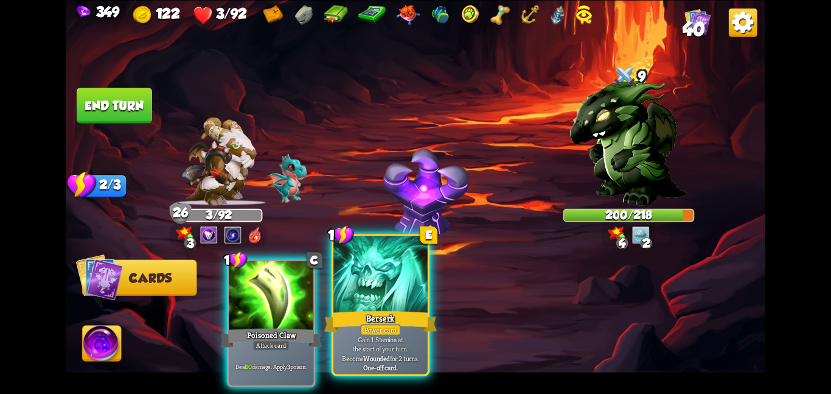
click at [353, 308] on div at bounding box center [381, 275] width 94 height 79
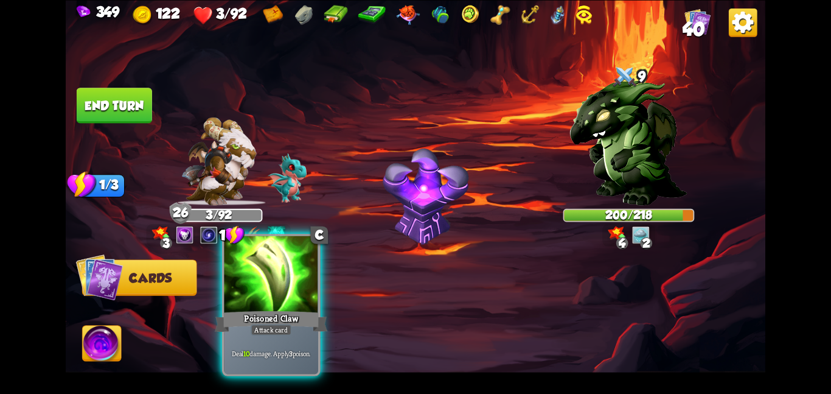
click at [294, 310] on div "Poisoned Claw" at bounding box center [271, 321] width 113 height 25
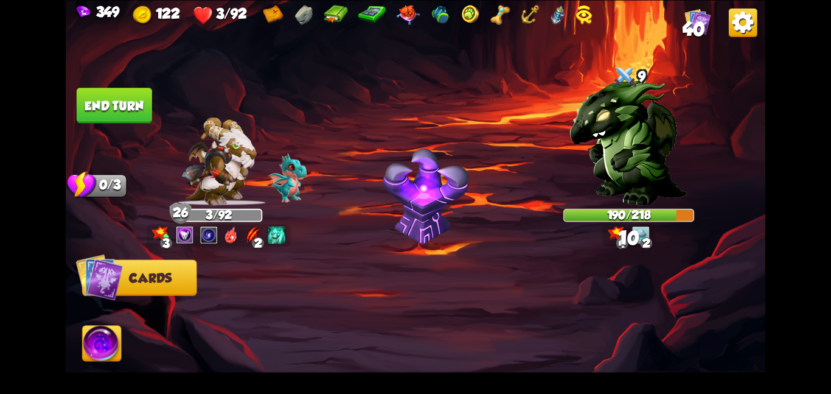
click at [123, 111] on button "End turn" at bounding box center [114, 105] width 75 height 35
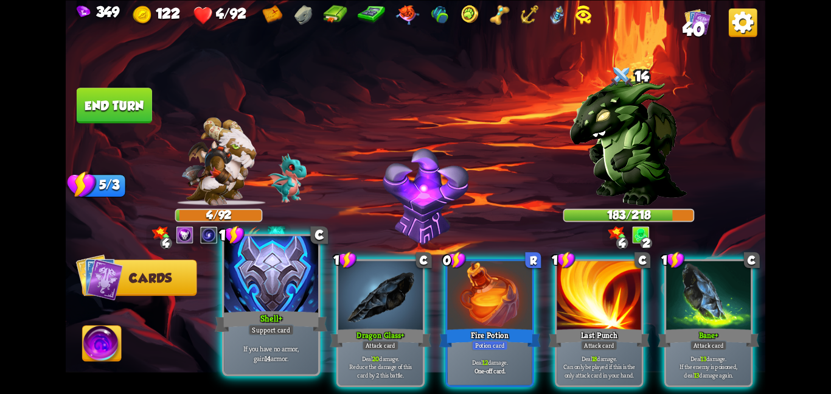
click at [260, 282] on div at bounding box center [271, 275] width 94 height 79
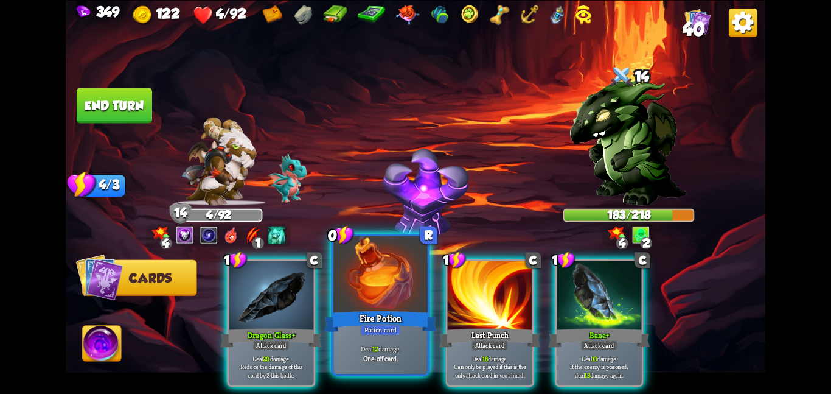
click at [379, 306] on div at bounding box center [381, 275] width 94 height 79
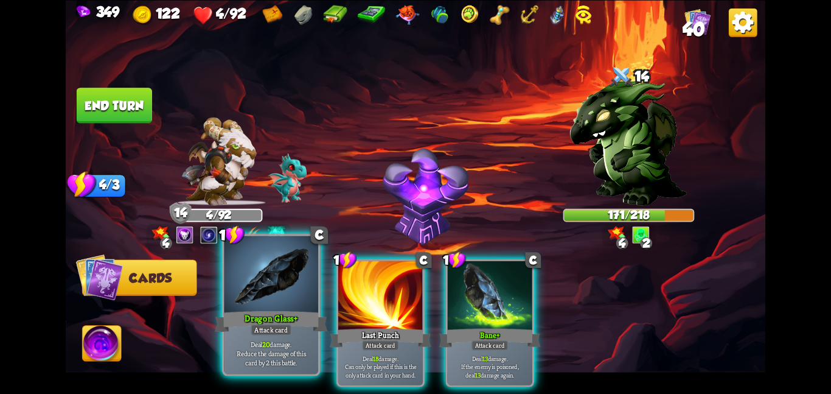
click at [240, 334] on div "Deal 20 damage. Reduce the damage of this card by 2 this battle." at bounding box center [271, 352] width 94 height 41
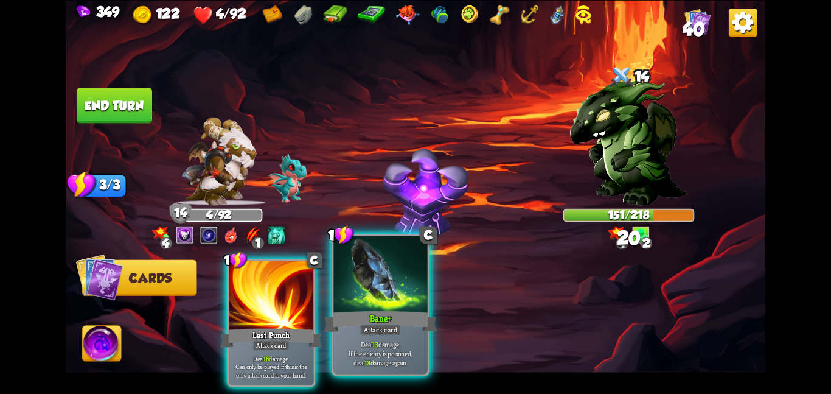
click at [387, 316] on div "Bane+" at bounding box center [380, 321] width 113 height 25
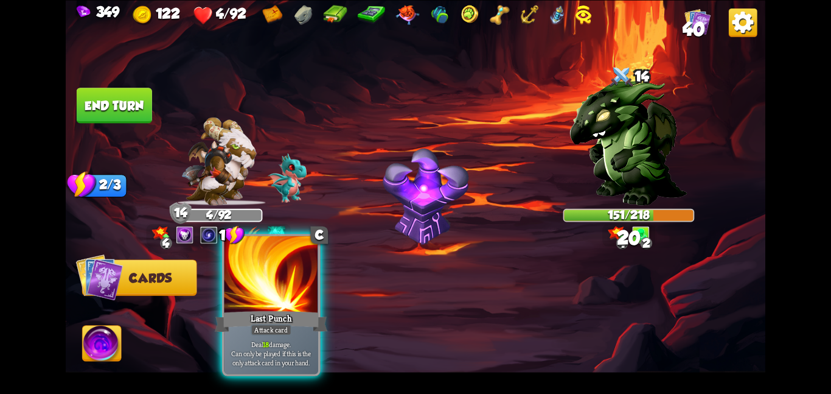
click at [293, 313] on div "Last Punch" at bounding box center [271, 321] width 113 height 25
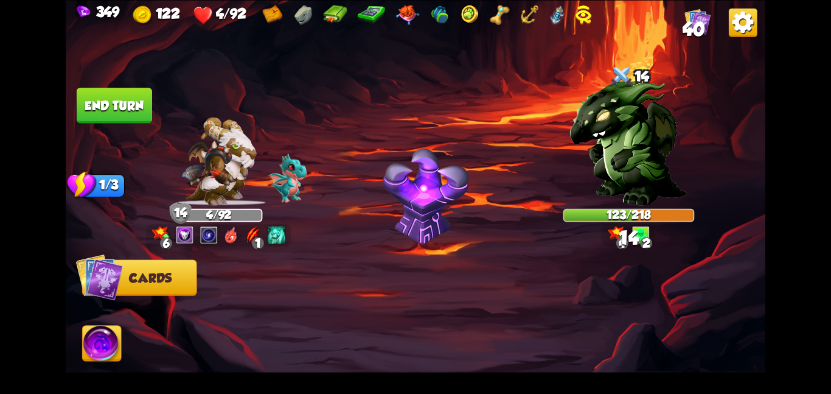
click at [99, 337] on img at bounding box center [102, 346] width 39 height 40
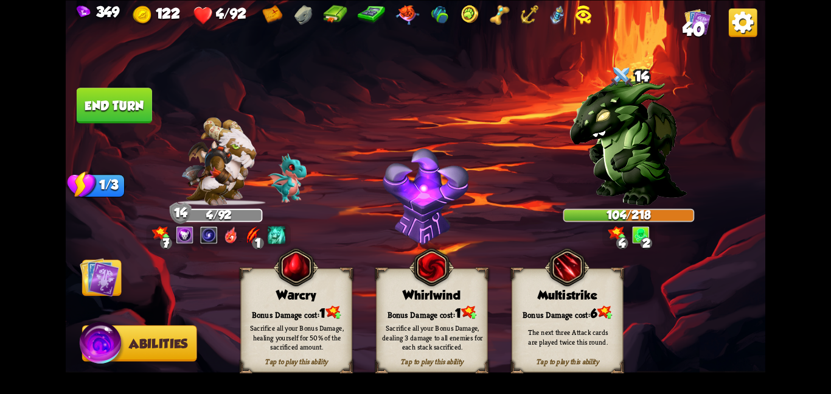
click at [259, 317] on div "Sacrifice all your Bonus Damage, healing yourself for 50% of the sacrificed amo…" at bounding box center [296, 337] width 111 height 44
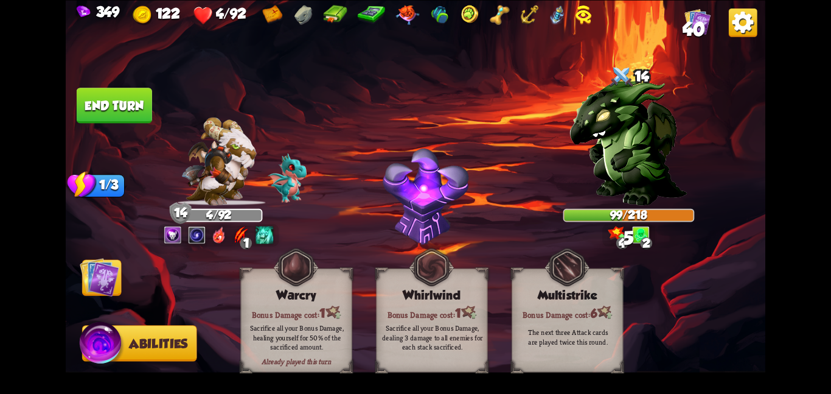
click at [97, 279] on img at bounding box center [100, 277] width 40 height 40
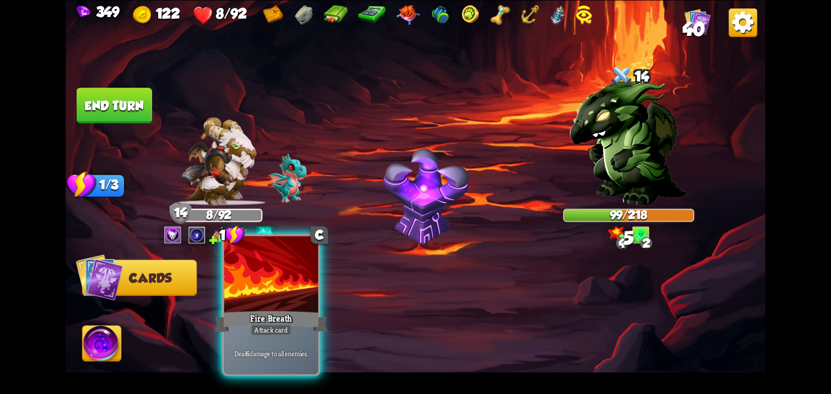
click at [261, 291] on div at bounding box center [271, 275] width 94 height 79
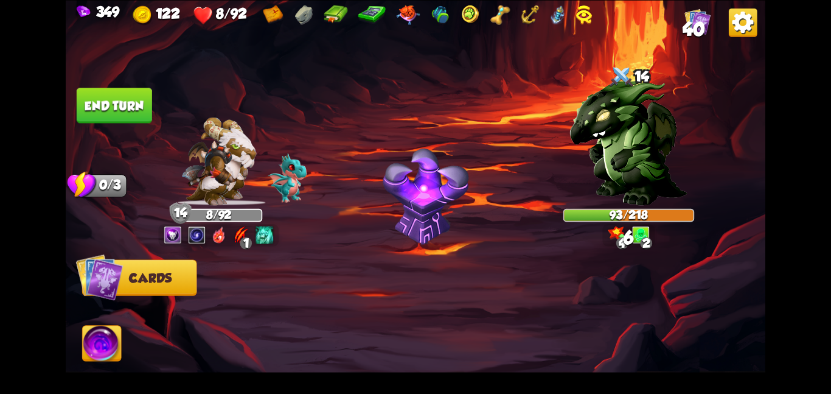
click at [113, 99] on button "End turn" at bounding box center [114, 105] width 75 height 35
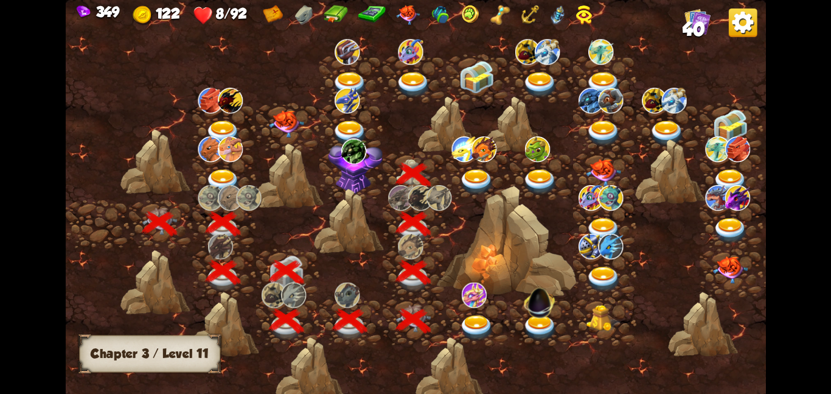
scroll to position [0, 185]
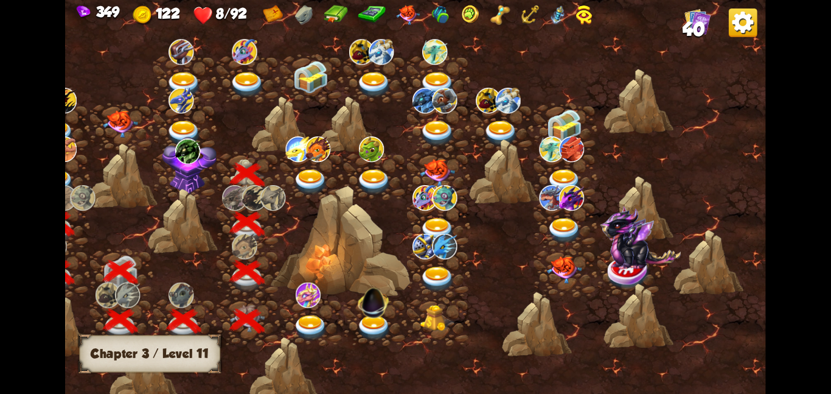
click at [162, 156] on img at bounding box center [189, 165] width 55 height 58
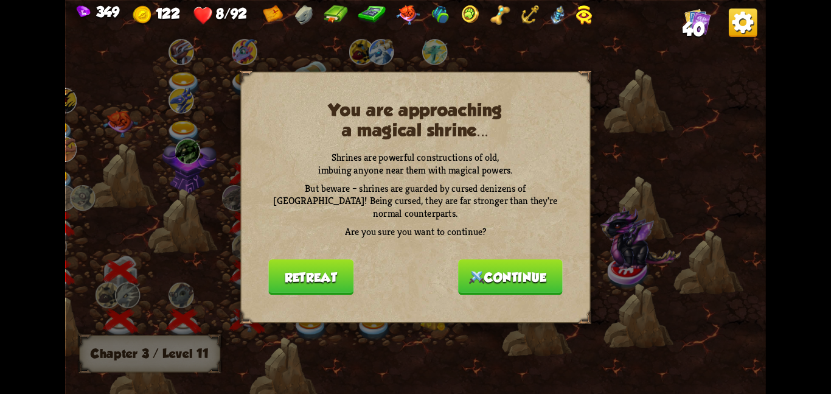
click at [469, 278] on button "Continue" at bounding box center [510, 276] width 105 height 35
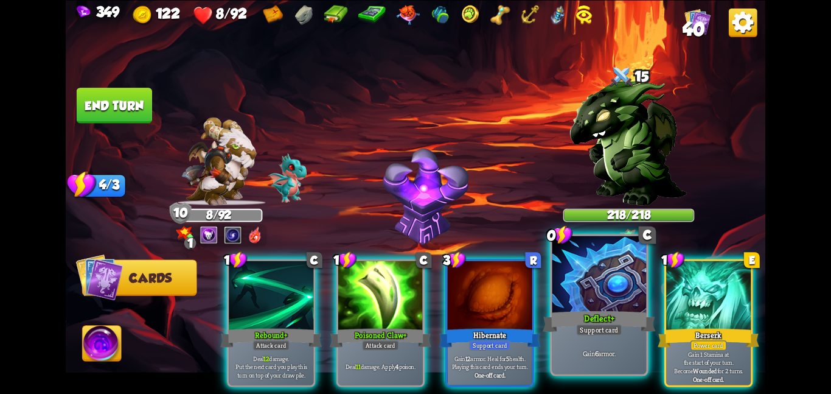
click at [587, 307] on div at bounding box center [600, 275] width 94 height 79
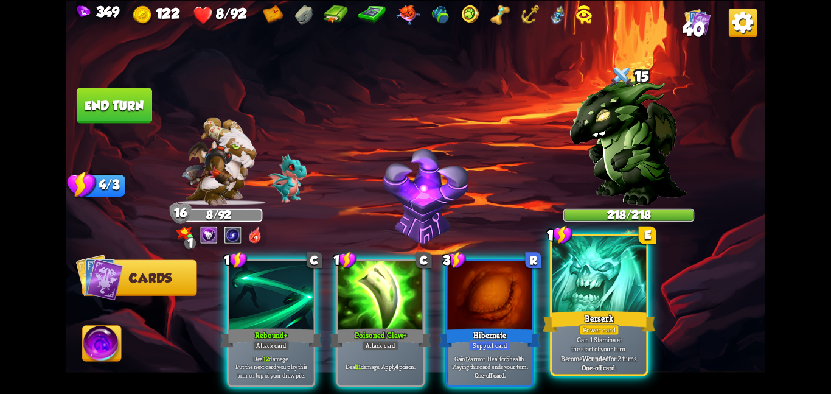
click at [580, 309] on div "Berserk" at bounding box center [599, 321] width 113 height 25
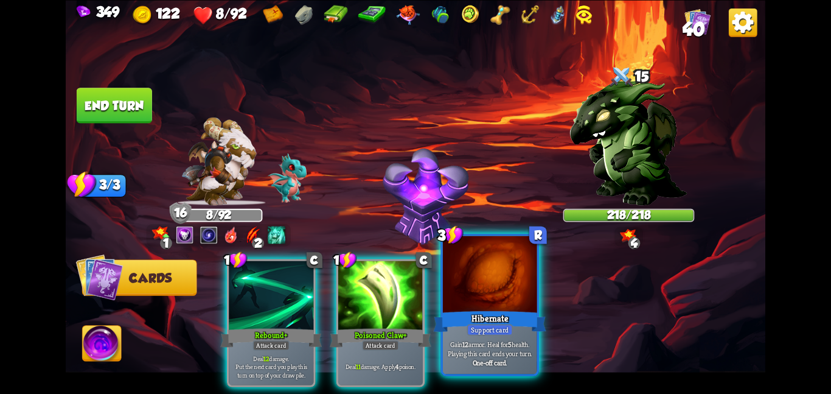
click at [498, 306] on div at bounding box center [490, 275] width 94 height 79
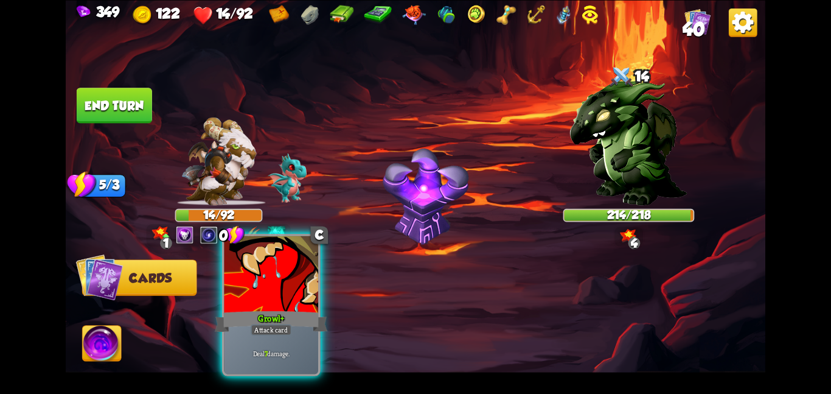
click at [276, 267] on div at bounding box center [271, 275] width 94 height 79
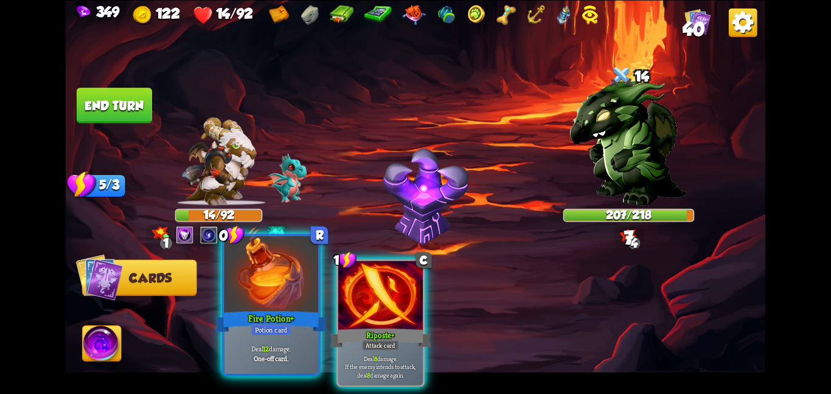
click at [273, 284] on div at bounding box center [271, 275] width 94 height 79
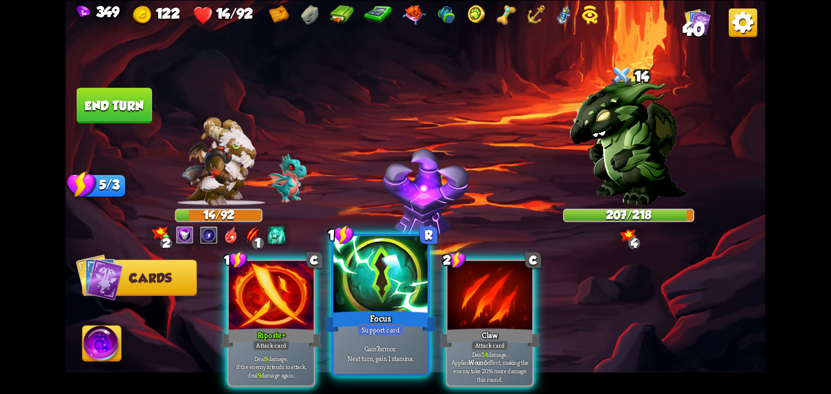
click at [403, 260] on div at bounding box center [381, 275] width 94 height 79
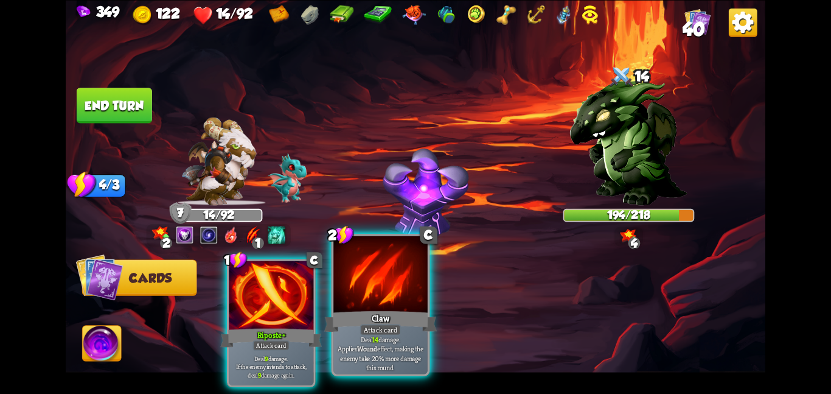
click at [390, 272] on div at bounding box center [381, 275] width 94 height 79
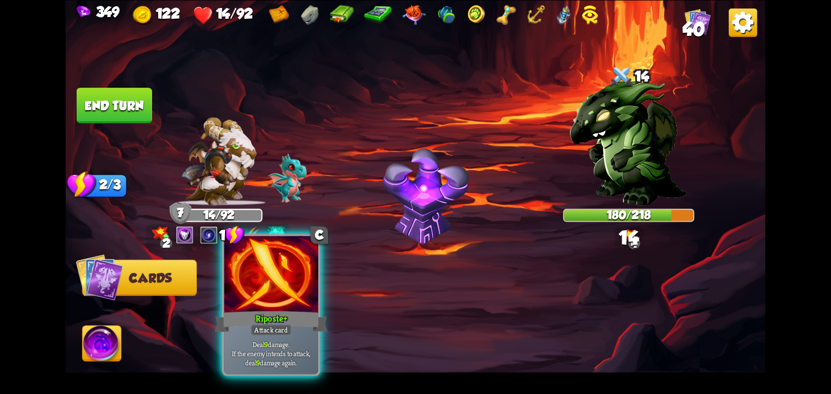
click at [252, 286] on div at bounding box center [271, 275] width 94 height 79
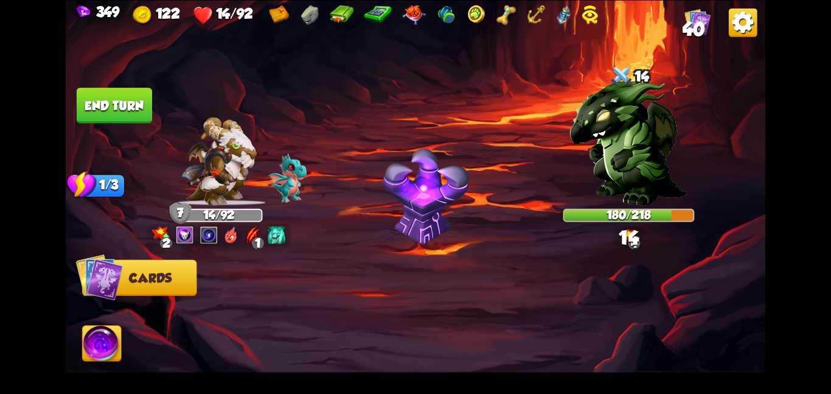
click at [102, 330] on img at bounding box center [102, 346] width 39 height 40
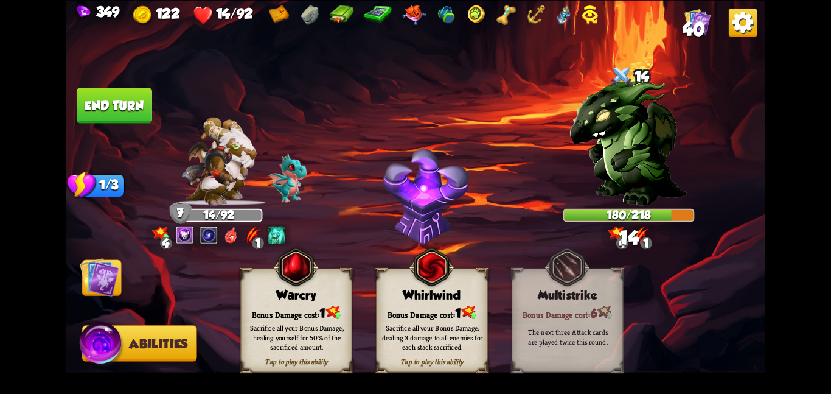
click at [273, 313] on div "Bonus Damage cost: 1" at bounding box center [296, 312] width 111 height 16
click at [99, 287] on img at bounding box center [100, 277] width 40 height 40
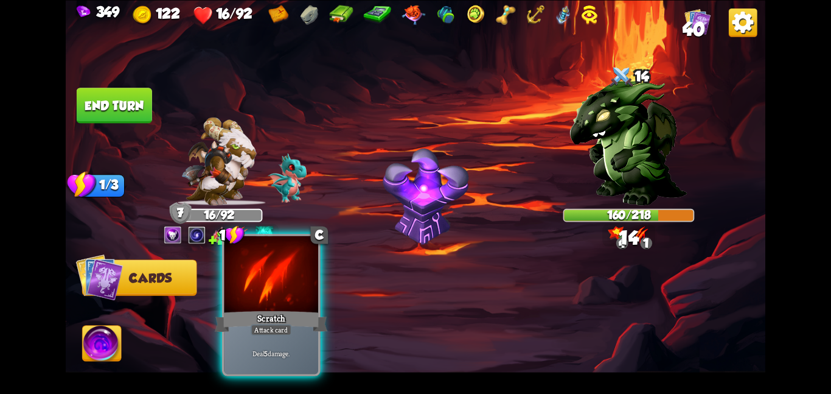
click at [284, 274] on div at bounding box center [271, 275] width 94 height 79
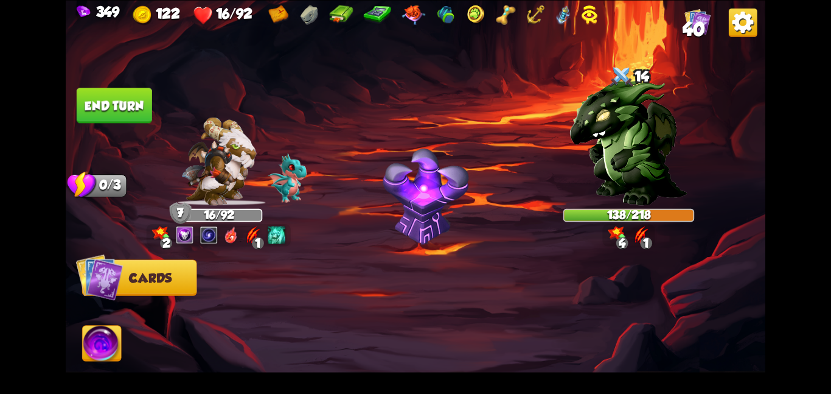
click at [117, 92] on button "End turn" at bounding box center [114, 105] width 75 height 35
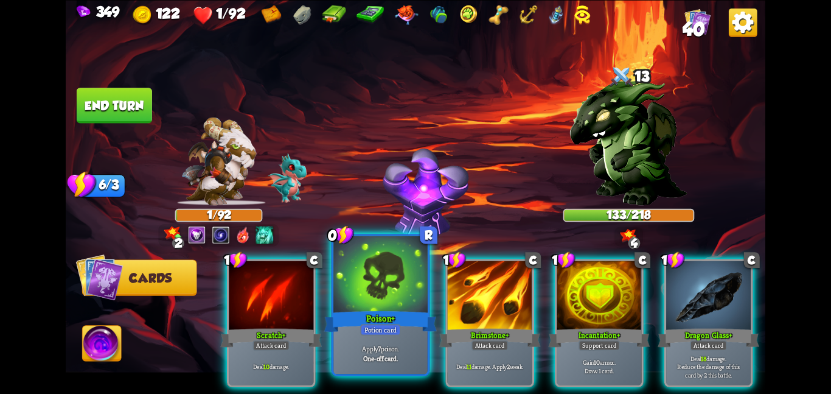
click at [425, 282] on div at bounding box center [381, 275] width 94 height 79
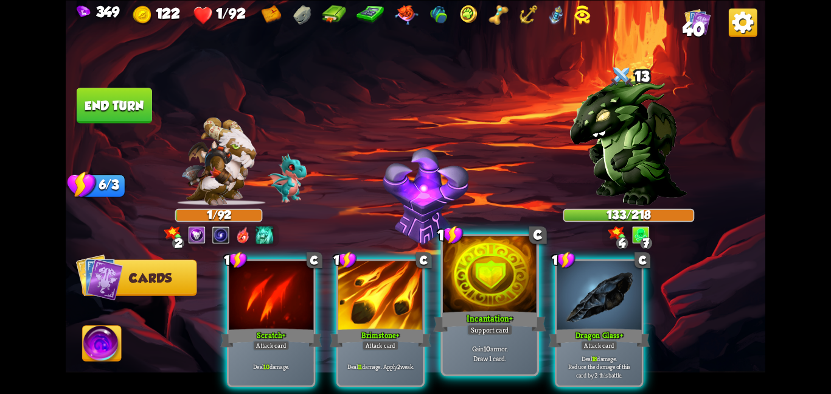
click at [495, 288] on div at bounding box center [490, 275] width 94 height 79
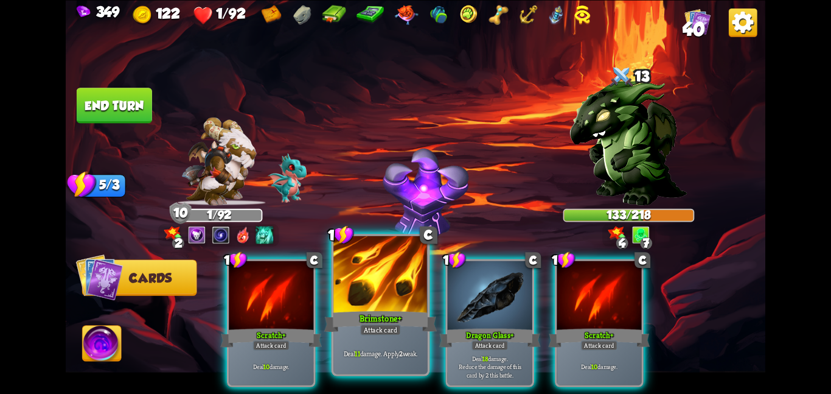
click at [400, 296] on div at bounding box center [381, 275] width 94 height 79
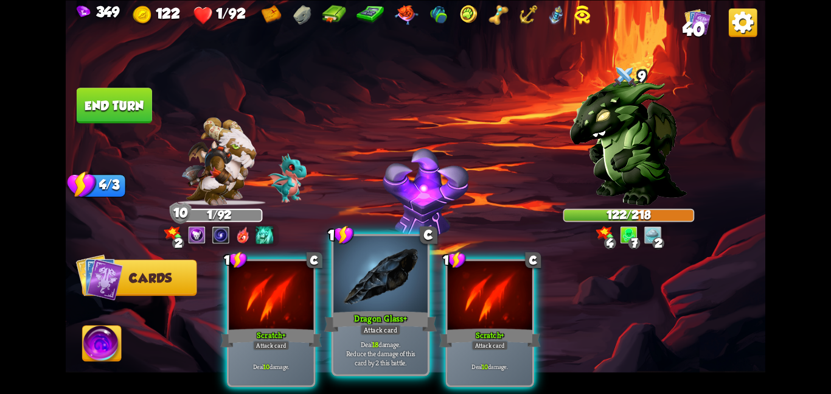
click at [358, 287] on div at bounding box center [381, 275] width 94 height 79
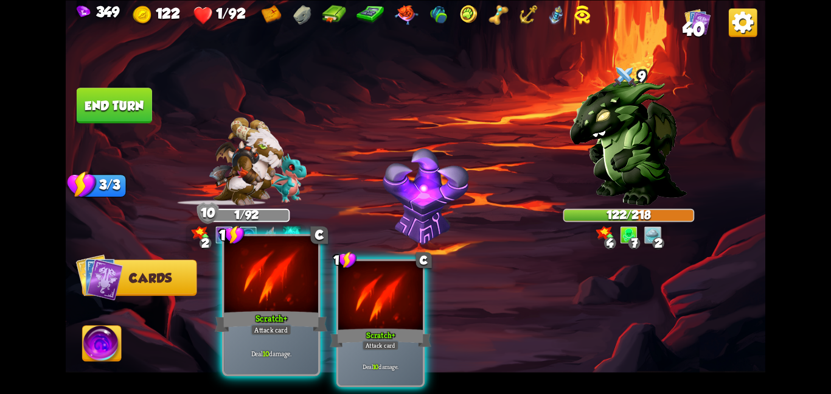
click at [287, 300] on div at bounding box center [271, 275] width 94 height 79
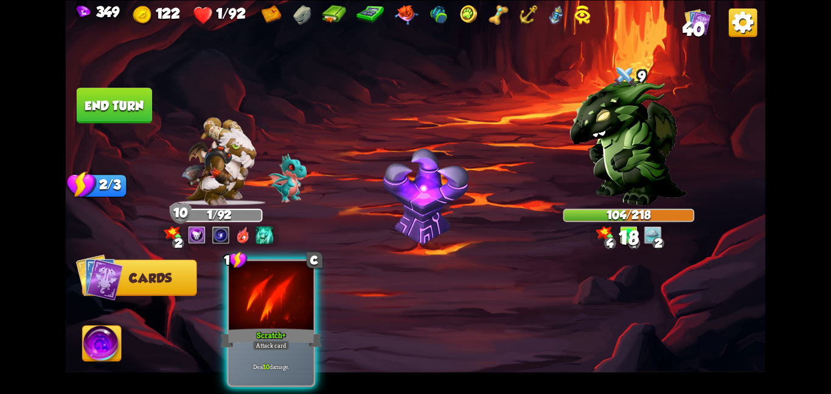
click at [287, 300] on div at bounding box center [271, 295] width 85 height 71
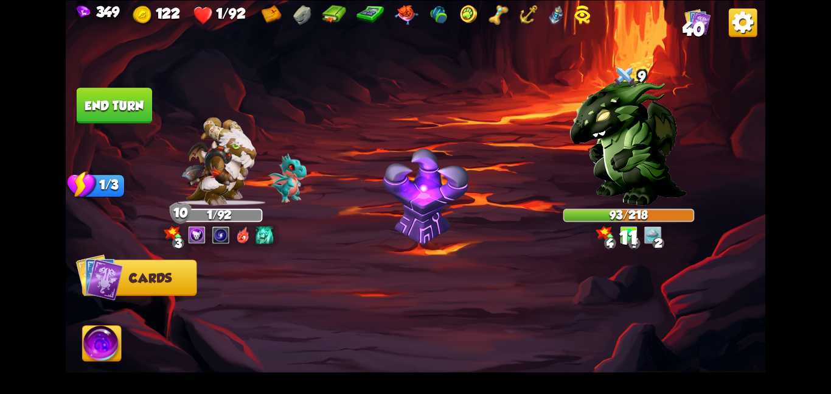
click at [89, 365] on img at bounding box center [102, 346] width 39 height 40
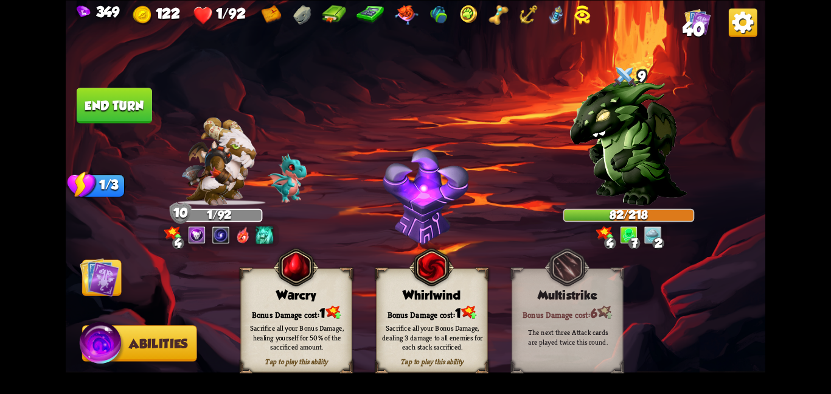
click at [307, 270] on img at bounding box center [296, 267] width 45 height 46
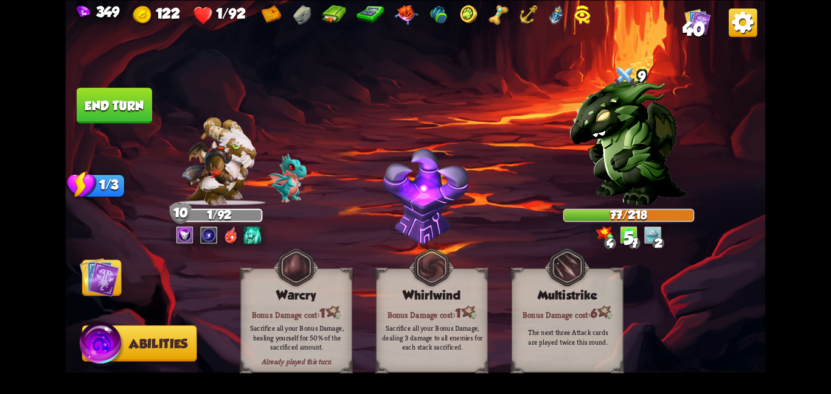
click at [116, 276] on img at bounding box center [100, 277] width 40 height 40
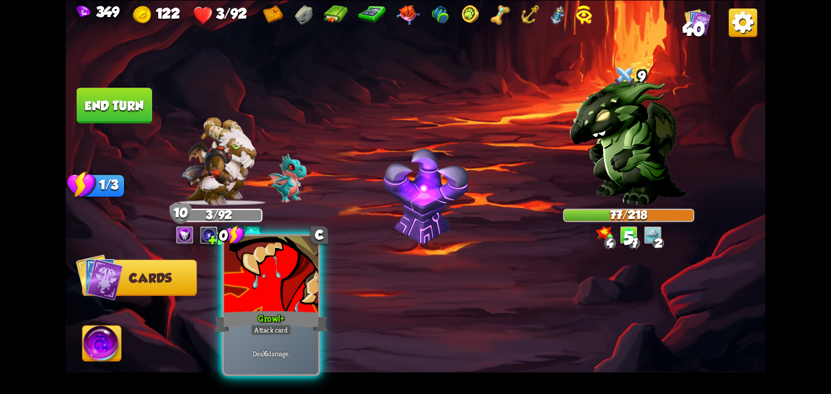
click at [278, 287] on div at bounding box center [271, 275] width 94 height 79
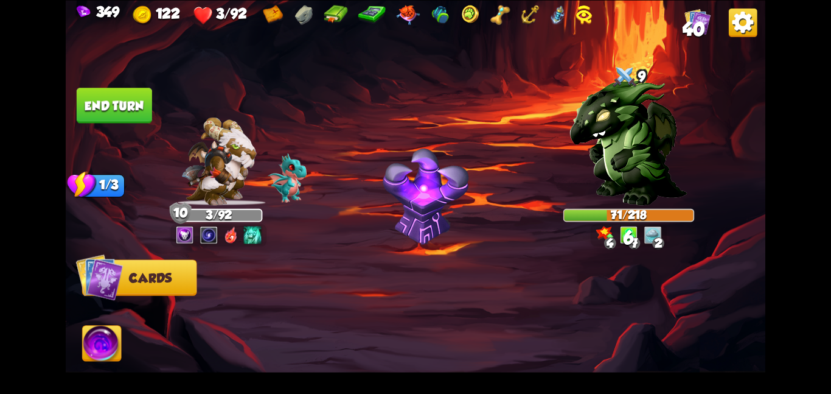
click at [115, 100] on button "End turn" at bounding box center [114, 105] width 75 height 35
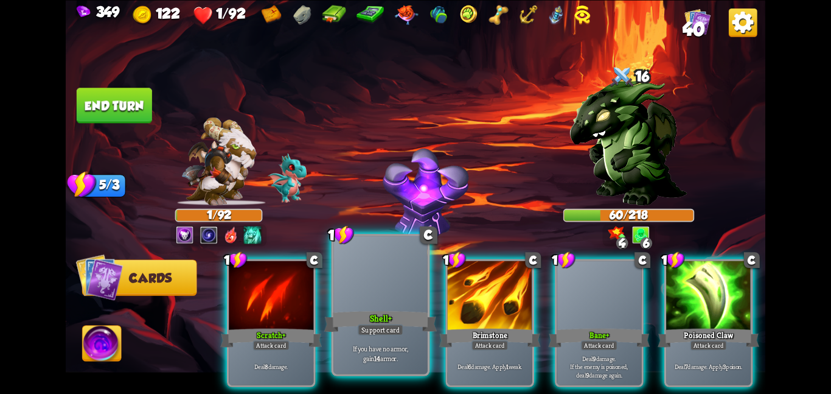
click at [407, 315] on div "Shell+" at bounding box center [380, 321] width 113 height 25
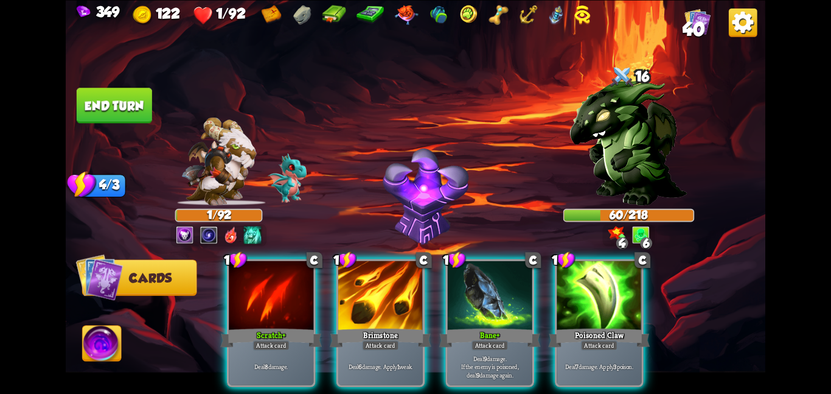
click at [407, 326] on div "Brimstone" at bounding box center [381, 337] width 102 height 23
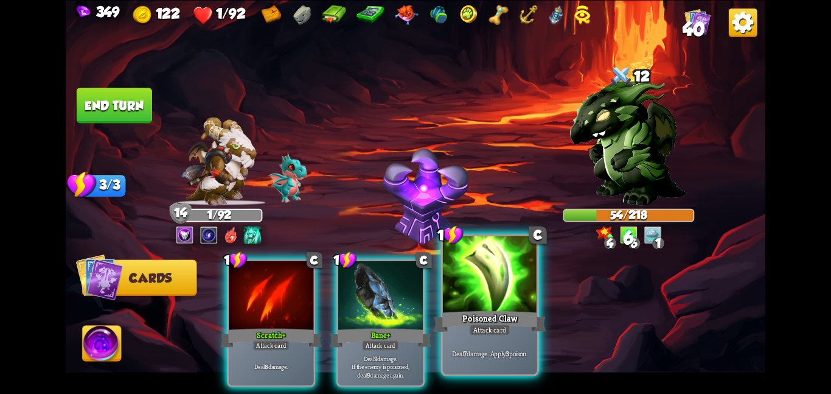
click at [483, 304] on div at bounding box center [490, 275] width 94 height 79
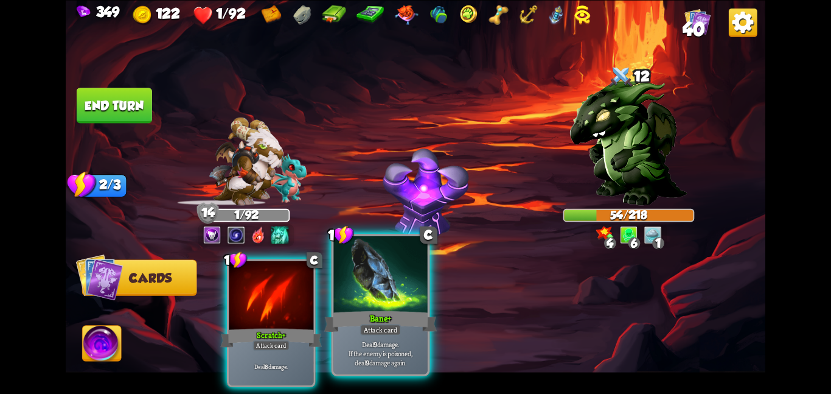
click at [397, 296] on div at bounding box center [381, 275] width 94 height 79
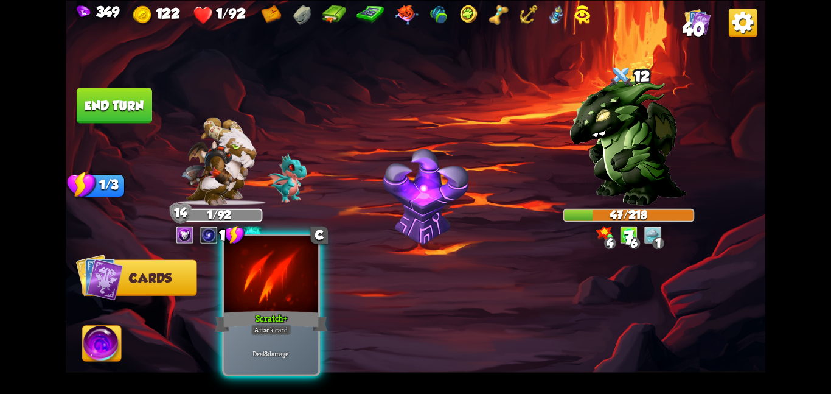
click at [258, 318] on div "Scratch+" at bounding box center [271, 321] width 113 height 25
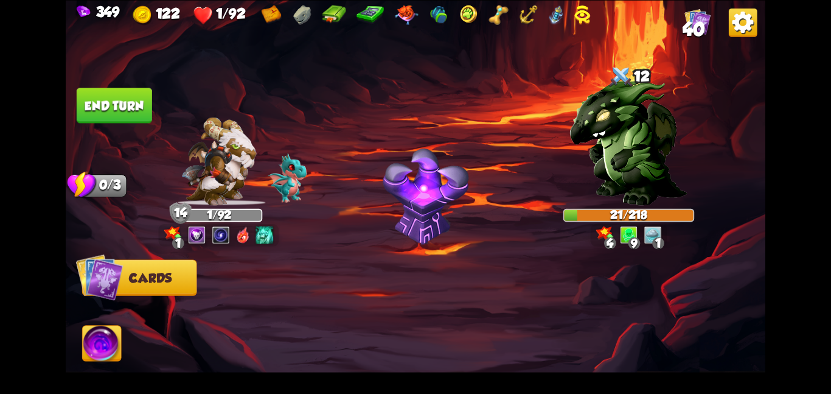
click at [91, 352] on img at bounding box center [102, 346] width 39 height 40
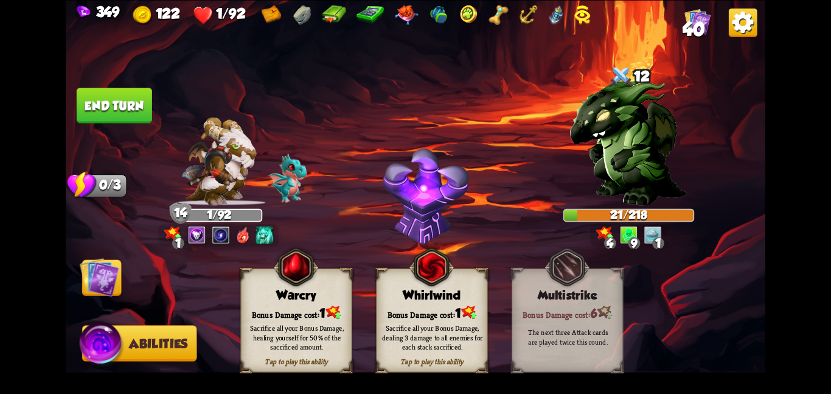
click at [243, 306] on div "Bonus Damage cost: 1" at bounding box center [296, 312] width 111 height 16
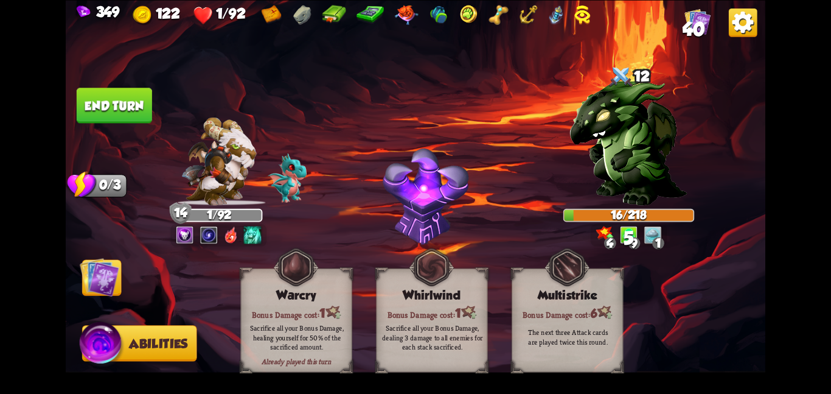
click at [111, 290] on img at bounding box center [100, 277] width 40 height 40
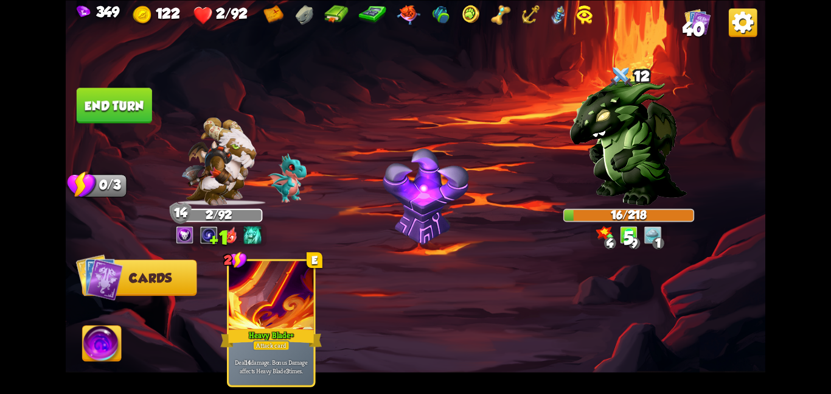
click at [102, 113] on button "End turn" at bounding box center [114, 105] width 75 height 35
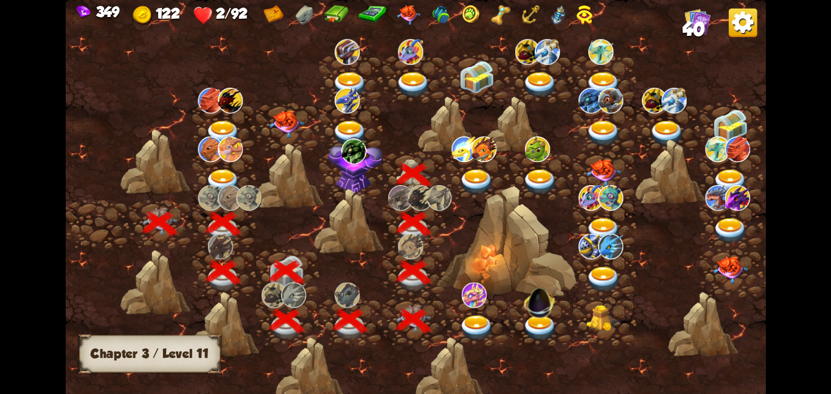
scroll to position [0, 185]
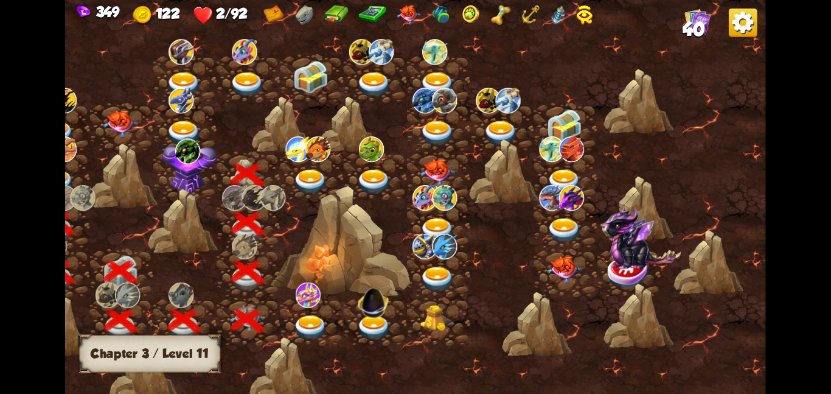
click at [194, 165] on img at bounding box center [189, 165] width 55 height 58
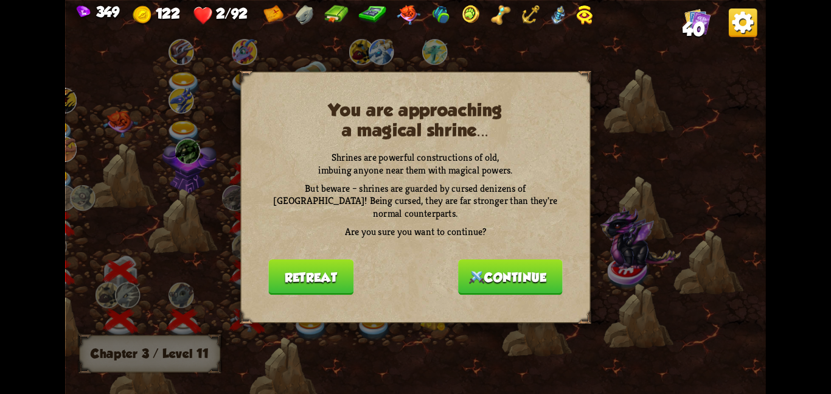
click at [475, 270] on img at bounding box center [476, 276] width 15 height 13
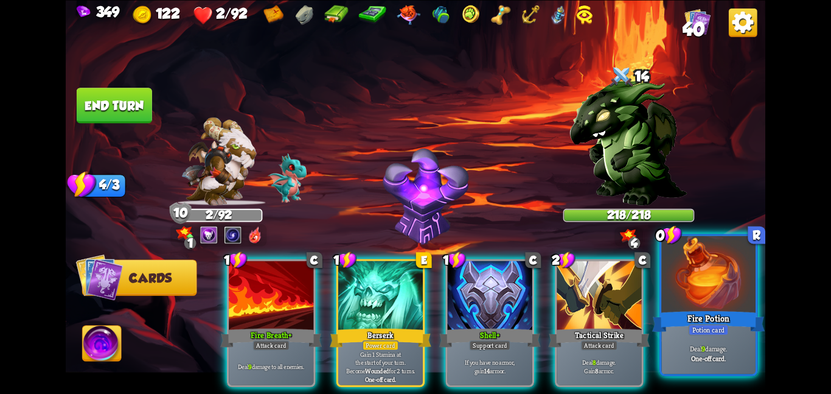
click at [701, 296] on div at bounding box center [709, 275] width 94 height 79
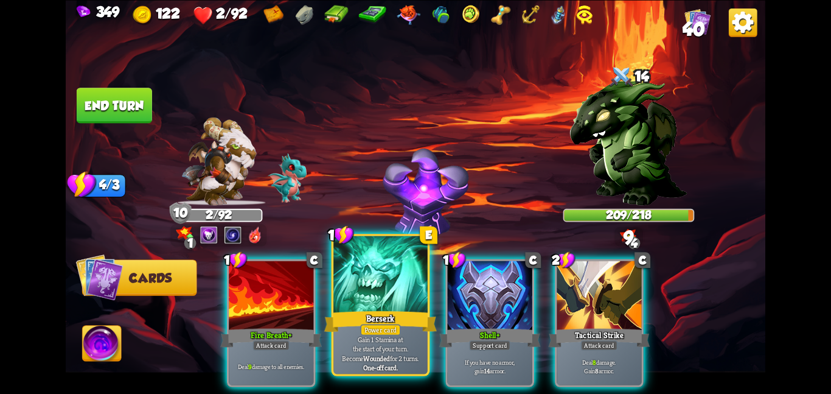
click at [379, 301] on div at bounding box center [381, 275] width 94 height 79
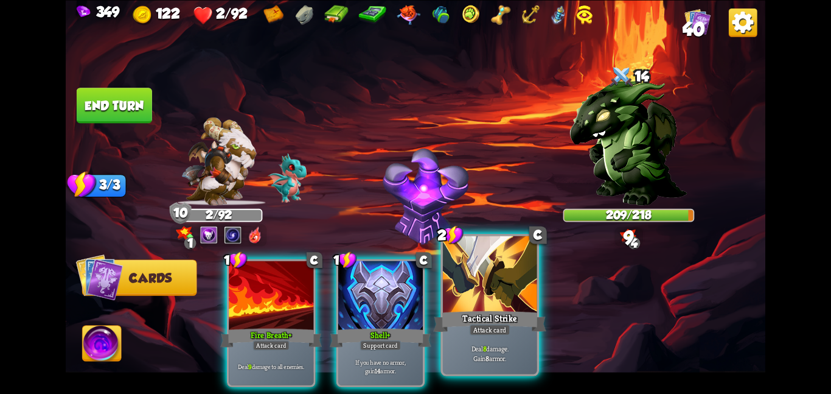
click at [458, 288] on div at bounding box center [490, 275] width 94 height 79
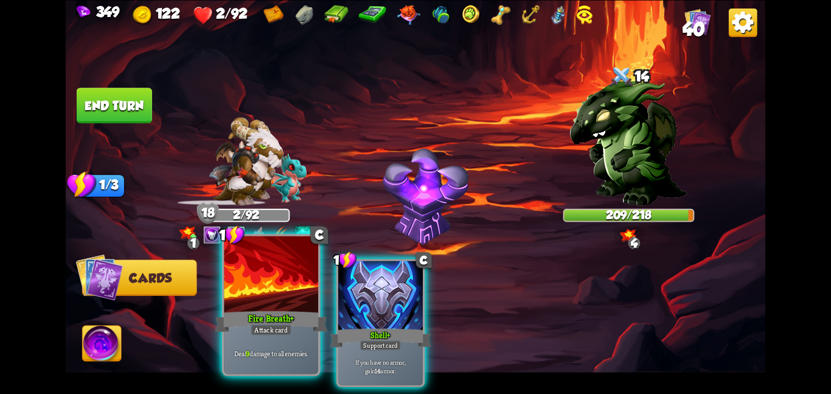
click at [270, 302] on div at bounding box center [271, 275] width 94 height 79
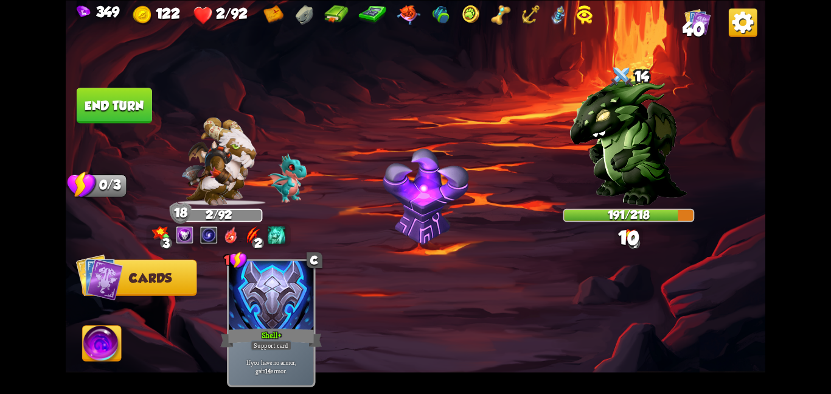
click at [131, 103] on button "End turn" at bounding box center [113, 105] width 77 height 37
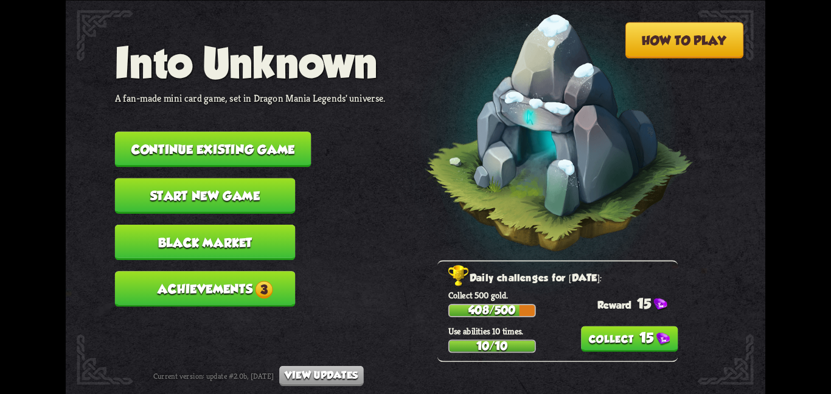
click at [155, 133] on button "Continue existing game" at bounding box center [213, 148] width 197 height 35
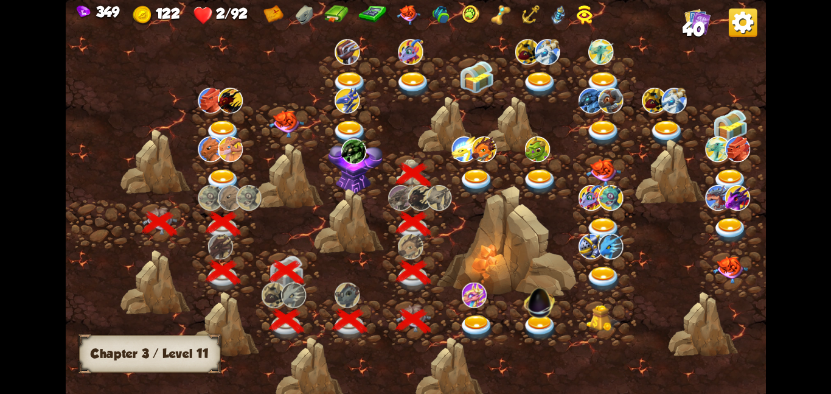
scroll to position [0, 185]
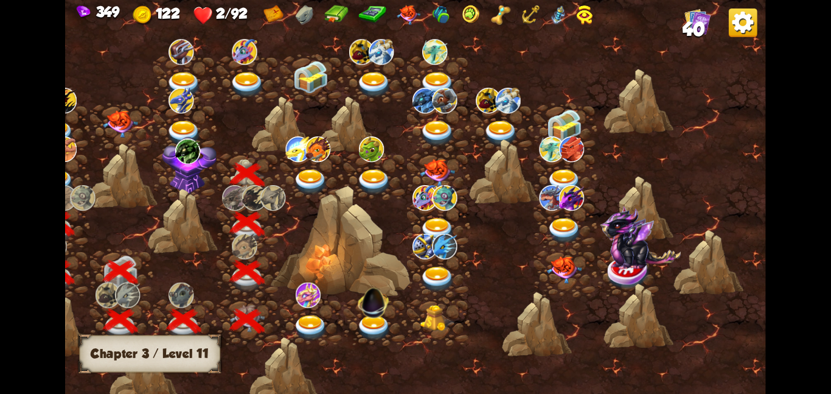
click at [197, 168] on img at bounding box center [189, 165] width 55 height 58
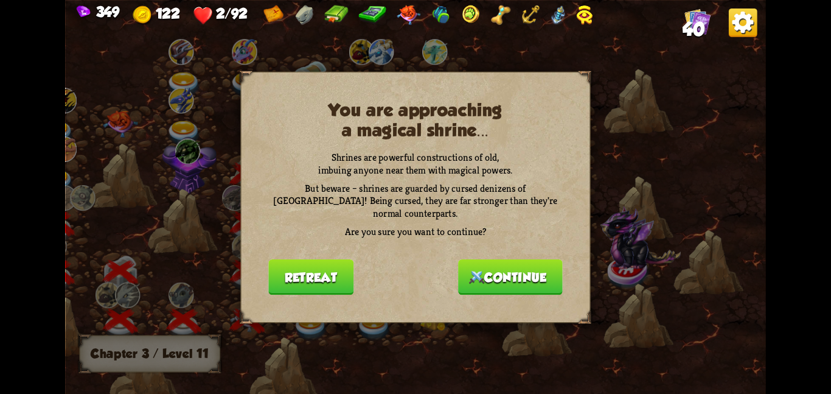
click at [472, 275] on button "Continue" at bounding box center [510, 276] width 105 height 35
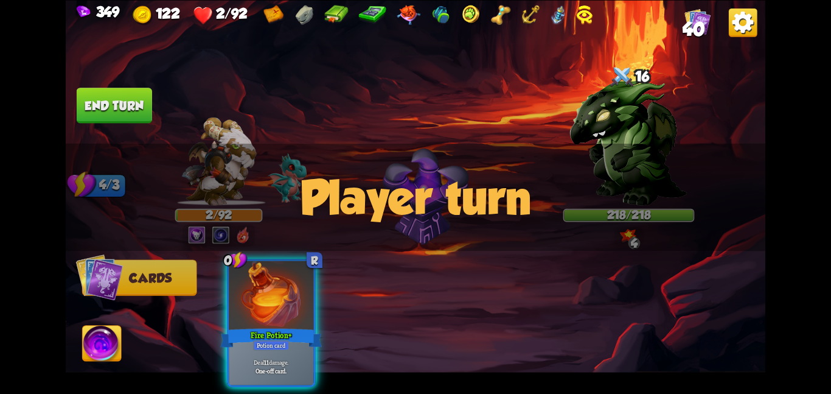
click at [306, 265] on div at bounding box center [271, 295] width 85 height 71
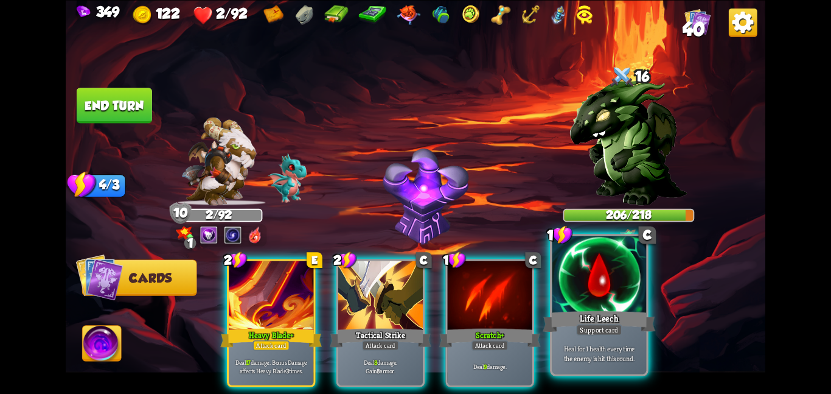
click at [601, 312] on div "Life Leech" at bounding box center [599, 321] width 113 height 25
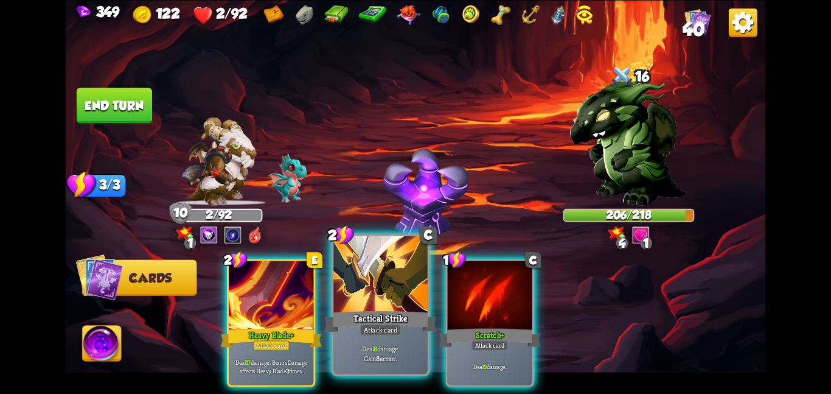
click at [361, 304] on div at bounding box center [381, 275] width 94 height 79
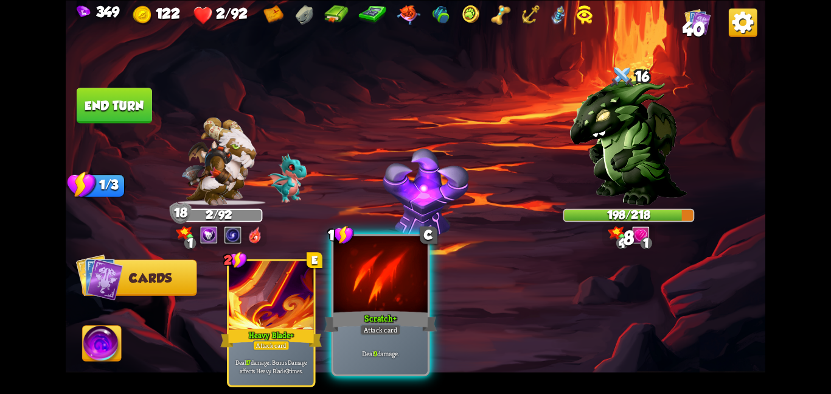
click at [364, 299] on div at bounding box center [381, 275] width 94 height 79
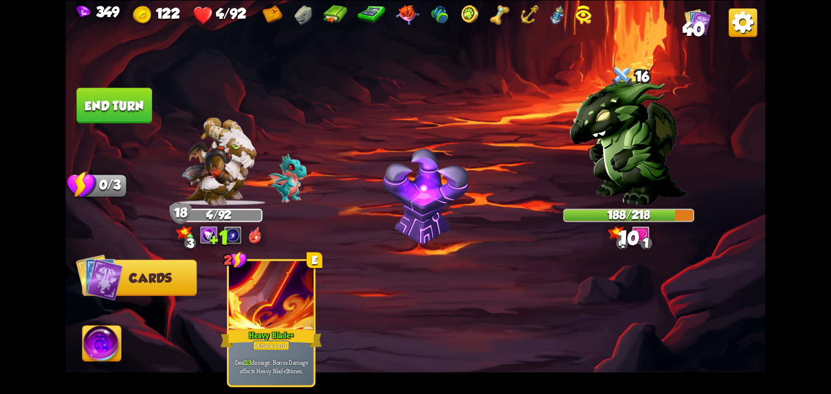
click at [119, 108] on button "End turn" at bounding box center [114, 105] width 75 height 35
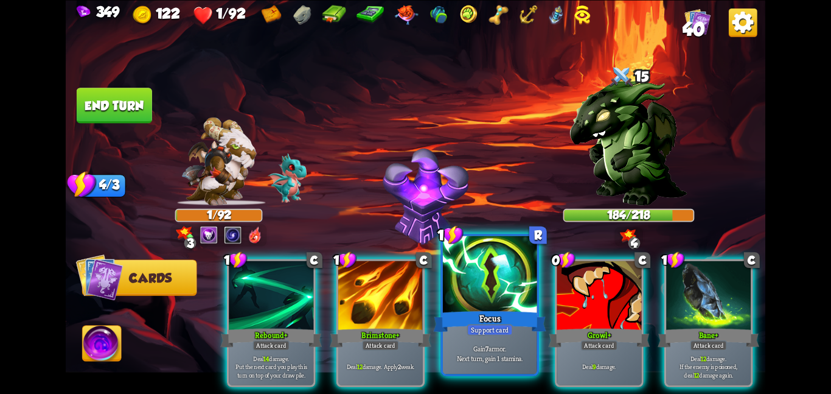
click at [484, 281] on div at bounding box center [490, 275] width 94 height 79
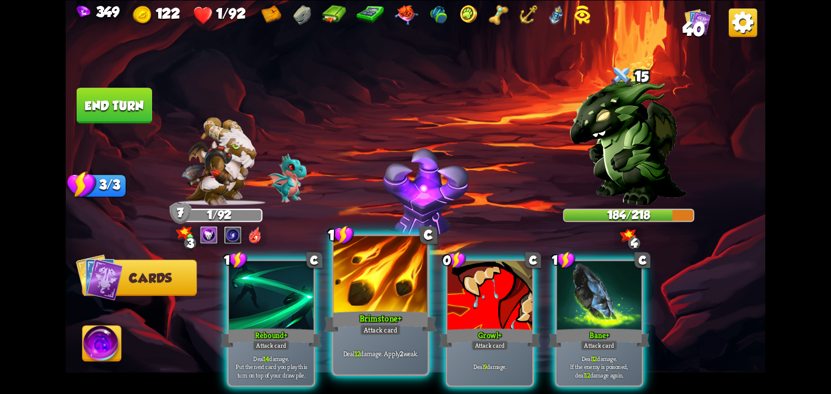
click at [380, 306] on div at bounding box center [381, 275] width 94 height 79
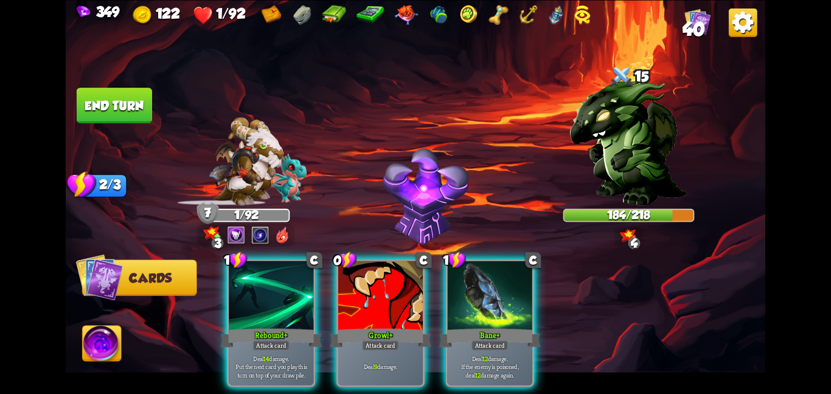
click at [380, 306] on div at bounding box center [380, 295] width 85 height 71
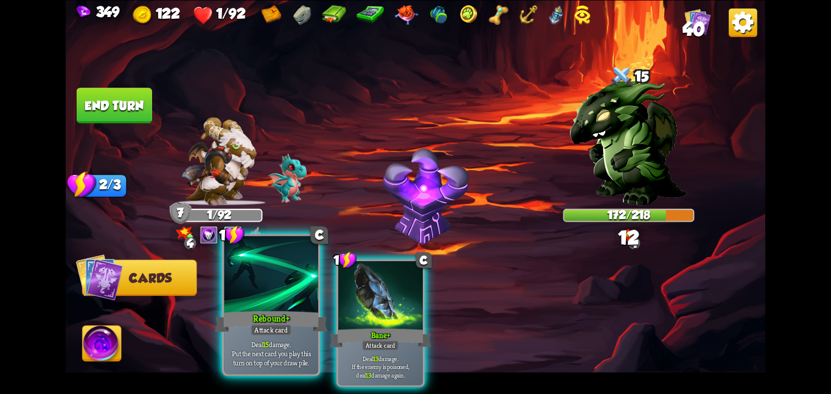
click at [293, 299] on div at bounding box center [271, 275] width 94 height 79
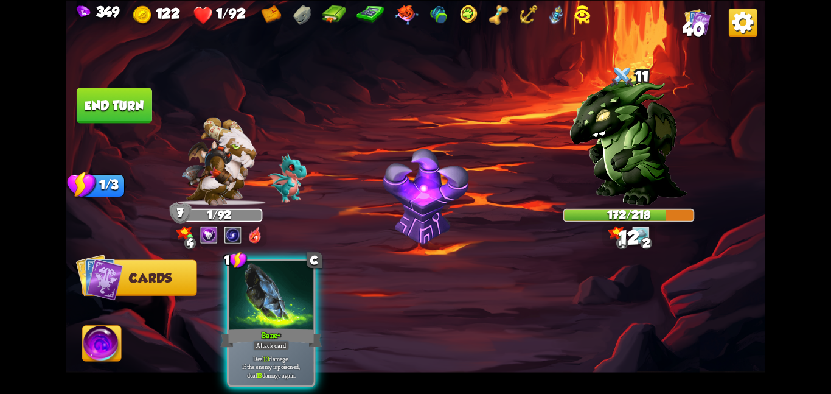
click at [293, 299] on div at bounding box center [271, 295] width 85 height 71
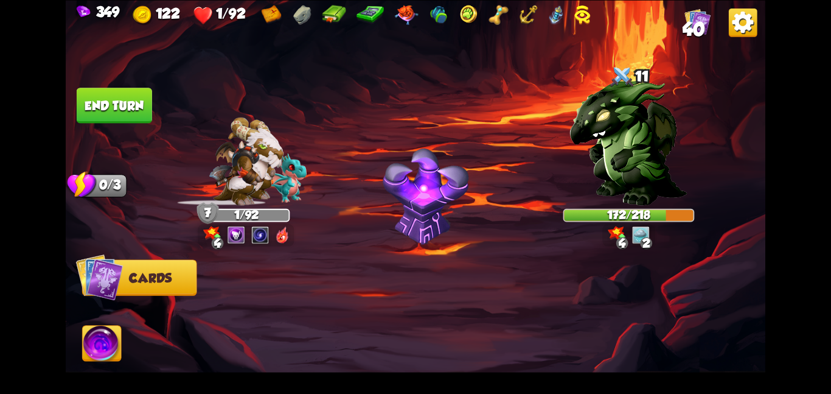
click at [98, 334] on img at bounding box center [102, 346] width 39 height 40
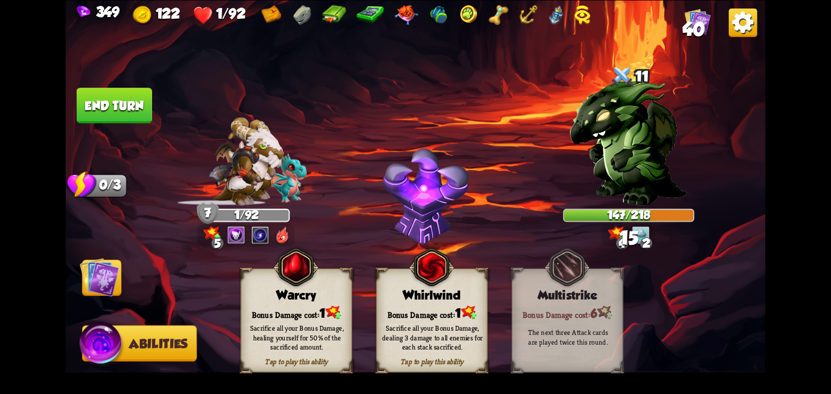
click at [288, 309] on div "Bonus Damage cost: 1" at bounding box center [296, 312] width 111 height 16
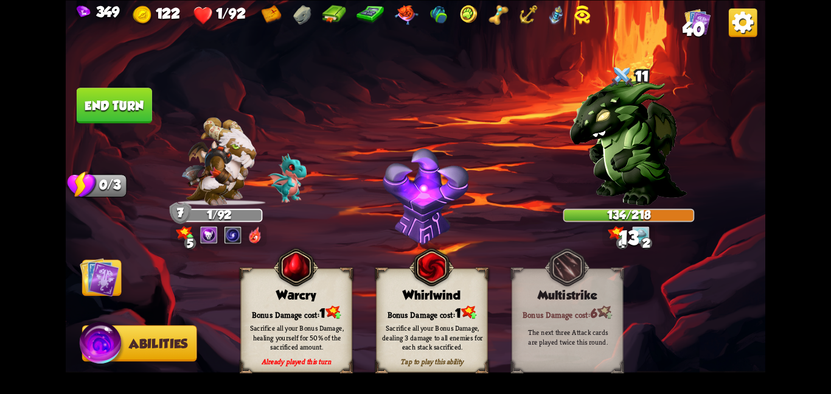
click at [288, 309] on div "Bonus Damage cost: 1" at bounding box center [296, 312] width 111 height 16
click at [104, 276] on img at bounding box center [100, 277] width 40 height 40
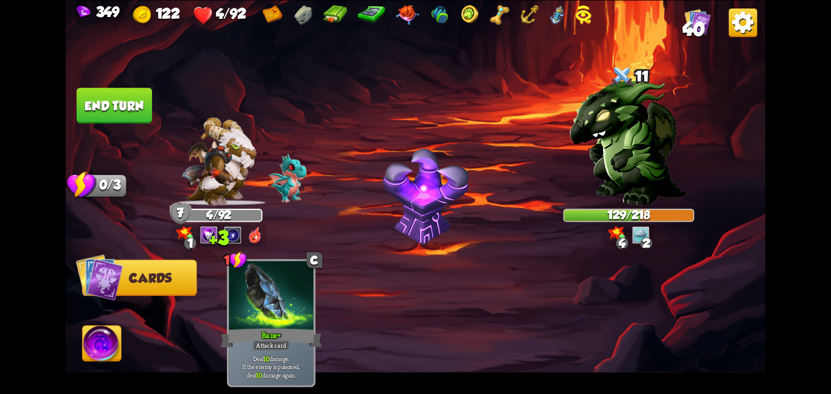
click at [108, 113] on button "End turn" at bounding box center [114, 105] width 75 height 35
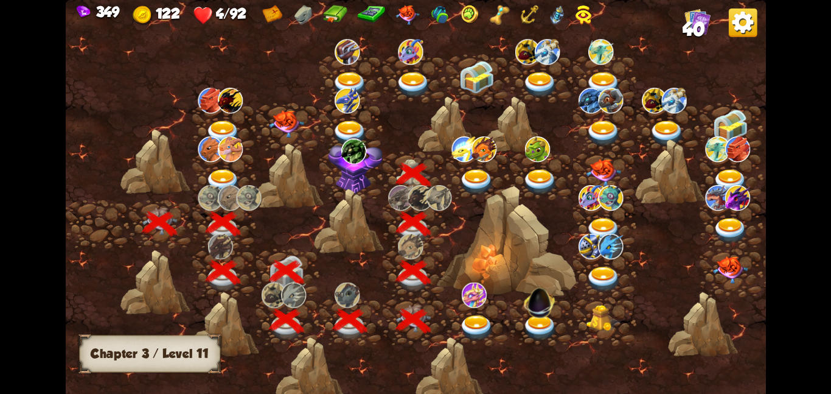
scroll to position [0, 185]
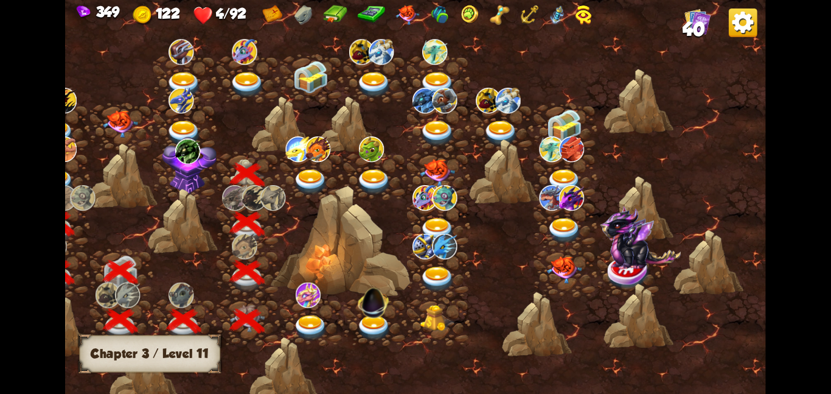
click at [186, 170] on img at bounding box center [189, 165] width 55 height 58
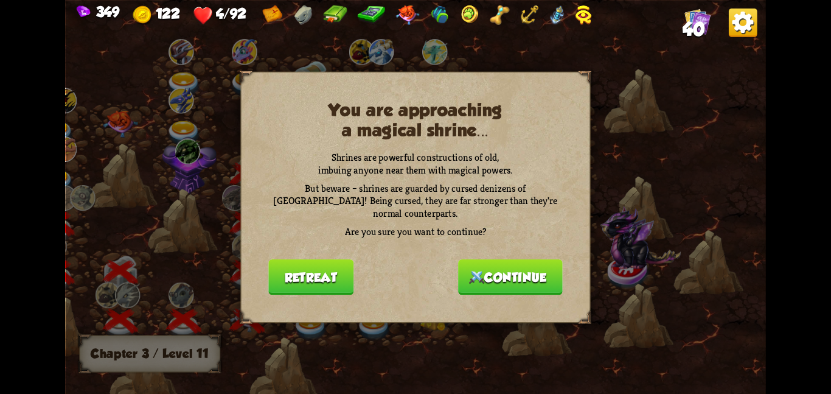
click at [458, 261] on button "Continue" at bounding box center [510, 276] width 105 height 35
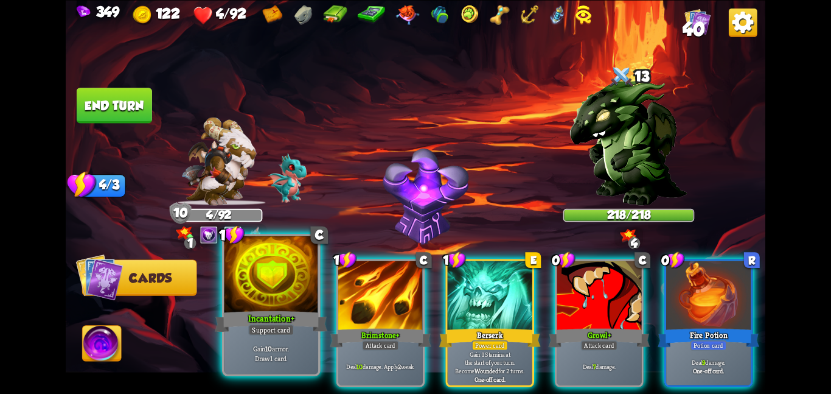
click at [270, 284] on div at bounding box center [271, 275] width 94 height 79
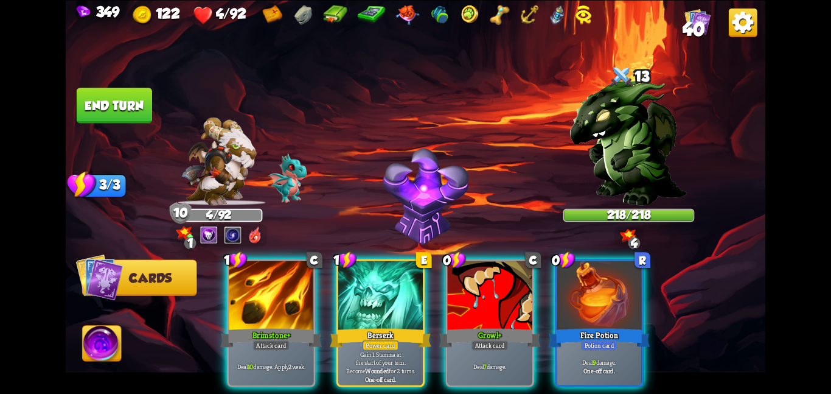
click at [270, 284] on div at bounding box center [271, 295] width 85 height 71
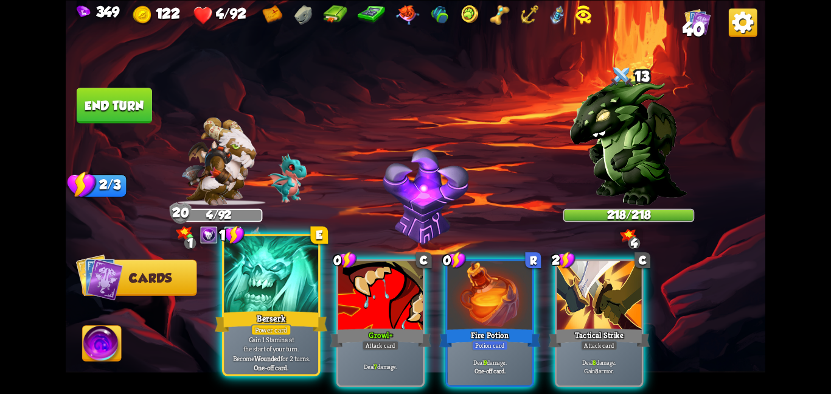
click at [281, 284] on div at bounding box center [271, 275] width 94 height 79
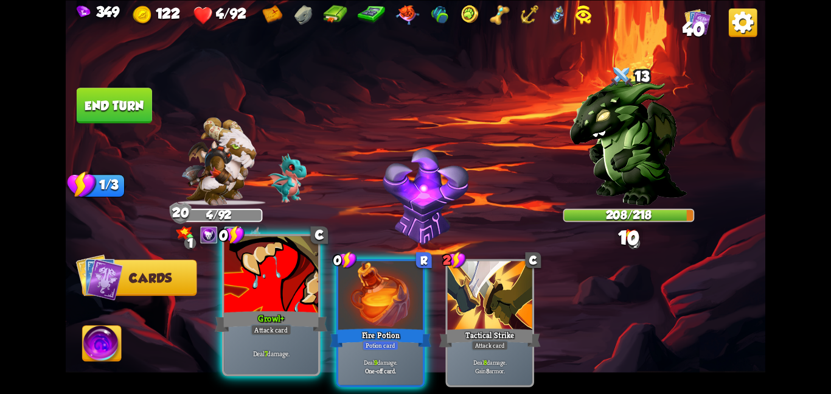
click at [288, 301] on div at bounding box center [271, 275] width 94 height 79
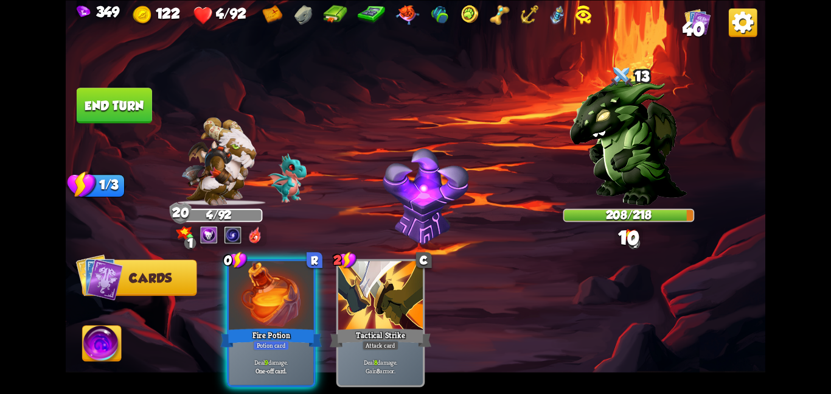
click at [288, 301] on div at bounding box center [271, 295] width 85 height 71
